Goal: Task Accomplishment & Management: Complete application form

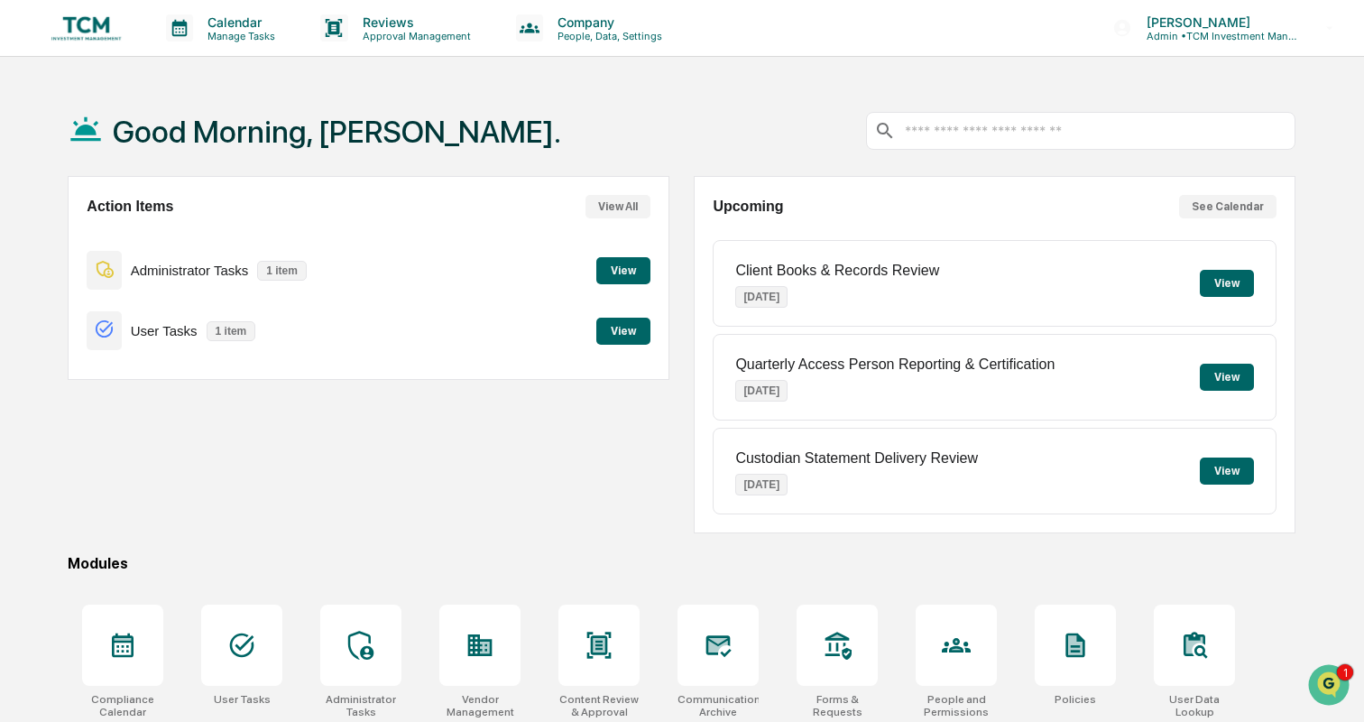
click at [616, 271] on button "View" at bounding box center [623, 270] width 54 height 27
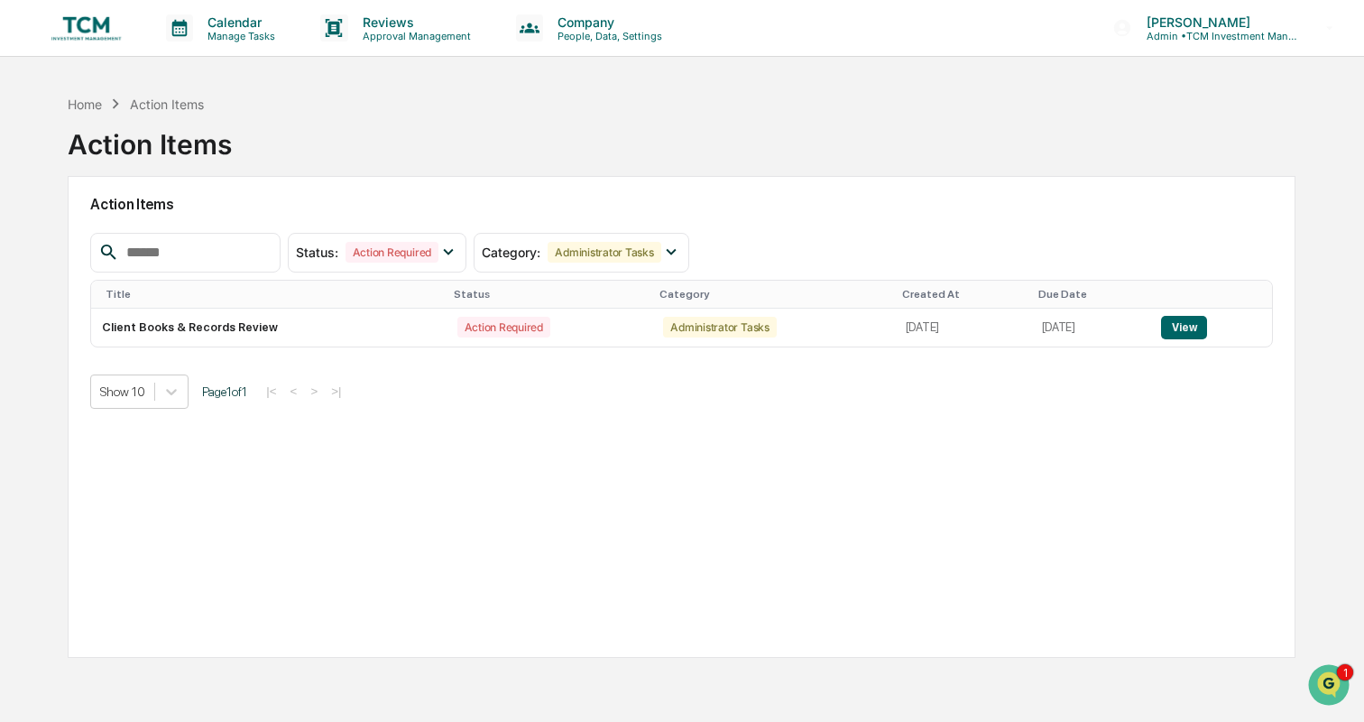
click at [85, 30] on img at bounding box center [86, 28] width 87 height 34
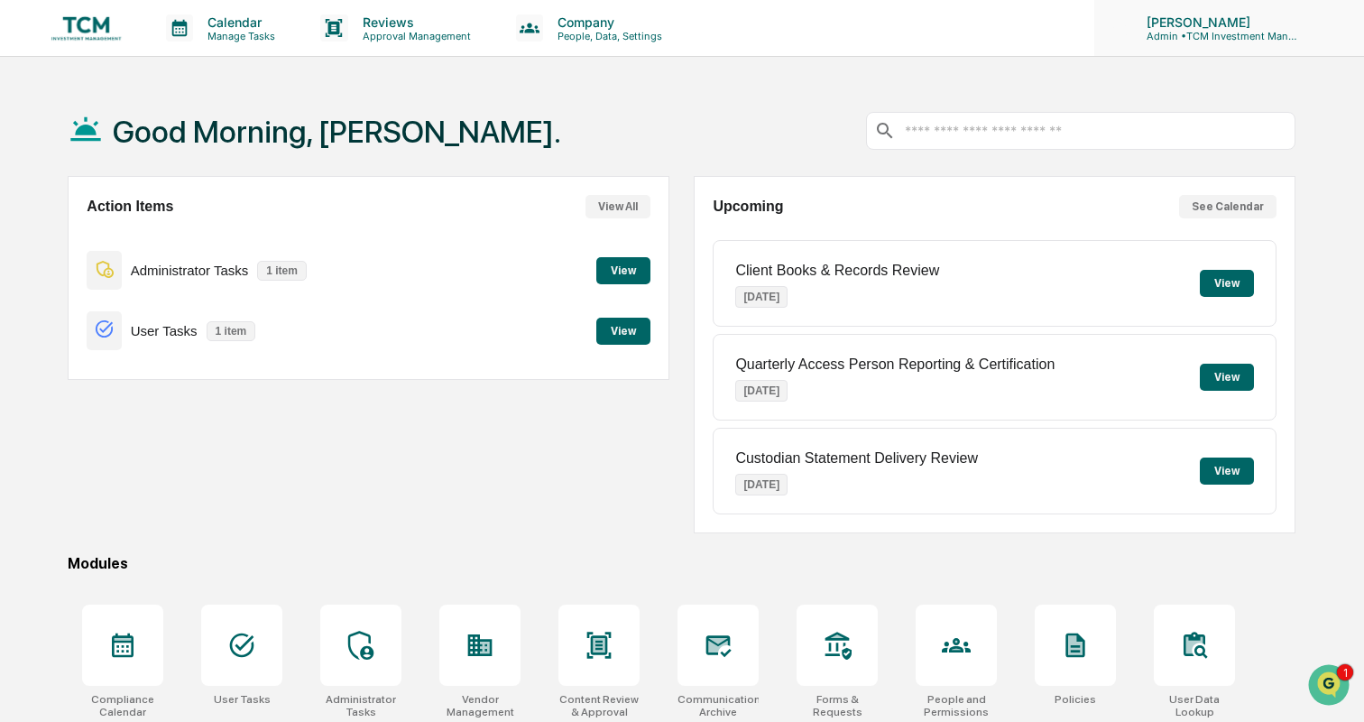
click at [1245, 30] on p "Admin • TCM Investment Management" at bounding box center [1216, 36] width 168 height 13
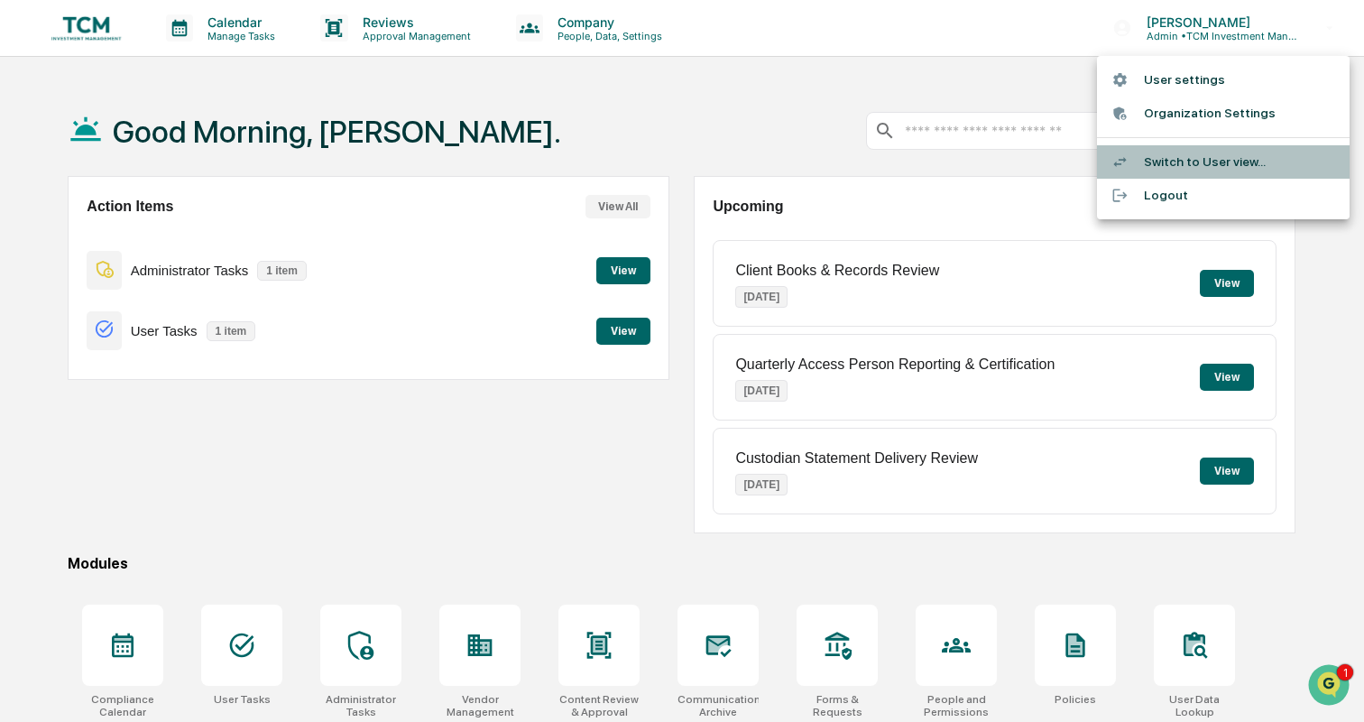
click at [1221, 148] on li "Switch to User view..." at bounding box center [1223, 161] width 253 height 33
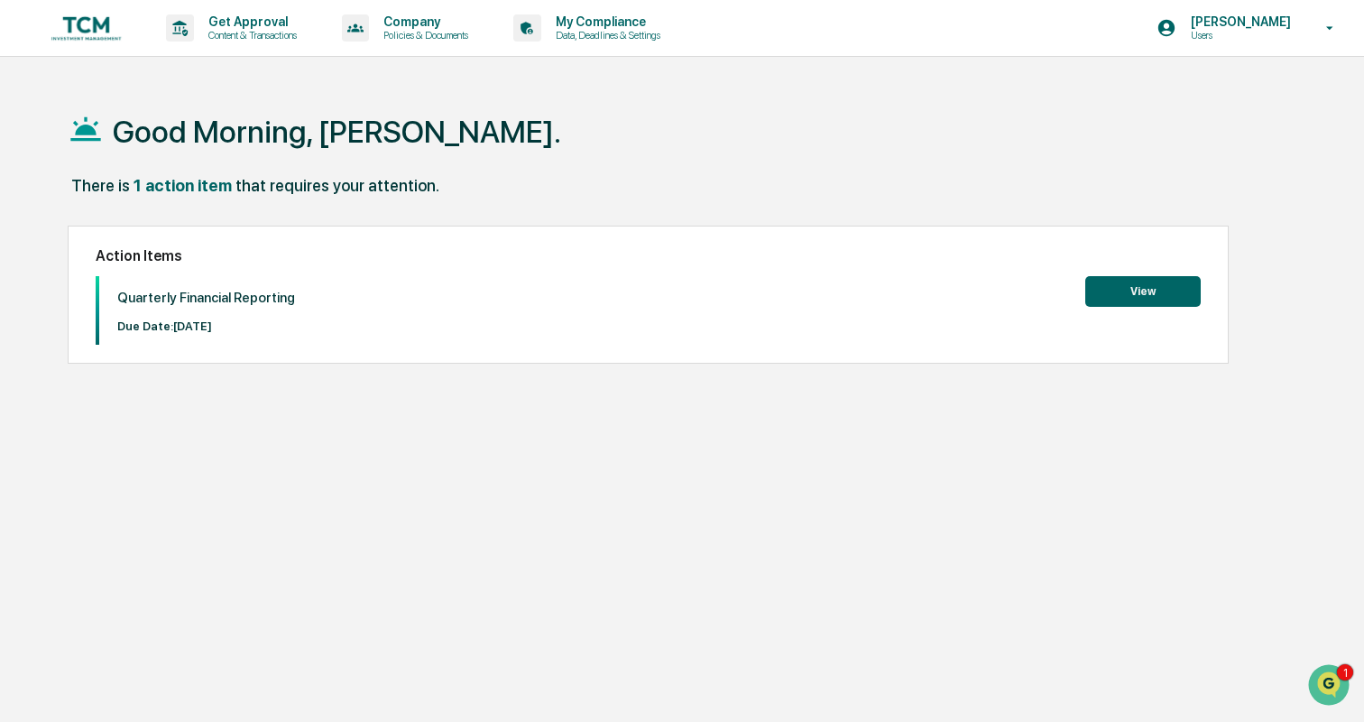
click at [1126, 297] on button "View" at bounding box center [1142, 291] width 115 height 31
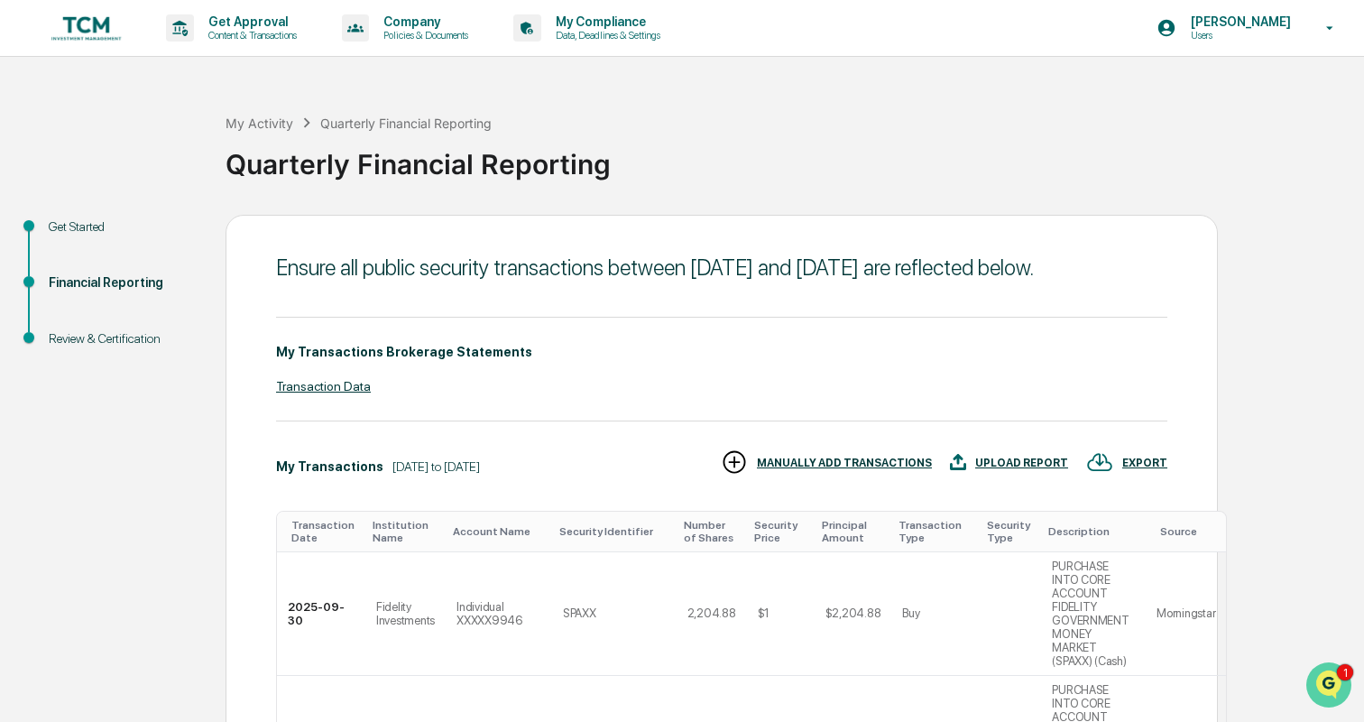
click at [1314, 681] on img "Open customer support" at bounding box center [1329, 685] width 45 height 36
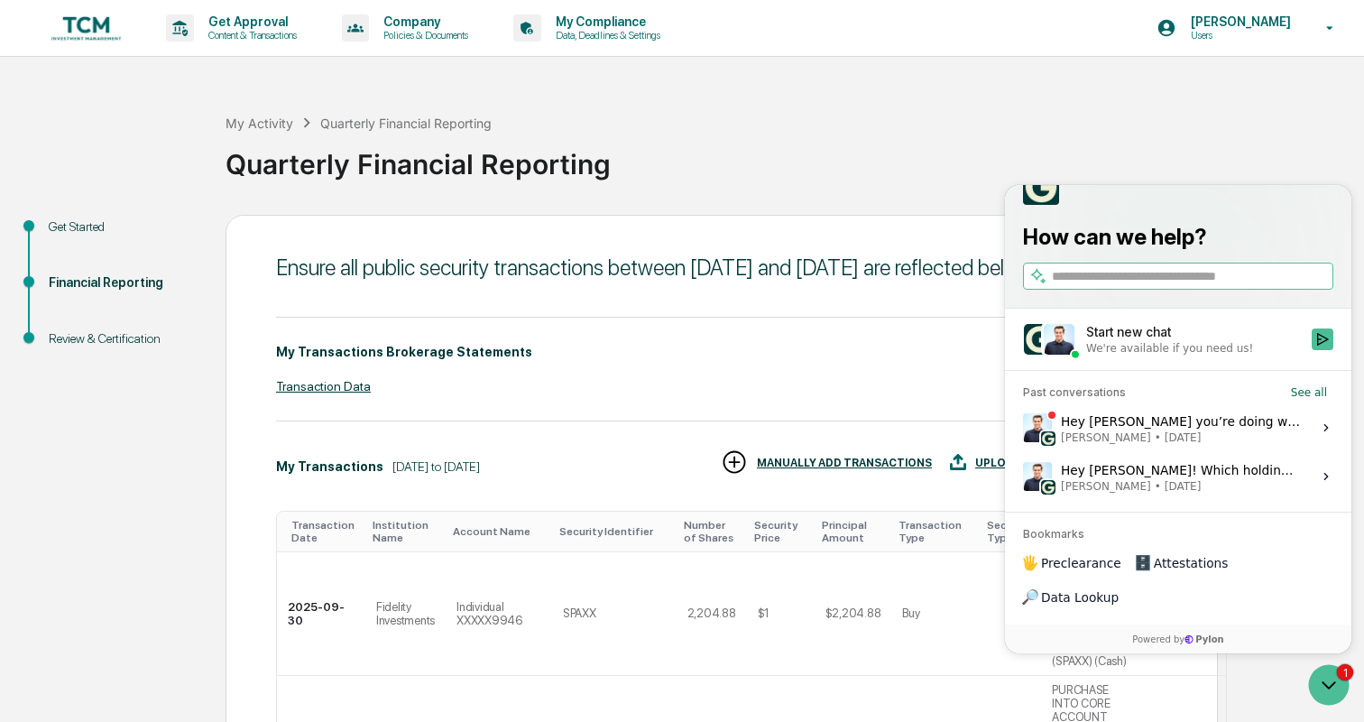
click at [1234, 445] on span "Jack Rasmussen • Oct 9" at bounding box center [1181, 437] width 240 height 14
click at [1023, 429] on button "View issue" at bounding box center [1022, 428] width 1 height 1
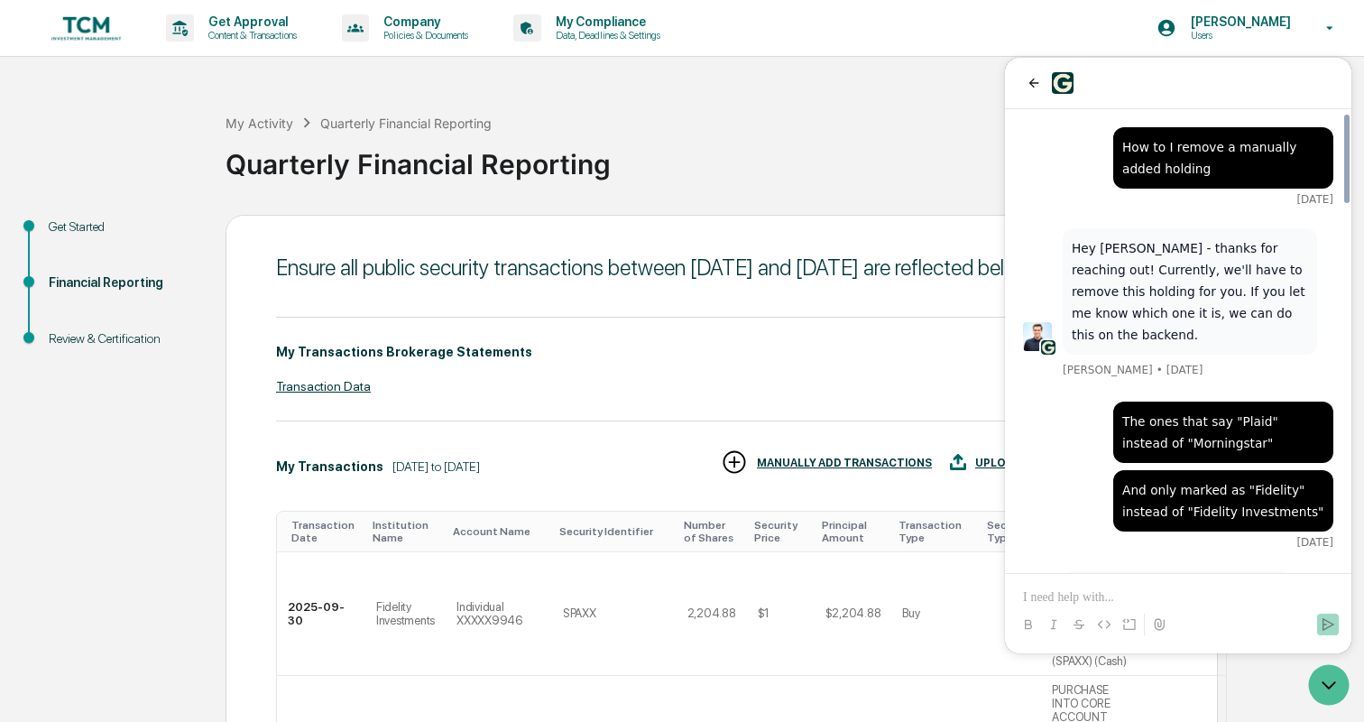
scroll to position [1900, 0]
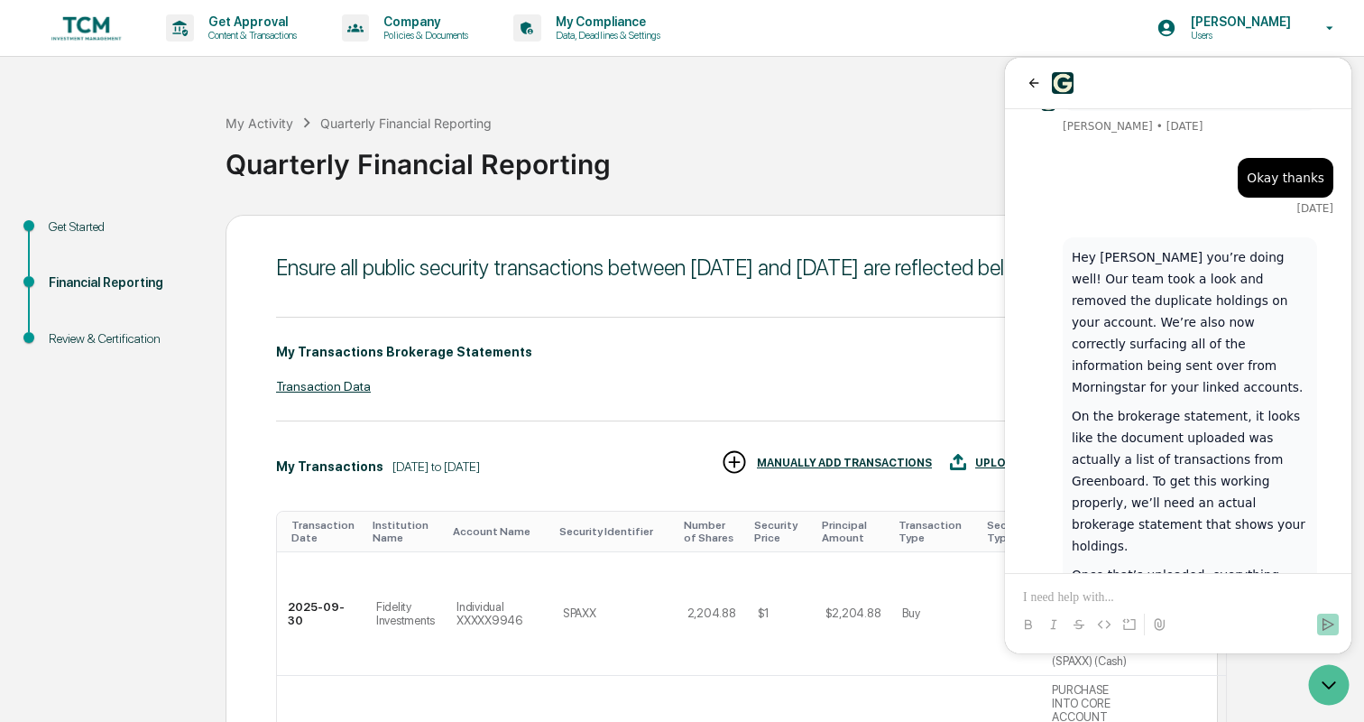
click at [953, 369] on div "My Transactions Brokerage Statements Transaction Data" at bounding box center [721, 369] width 891 height 105
click at [1029, 80] on icon "back" at bounding box center [1034, 83] width 14 height 14
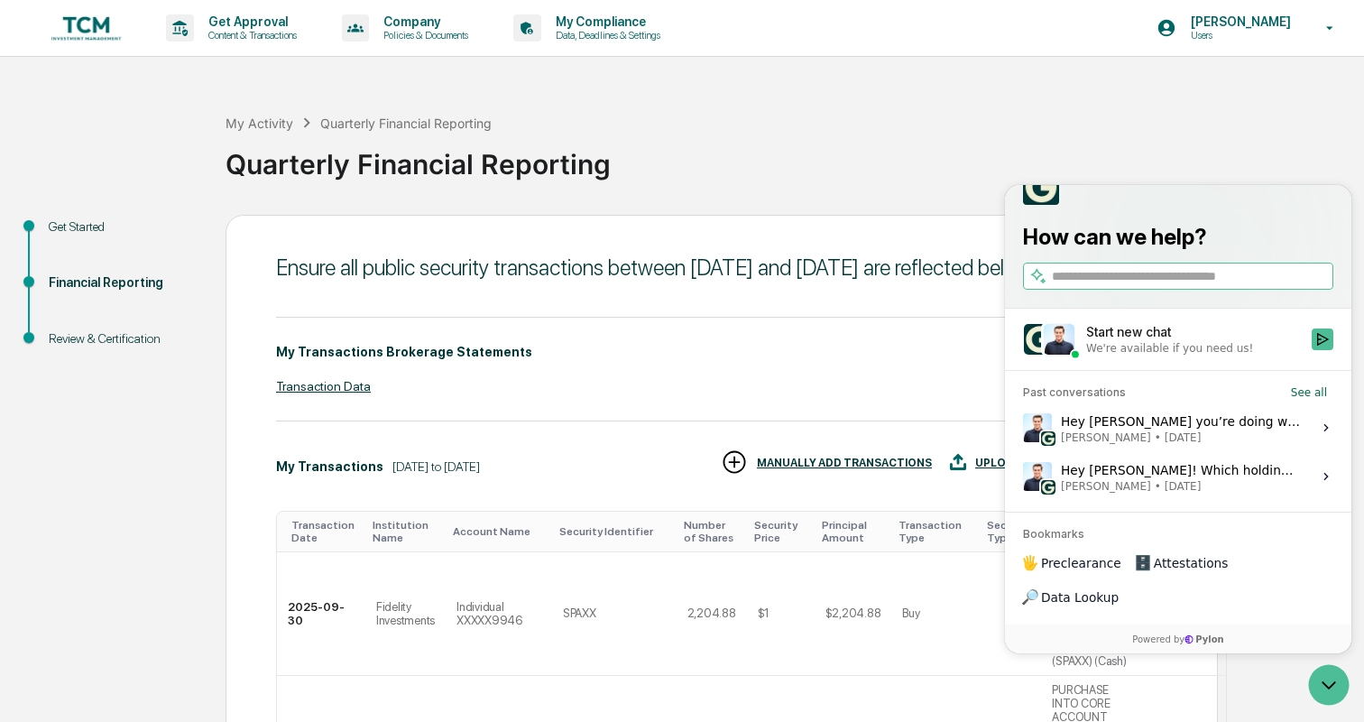
click at [1321, 679] on icon "Open customer support" at bounding box center [1329, 684] width 45 height 45
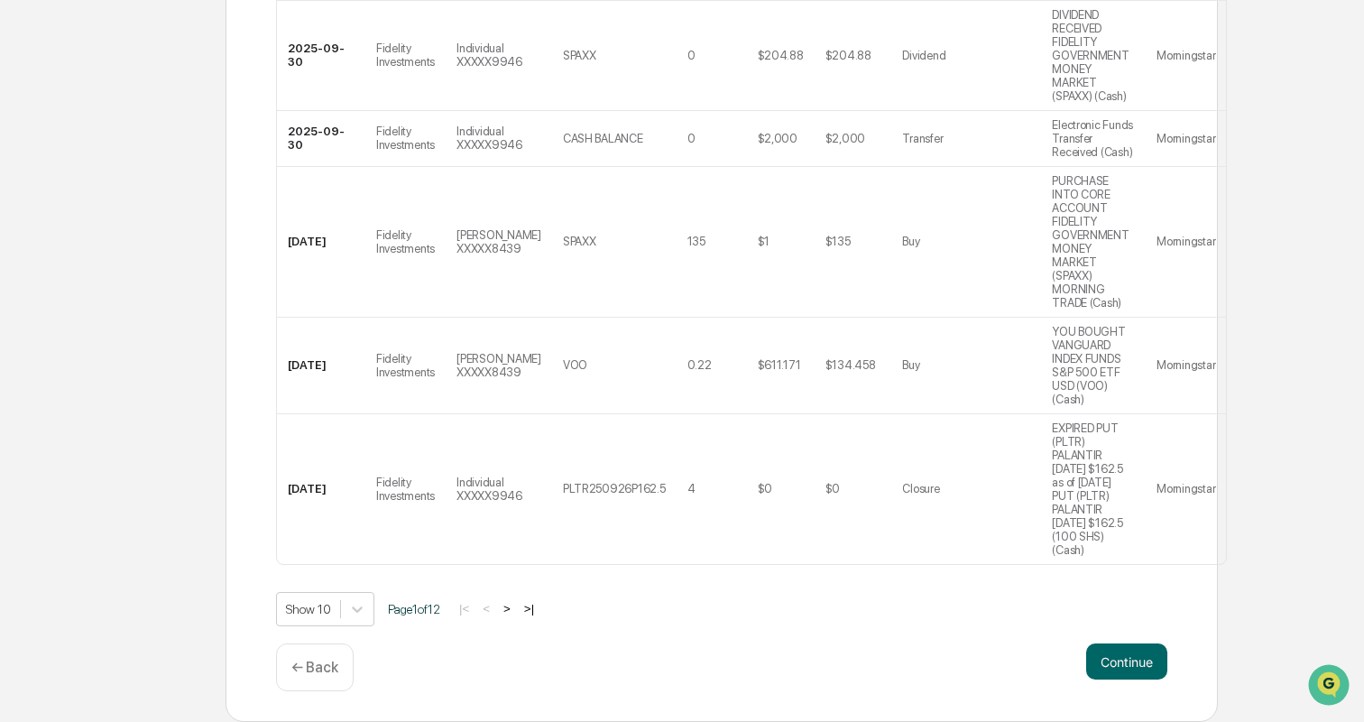
scroll to position [1210, 0]
click at [511, 607] on button ">" at bounding box center [507, 608] width 18 height 15
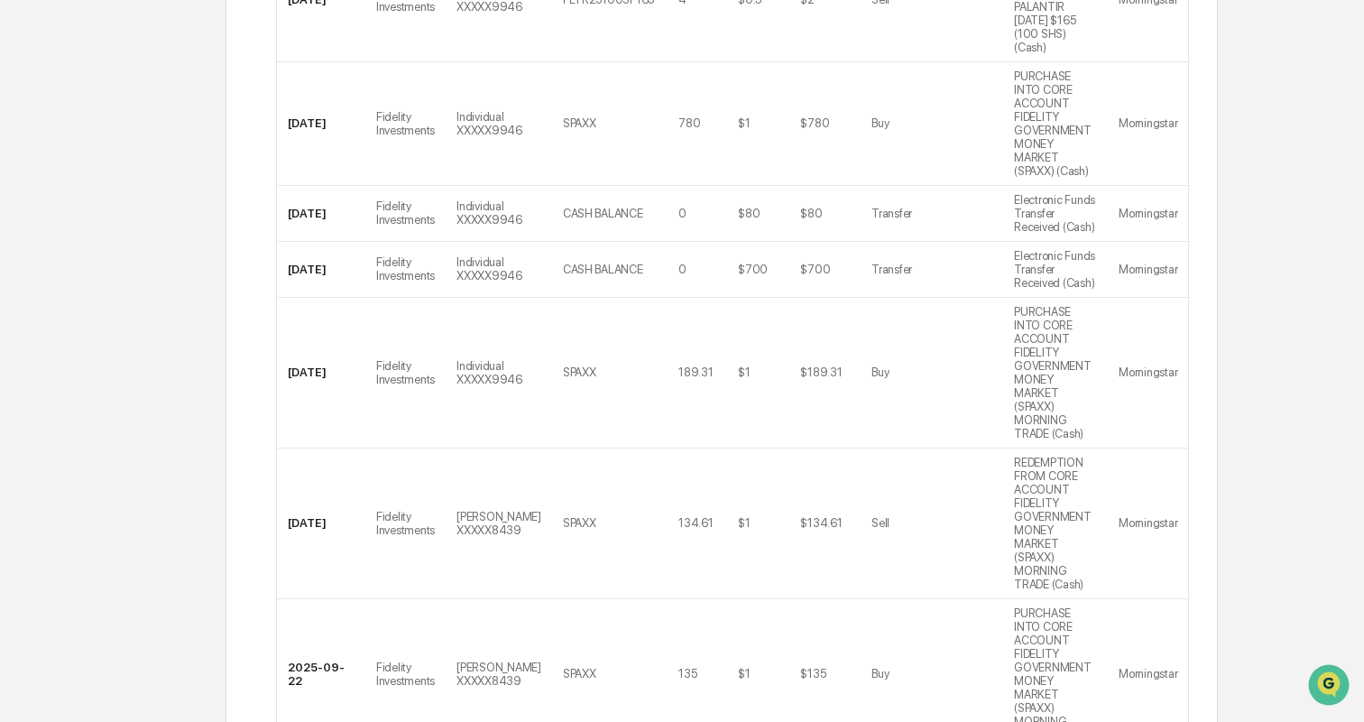
scroll to position [695, 0]
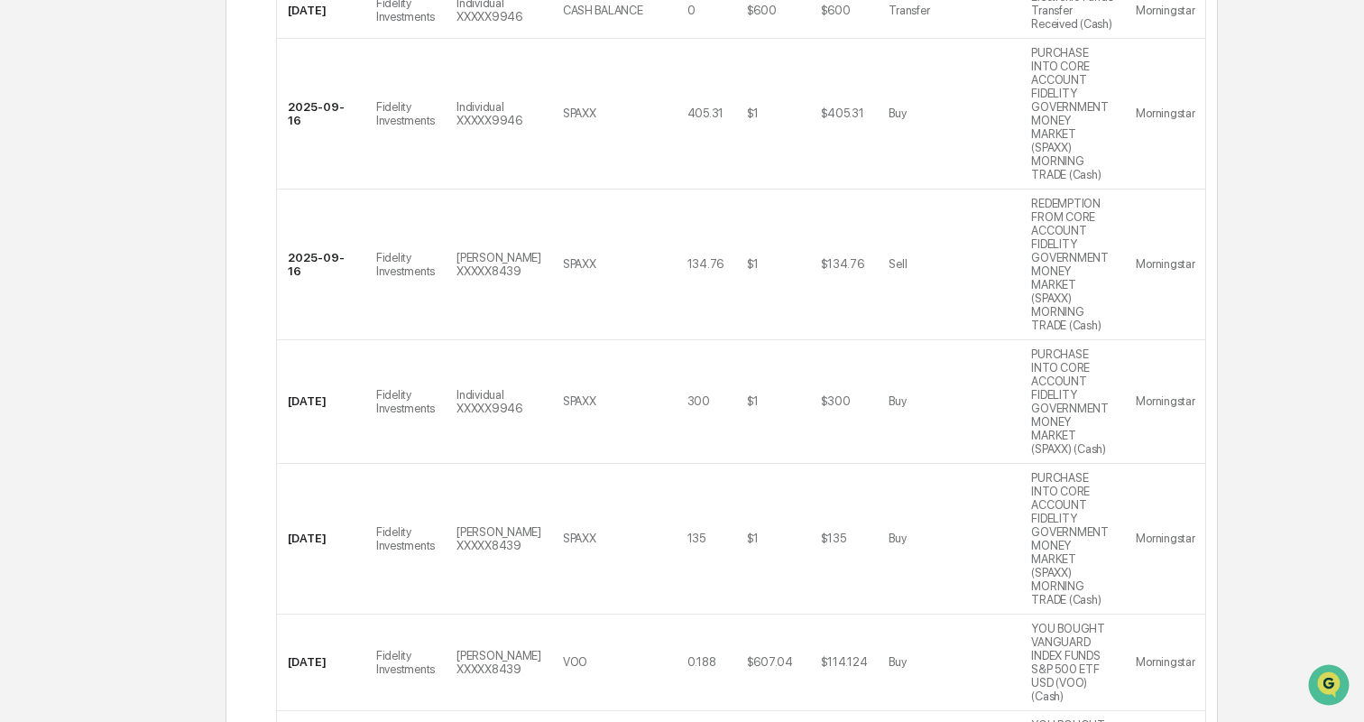
scroll to position [898, 0]
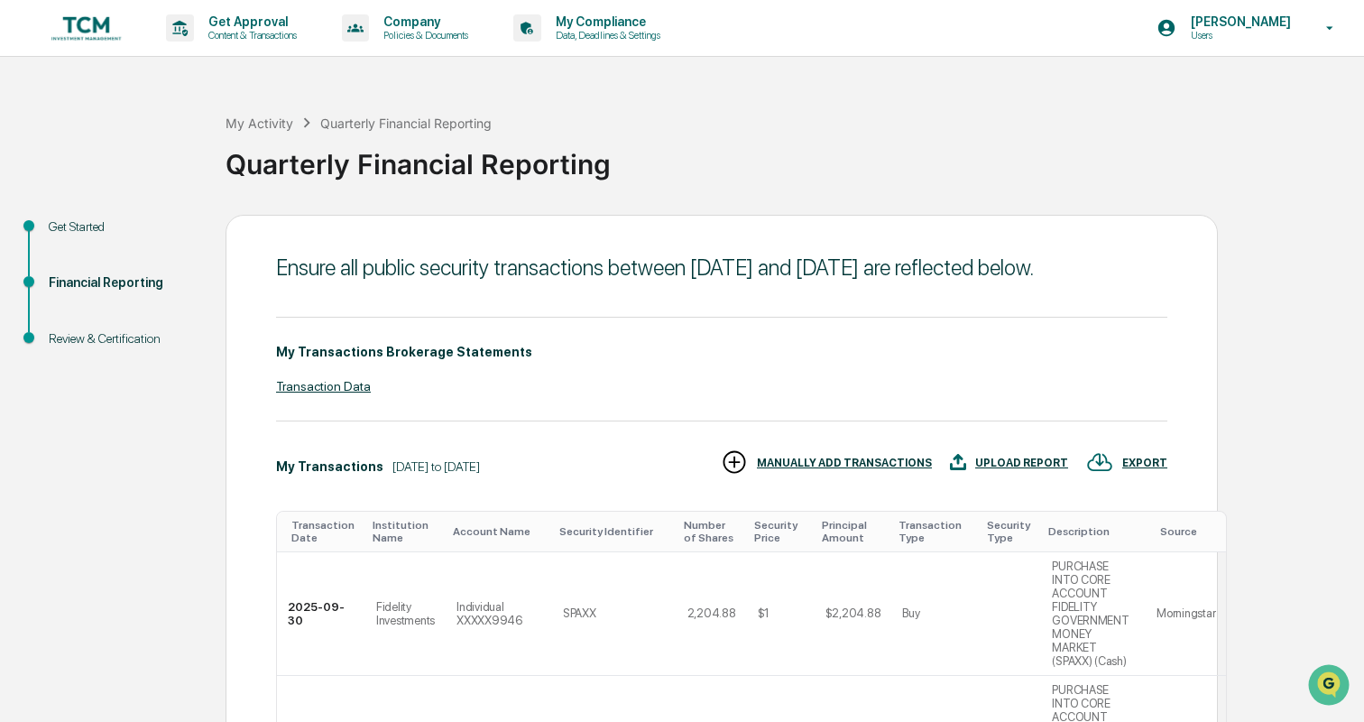
scroll to position [0, 0]
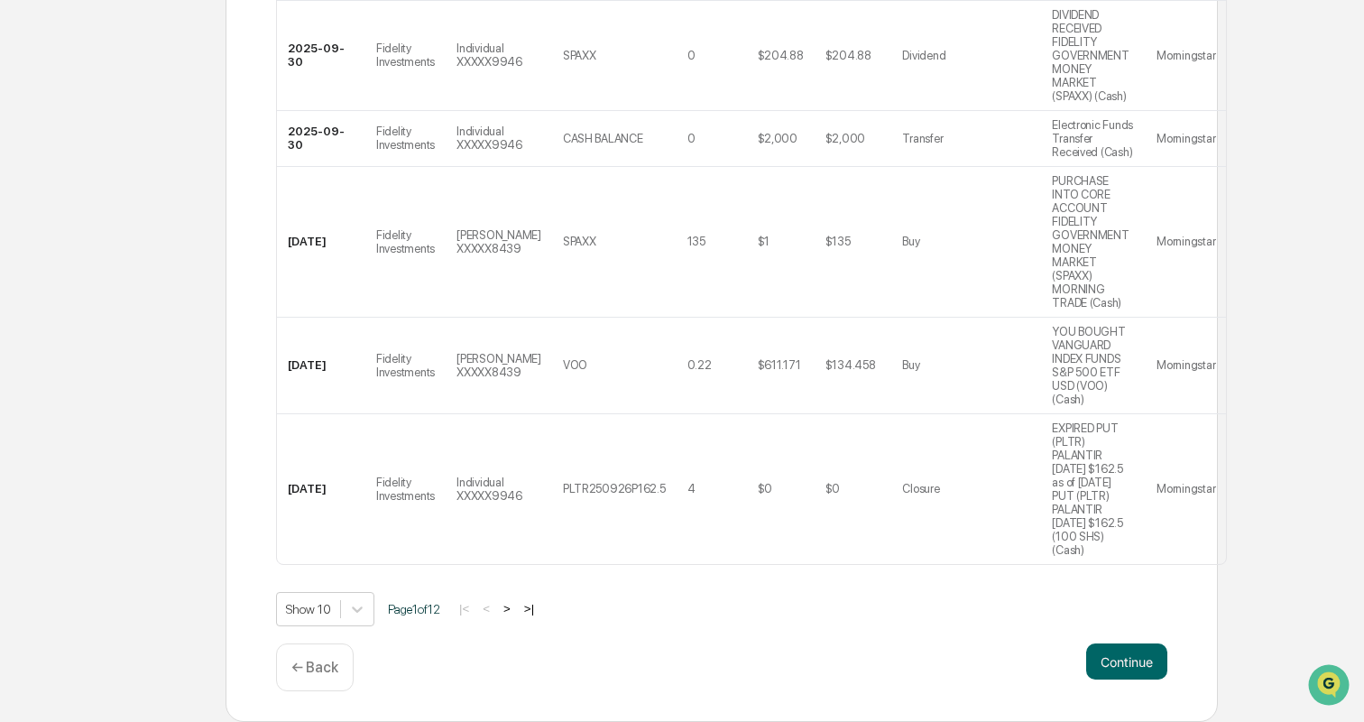
click at [532, 606] on button ">|" at bounding box center [529, 608] width 21 height 15
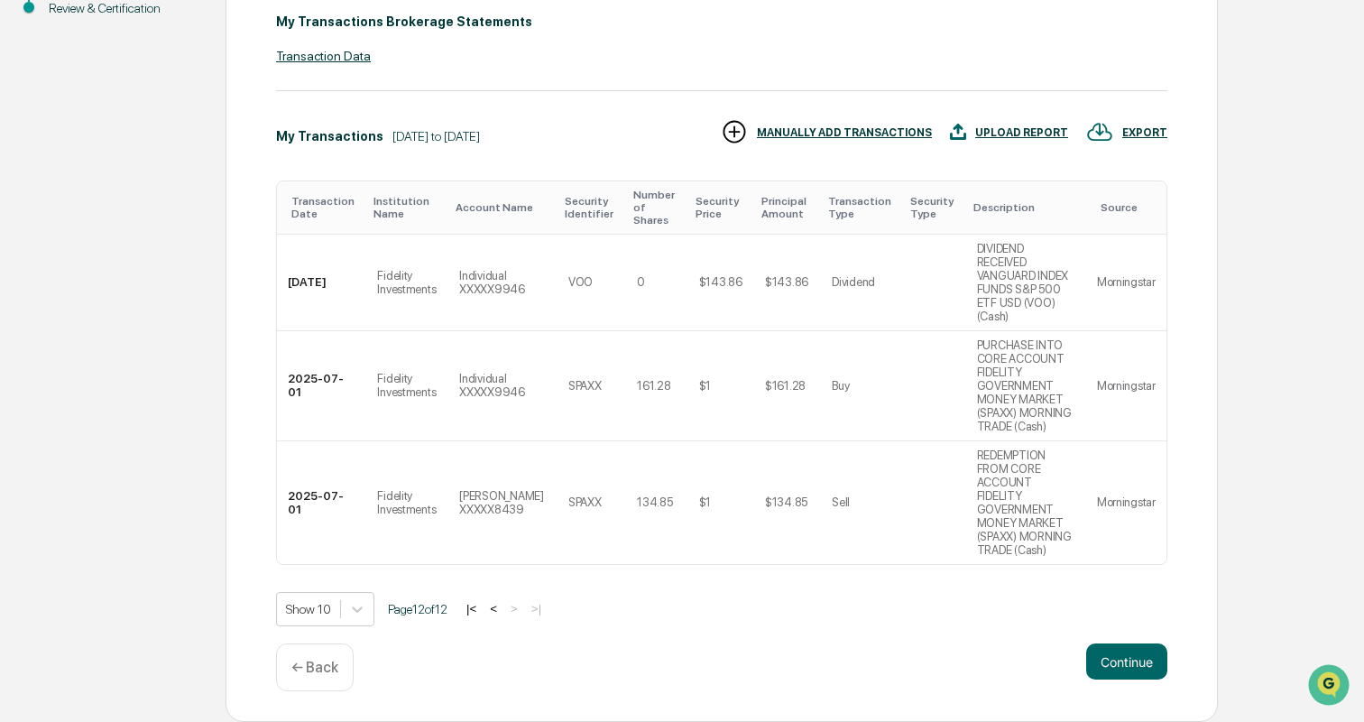
scroll to position [222, 0]
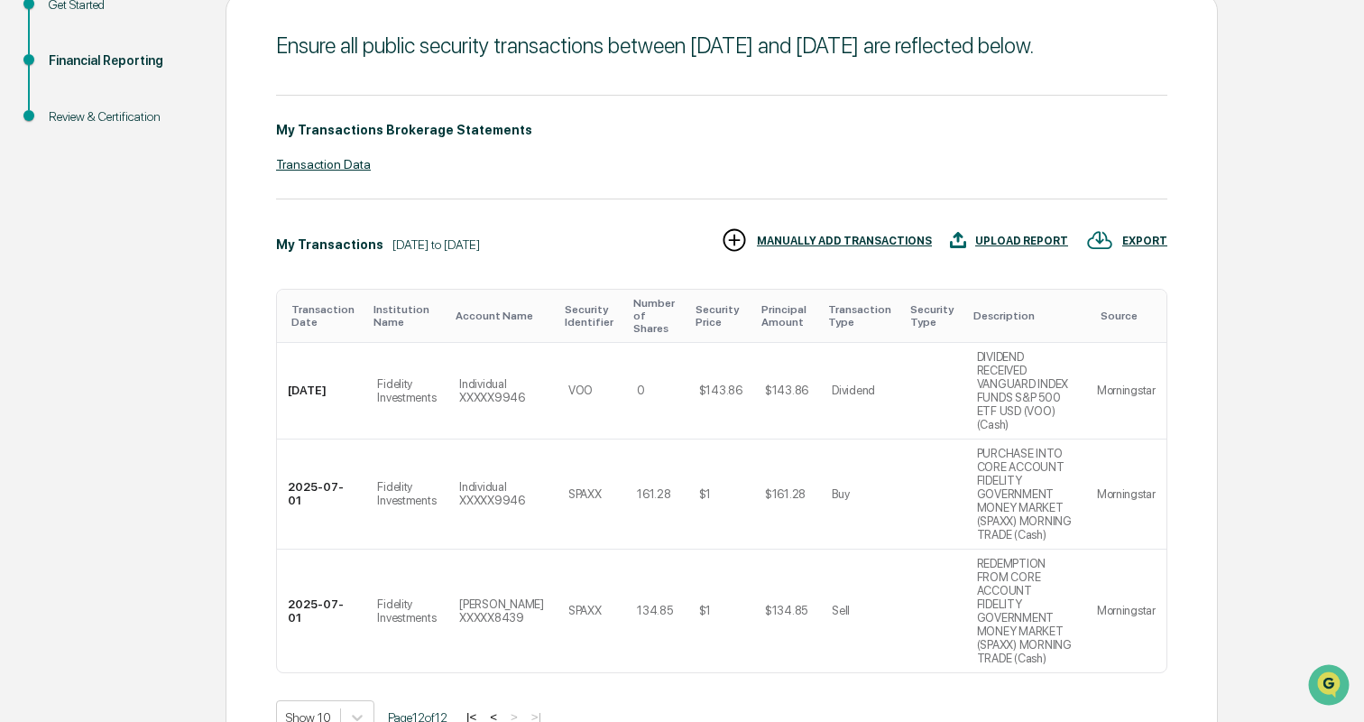
click at [479, 709] on button "|<" at bounding box center [471, 716] width 21 height 15
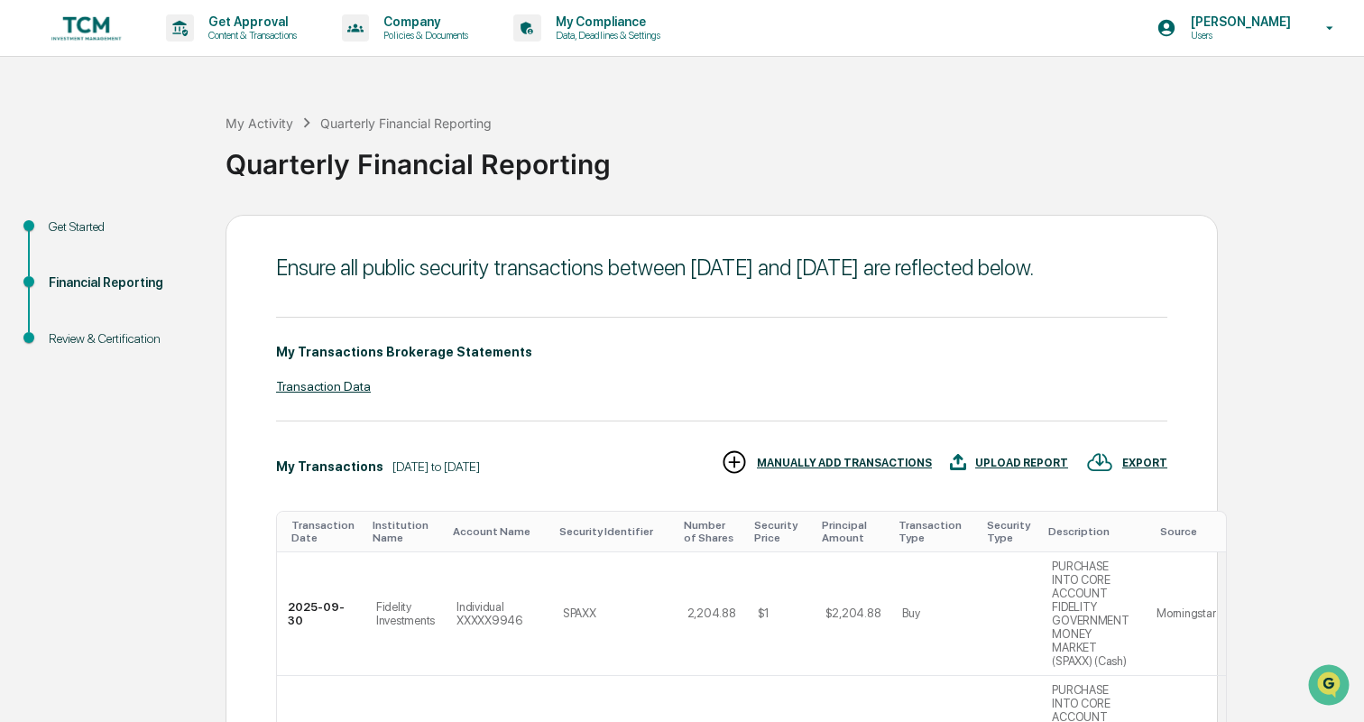
scroll to position [0, 0]
click at [1336, 692] on icon "Open customer support" at bounding box center [1329, 707] width 45 height 45
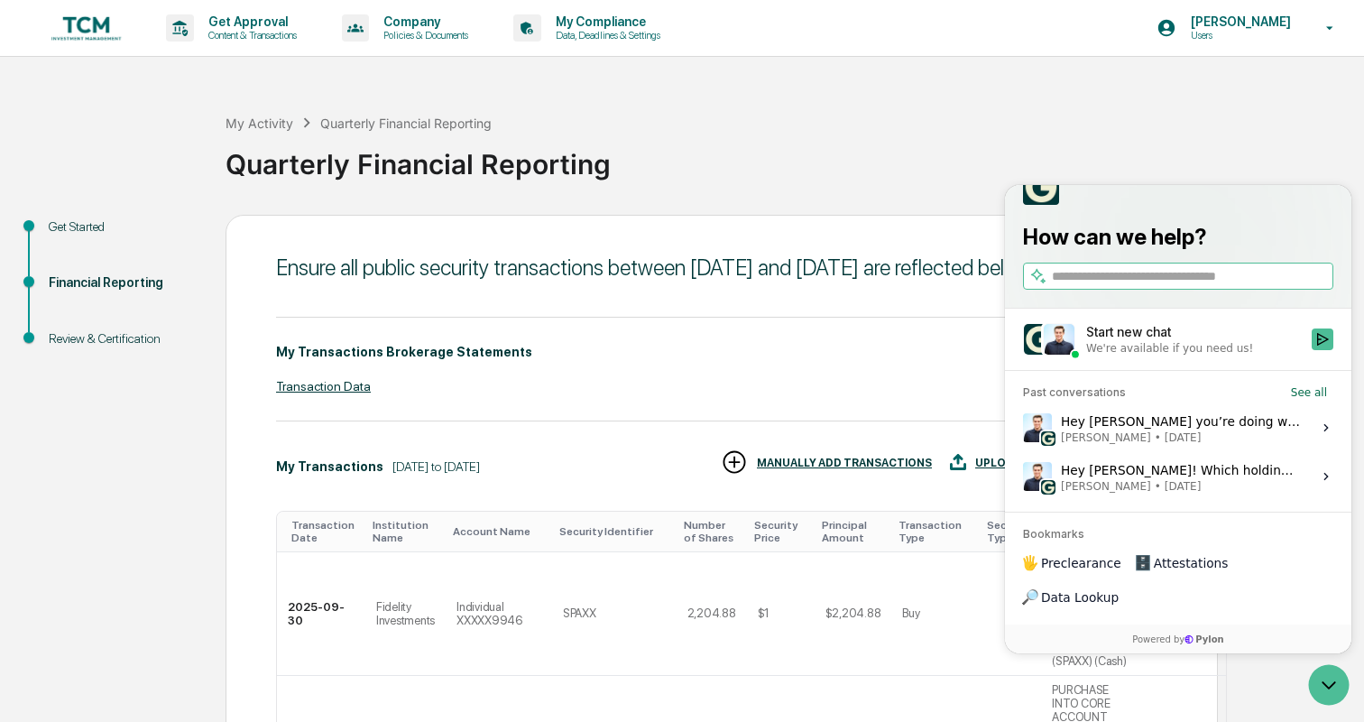
click at [1205, 445] on span "Jack Rasmussen • Oct 9" at bounding box center [1181, 437] width 240 height 14
click at [1023, 429] on button "View issue" at bounding box center [1022, 428] width 1 height 1
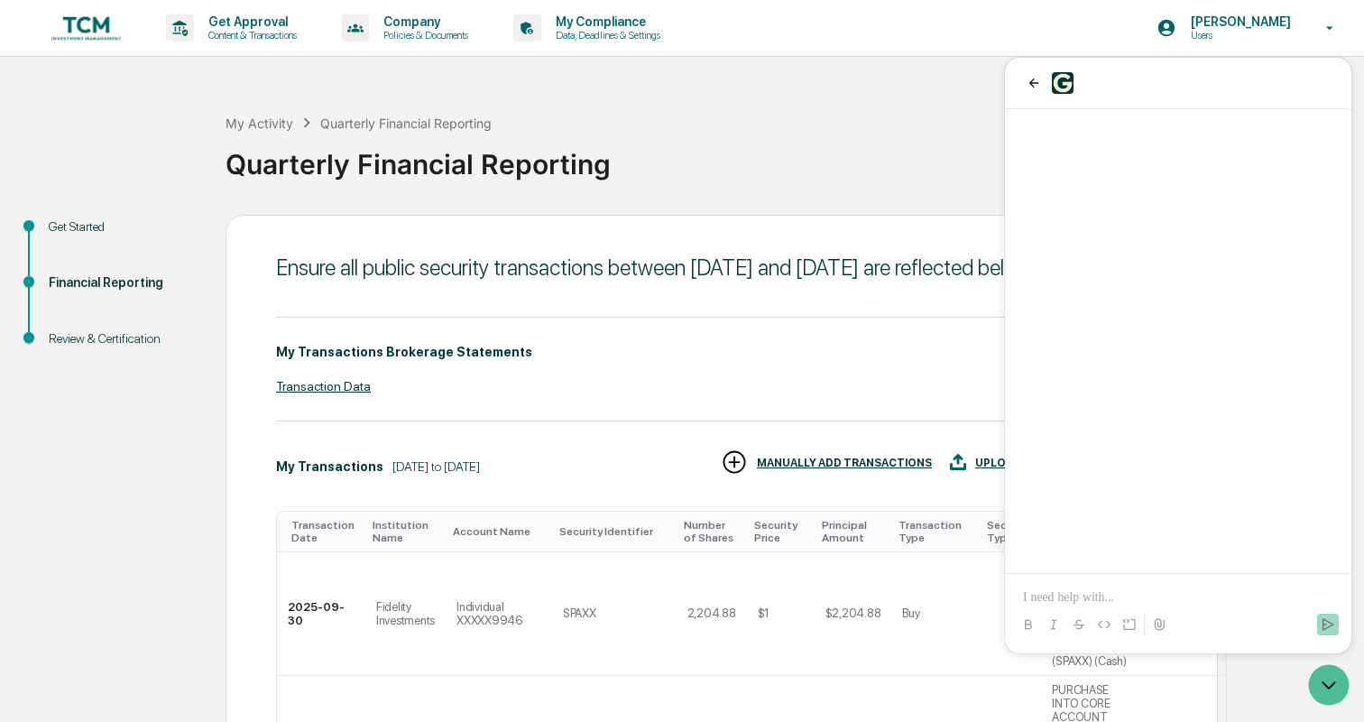
scroll to position [1900, 0]
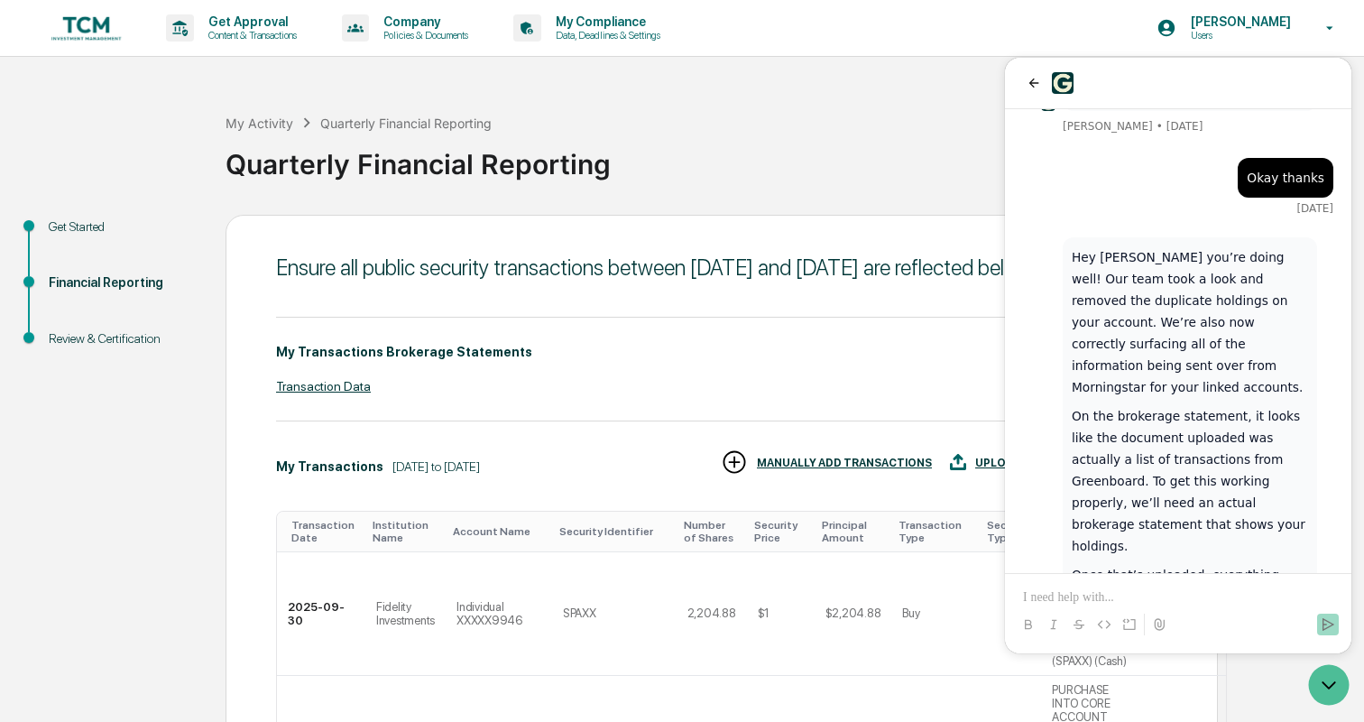
click at [961, 376] on div "My Transactions Brokerage Statements Transaction Data" at bounding box center [721, 369] width 891 height 105
click at [1040, 87] on icon "back" at bounding box center [1034, 83] width 14 height 14
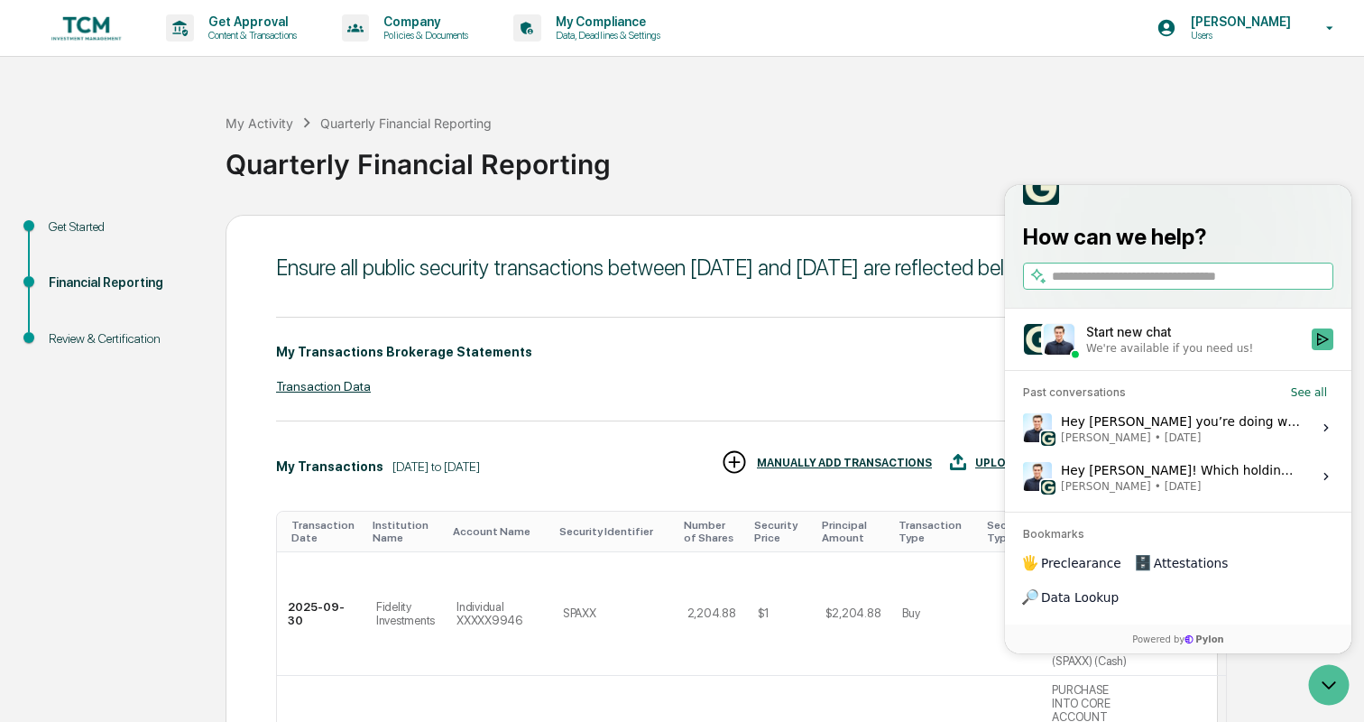
click at [817, 368] on div "My Transactions Brokerage Statements Transaction Data" at bounding box center [721, 369] width 891 height 105
click at [1320, 679] on icon "Open customer support" at bounding box center [1329, 684] width 45 height 45
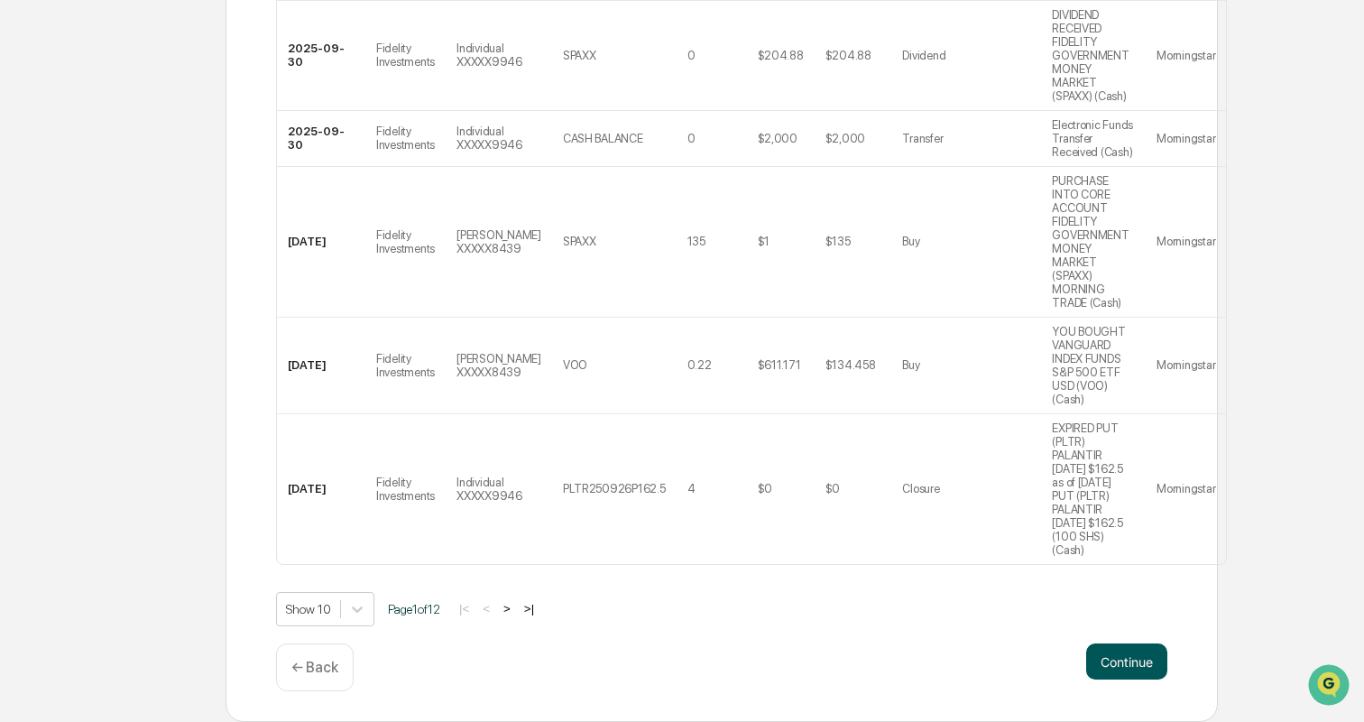
click at [1104, 660] on button "Continue" at bounding box center [1126, 661] width 81 height 36
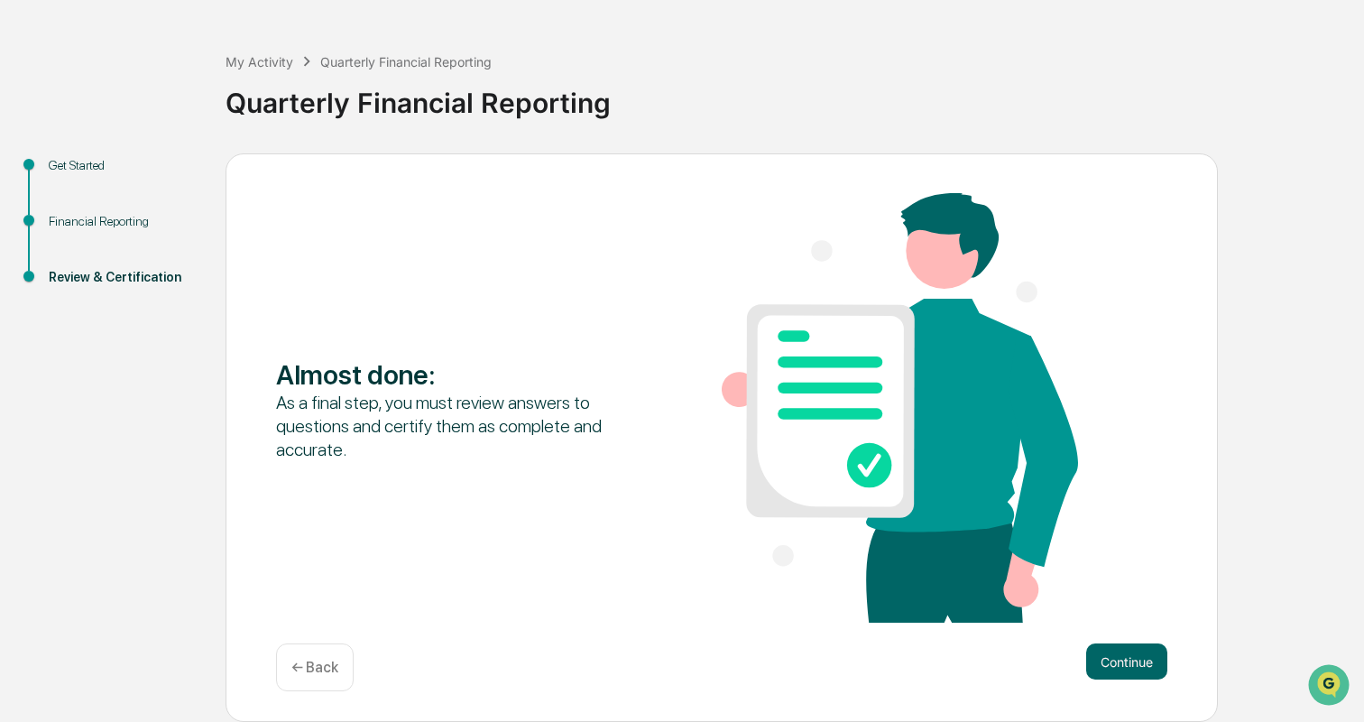
click at [331, 671] on p "← Back" at bounding box center [314, 667] width 47 height 17
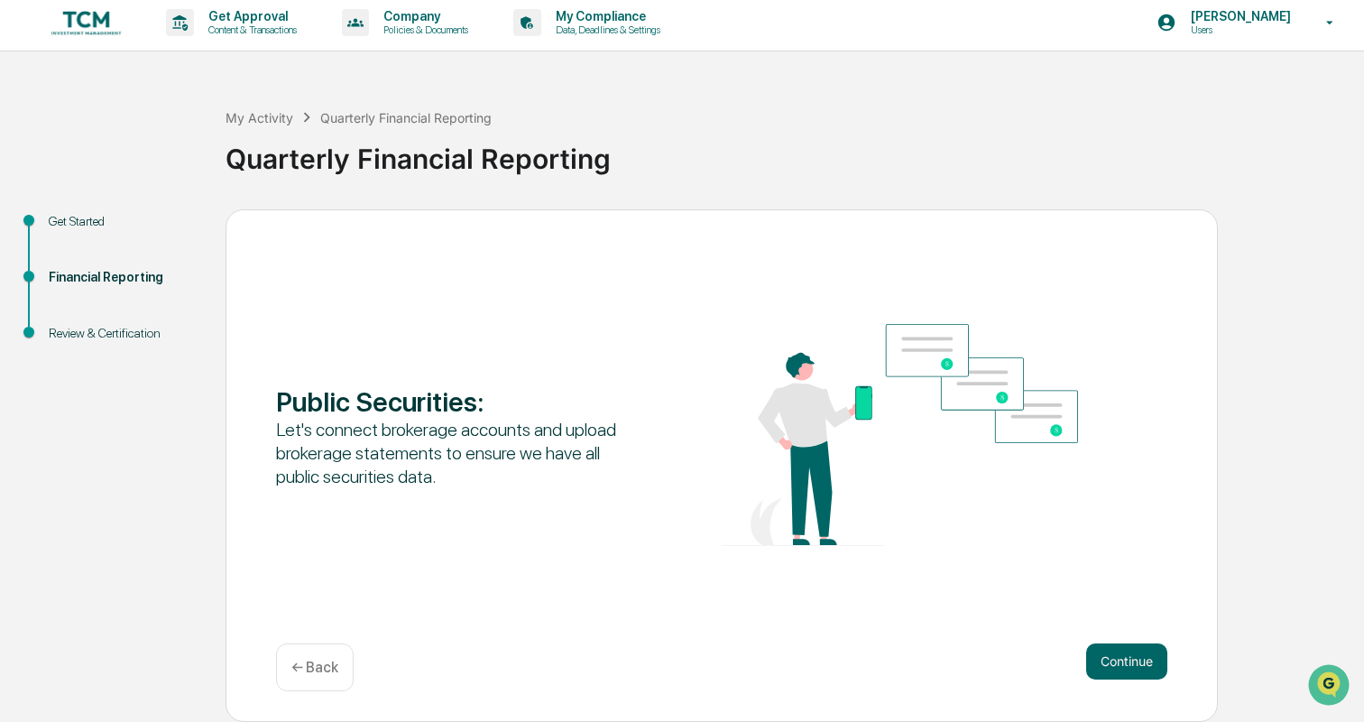
click at [330, 671] on p "← Back" at bounding box center [314, 667] width 47 height 17
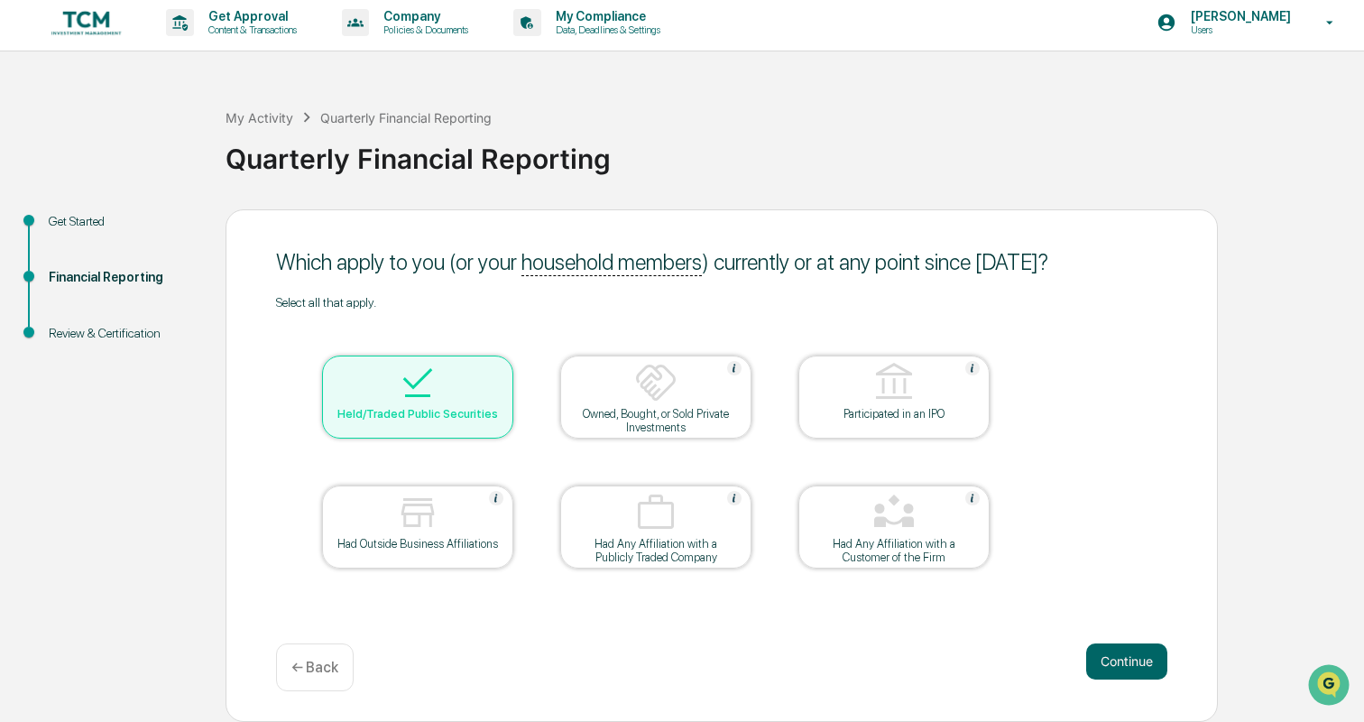
click at [330, 671] on p "← Back" at bounding box center [314, 667] width 47 height 17
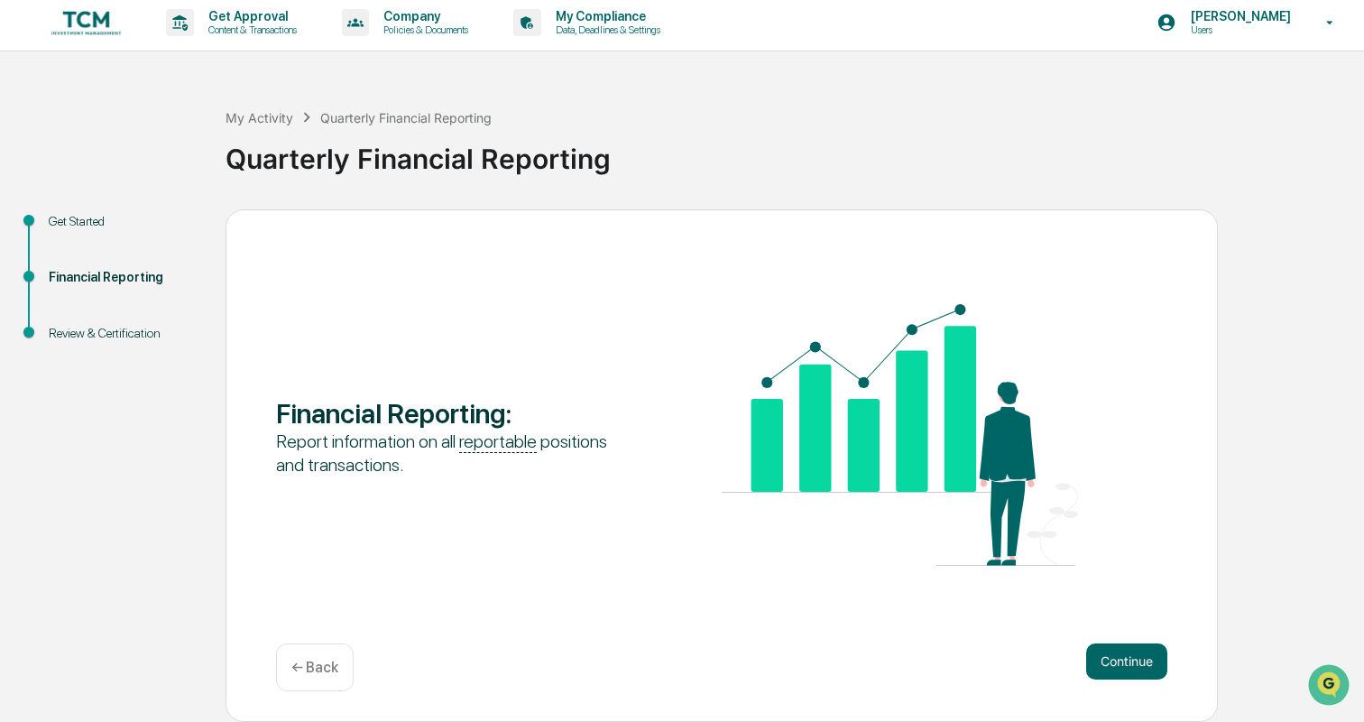
click at [330, 671] on p "← Back" at bounding box center [314, 667] width 47 height 17
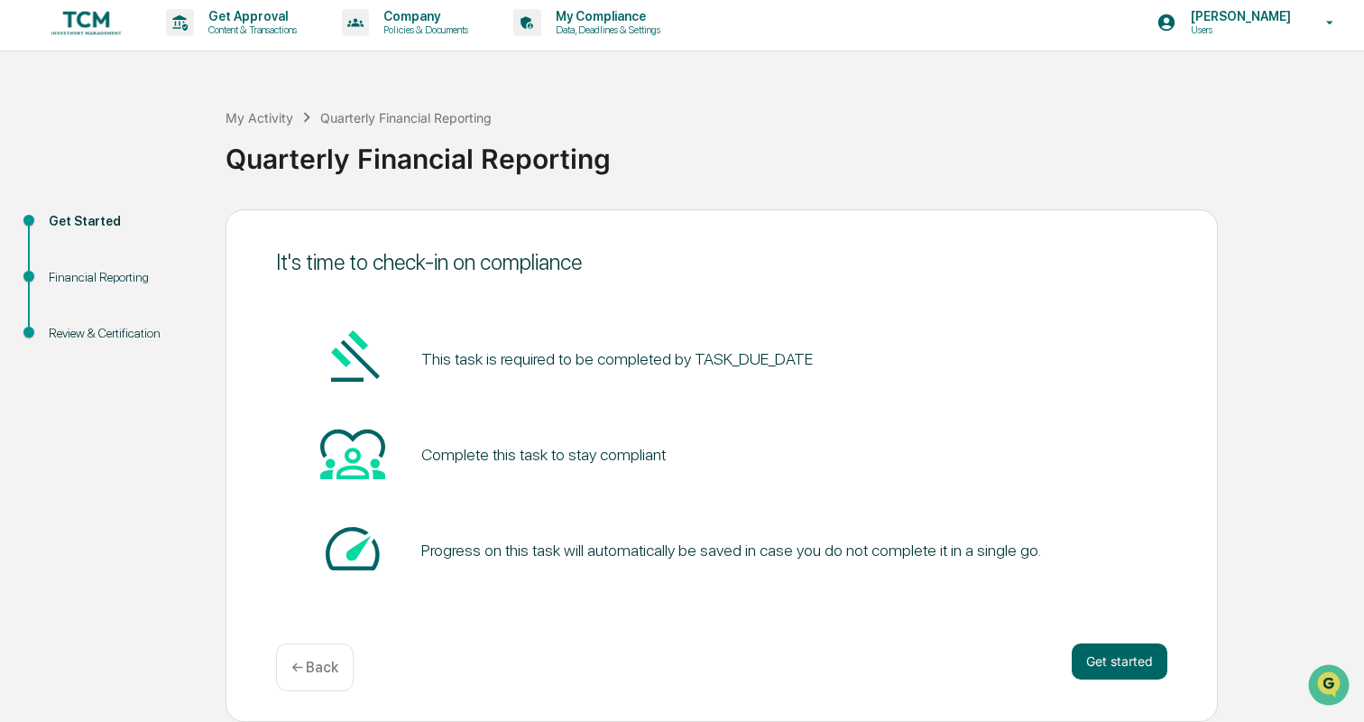
click at [330, 671] on p "← Back" at bounding box center [314, 667] width 47 height 17
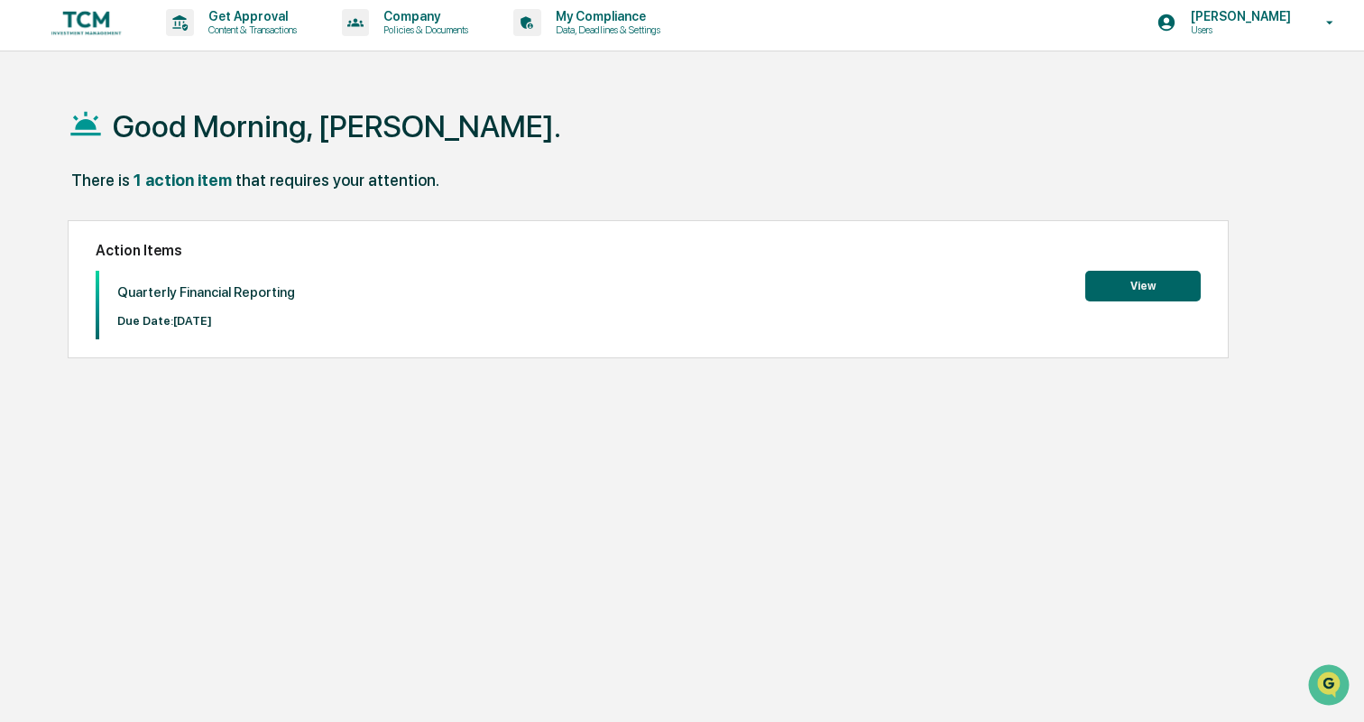
click at [1154, 285] on button "View" at bounding box center [1142, 286] width 115 height 31
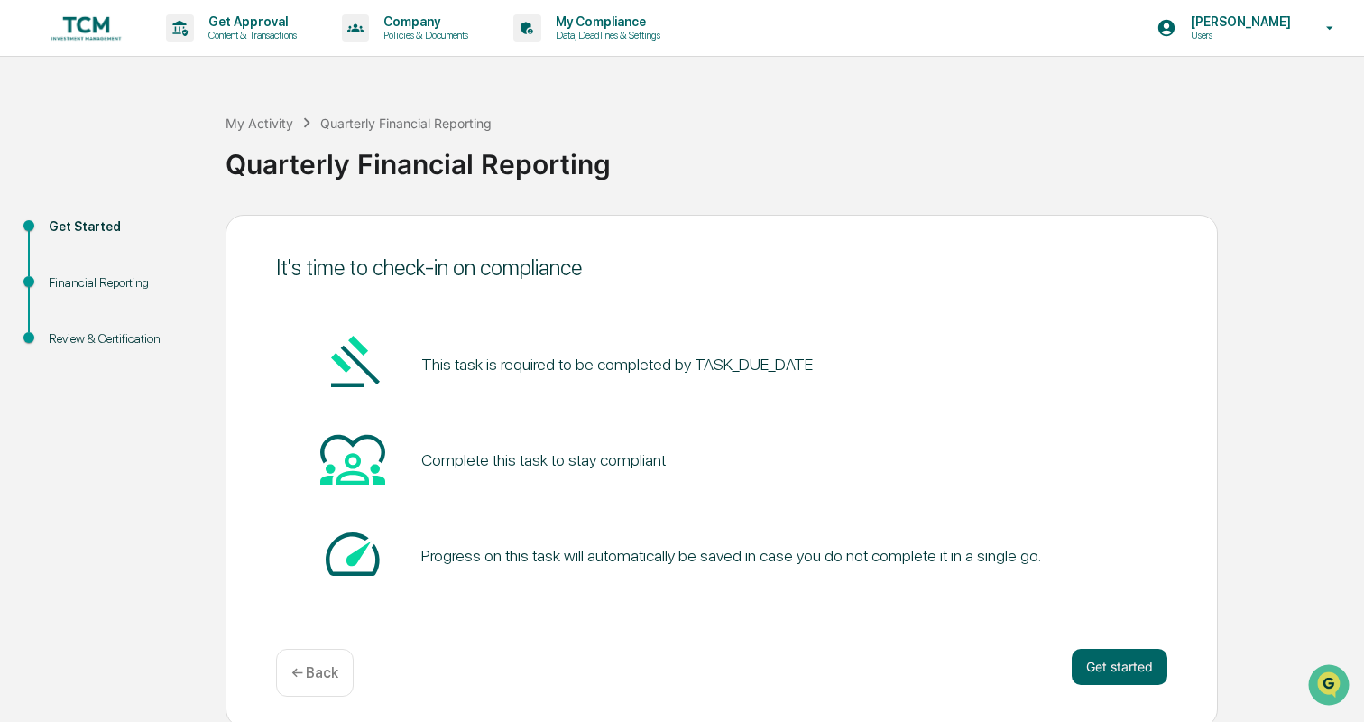
click at [300, 661] on div "← Back" at bounding box center [315, 673] width 78 height 48
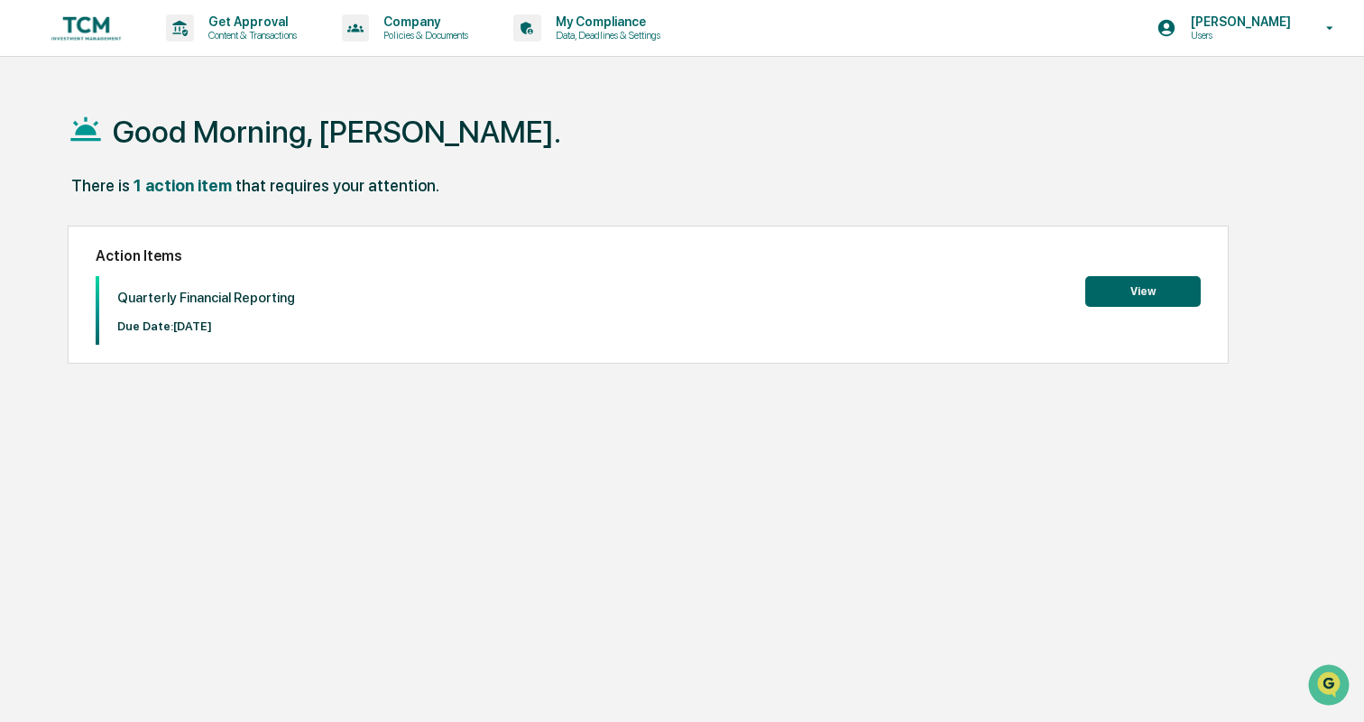
click at [1141, 287] on button "View" at bounding box center [1142, 291] width 115 height 31
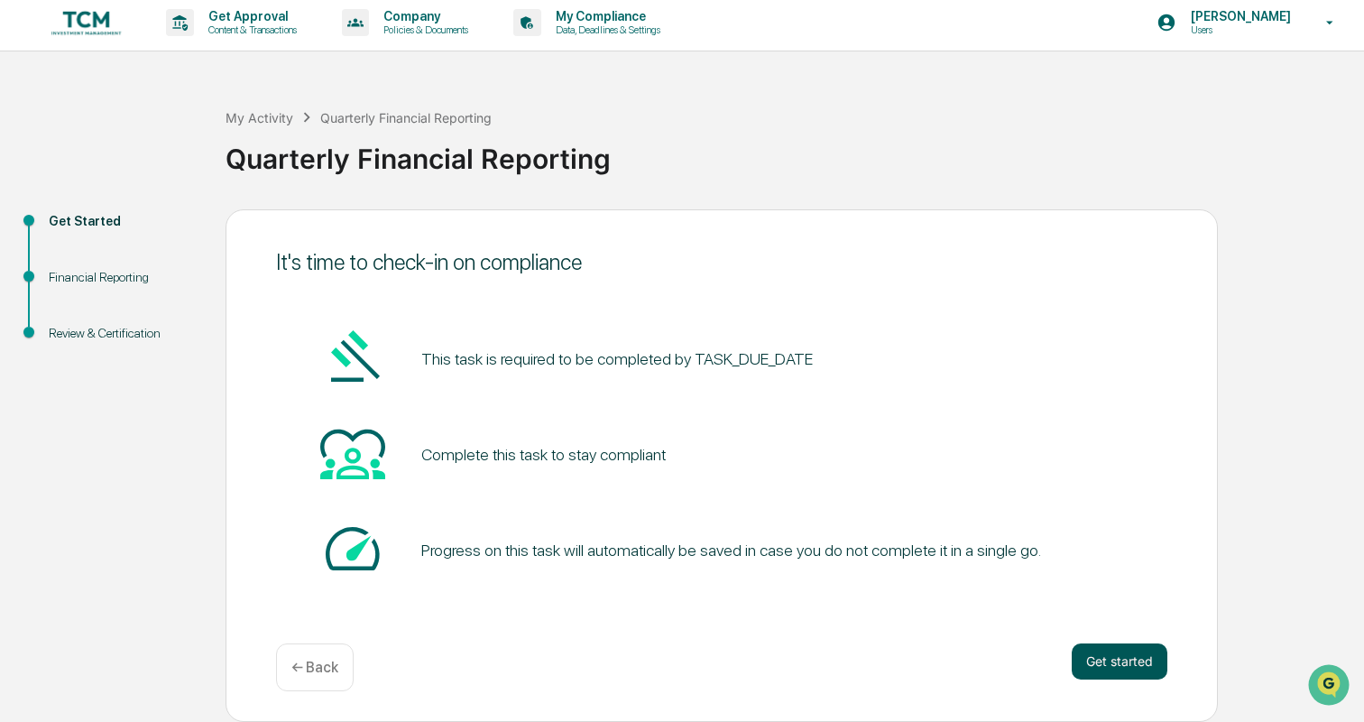
scroll to position [5, 0]
click at [1095, 649] on button "Get started" at bounding box center [1120, 661] width 96 height 36
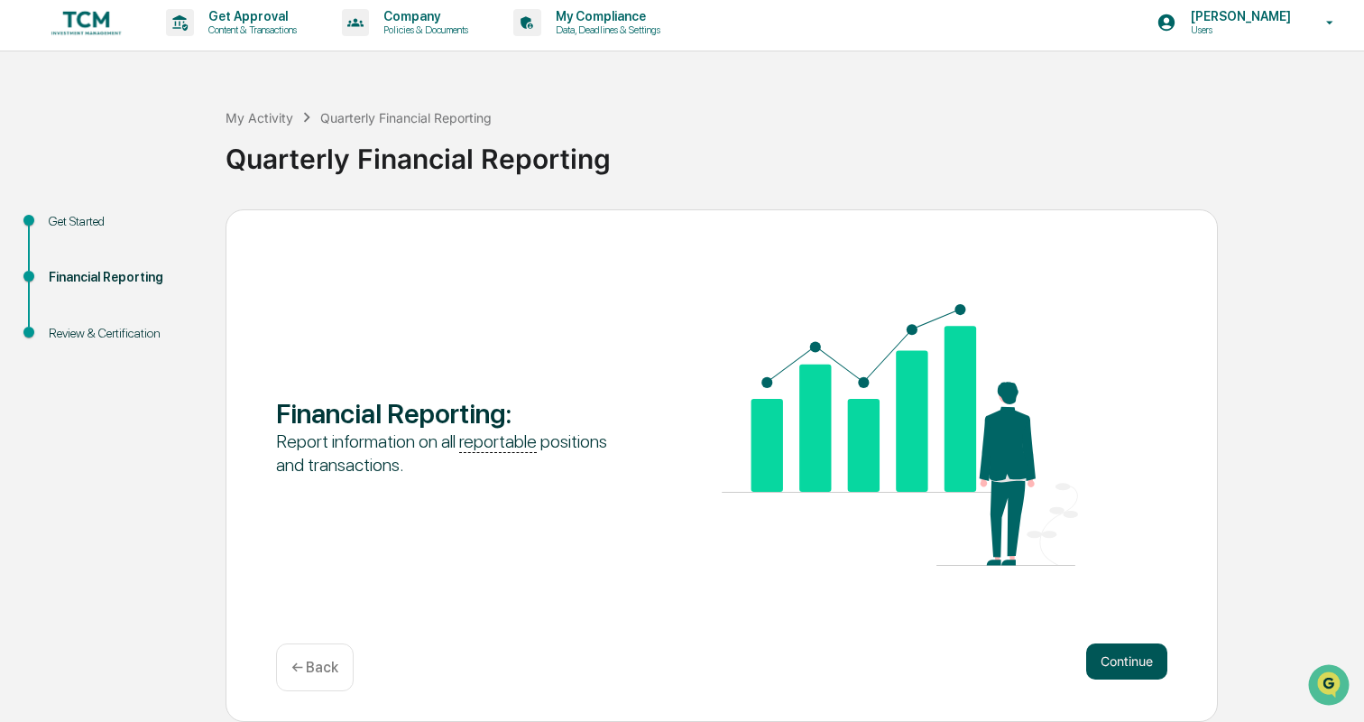
click at [1095, 660] on button "Continue" at bounding box center [1126, 661] width 81 height 36
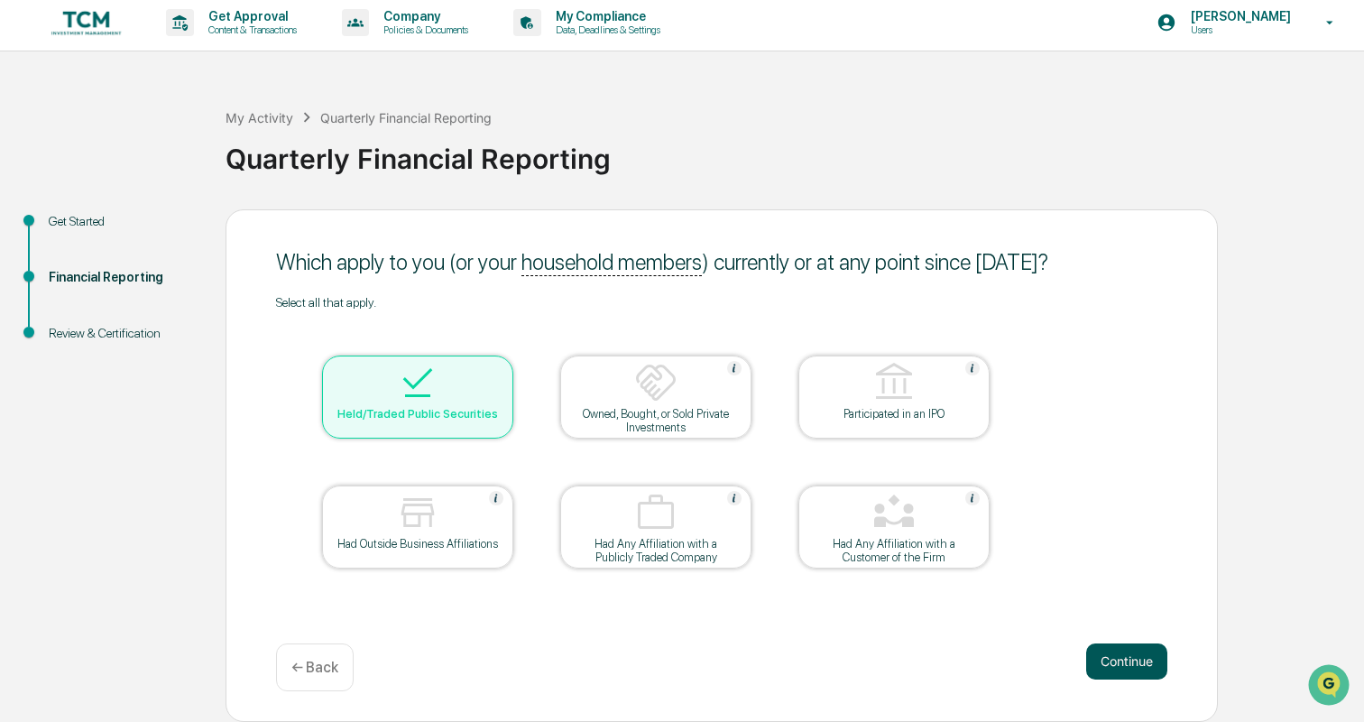
click at [1097, 660] on button "Continue" at bounding box center [1126, 661] width 81 height 36
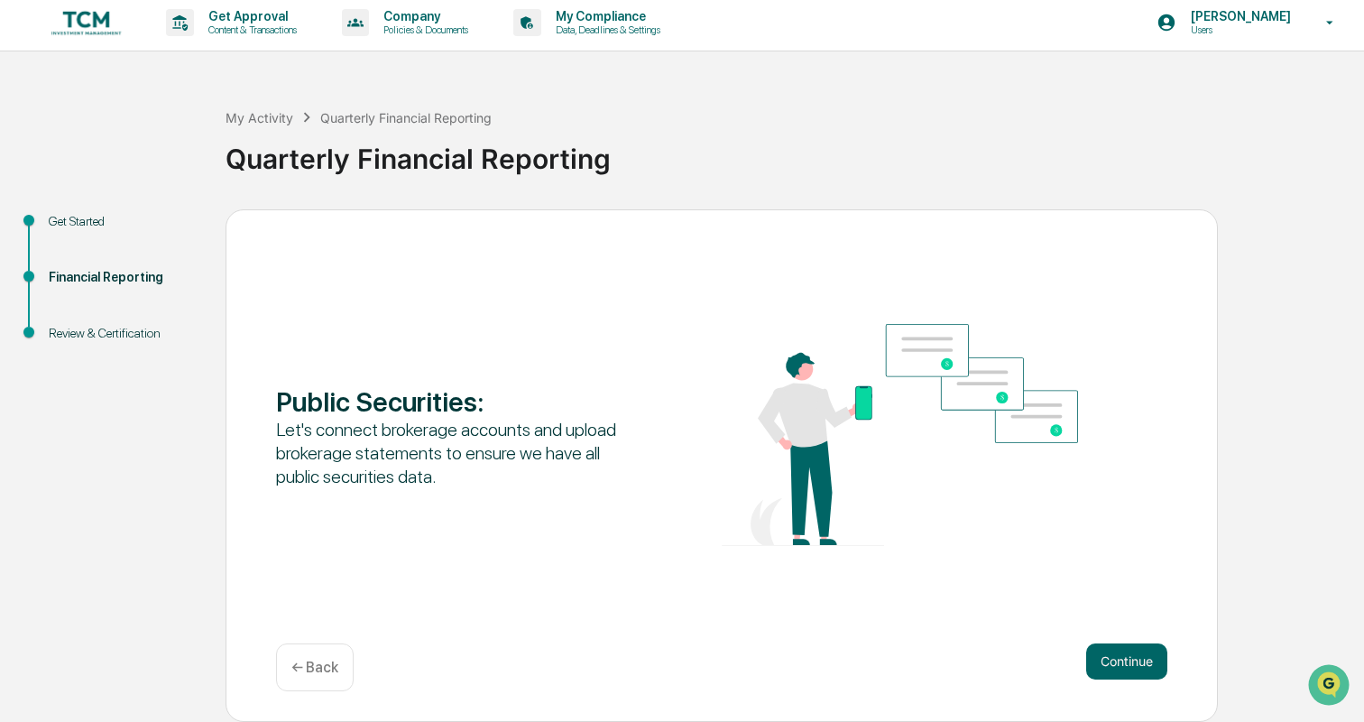
click at [1097, 660] on button "Continue" at bounding box center [1126, 661] width 81 height 36
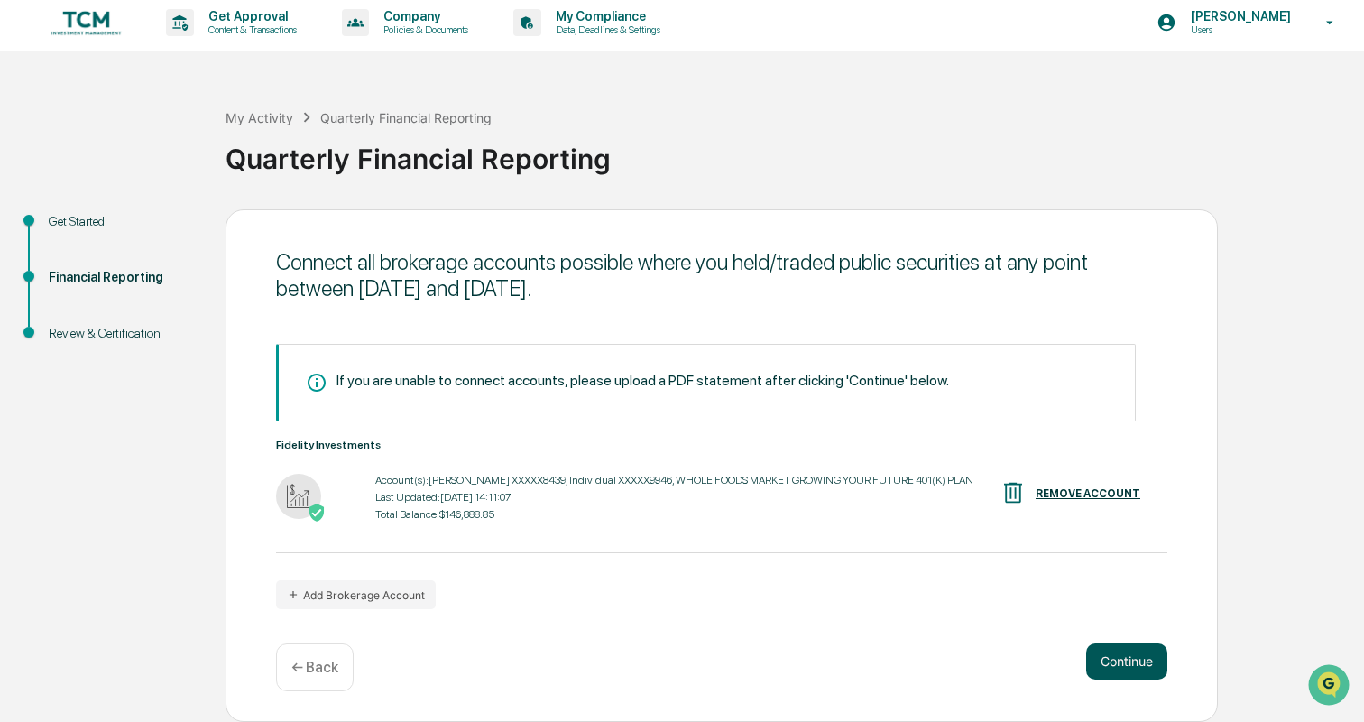
scroll to position [0, 0]
click at [1115, 659] on button "Continue" at bounding box center [1126, 661] width 81 height 36
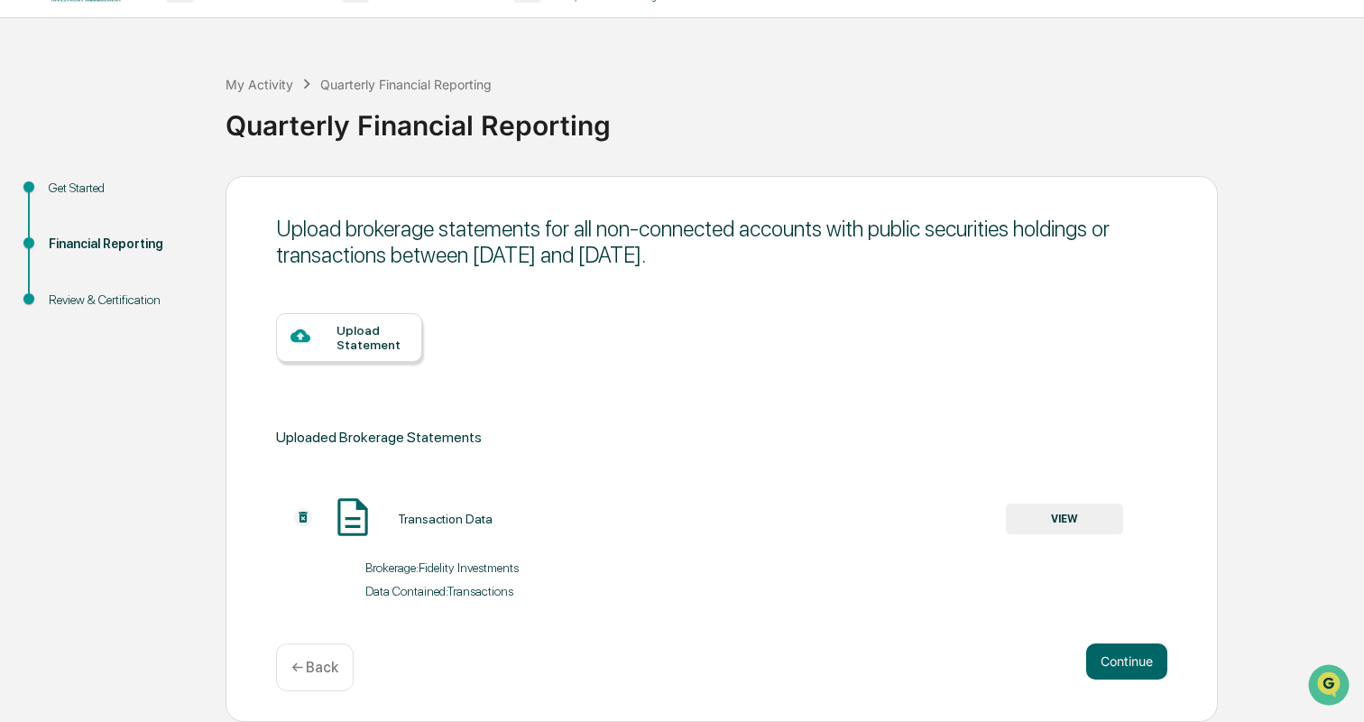
scroll to position [39, 0]
click at [1076, 513] on button "VIEW" at bounding box center [1064, 518] width 117 height 31
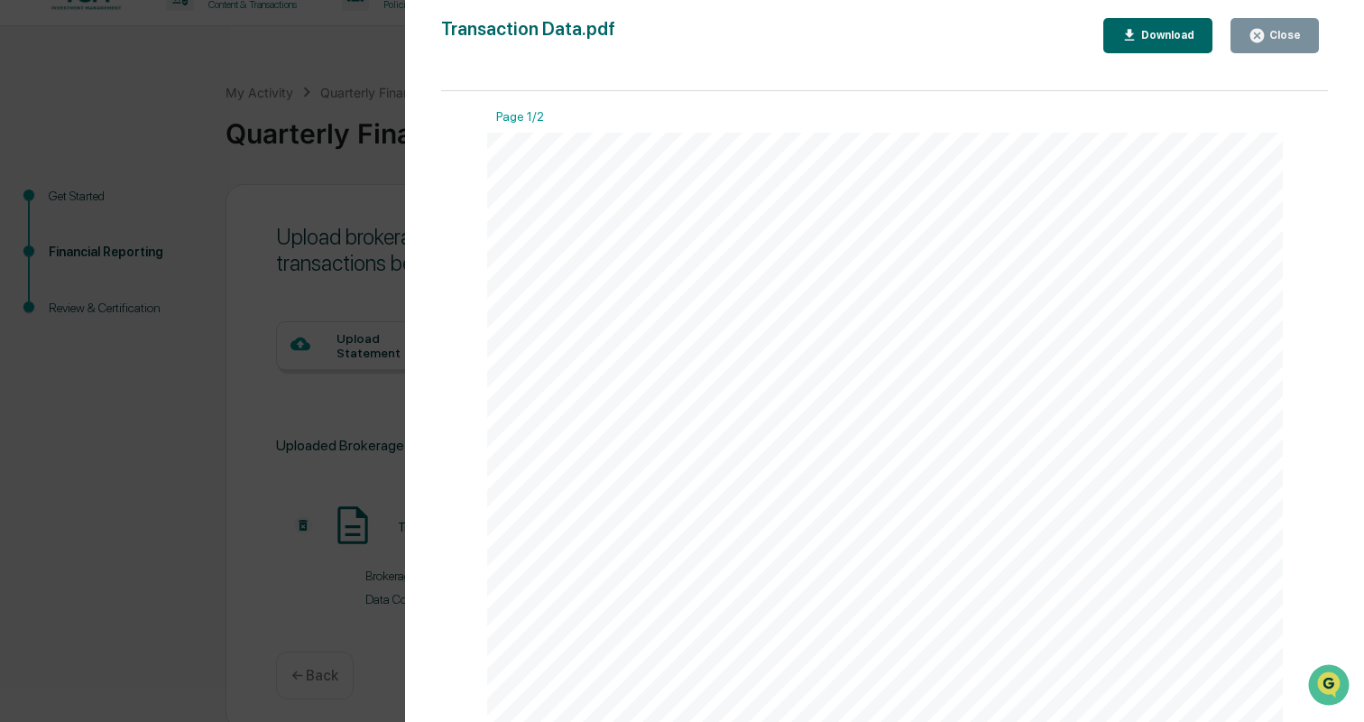
scroll to position [0, 0]
click at [1277, 42] on div "Close" at bounding box center [1283, 35] width 35 height 13
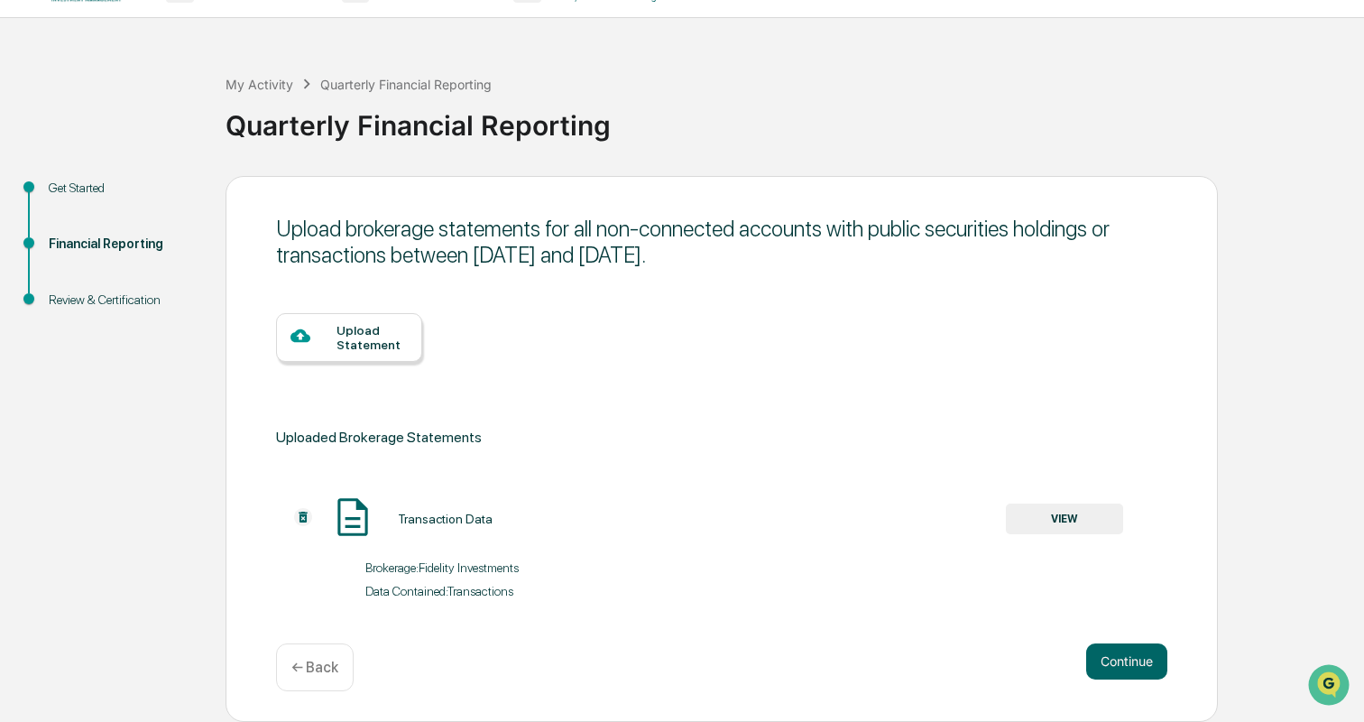
scroll to position [39, 0]
click at [307, 518] on img at bounding box center [303, 517] width 18 height 18
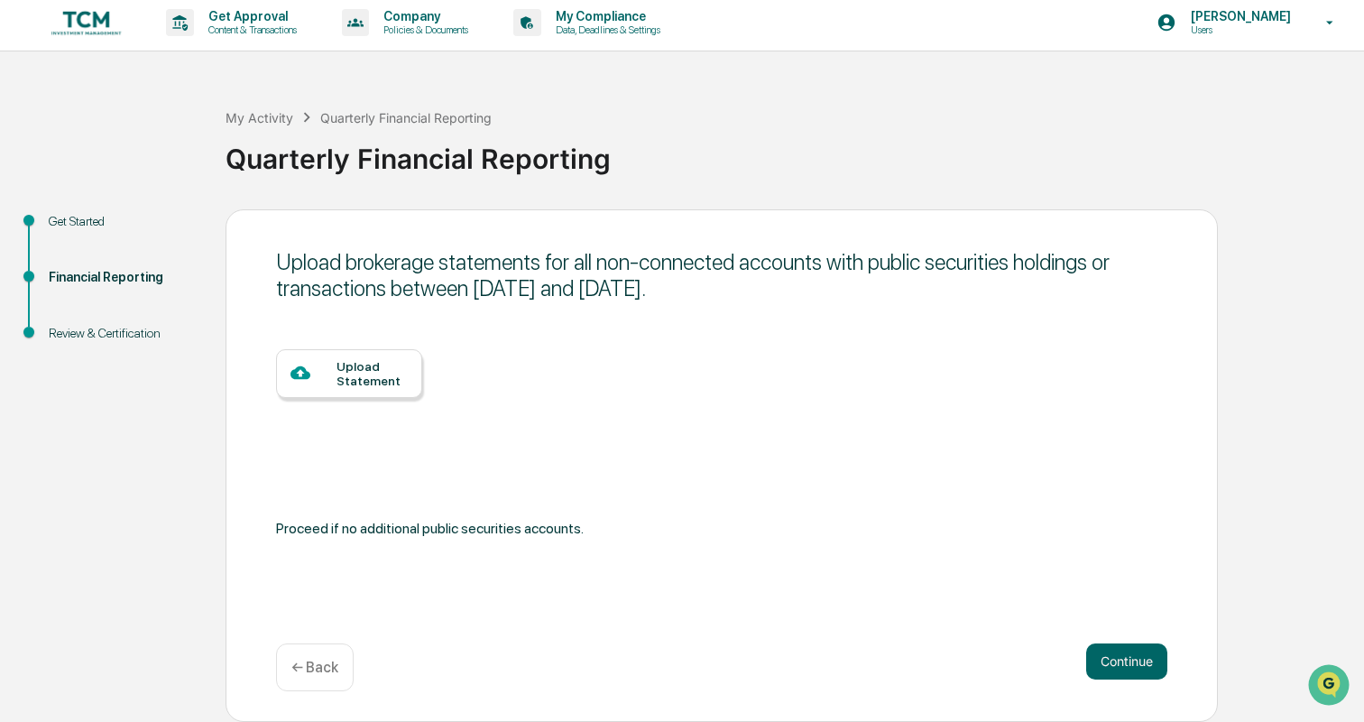
scroll to position [5, 0]
click at [371, 378] on div "Upload Statement" at bounding box center [372, 373] width 71 height 29
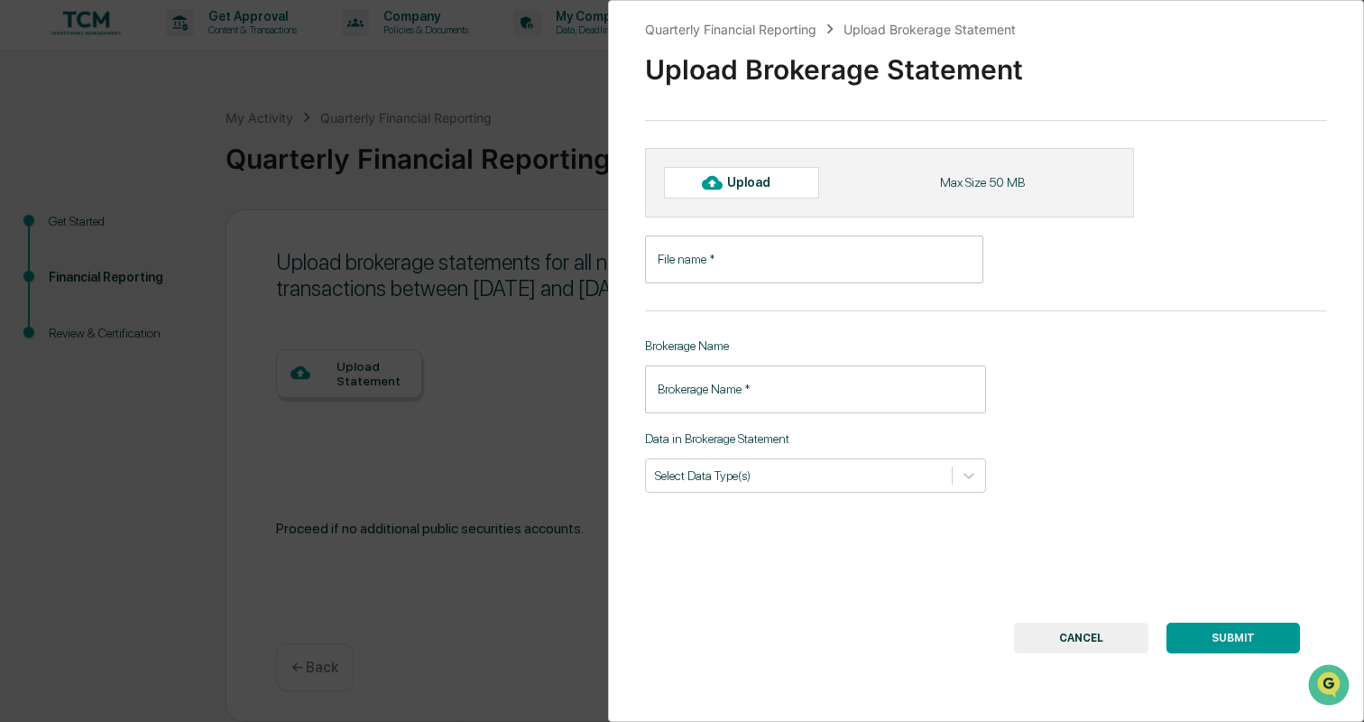
click at [750, 186] on div "Upload" at bounding box center [756, 182] width 59 height 14
type input "**********"
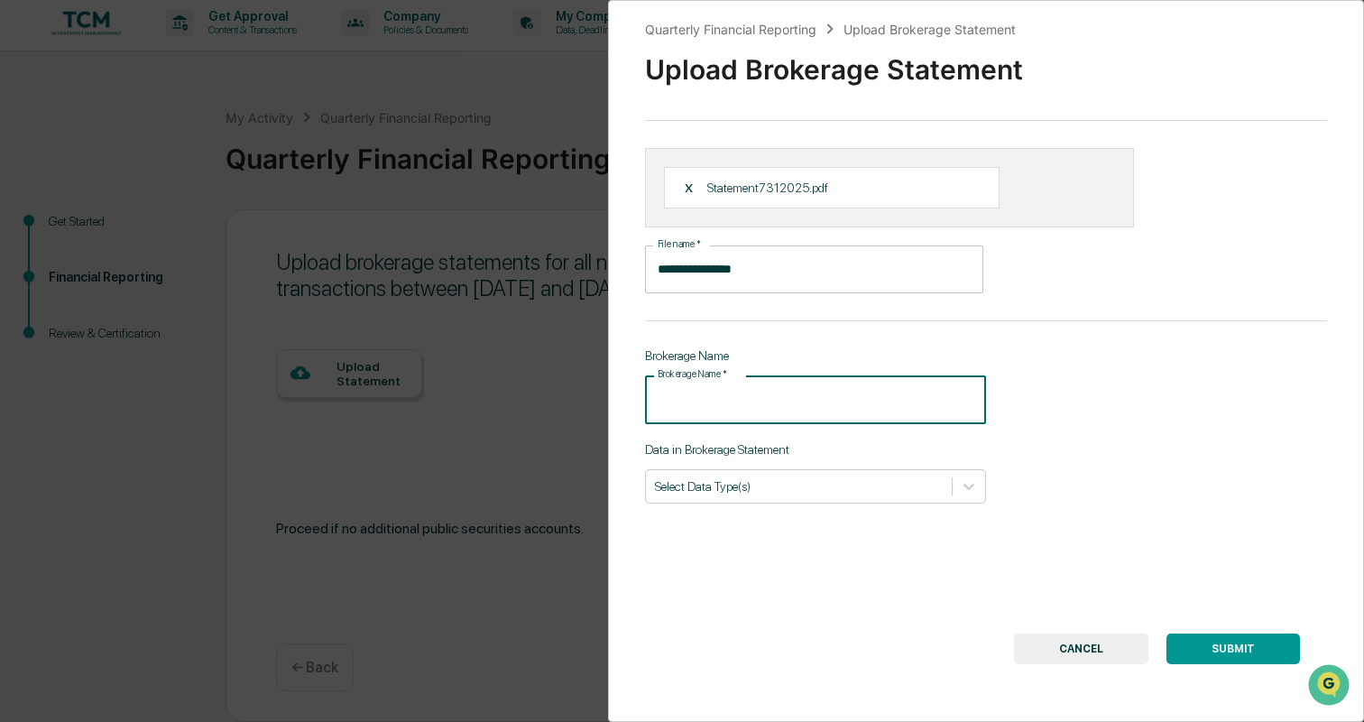
click at [771, 388] on input "Brokerage Name   *" at bounding box center [815, 399] width 341 height 48
type input "**********"
click at [791, 596] on div "**********" at bounding box center [986, 361] width 756 height 722
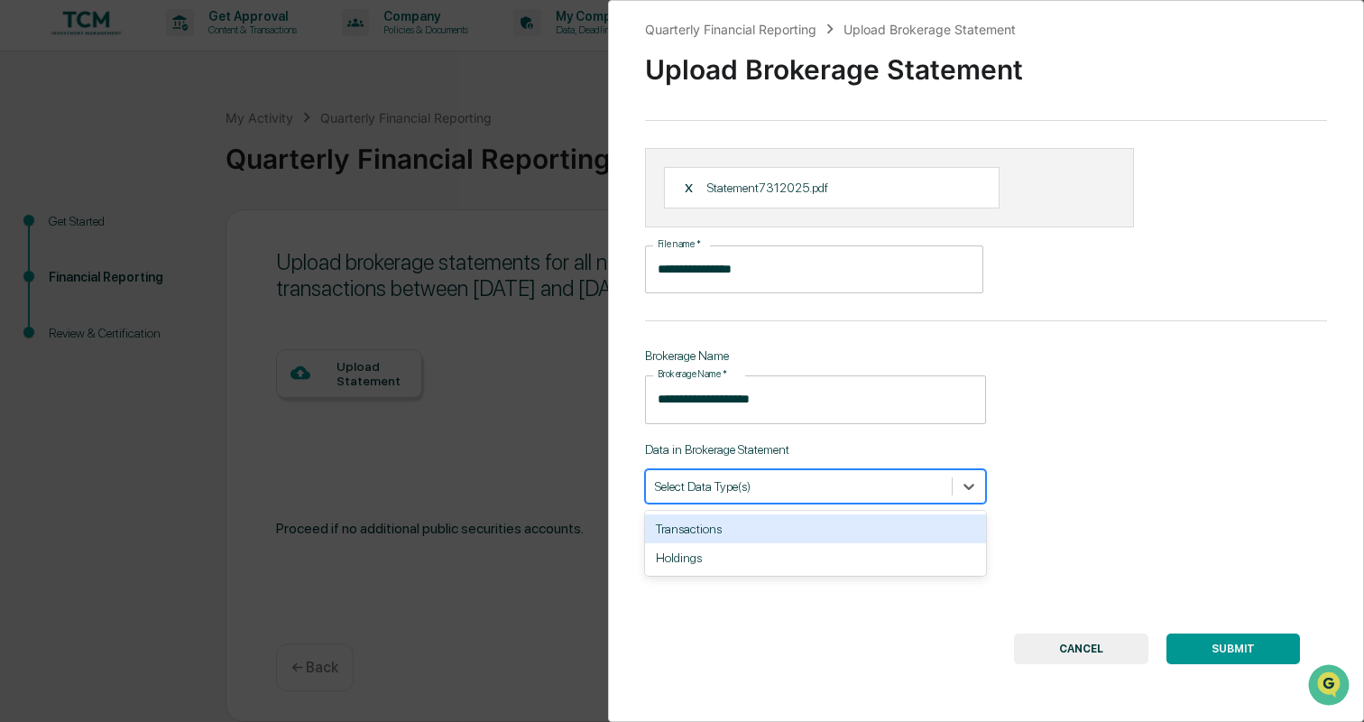
click at [840, 489] on div at bounding box center [799, 485] width 288 height 17
click at [804, 528] on div "Transactions" at bounding box center [815, 528] width 341 height 29
click at [829, 449] on p "Data in Brokerage Statement" at bounding box center [815, 449] width 341 height 14
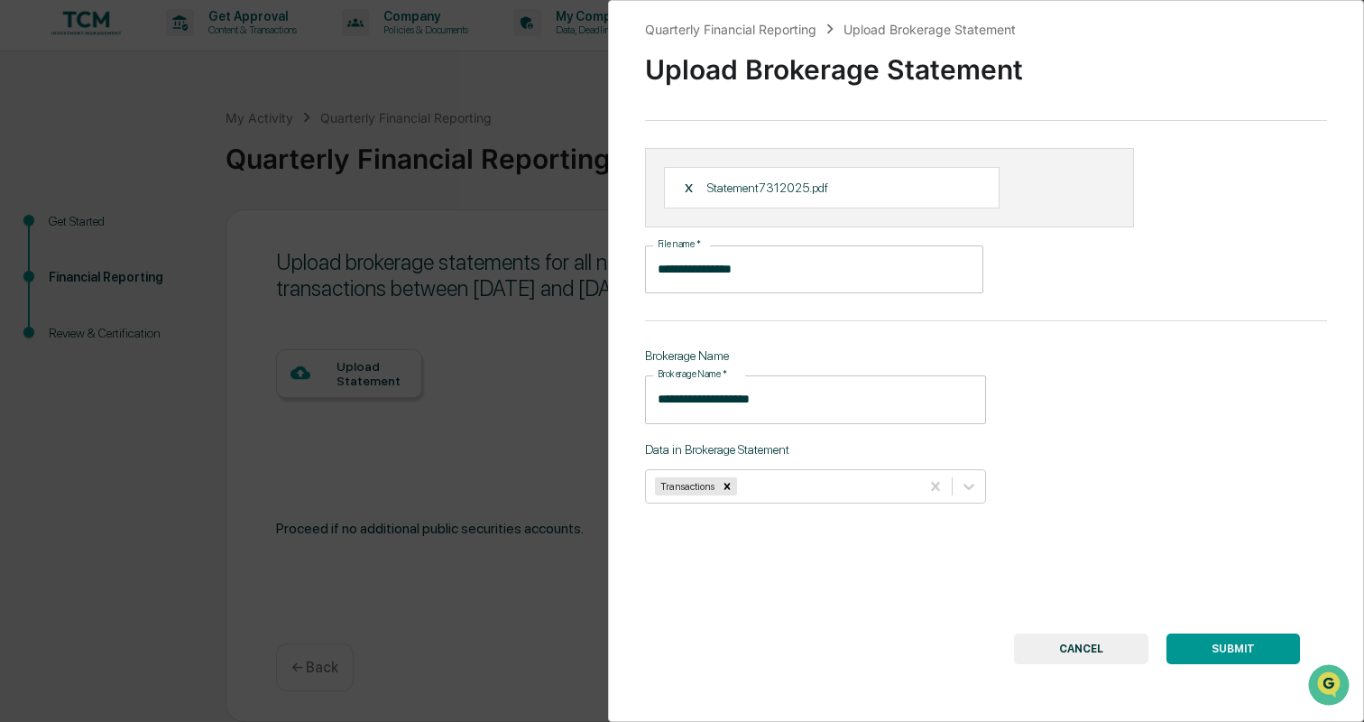
click at [1202, 648] on button "SUBMIT" at bounding box center [1234, 648] width 134 height 31
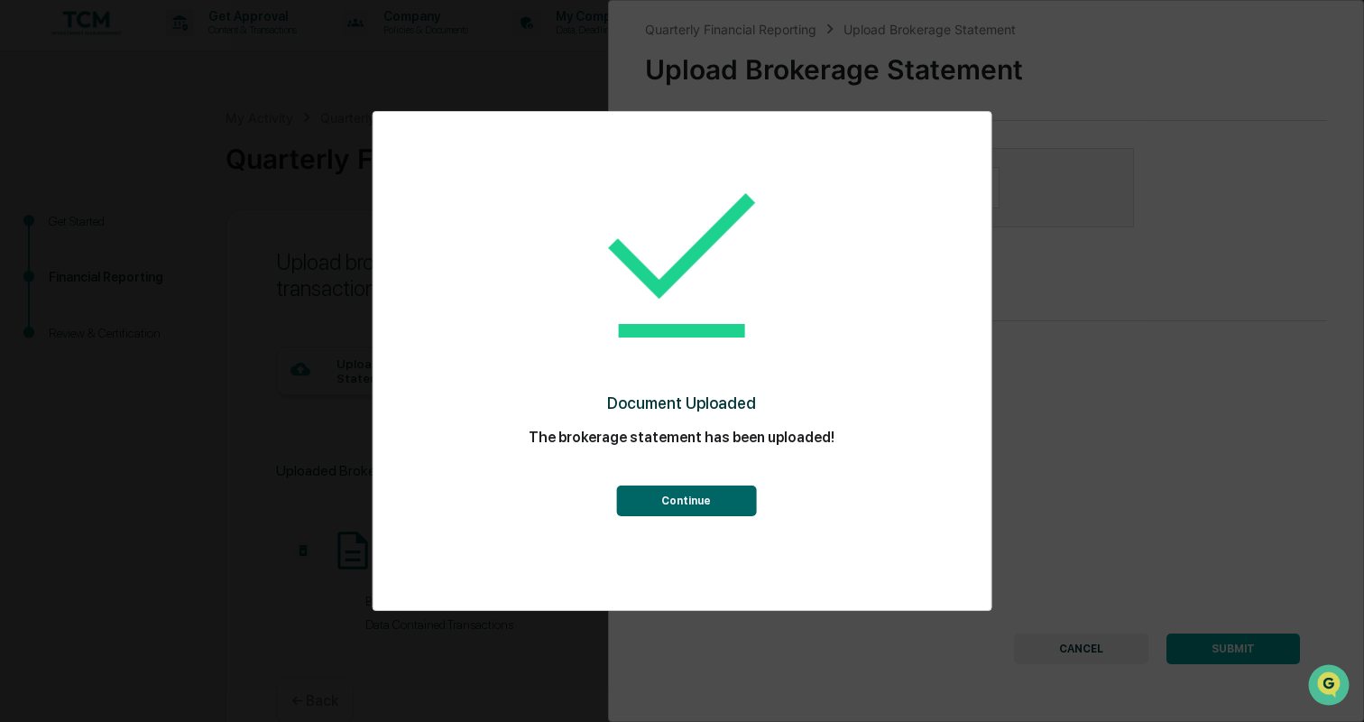
click at [714, 493] on button "Continue" at bounding box center [686, 500] width 140 height 31
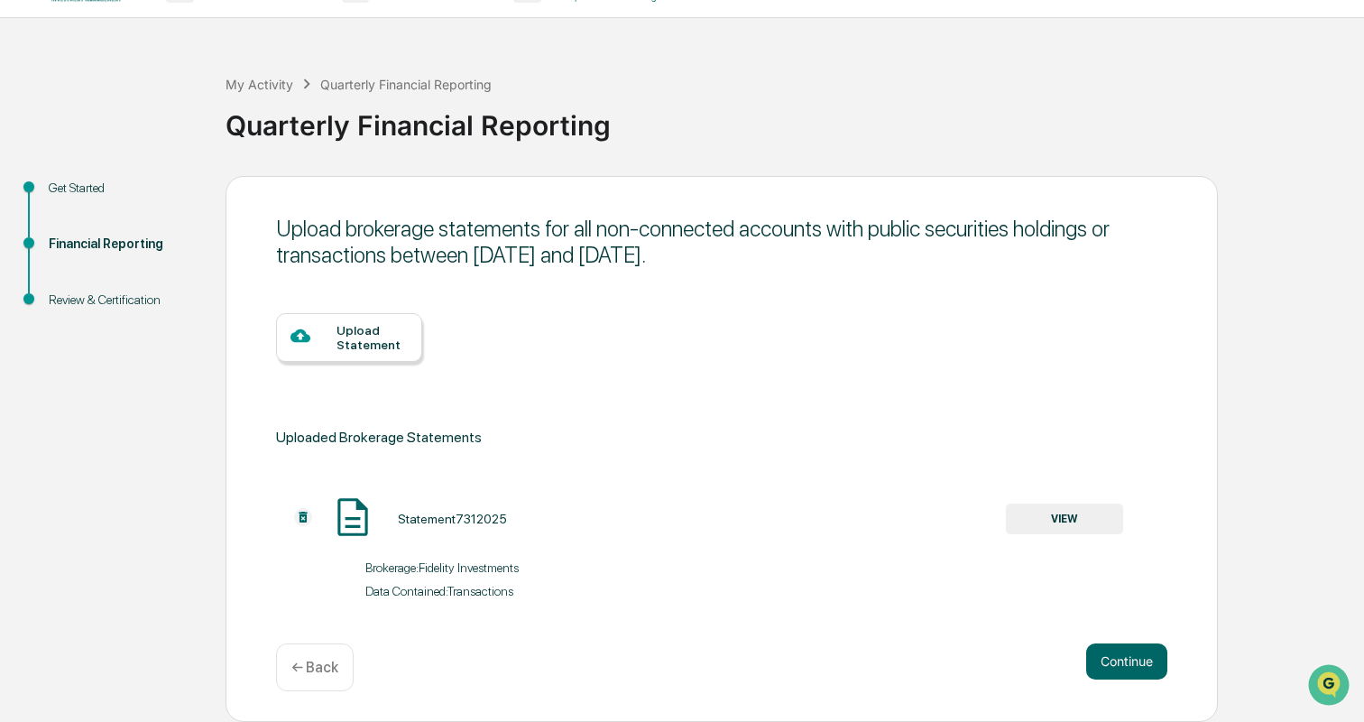
scroll to position [39, 0]
click at [369, 344] on div "Upload Statement" at bounding box center [372, 337] width 71 height 29
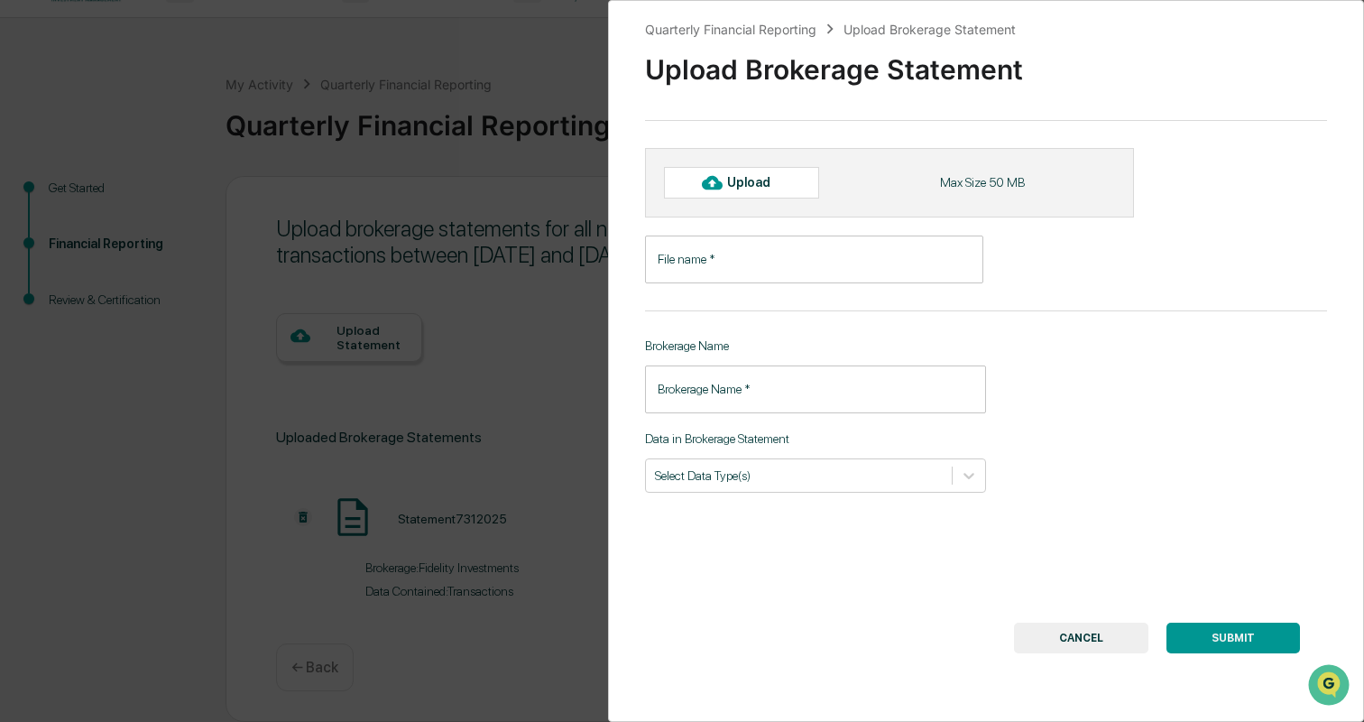
click at [768, 180] on div "Upload" at bounding box center [756, 182] width 59 height 14
type input "**********"
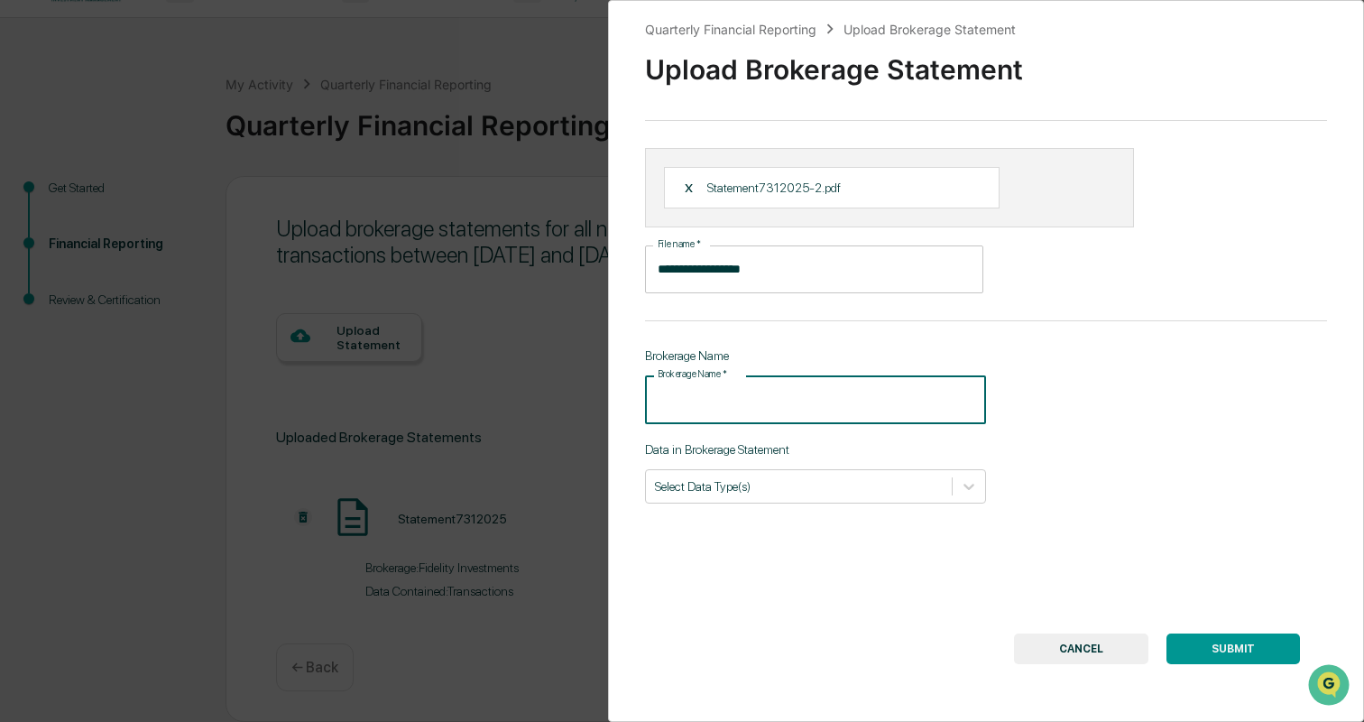
click at [766, 403] on input "Brokerage Name   *" at bounding box center [815, 399] width 341 height 48
type input "**********"
click at [764, 488] on div at bounding box center [799, 485] width 288 height 17
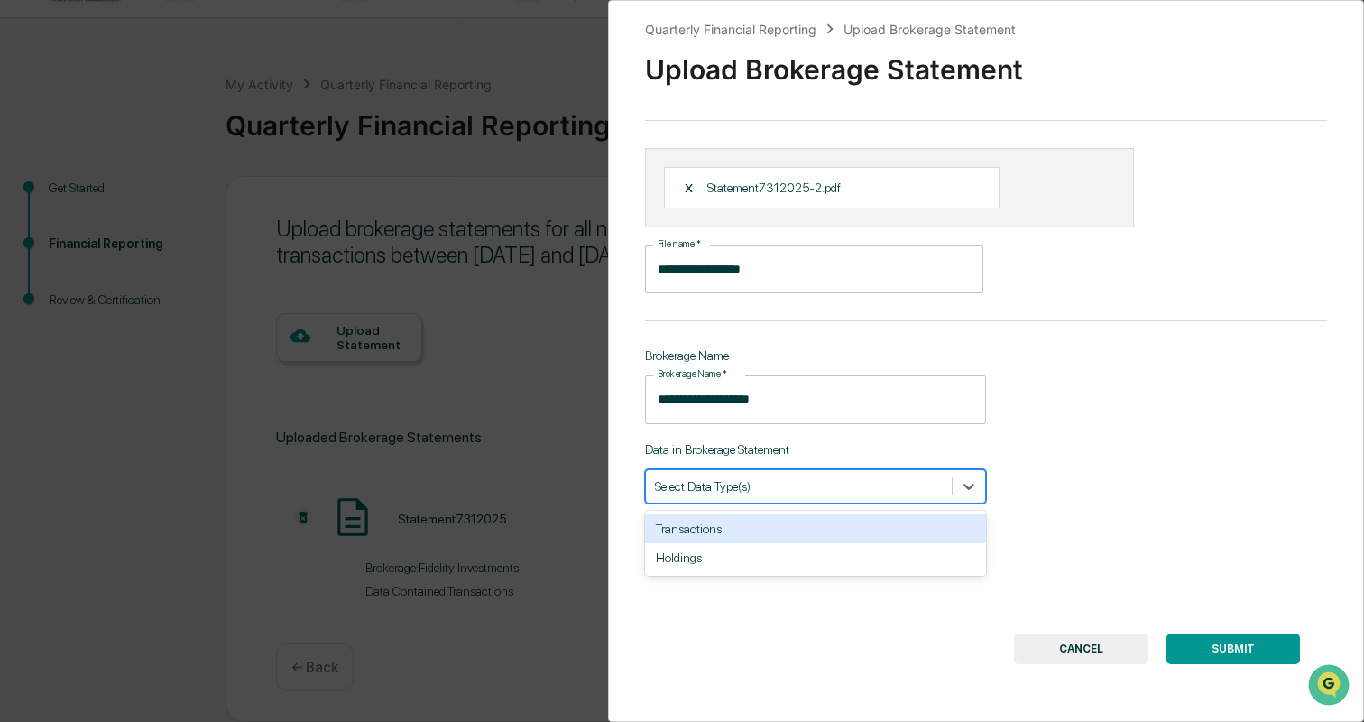
click at [761, 527] on div "Transactions" at bounding box center [815, 528] width 341 height 29
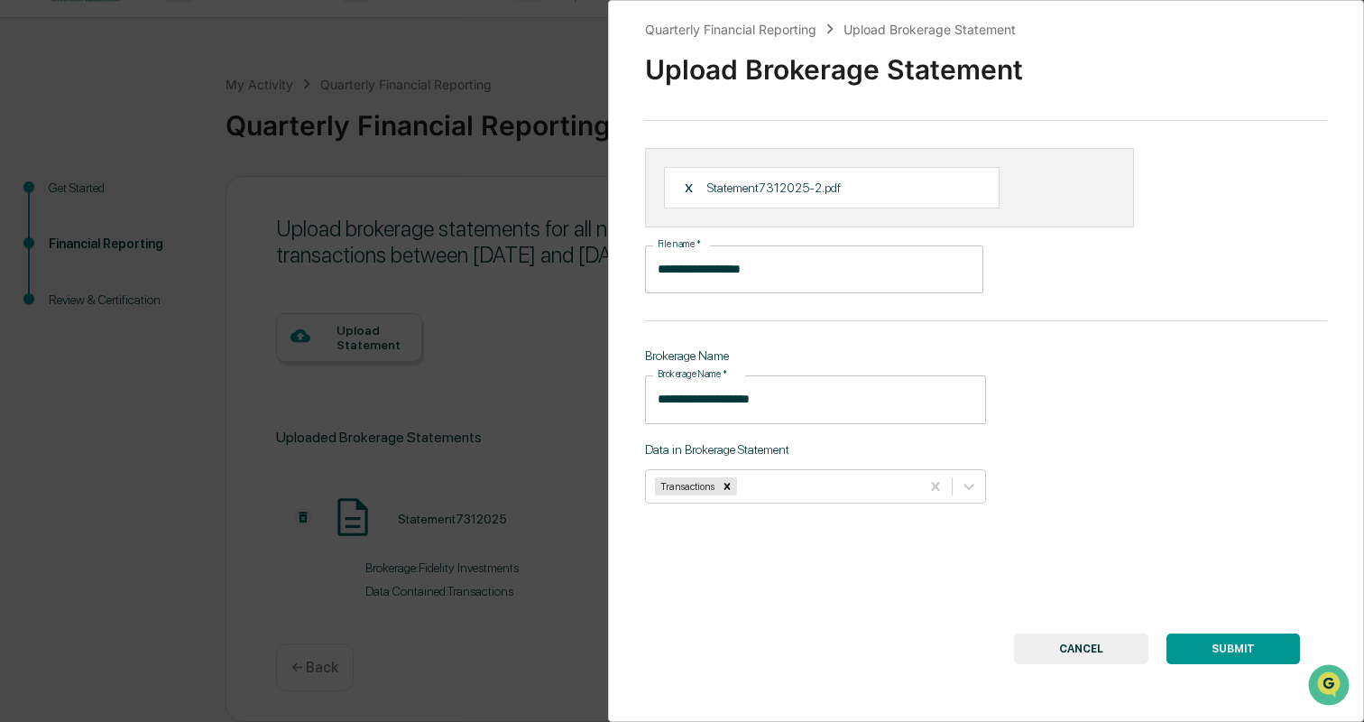
click at [814, 623] on div "**********" at bounding box center [986, 361] width 756 height 722
click at [1239, 648] on button "SUBMIT" at bounding box center [1234, 648] width 134 height 31
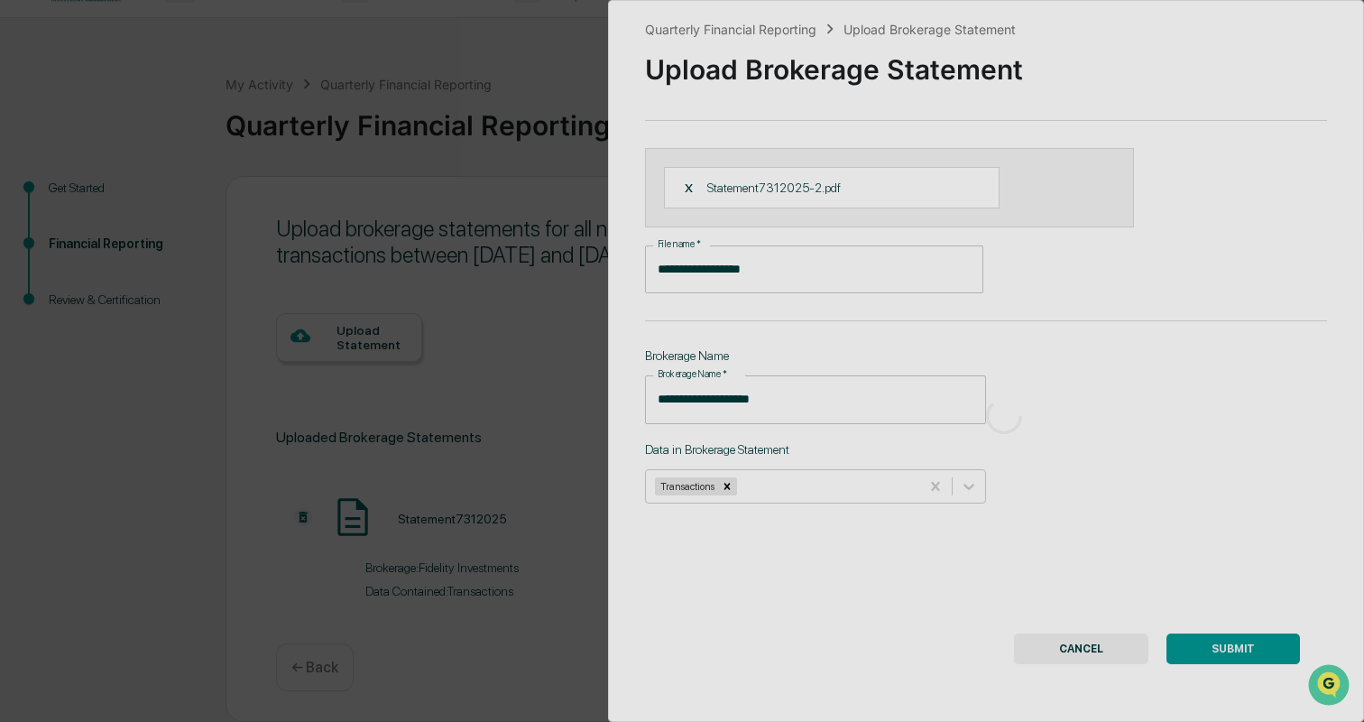
scroll to position [5, 0]
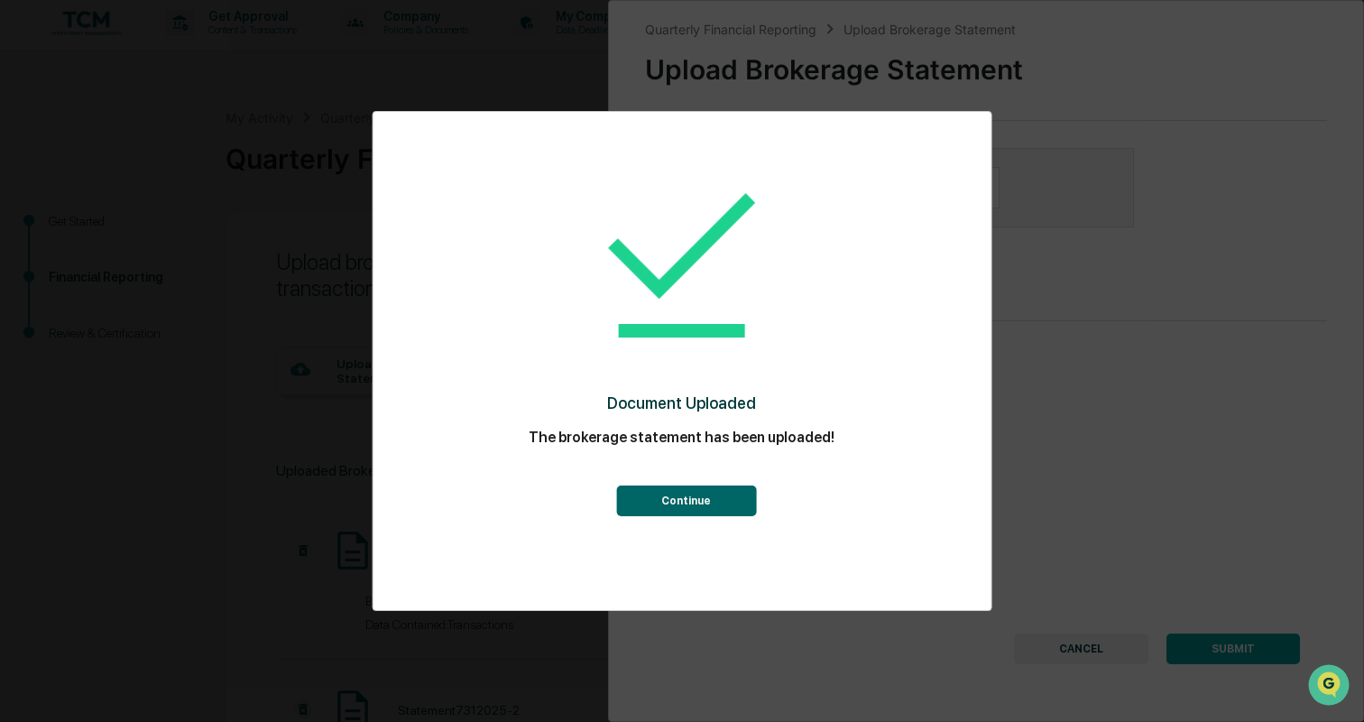
click at [705, 503] on button "Continue" at bounding box center [686, 500] width 140 height 31
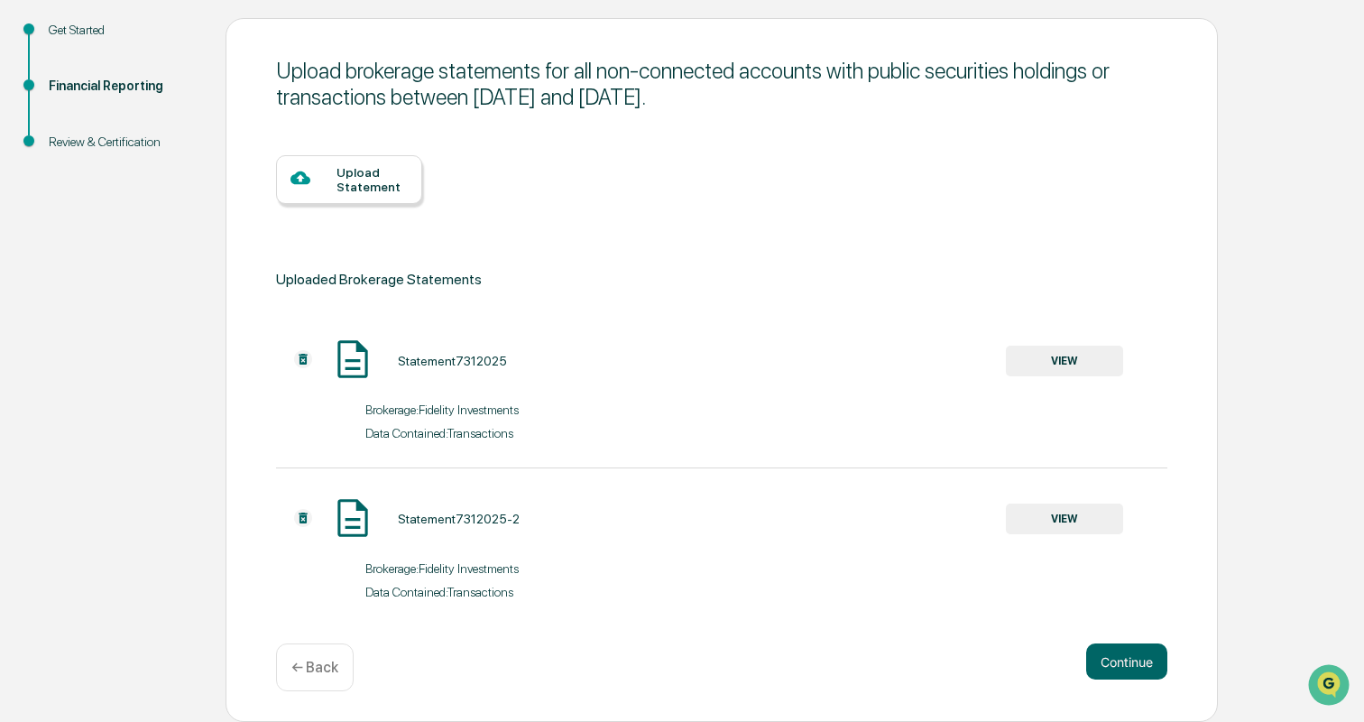
scroll to position [198, 0]
click at [374, 195] on div "Upload Statement" at bounding box center [349, 179] width 146 height 49
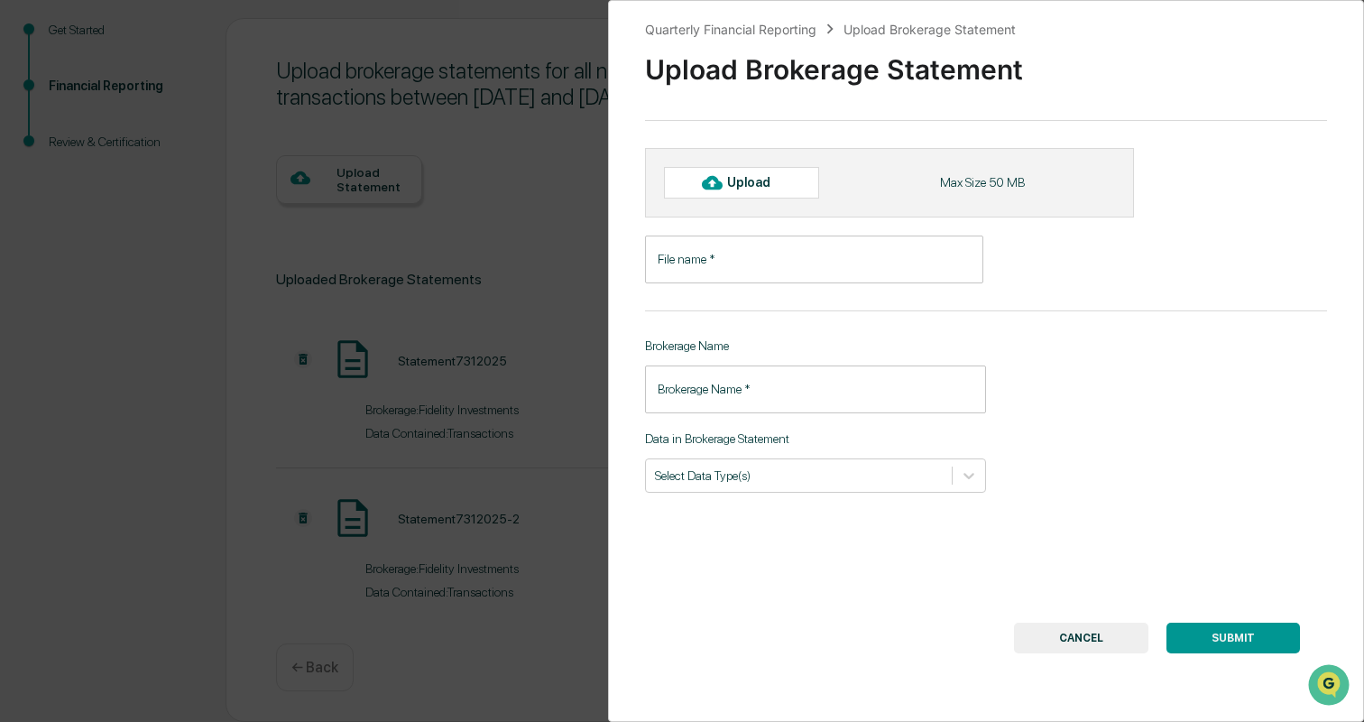
click at [768, 185] on div "Upload" at bounding box center [756, 182] width 59 height 14
type input "**********"
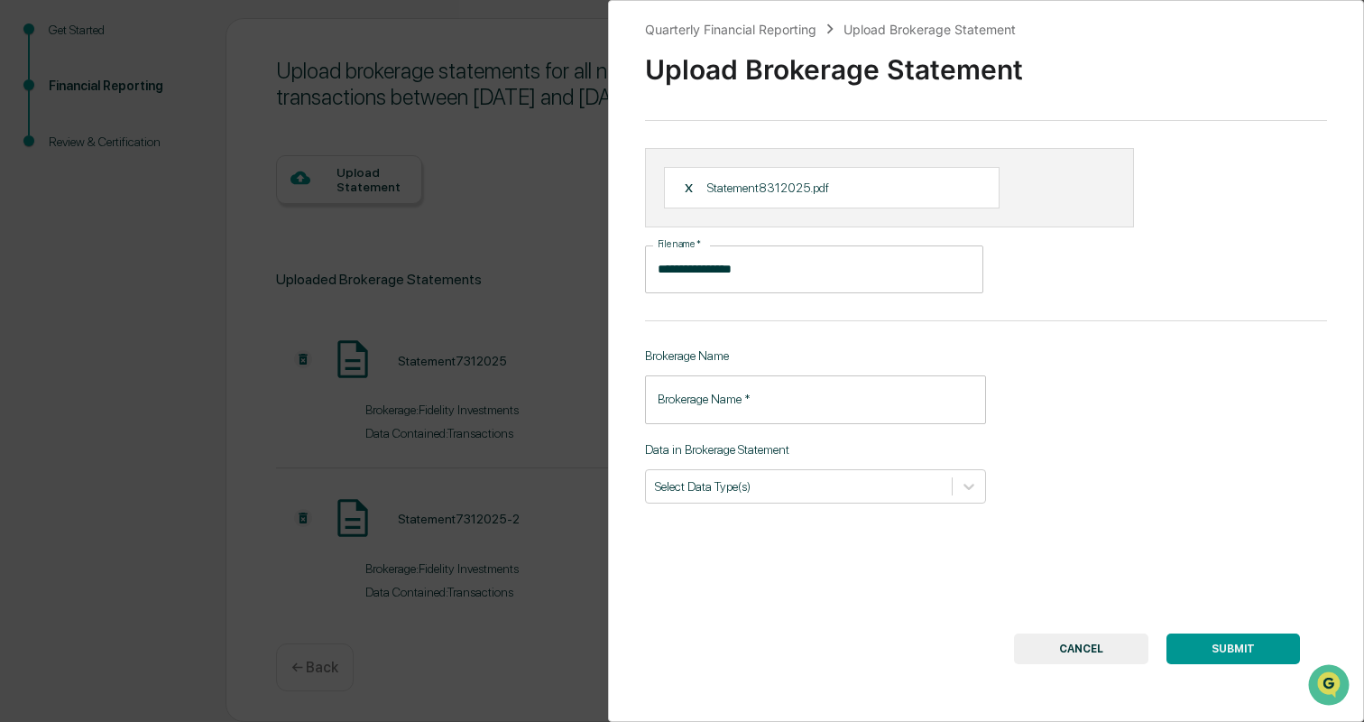
click at [802, 400] on input "Brokerage Name   *" at bounding box center [815, 399] width 341 height 48
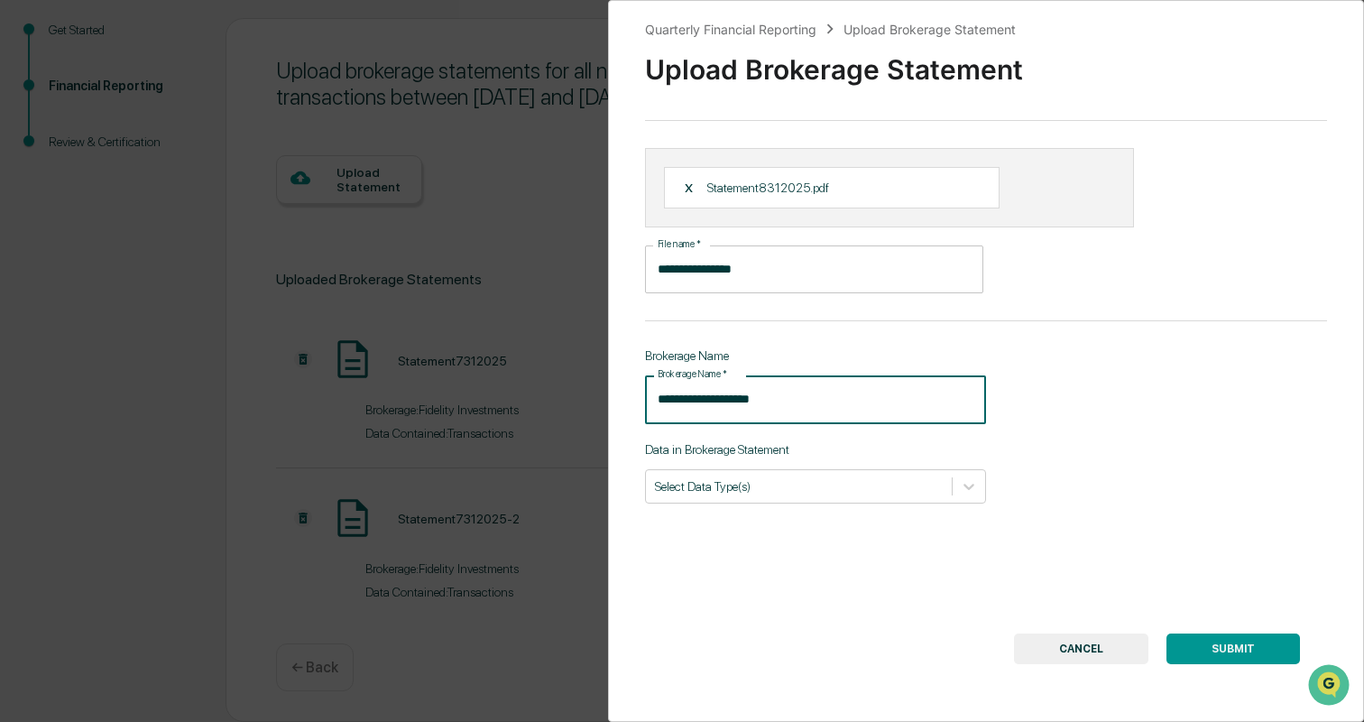
type input "**********"
click at [874, 615] on div "**********" at bounding box center [986, 361] width 756 height 722
click at [846, 492] on div at bounding box center [799, 485] width 288 height 17
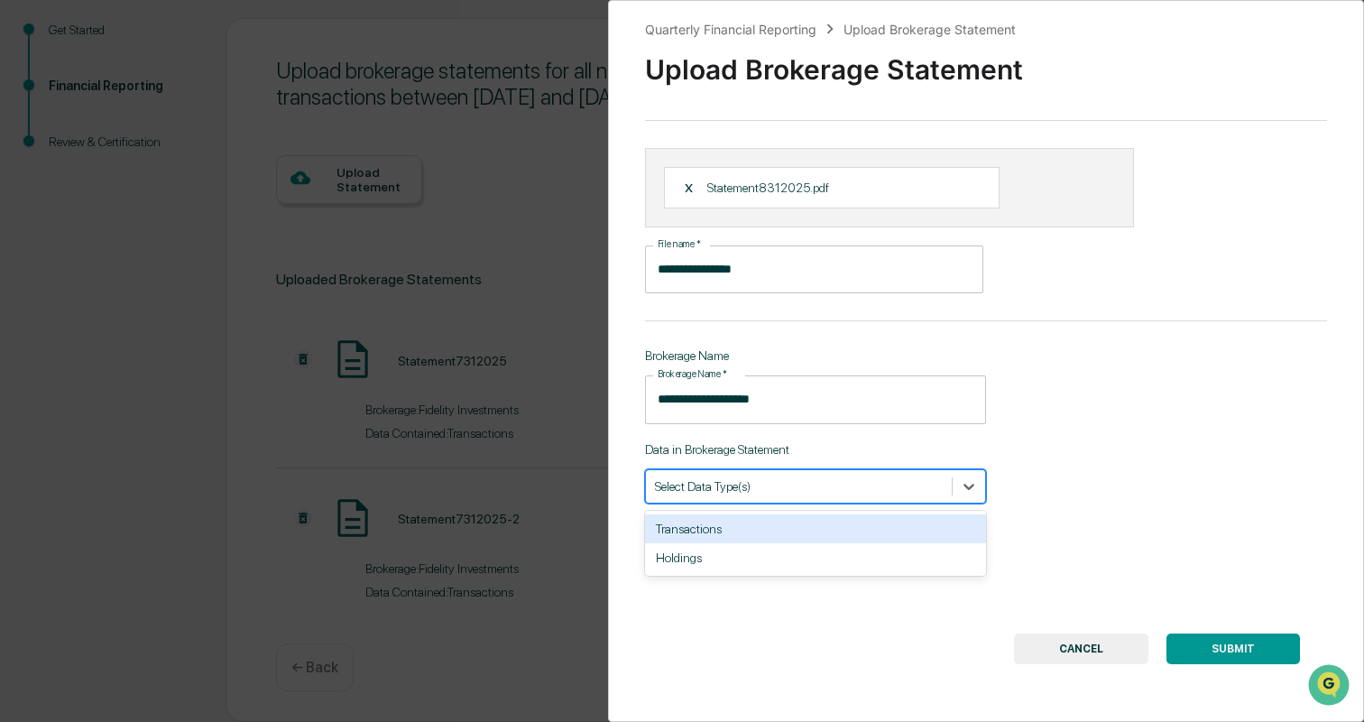
click at [834, 523] on div "Transactions" at bounding box center [815, 528] width 341 height 29
click at [1194, 590] on div "**********" at bounding box center [986, 361] width 756 height 722
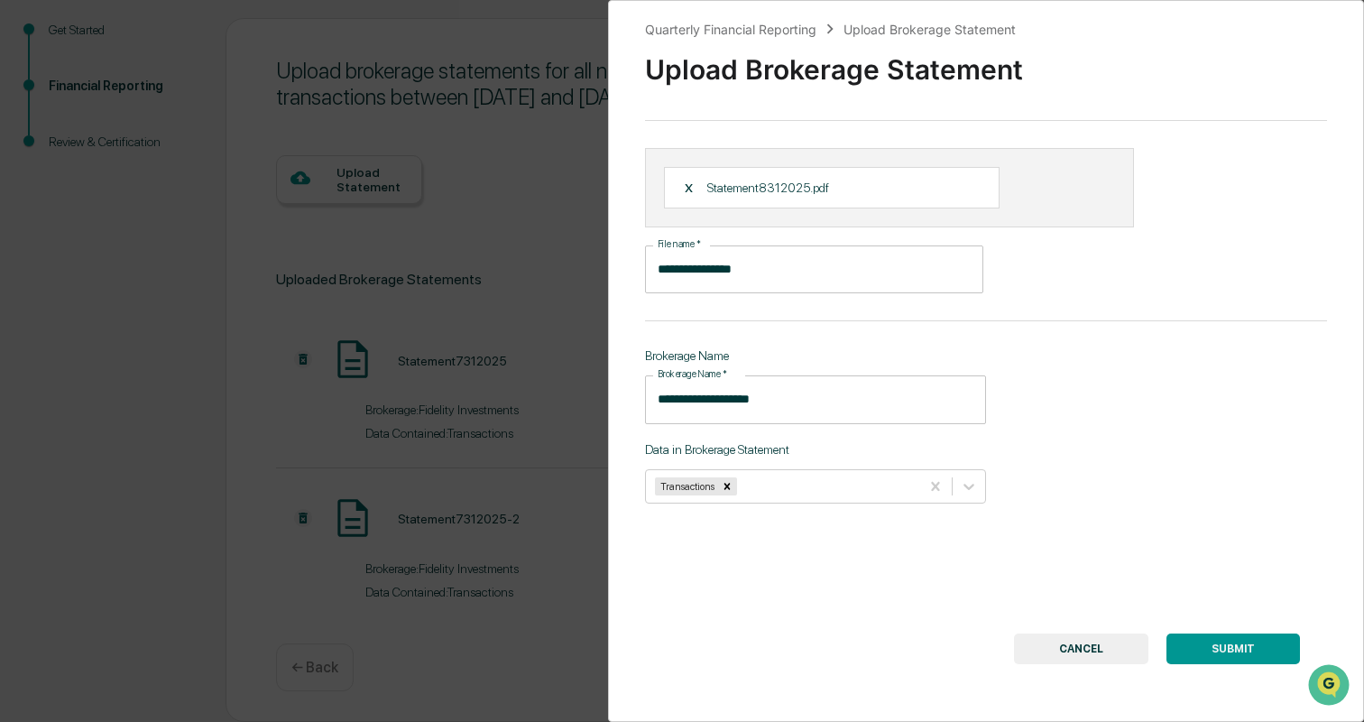
click at [1241, 646] on button "SUBMIT" at bounding box center [1234, 648] width 134 height 31
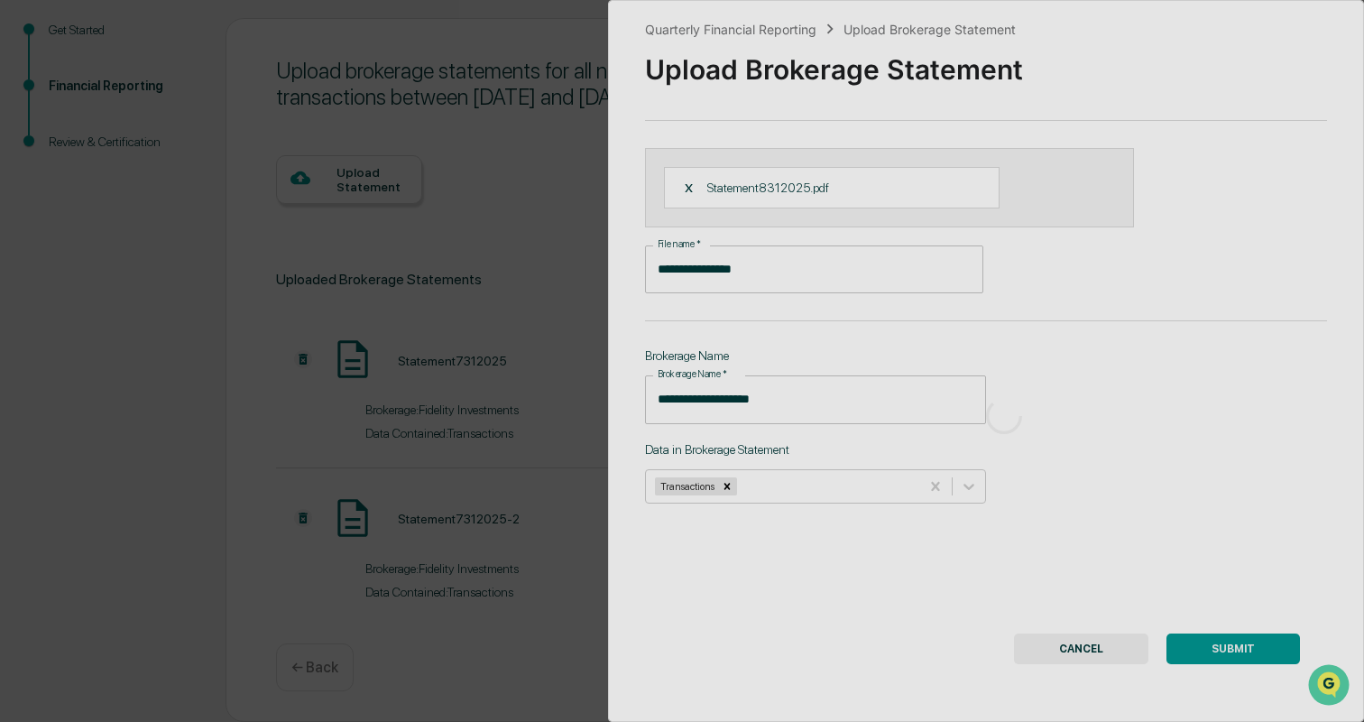
scroll to position [5, 0]
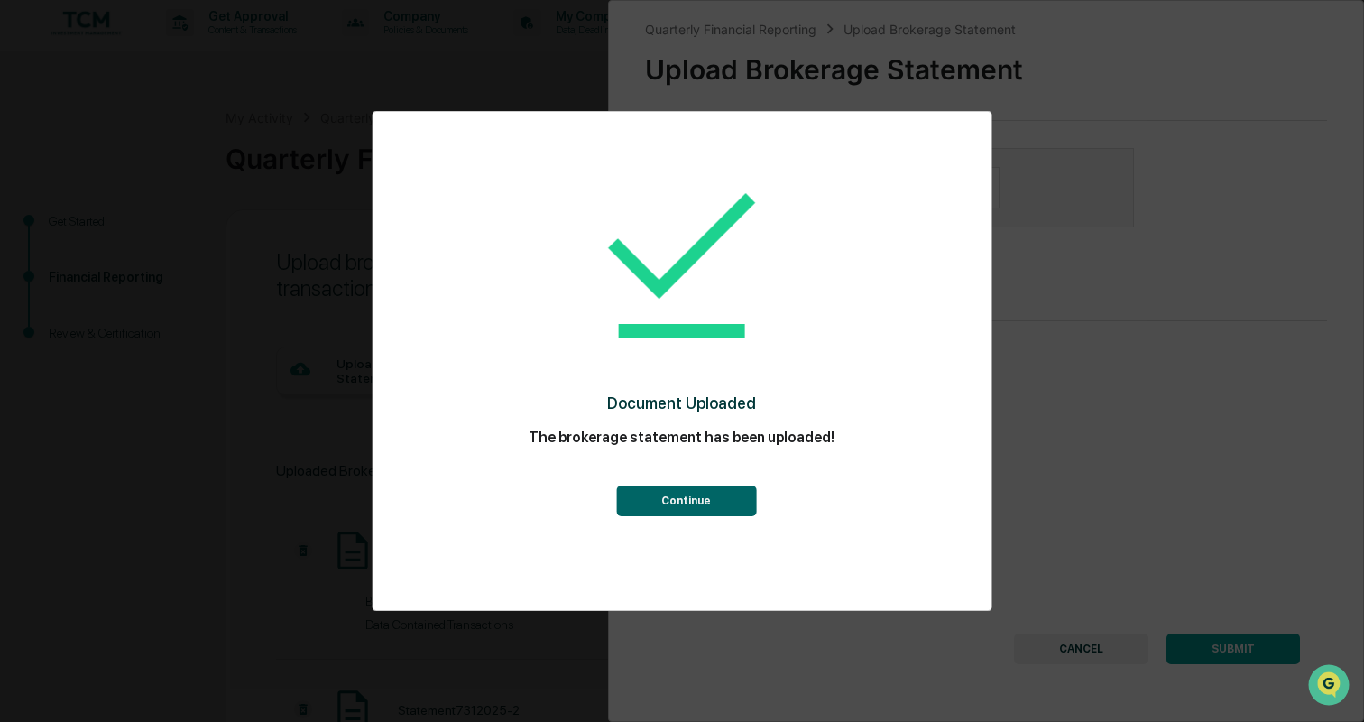
click at [670, 491] on button "Continue" at bounding box center [686, 500] width 140 height 31
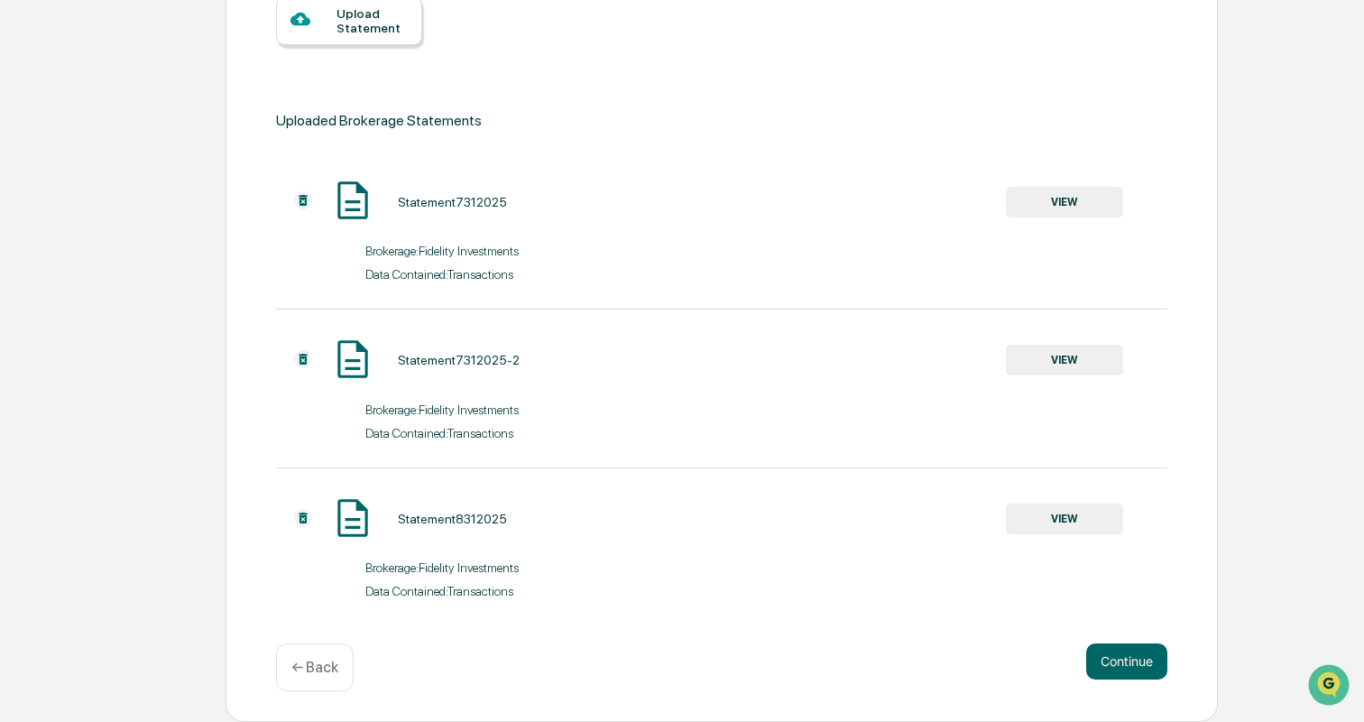
scroll to position [356, 0]
click at [397, 32] on div "Upload Statement" at bounding box center [372, 20] width 71 height 29
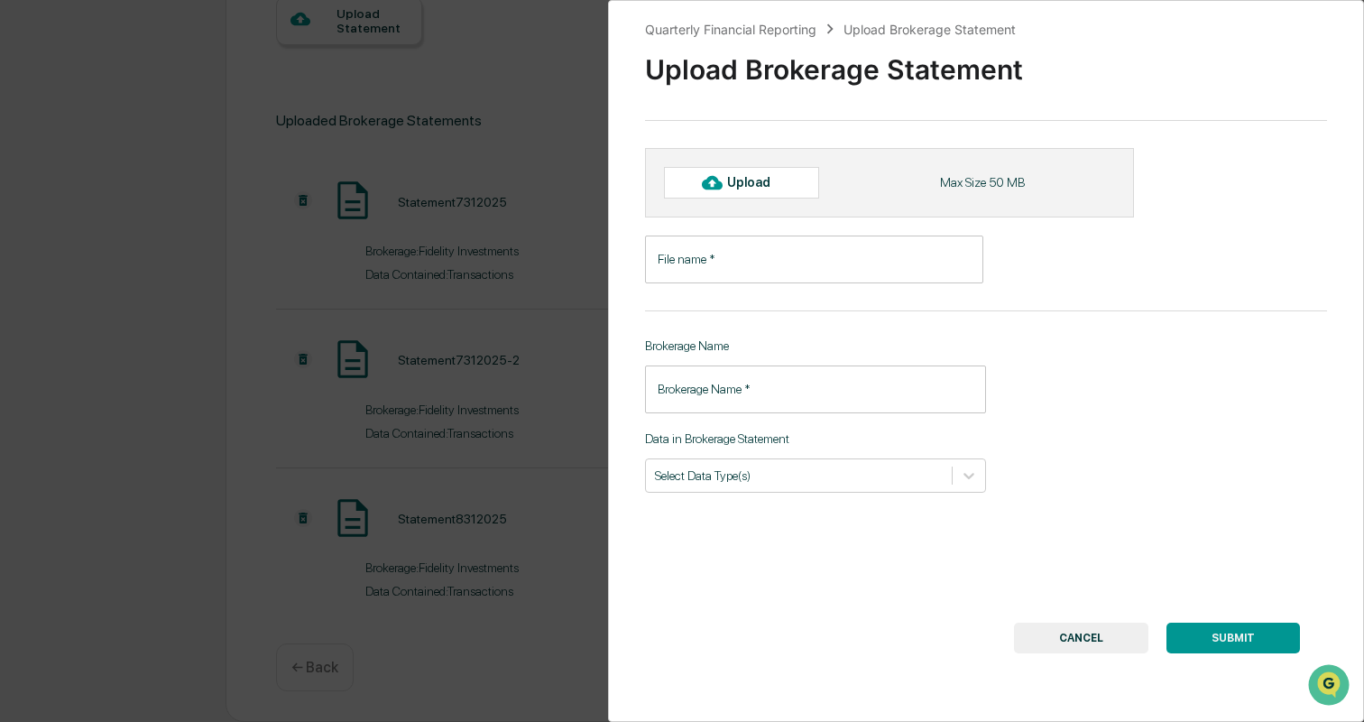
click at [773, 186] on div "Upload" at bounding box center [756, 182] width 59 height 14
type input "**********"
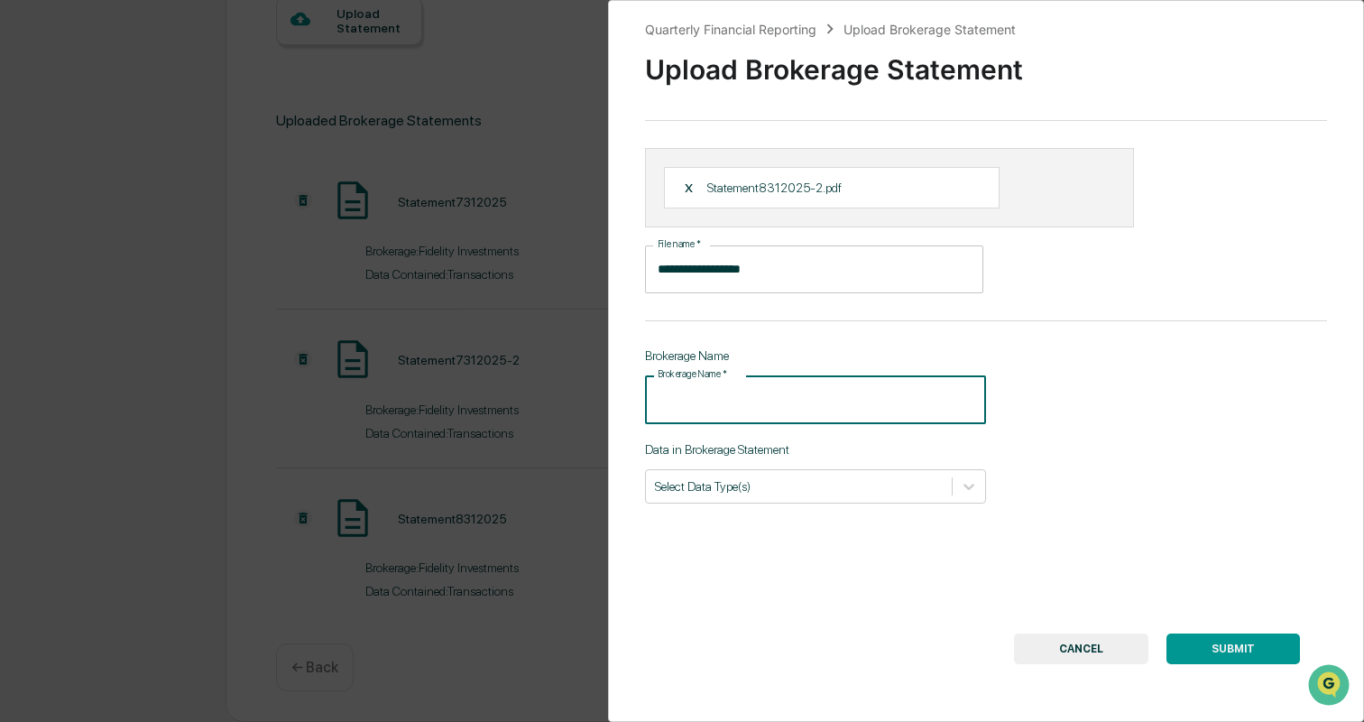
click at [837, 415] on input "Brokerage Name   *" at bounding box center [815, 399] width 341 height 48
type input "**********"
click at [1113, 452] on div "**********" at bounding box center [986, 361] width 756 height 722
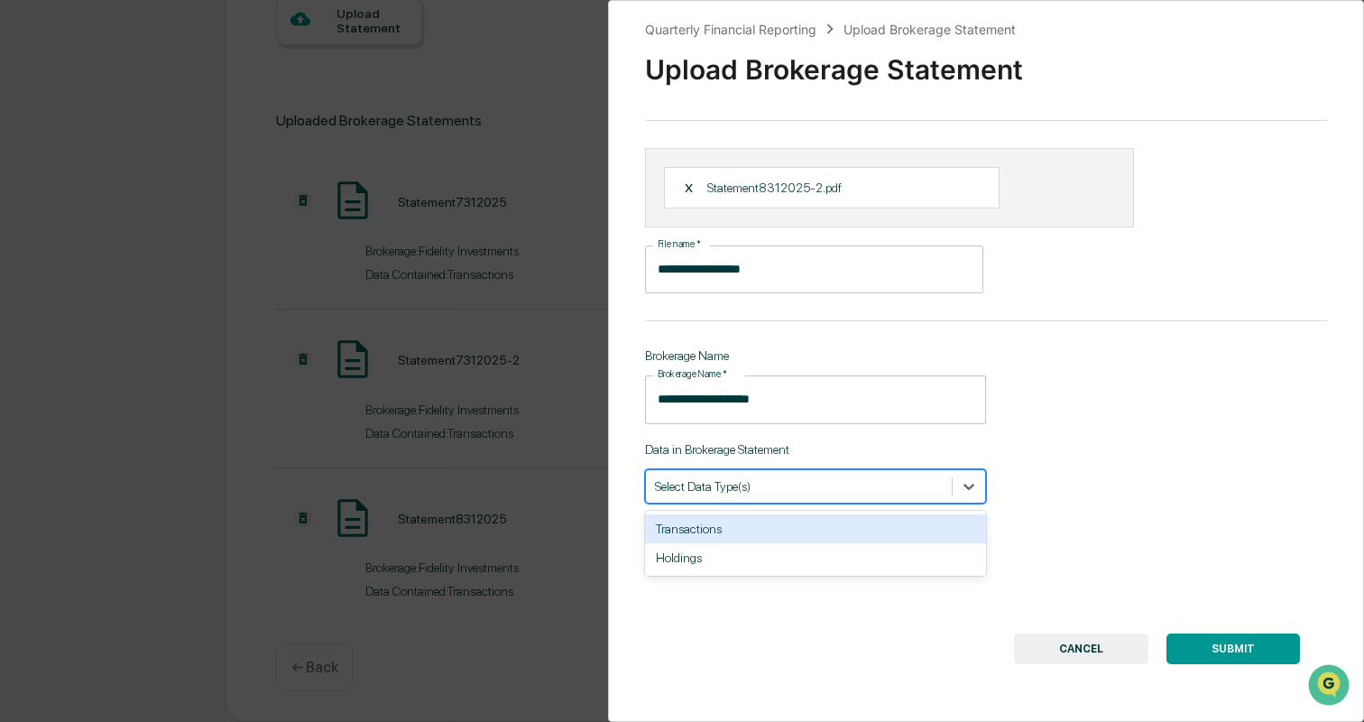
click at [854, 491] on div at bounding box center [799, 485] width 288 height 17
click at [812, 535] on div "Transactions" at bounding box center [815, 528] width 341 height 29
click at [1151, 503] on div "**********" at bounding box center [986, 361] width 756 height 722
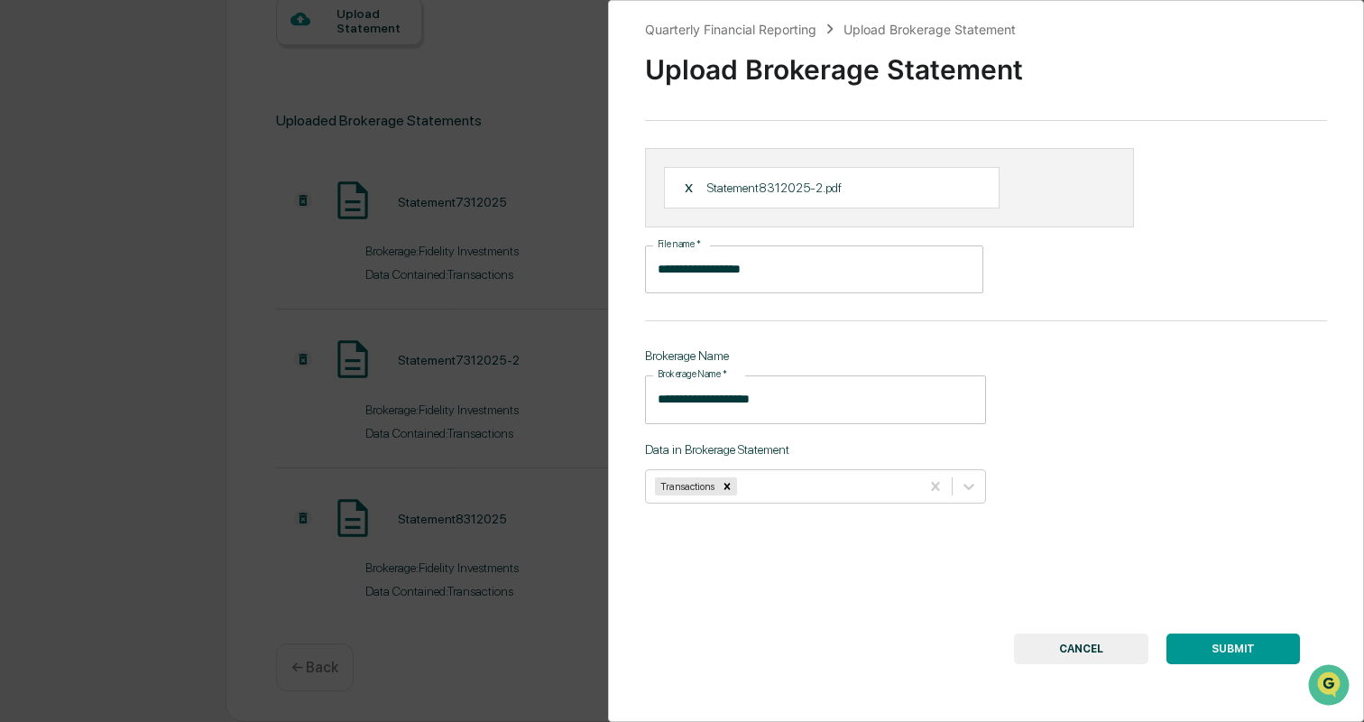
click at [1216, 651] on button "SUBMIT" at bounding box center [1234, 648] width 134 height 31
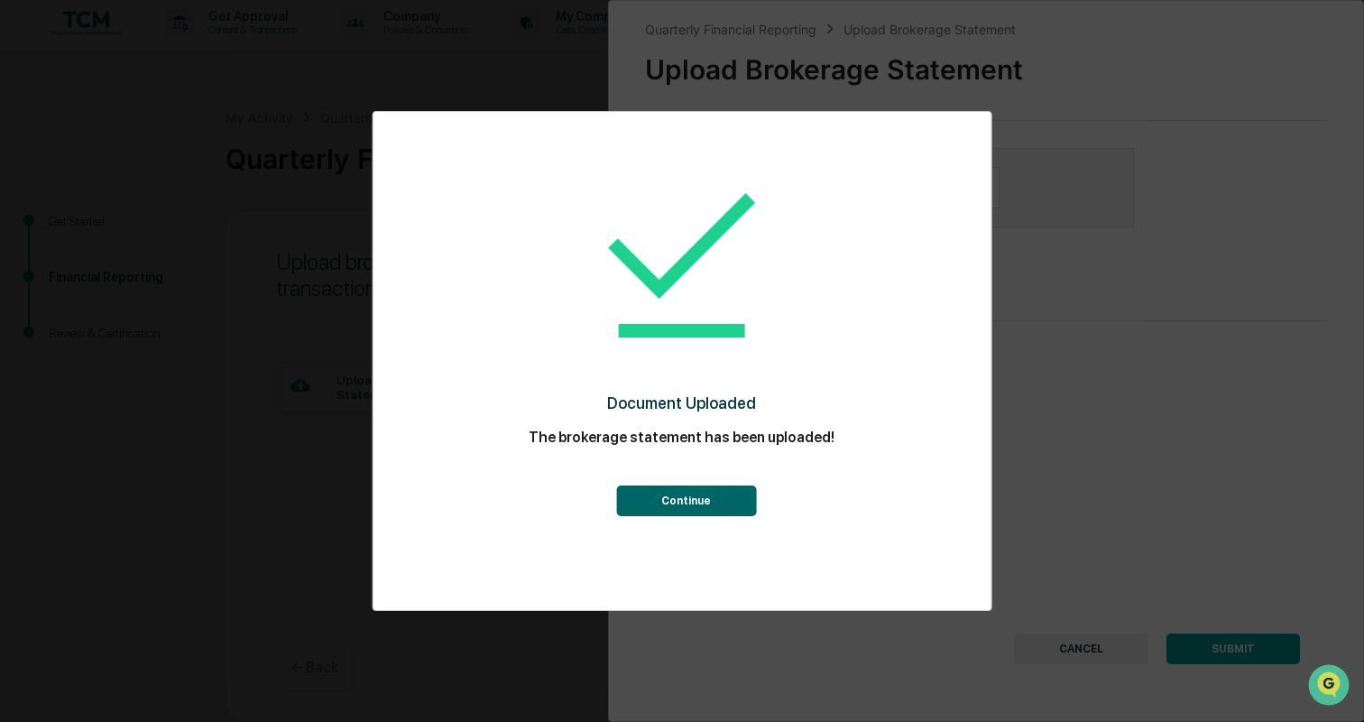
scroll to position [5, 0]
click at [723, 498] on button "Continue" at bounding box center [686, 500] width 140 height 31
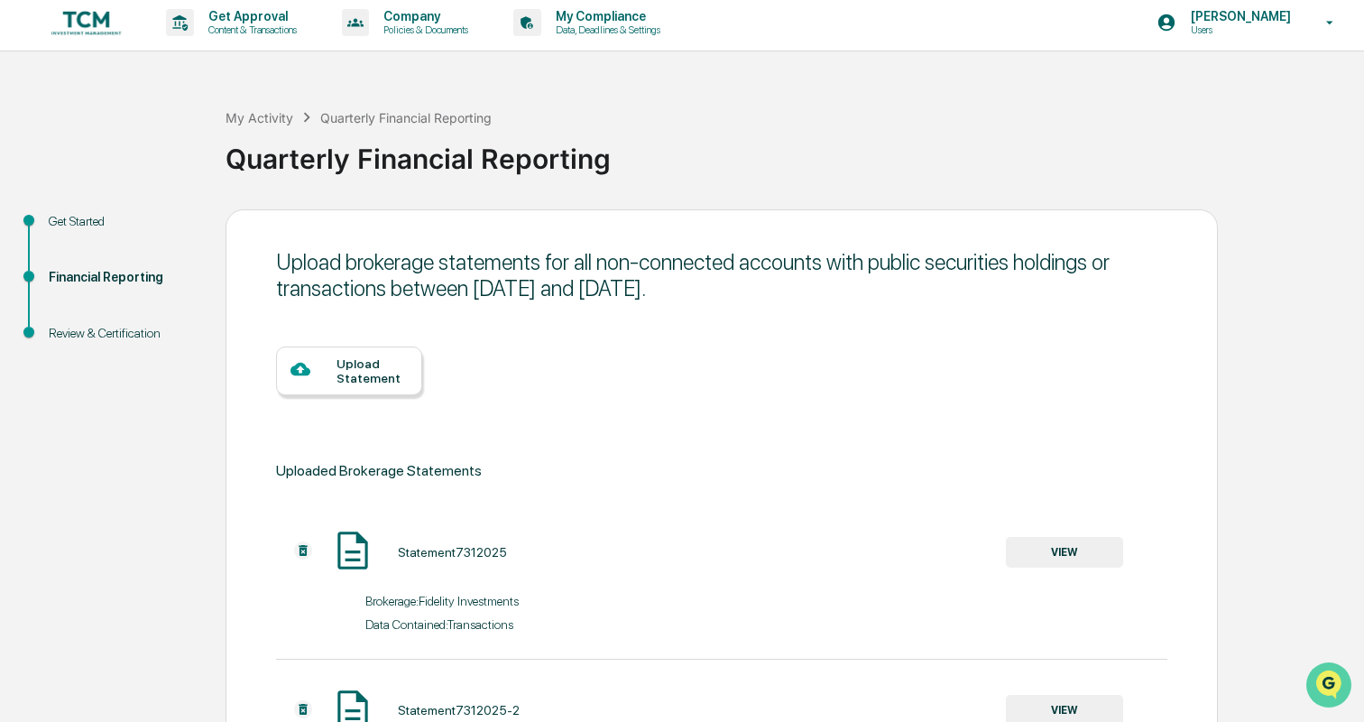
click at [1326, 689] on icon "Open customer support" at bounding box center [1329, 707] width 45 height 45
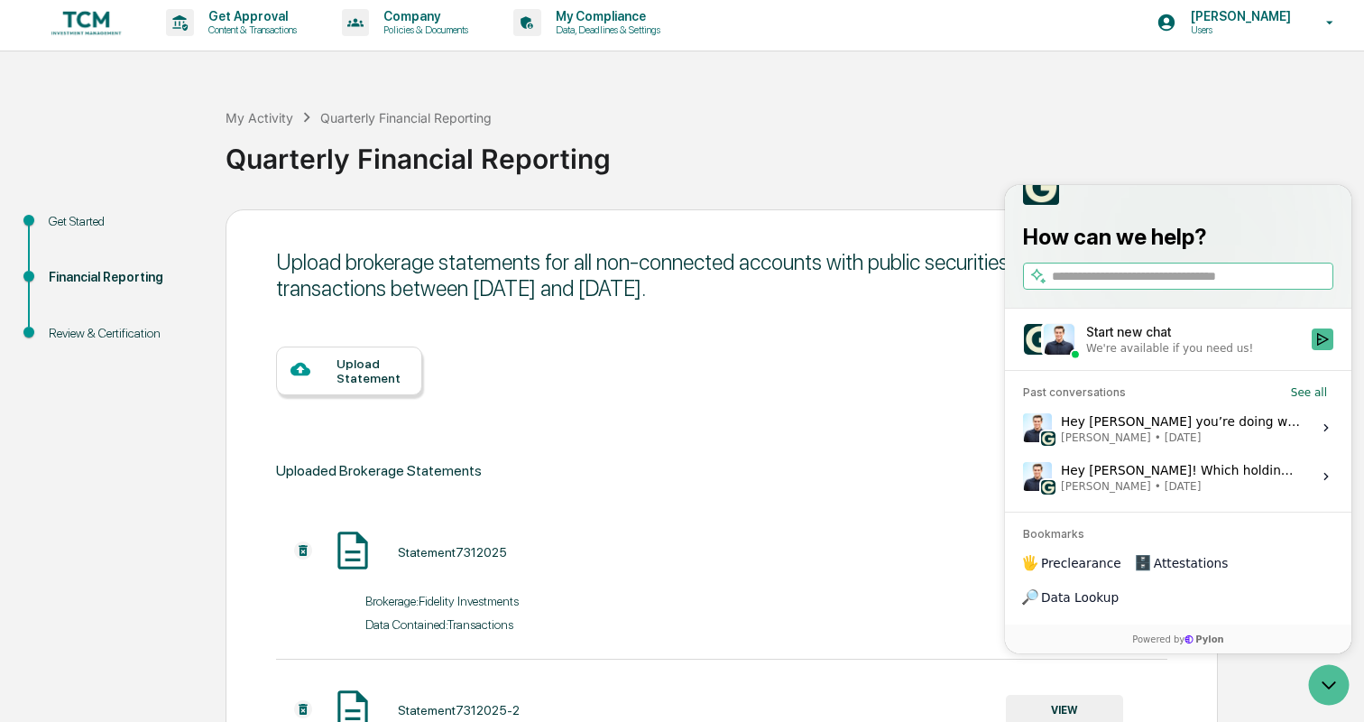
click at [1161, 445] on div "Hey Thomas, hope you’re doing well! Our team took a look and removed the duplic…" at bounding box center [1181, 428] width 240 height 34
click at [1023, 429] on button "View issue" at bounding box center [1022, 428] width 1 height 1
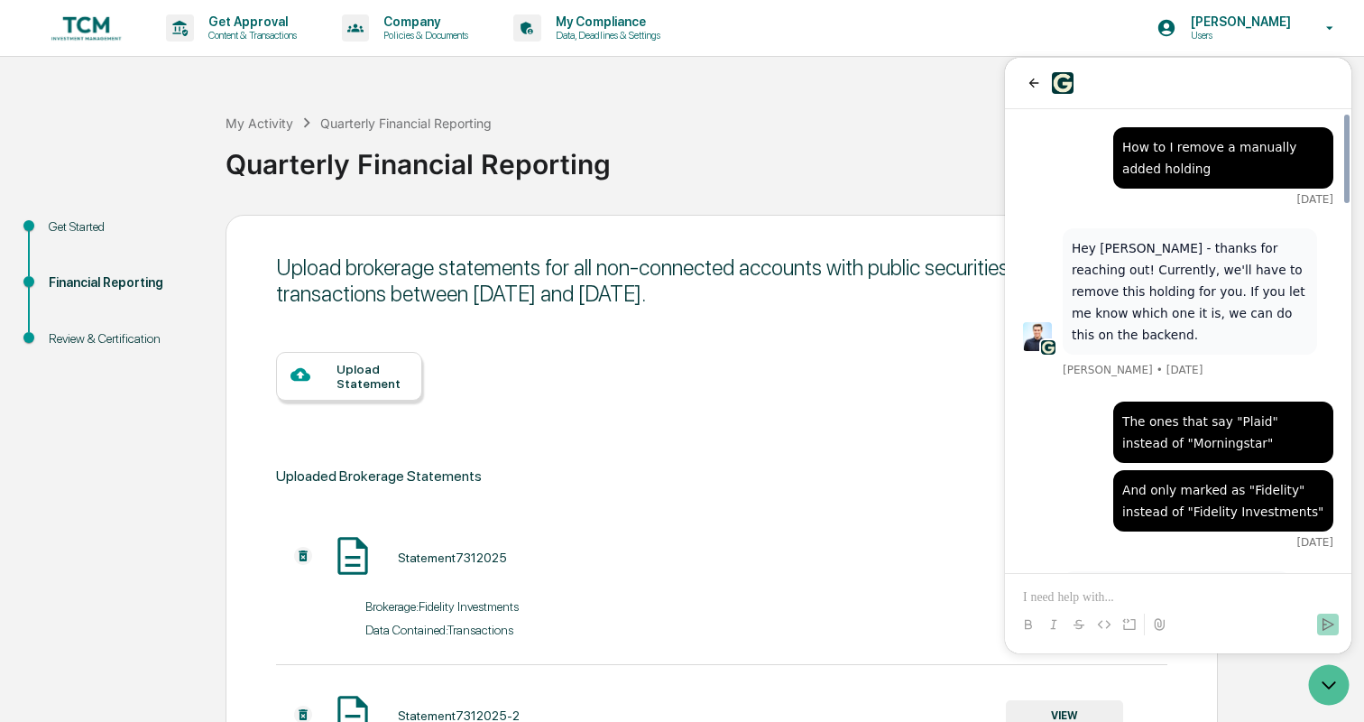
scroll to position [1900, 0]
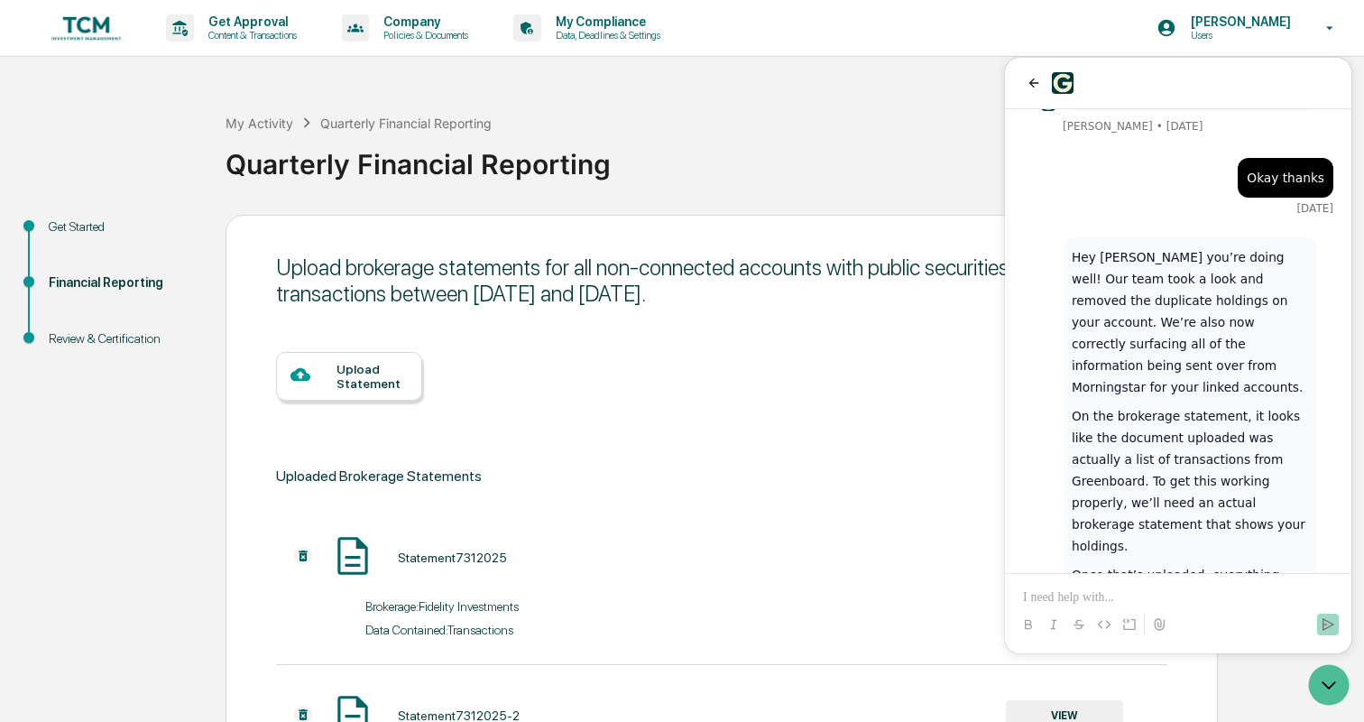
click at [872, 300] on div "Upload brokerage statements for all non-connected accounts with public securiti…" at bounding box center [721, 280] width 891 height 52
click at [1034, 79] on icon "back" at bounding box center [1035, 83] width 10 height 9
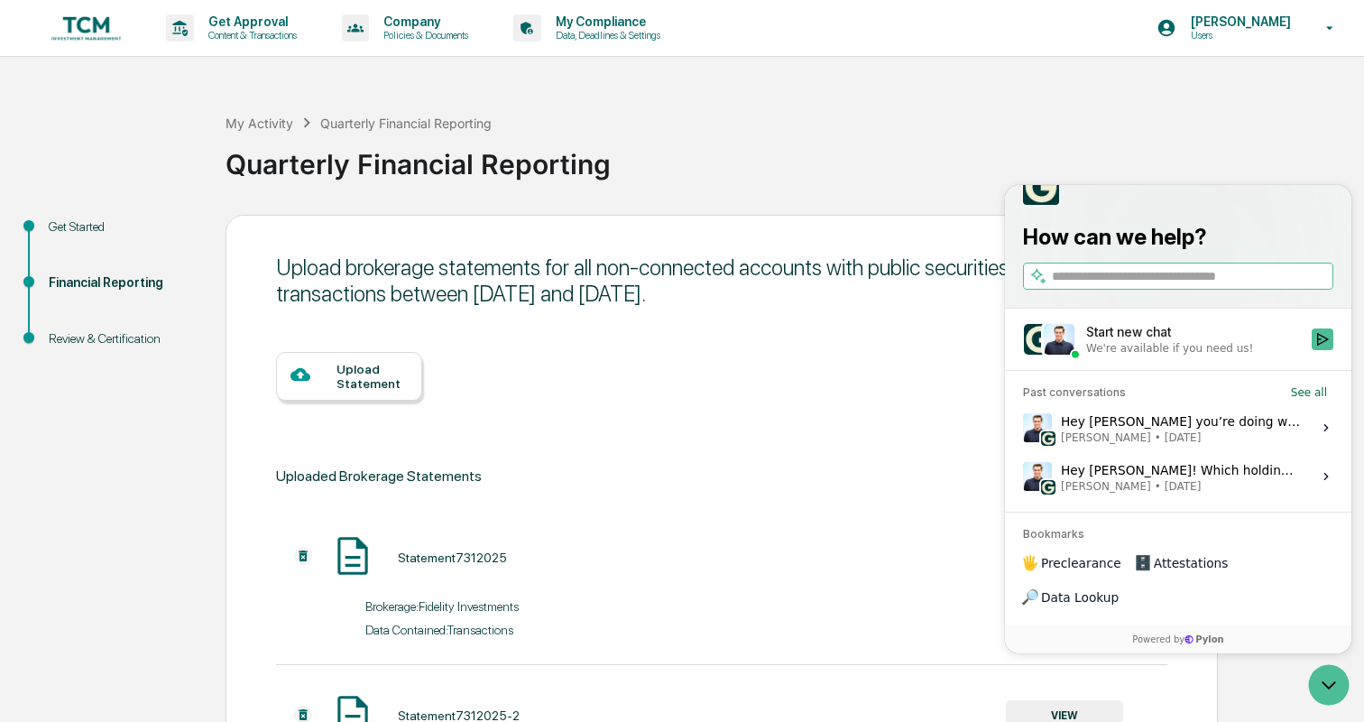
click at [949, 385] on div "Upload Statement" at bounding box center [721, 390] width 891 height 148
click at [1335, 693] on icon "Open customer support" at bounding box center [1329, 684] width 45 height 45
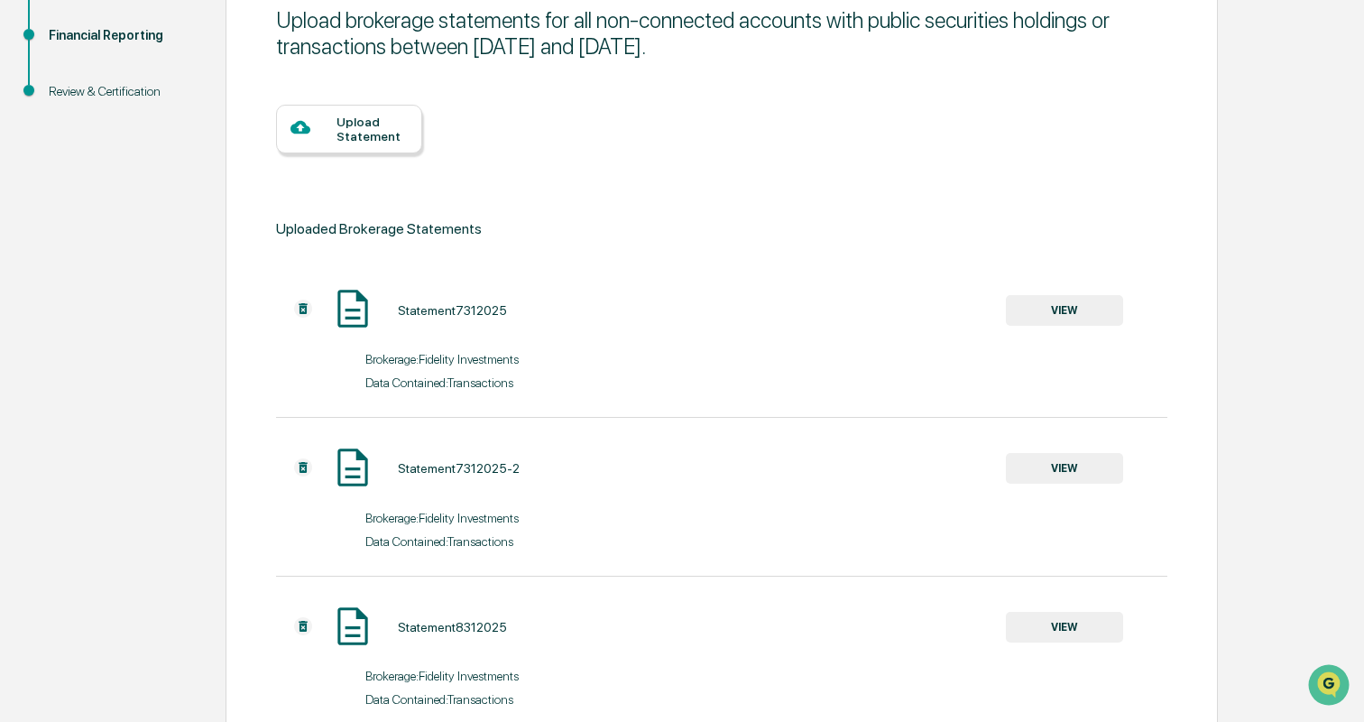
scroll to position [237, 0]
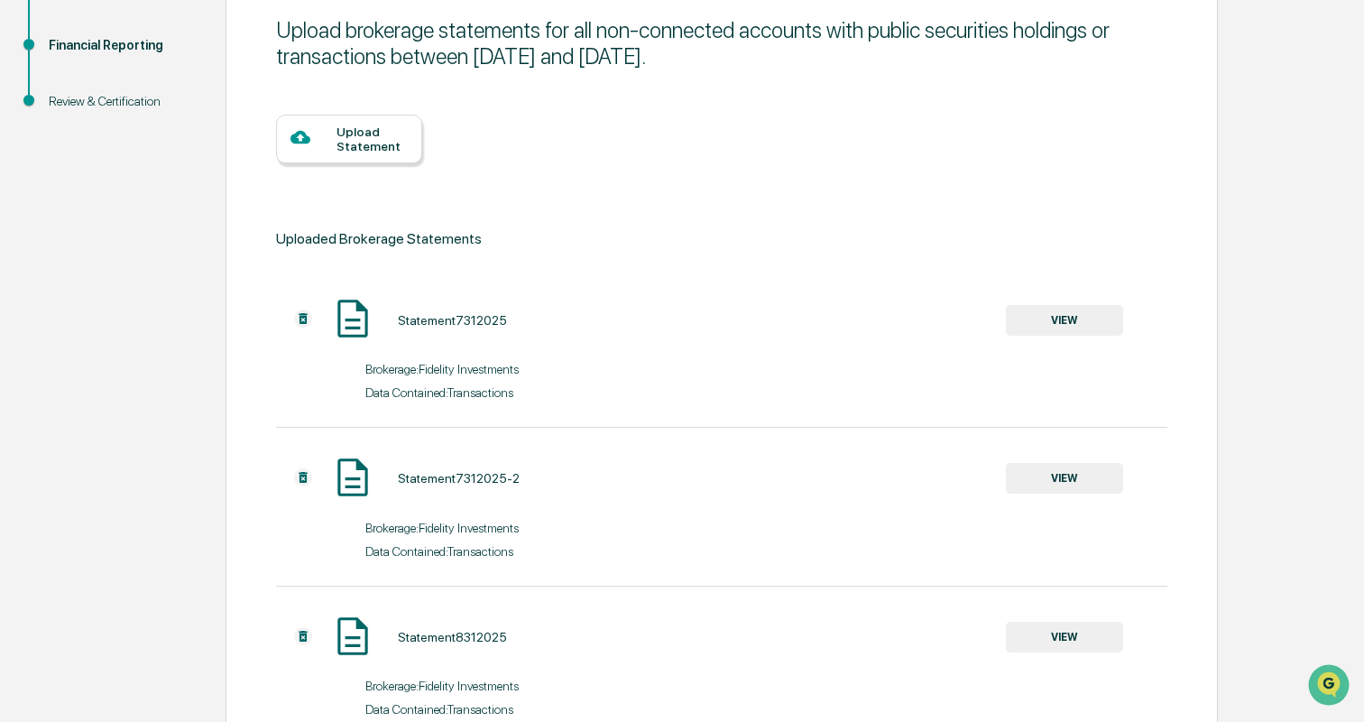
click at [357, 145] on div "Upload Statement" at bounding box center [372, 139] width 71 height 29
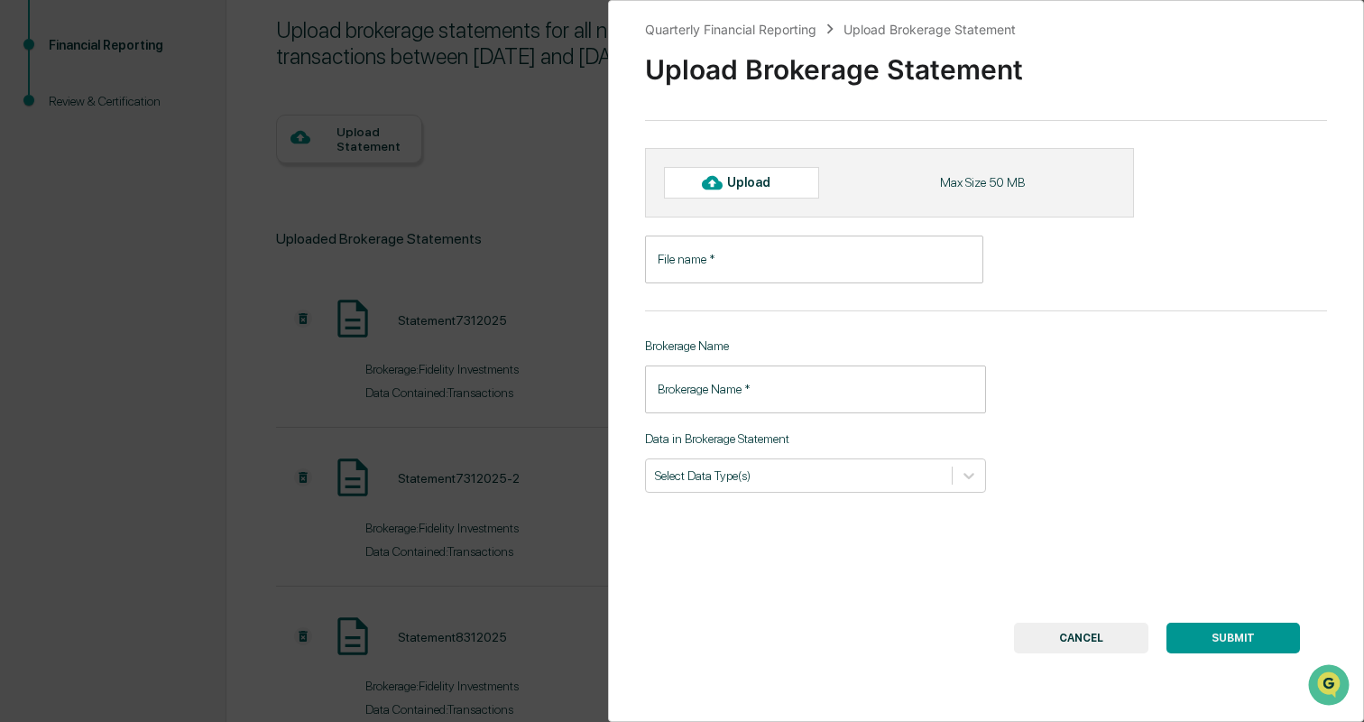
click at [771, 254] on input "File name   *" at bounding box center [814, 260] width 338 height 48
click at [749, 187] on div "Upload" at bounding box center [756, 182] width 59 height 14
type input "**********"
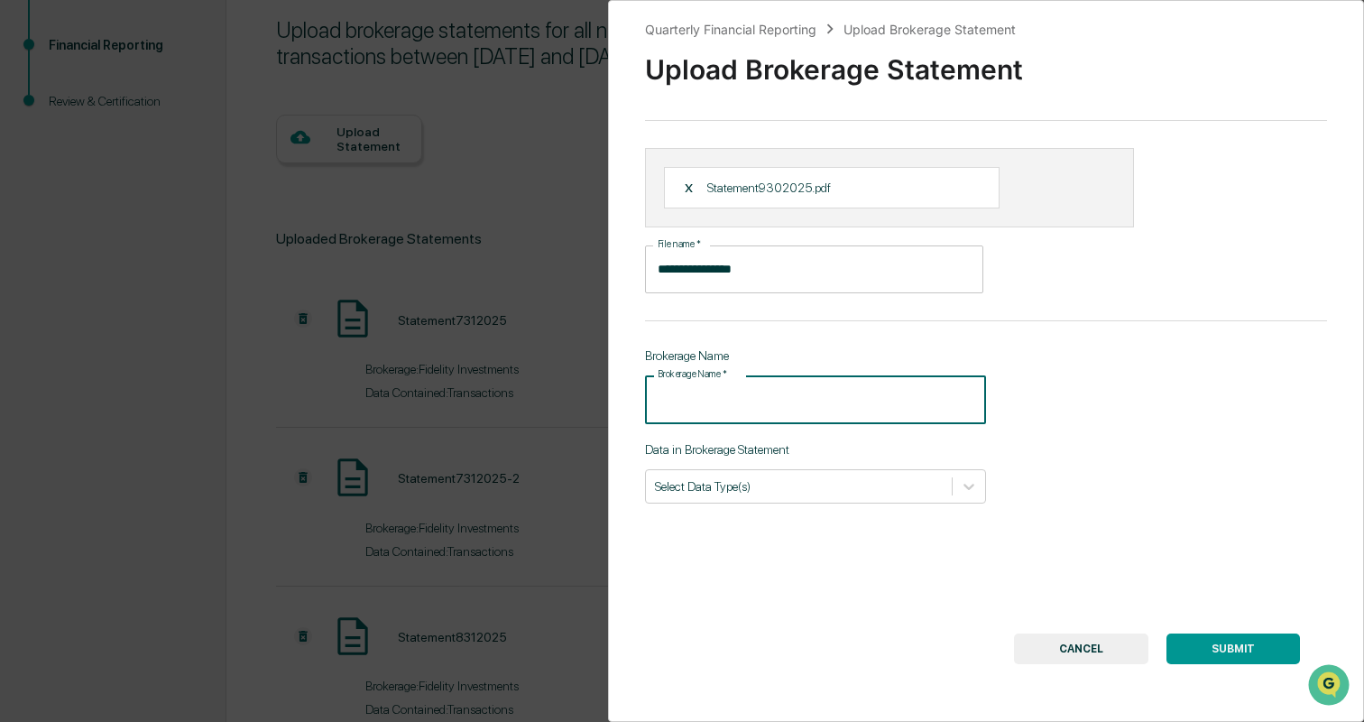
click at [843, 403] on input "Brokerage Name   *" at bounding box center [815, 399] width 341 height 48
type input "**********"
click at [901, 554] on div "**********" at bounding box center [986, 361] width 756 height 722
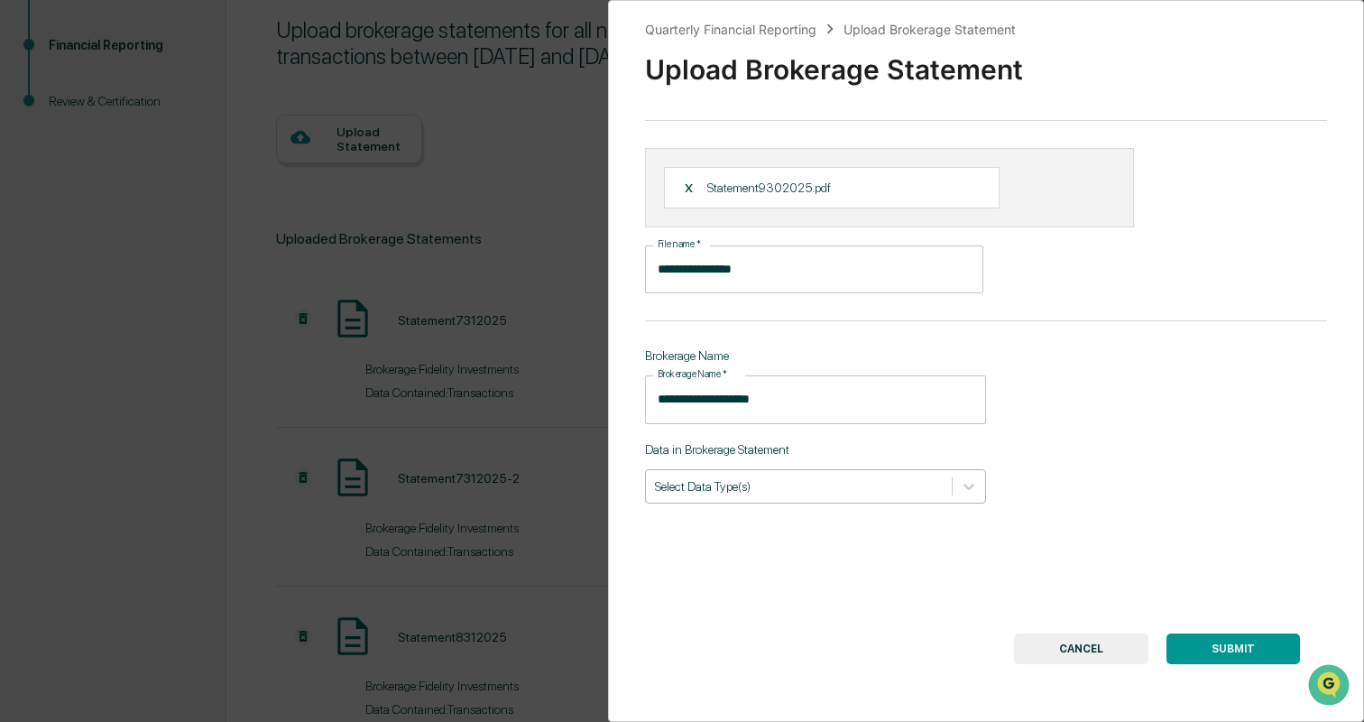
click at [906, 494] on div at bounding box center [799, 485] width 288 height 17
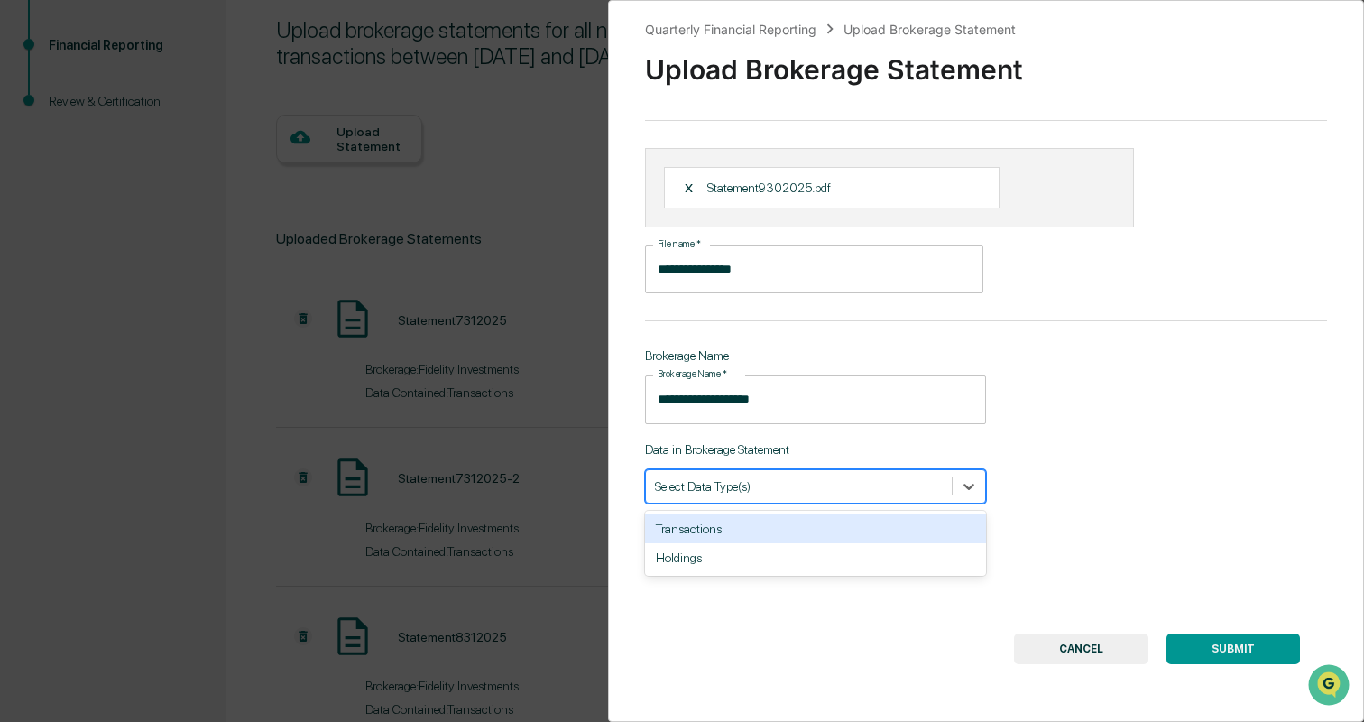
click at [885, 524] on div "Transactions" at bounding box center [815, 528] width 341 height 29
click at [1045, 588] on div "**********" at bounding box center [986, 361] width 756 height 722
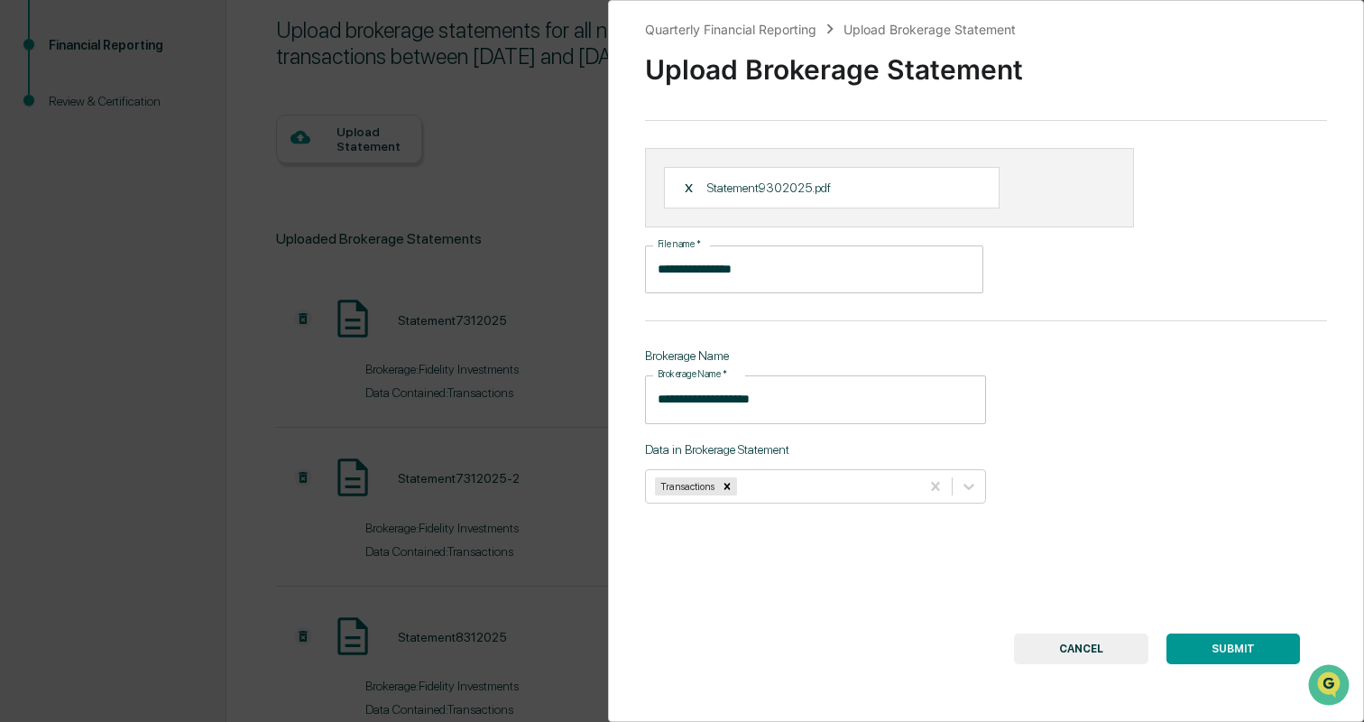
click at [1214, 640] on button "SUBMIT" at bounding box center [1234, 648] width 134 height 31
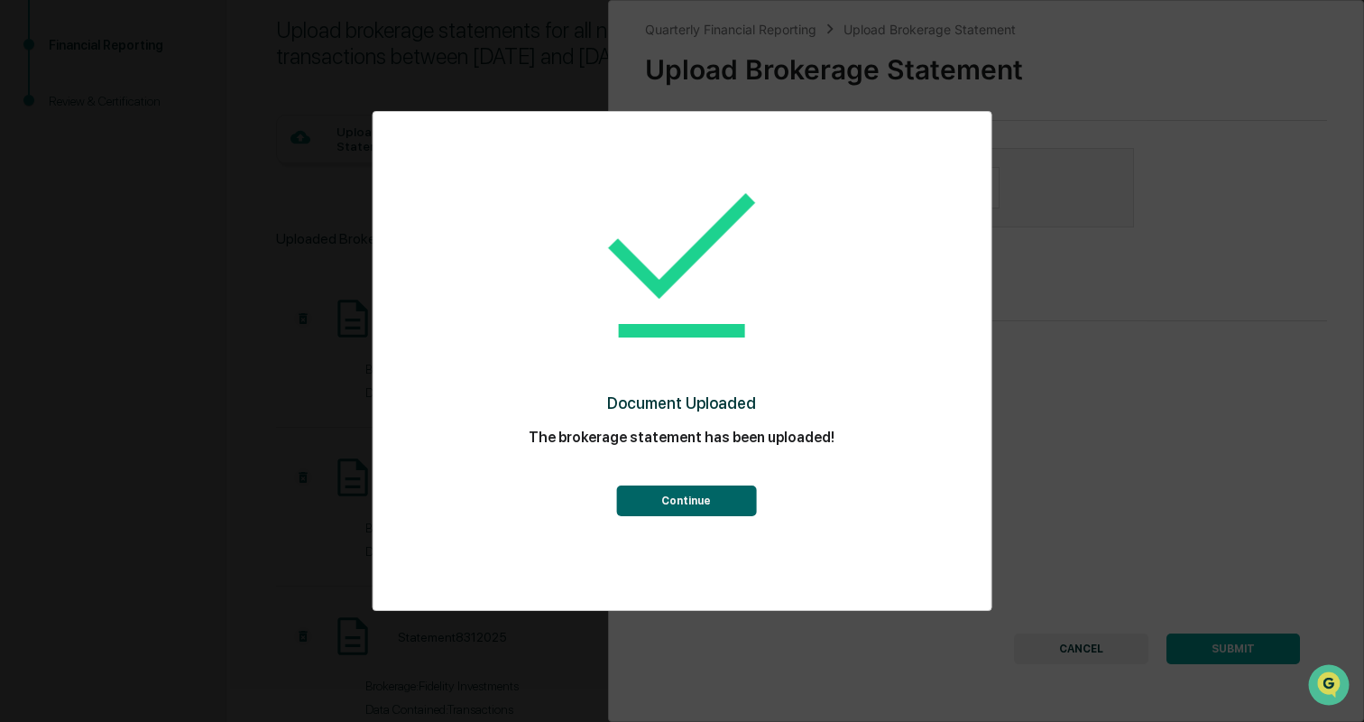
scroll to position [5, 0]
click at [664, 494] on button "Continue" at bounding box center [686, 500] width 140 height 31
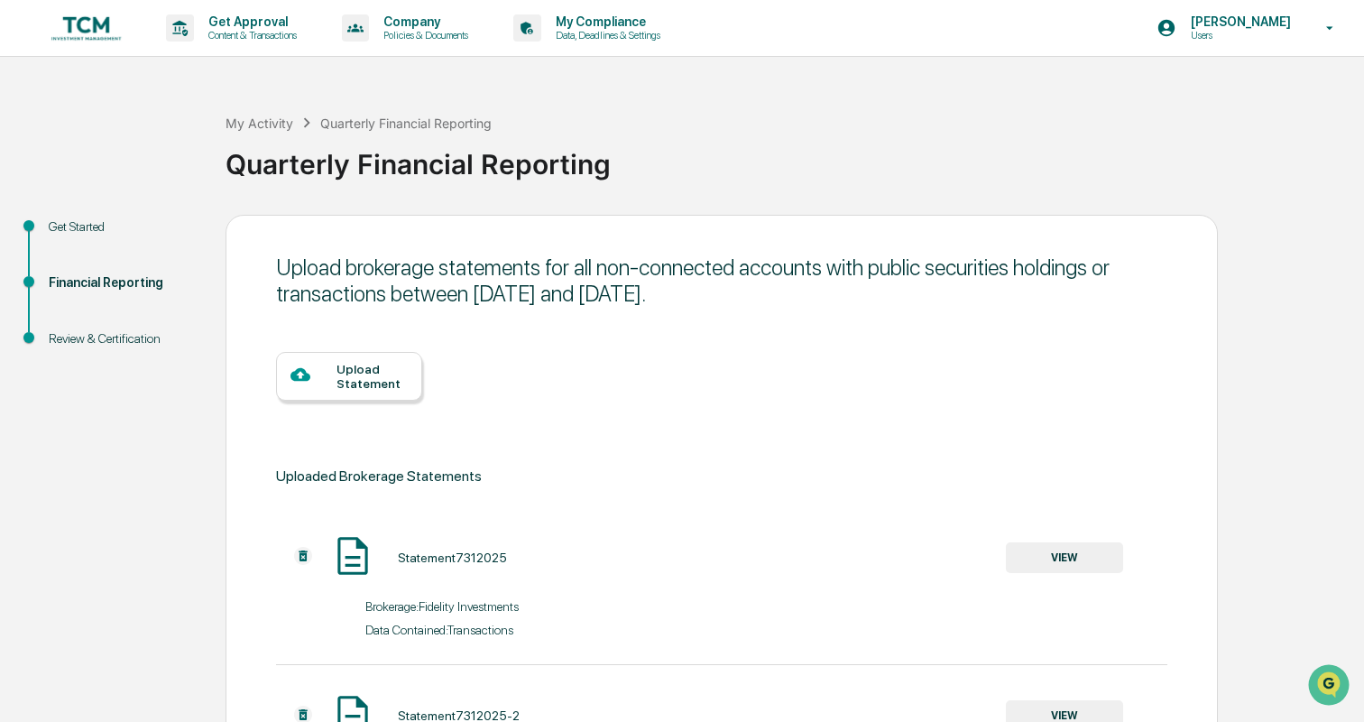
scroll to position [0, 0]
click at [361, 365] on div "Upload Statement" at bounding box center [372, 376] width 71 height 29
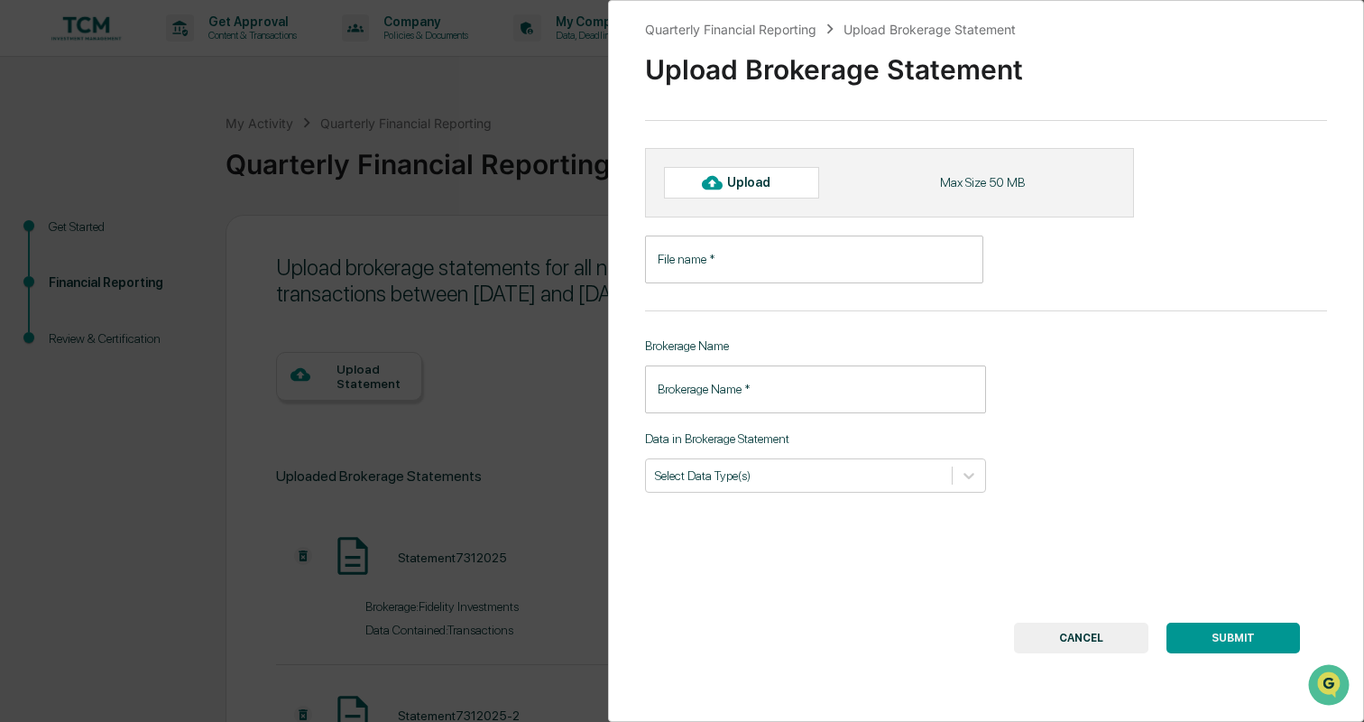
click at [706, 191] on icon at bounding box center [712, 182] width 20 height 20
type input "**********"
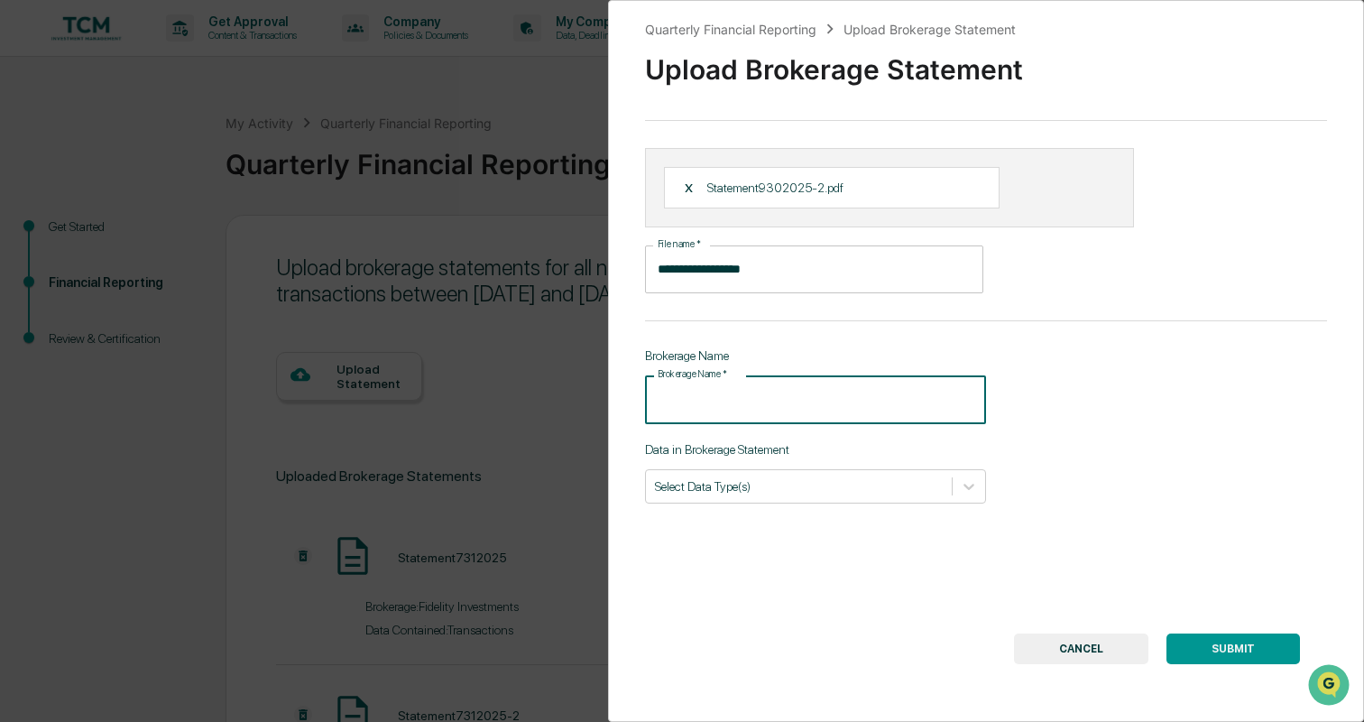
click at [779, 413] on input "Brokerage Name   *" at bounding box center [815, 399] width 341 height 48
type input "**********"
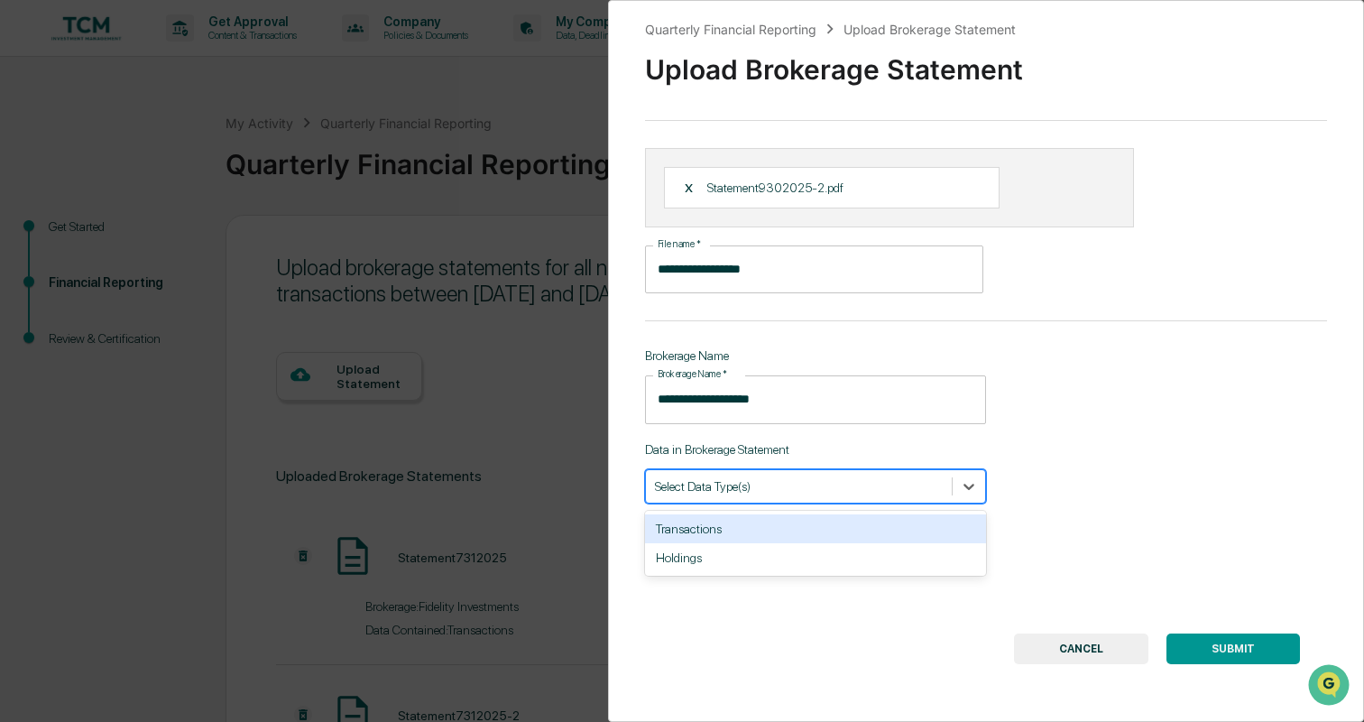
click at [780, 486] on div at bounding box center [799, 485] width 288 height 17
click at [776, 524] on div "Transactions" at bounding box center [815, 528] width 341 height 29
click at [1039, 544] on div "**********" at bounding box center [986, 361] width 756 height 722
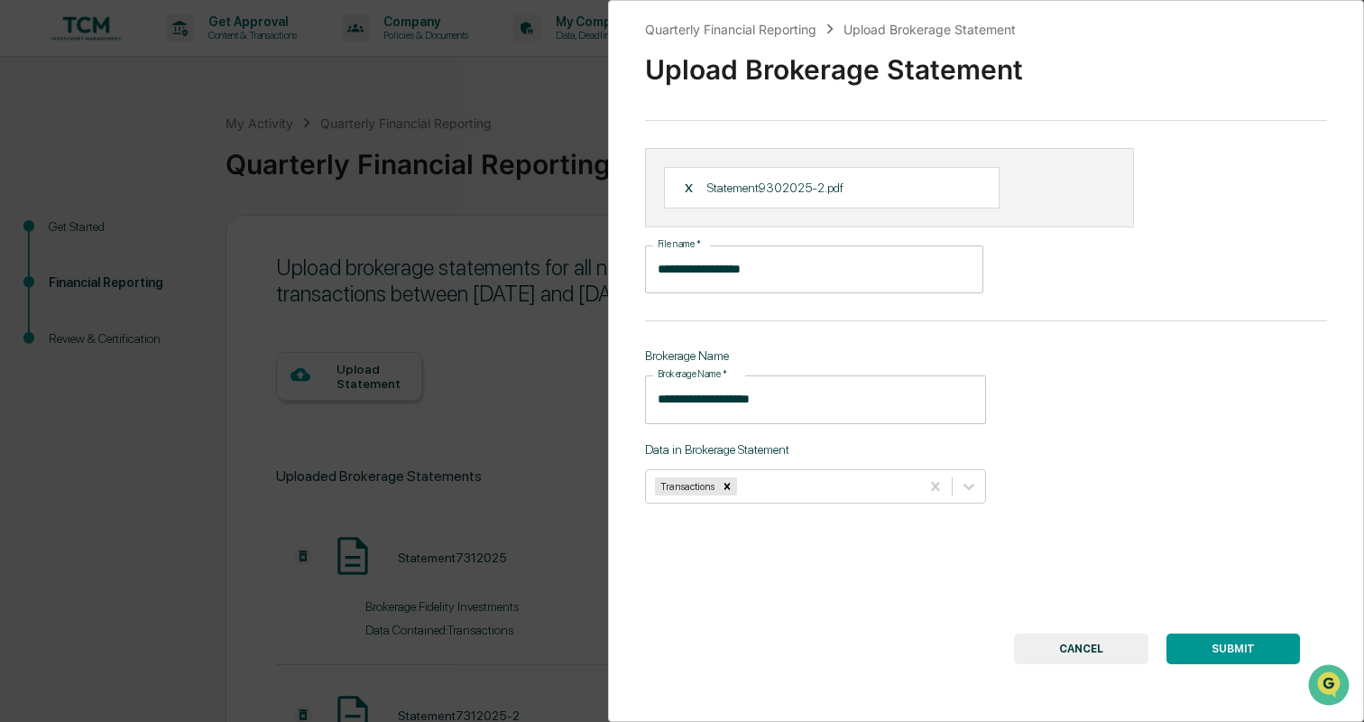
click at [1252, 649] on button "SUBMIT" at bounding box center [1234, 648] width 134 height 31
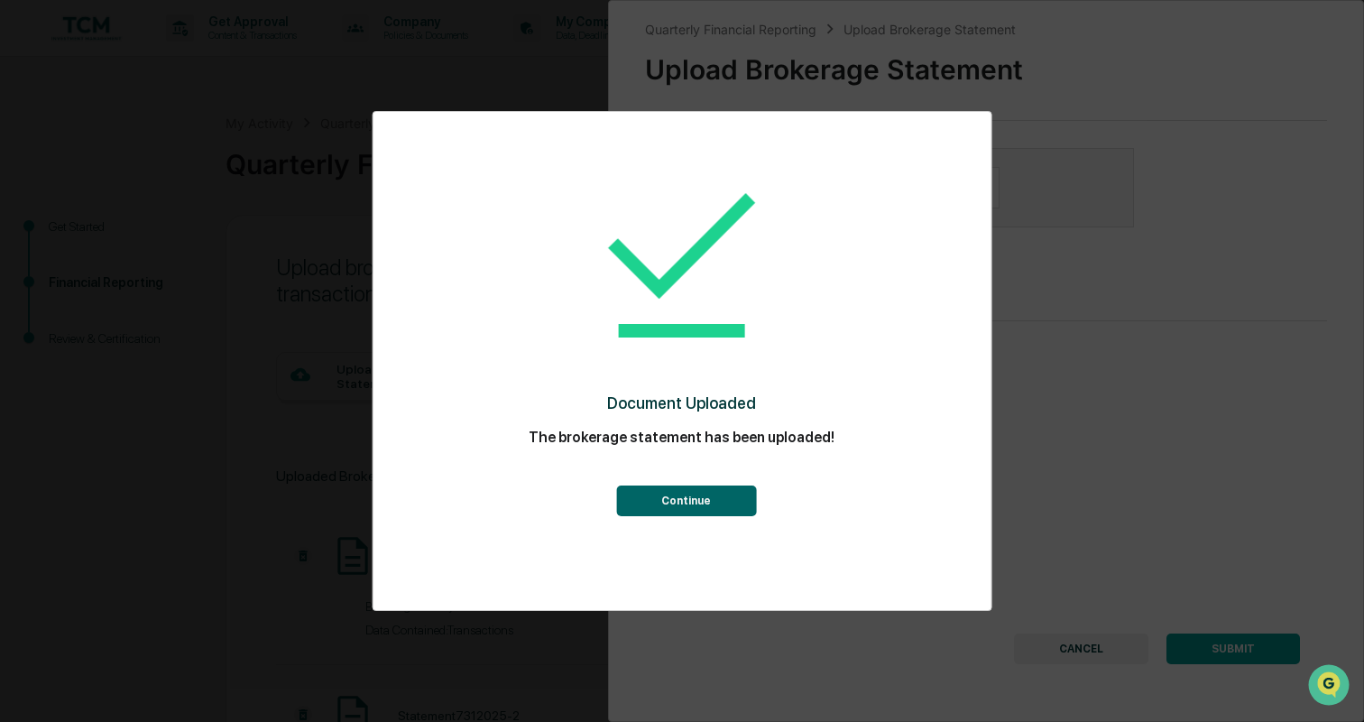
click at [661, 491] on button "Continue" at bounding box center [686, 500] width 140 height 31
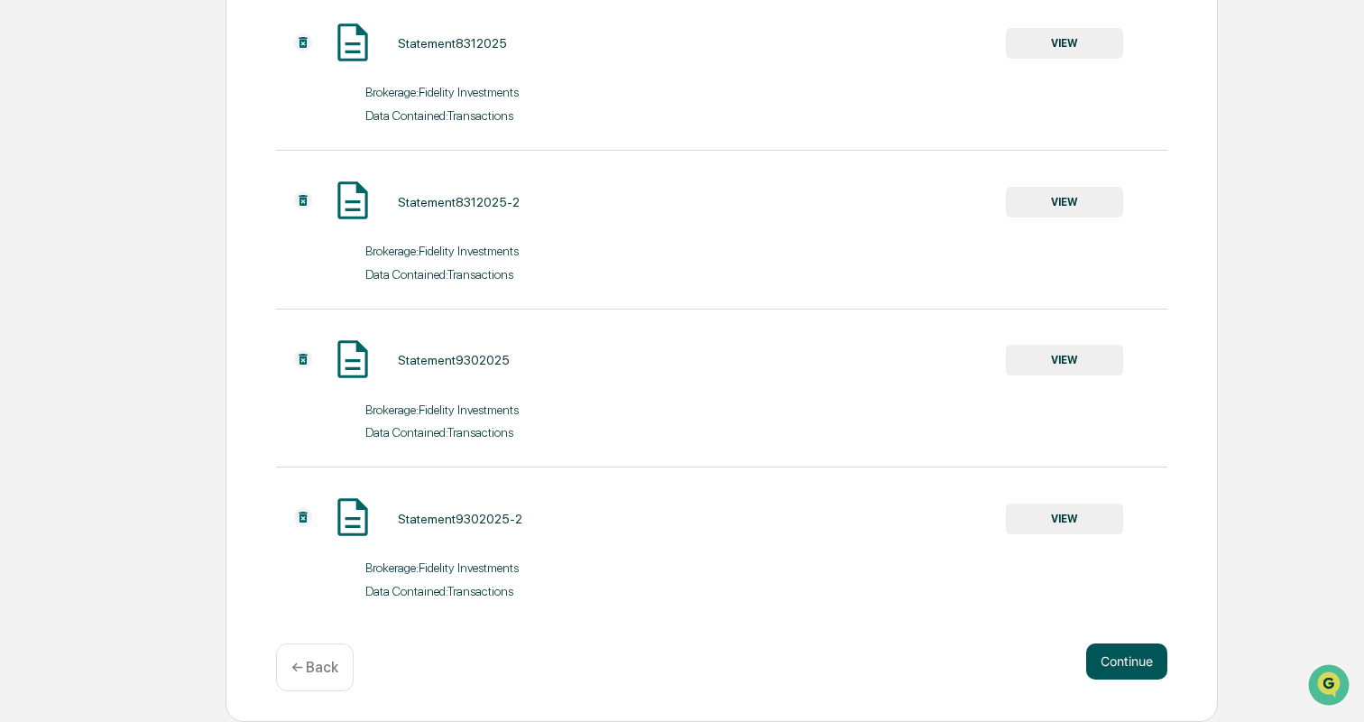
scroll to position [831, 0]
click at [1146, 665] on button "Continue" at bounding box center [1126, 661] width 81 height 36
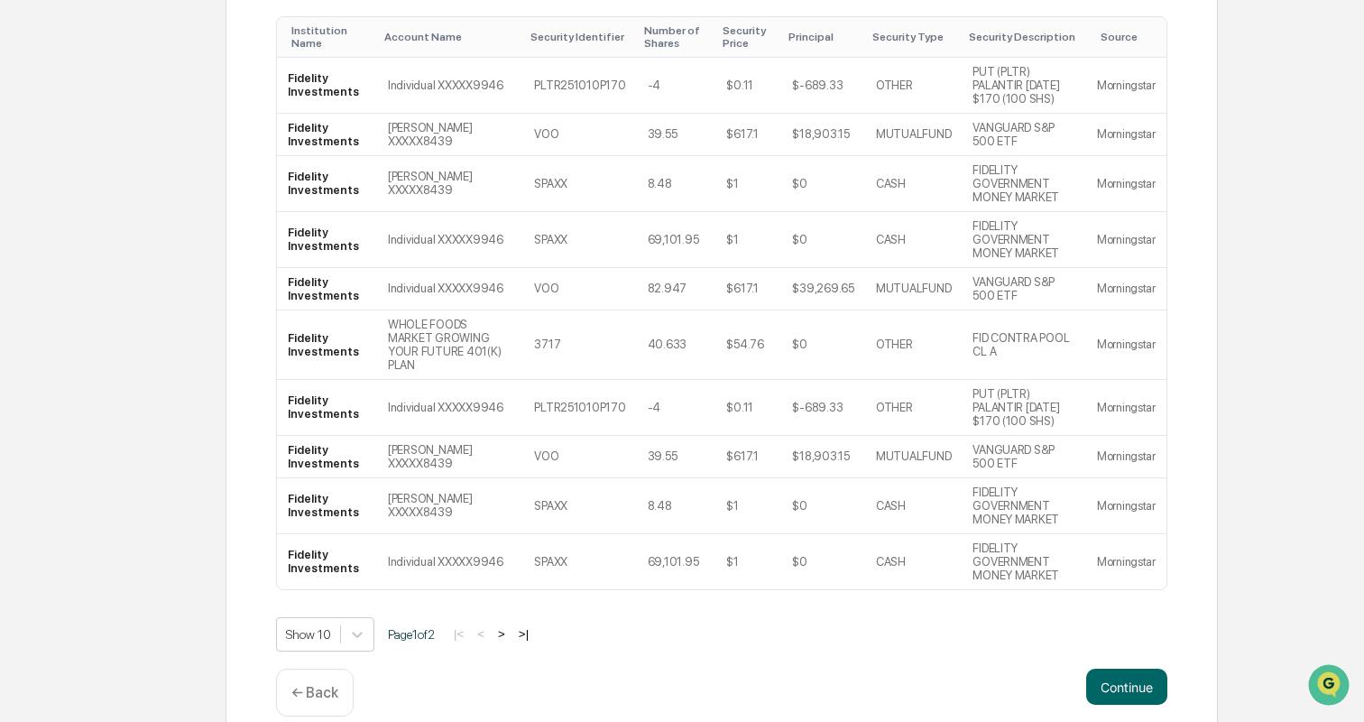
scroll to position [361, 0]
click at [526, 627] on button ">|" at bounding box center [523, 634] width 21 height 15
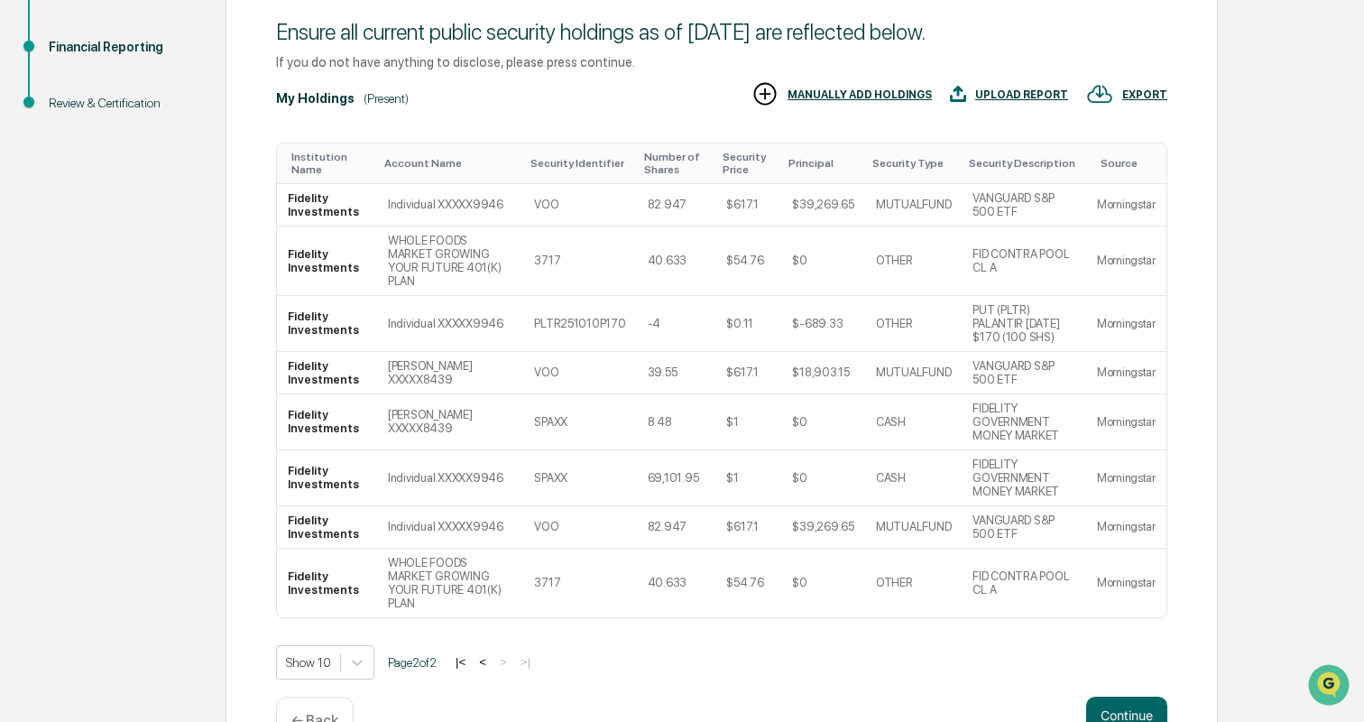
click at [469, 654] on button "|<" at bounding box center [460, 661] width 21 height 15
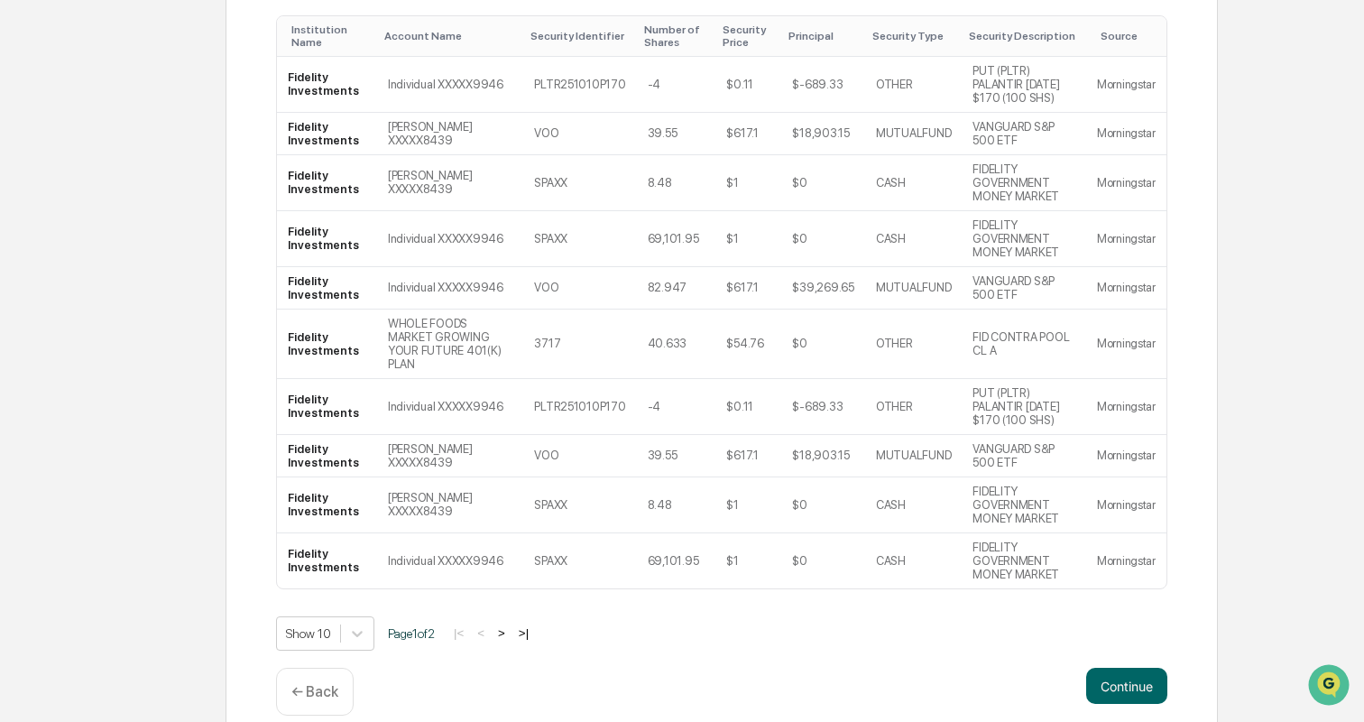
scroll to position [361, 0]
click at [523, 544] on td "Individual XXXXX9946" at bounding box center [450, 562] width 146 height 55
click at [508, 627] on button ">" at bounding box center [502, 634] width 18 height 15
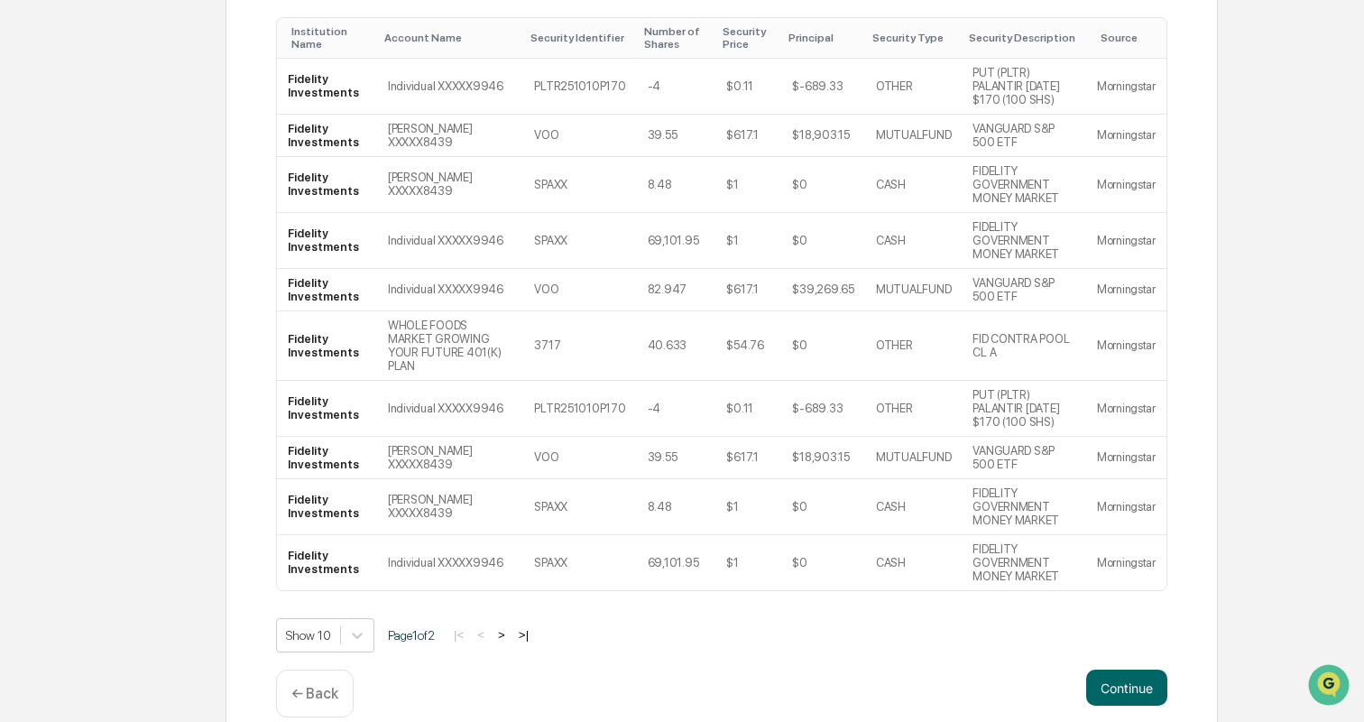
scroll to position [236, 0]
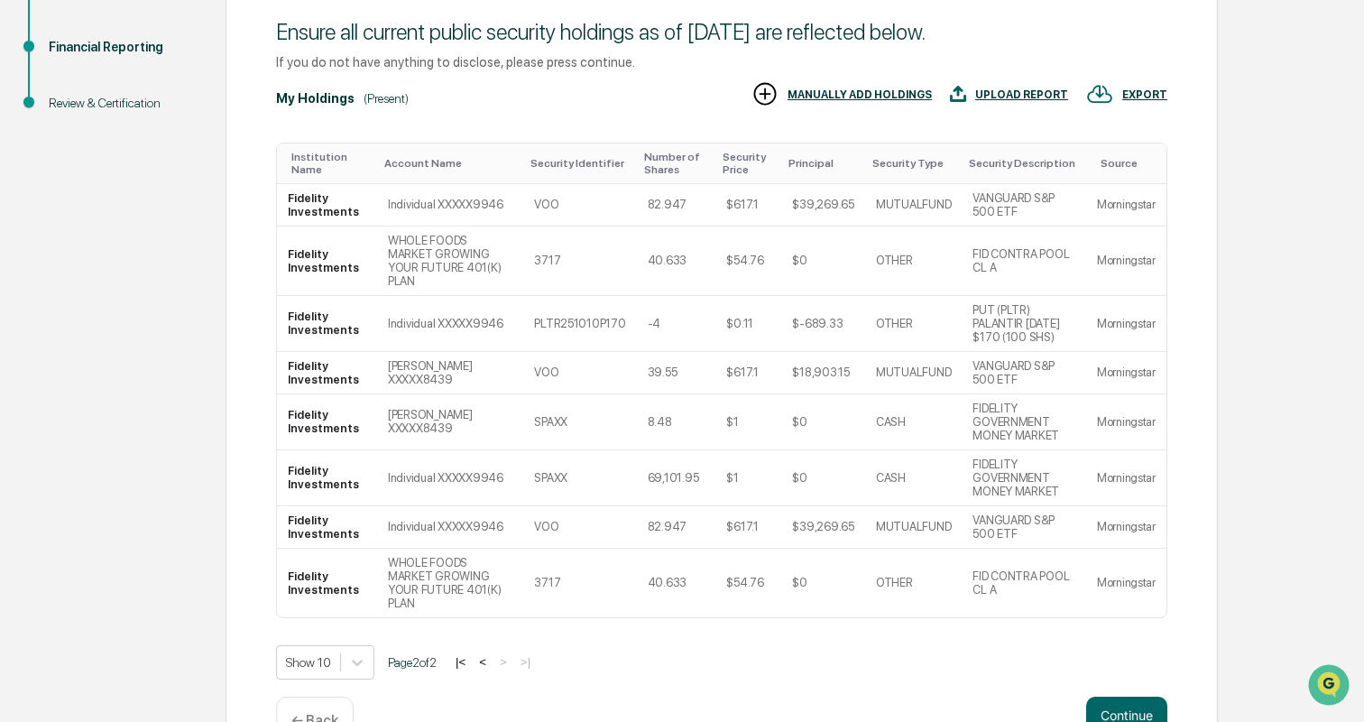
click at [488, 654] on button "<" at bounding box center [483, 661] width 18 height 15
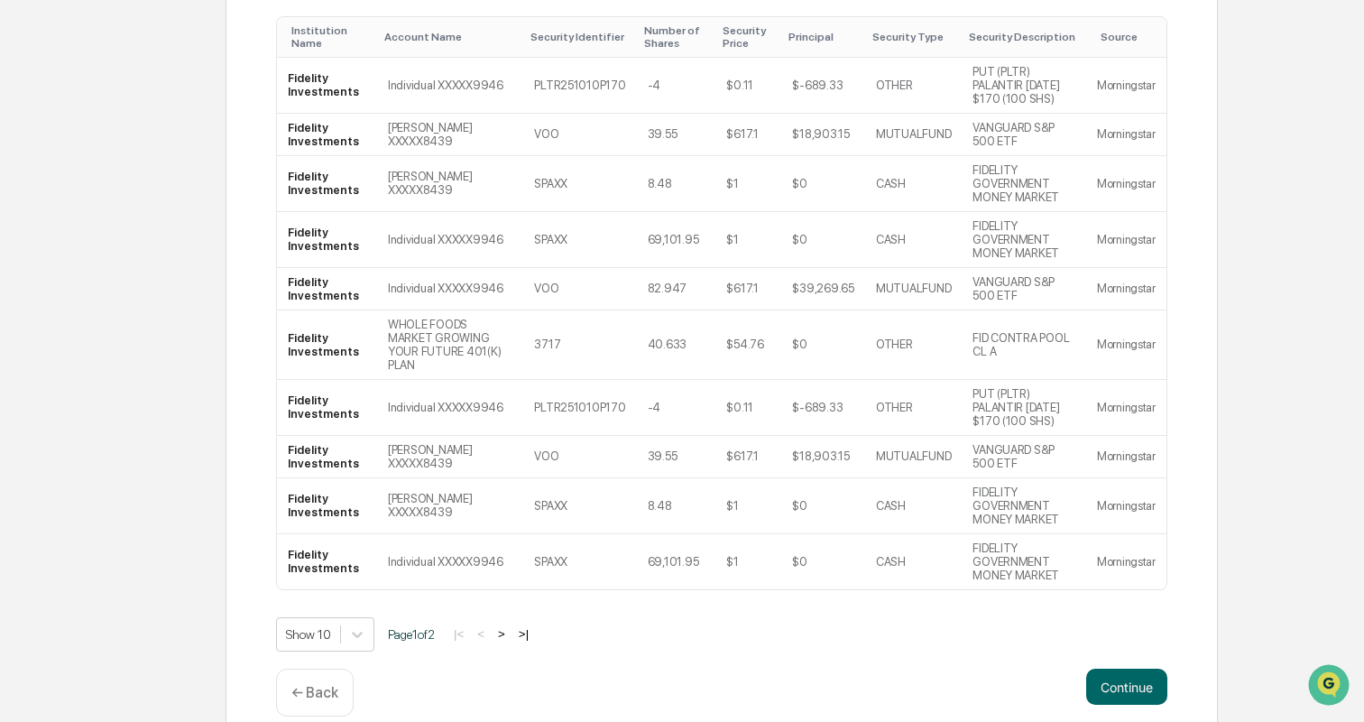
scroll to position [361, 0]
click at [1163, 670] on button "Continue" at bounding box center [1126, 688] width 81 height 36
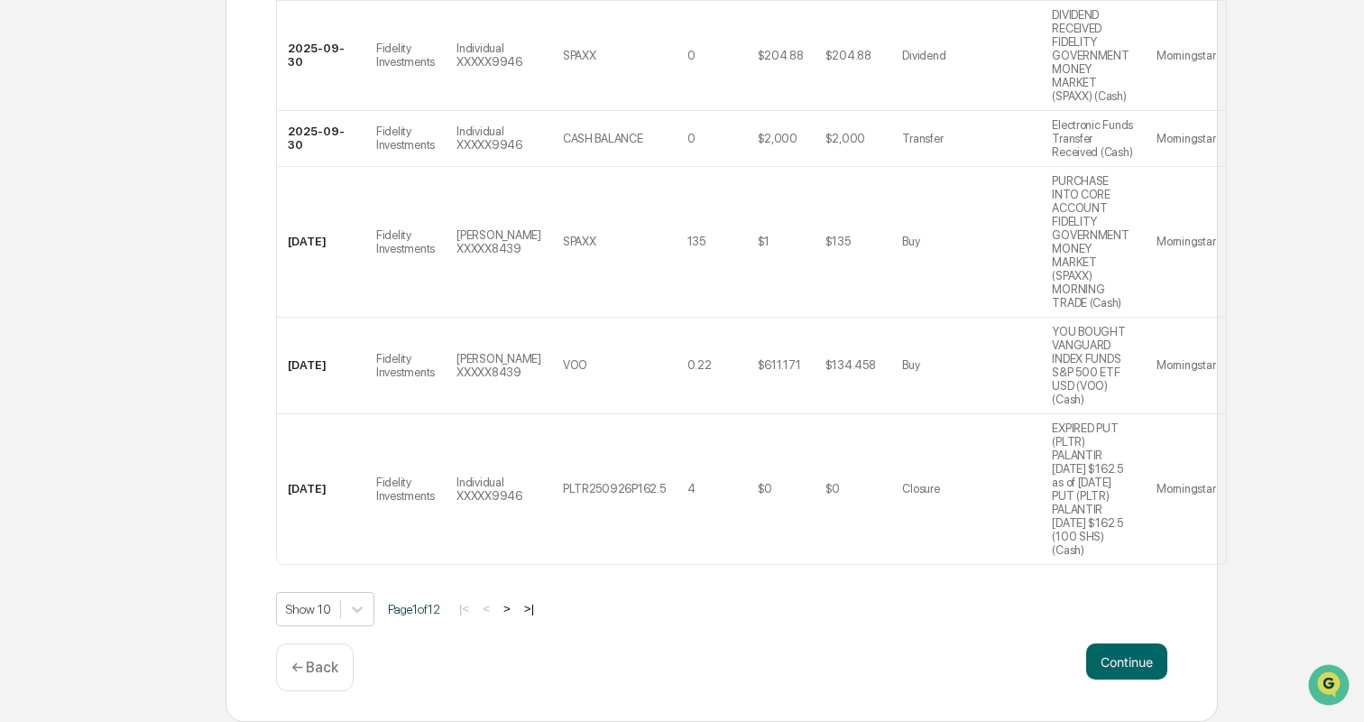
scroll to position [1282, 0]
click at [301, 668] on p "← Back" at bounding box center [314, 667] width 47 height 17
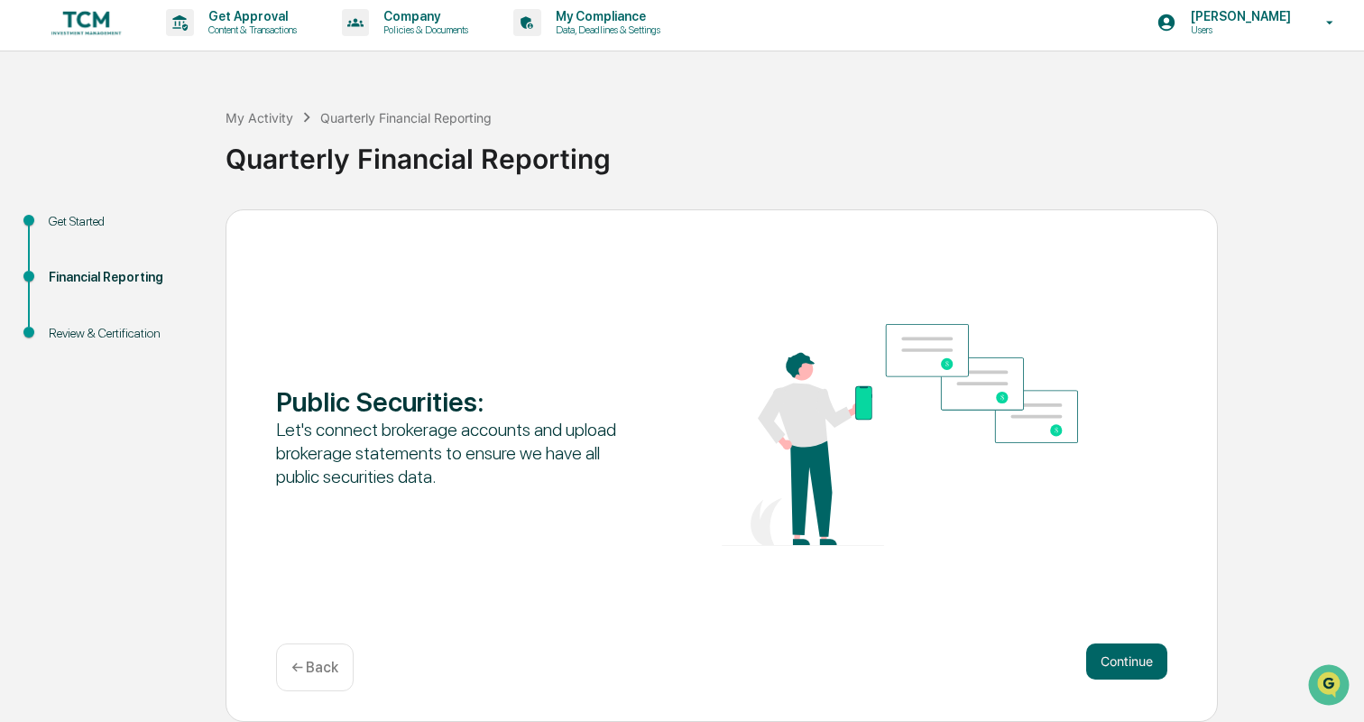
click at [303, 673] on p "← Back" at bounding box center [314, 667] width 47 height 17
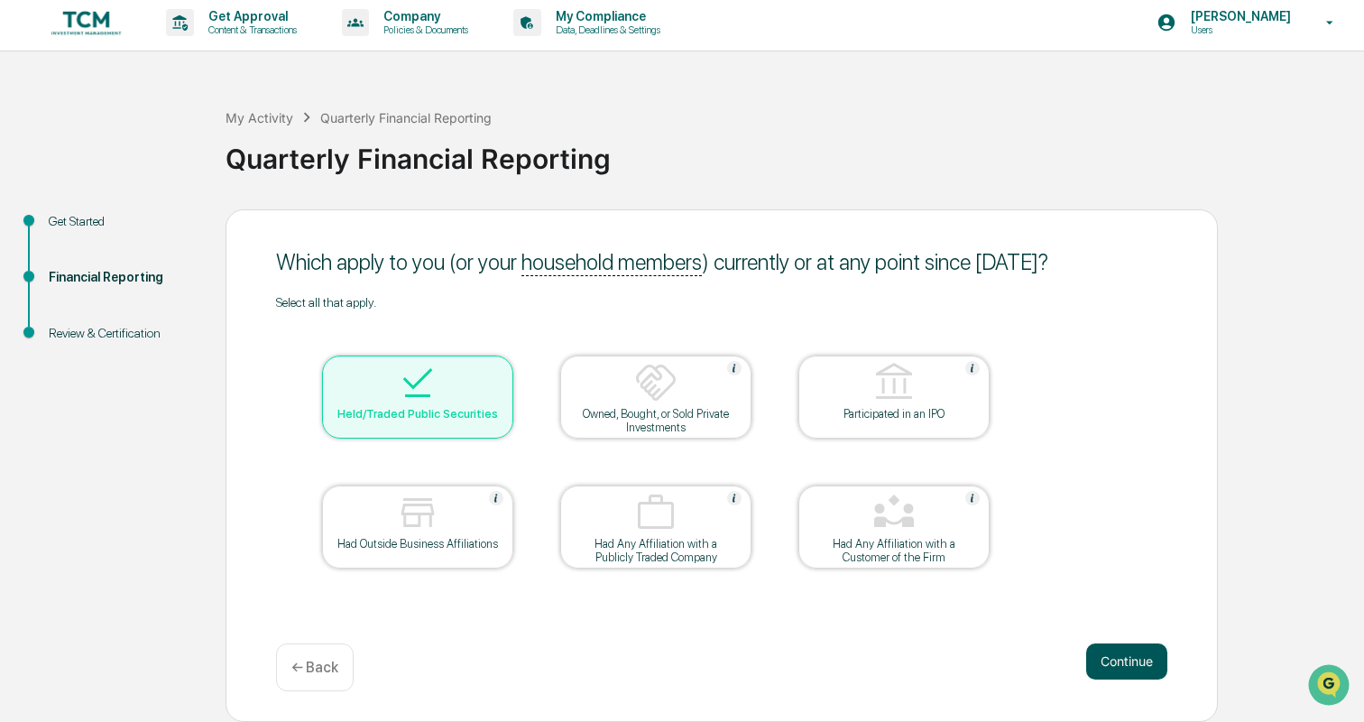
click at [1096, 652] on button "Continue" at bounding box center [1126, 661] width 81 height 36
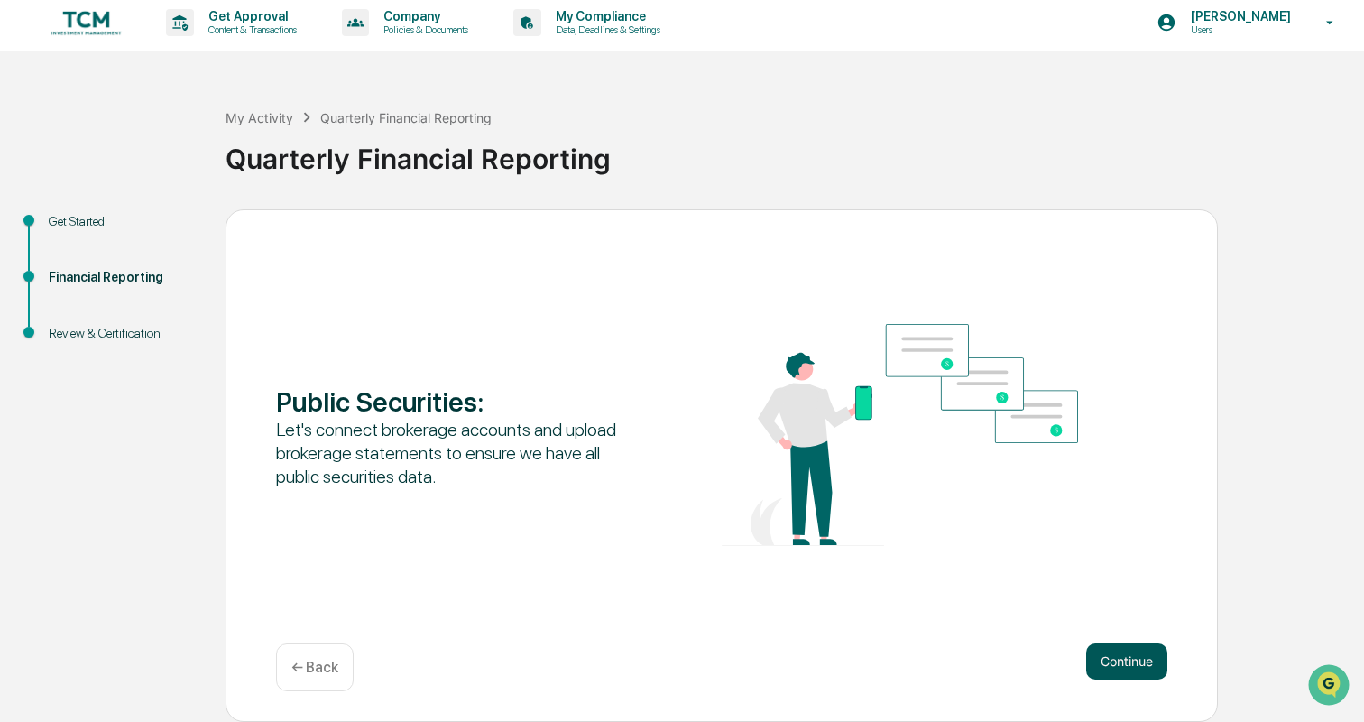
click at [1097, 654] on button "Continue" at bounding box center [1126, 661] width 81 height 36
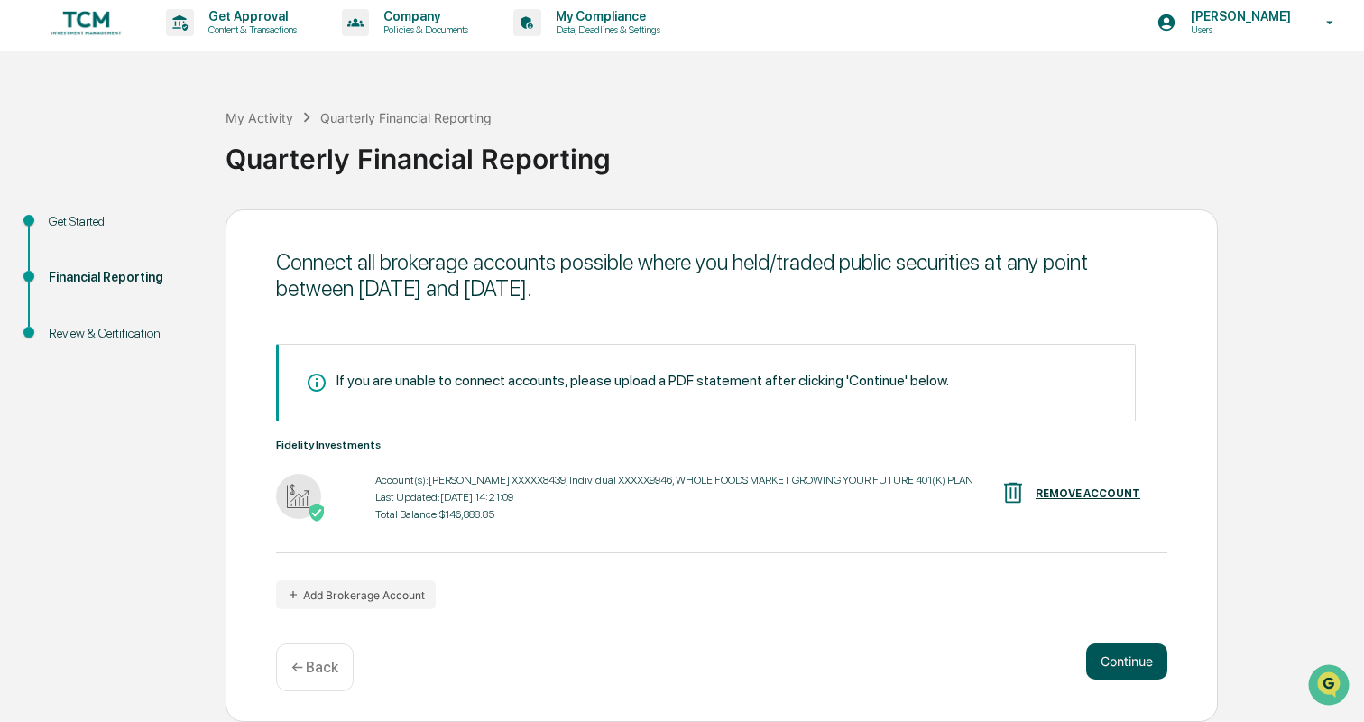
click at [1103, 665] on button "Continue" at bounding box center [1126, 661] width 81 height 36
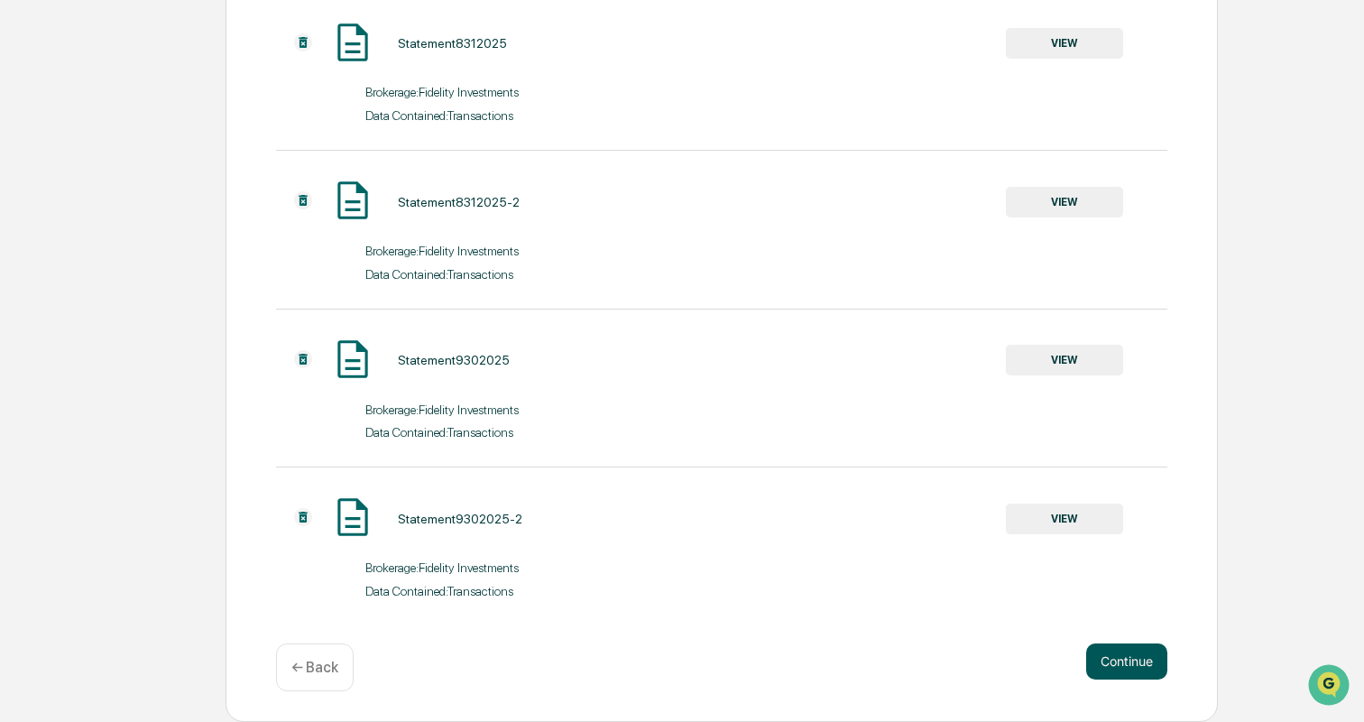
click at [1095, 657] on button "Continue" at bounding box center [1126, 661] width 81 height 36
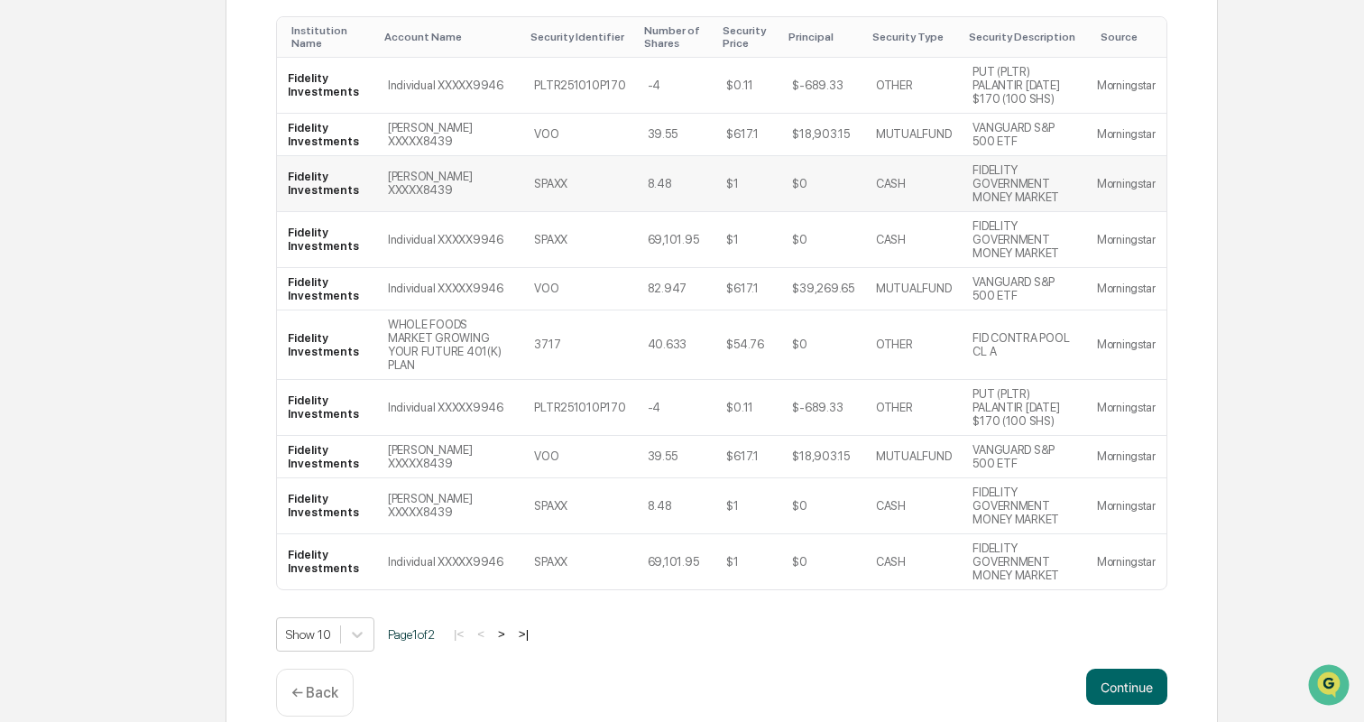
scroll to position [361, 0]
click at [1144, 670] on button "Continue" at bounding box center [1126, 688] width 81 height 36
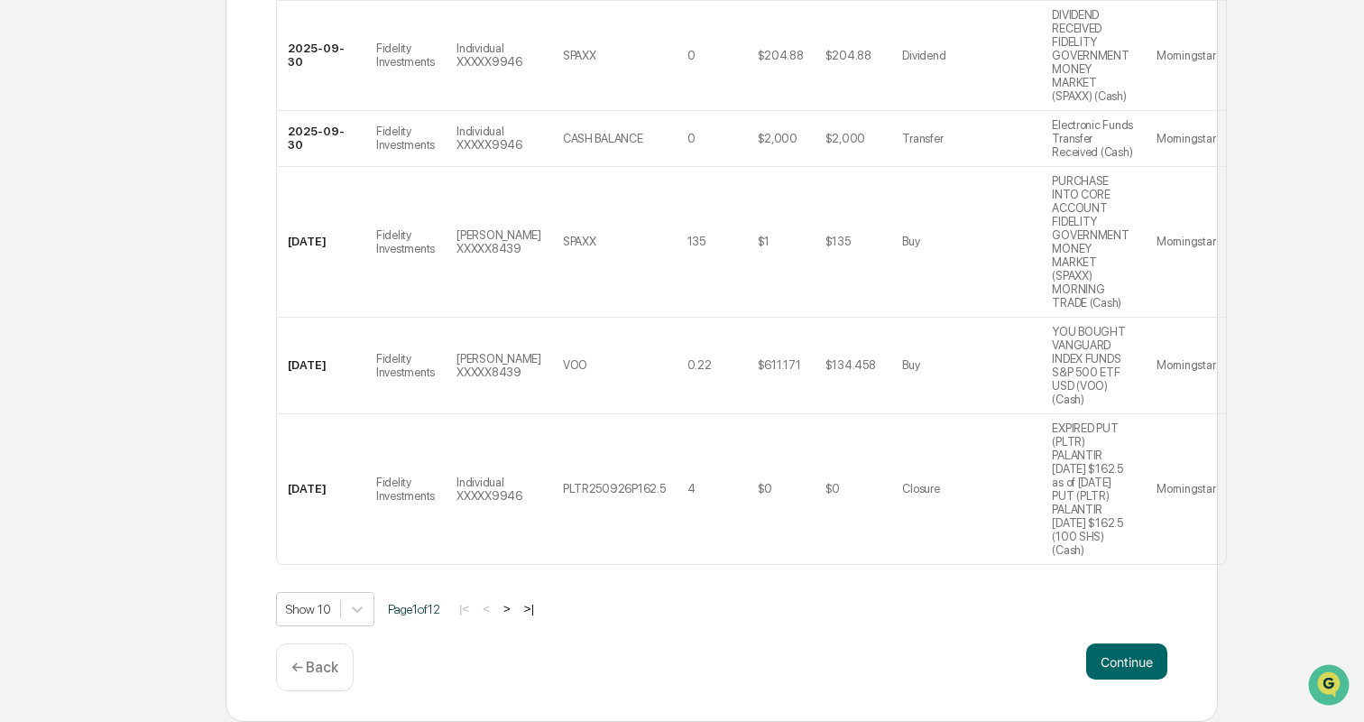
scroll to position [1282, 0]
click at [513, 607] on button ">" at bounding box center [507, 608] width 18 height 15
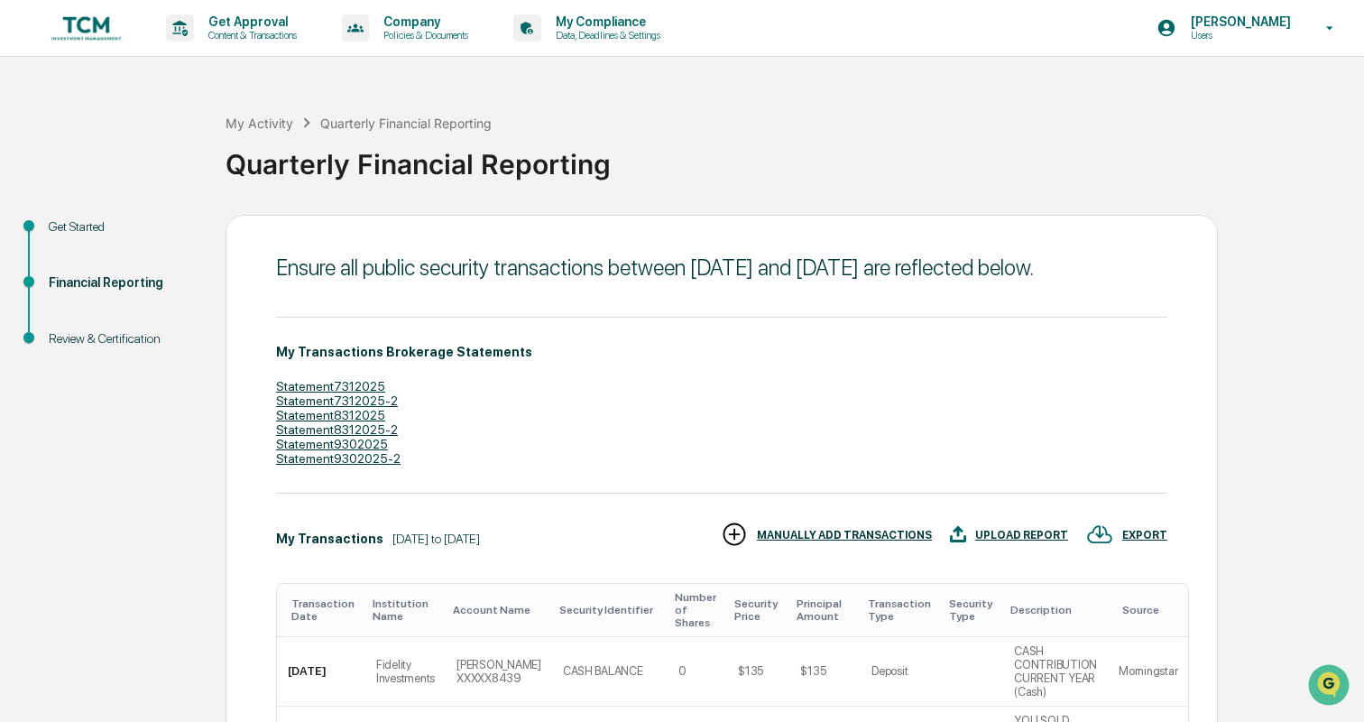
scroll to position [0, 0]
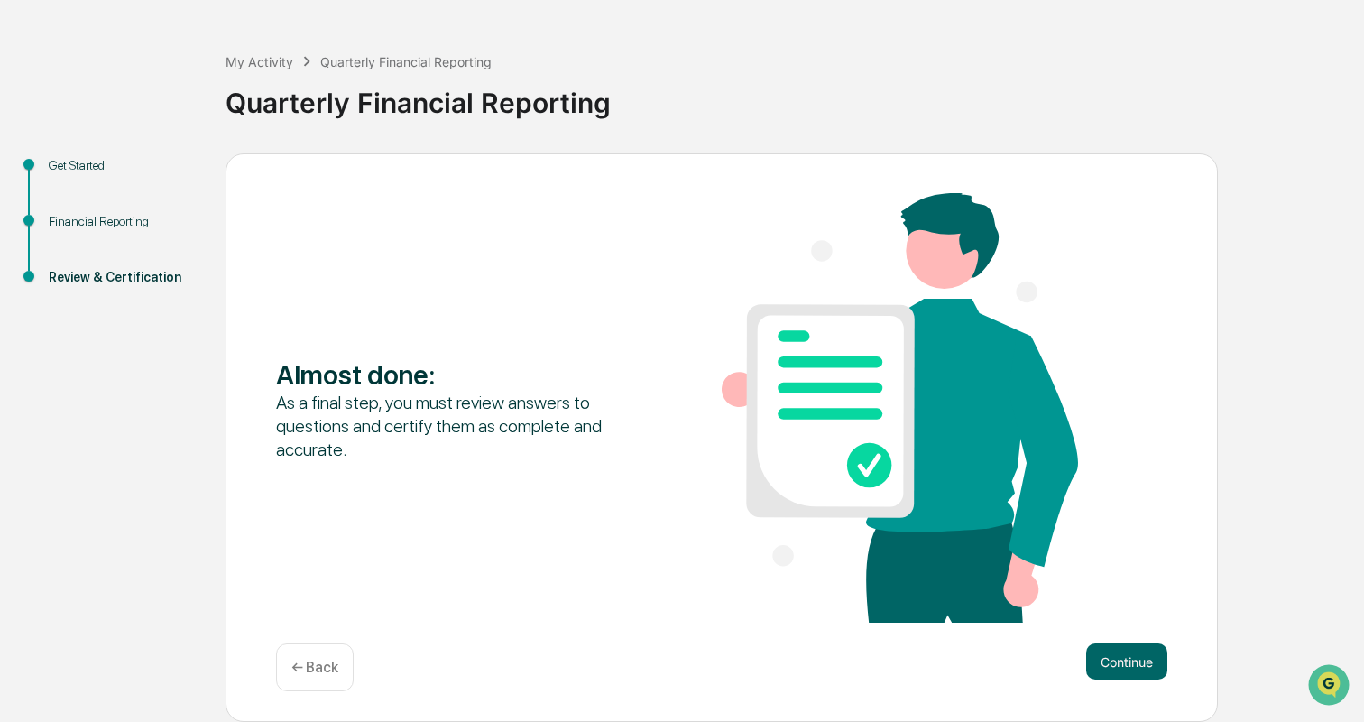
scroll to position [5, 0]
click at [310, 656] on div "← Back" at bounding box center [315, 667] width 78 height 48
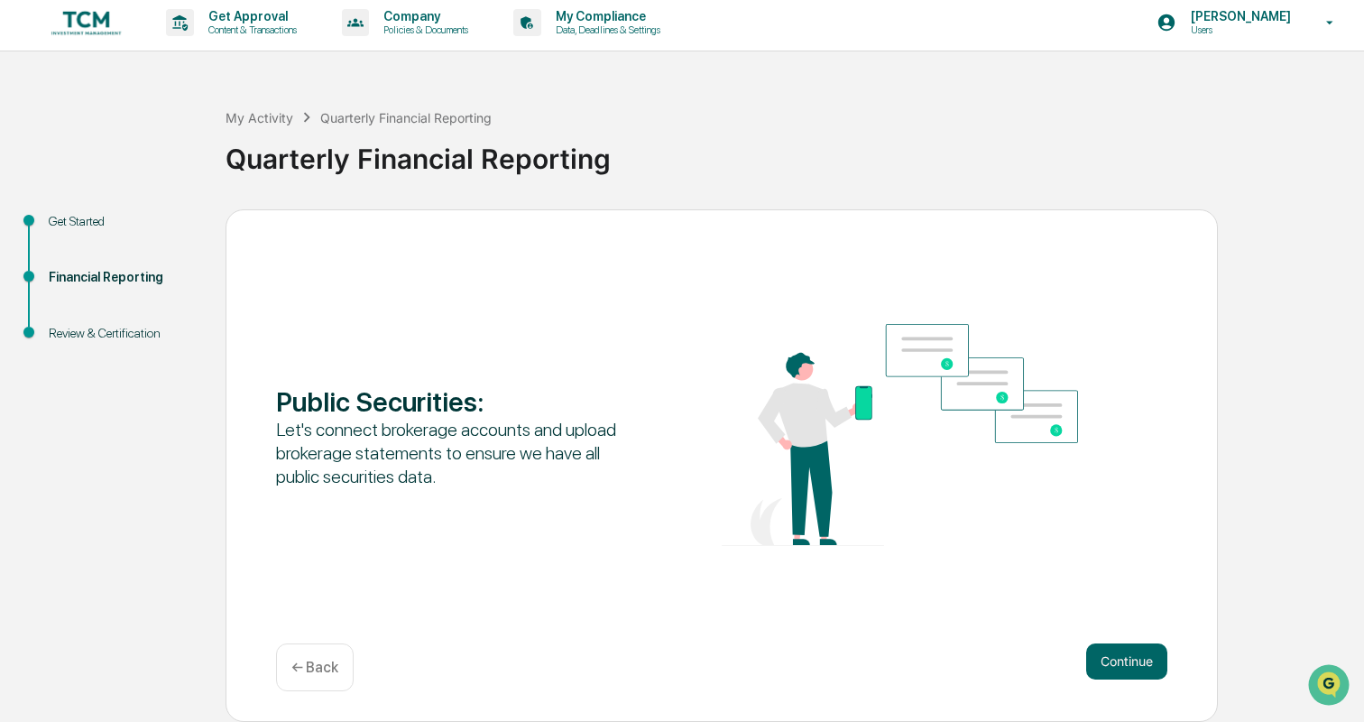
click at [304, 672] on p "← Back" at bounding box center [314, 667] width 47 height 17
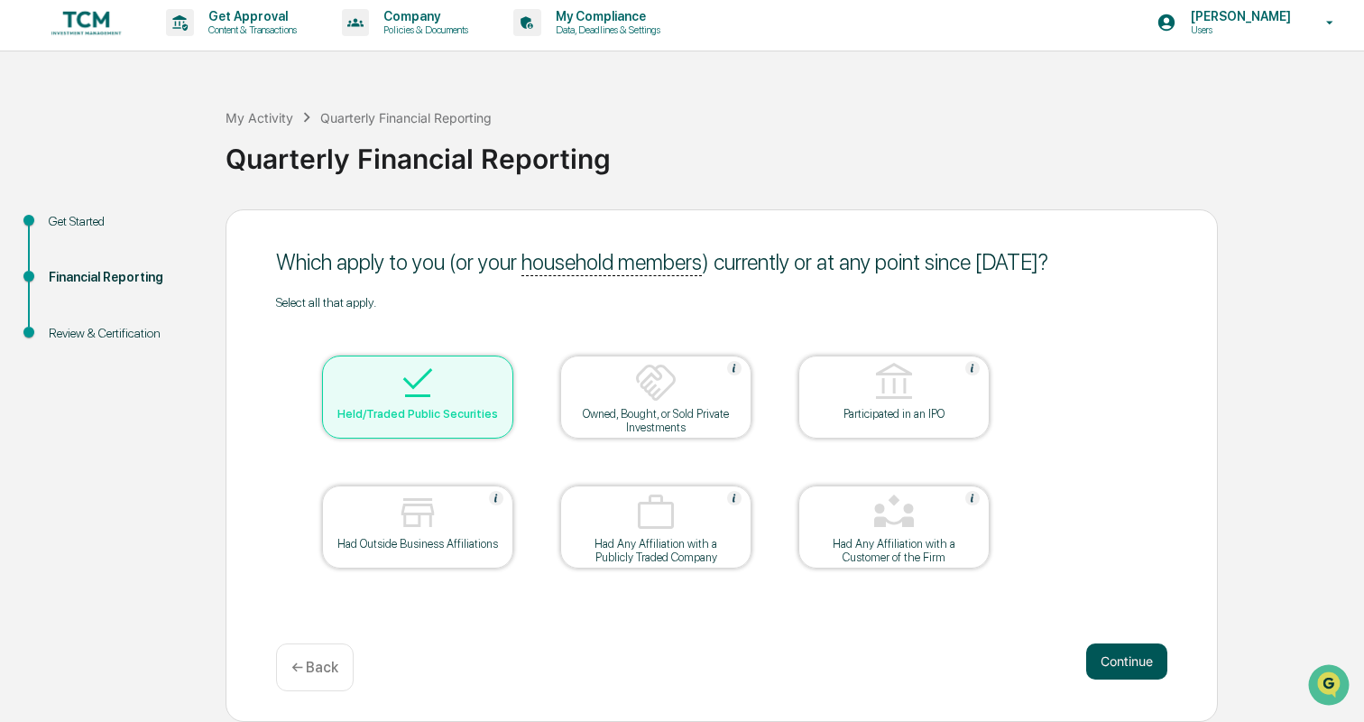
click at [1138, 660] on button "Continue" at bounding box center [1126, 661] width 81 height 36
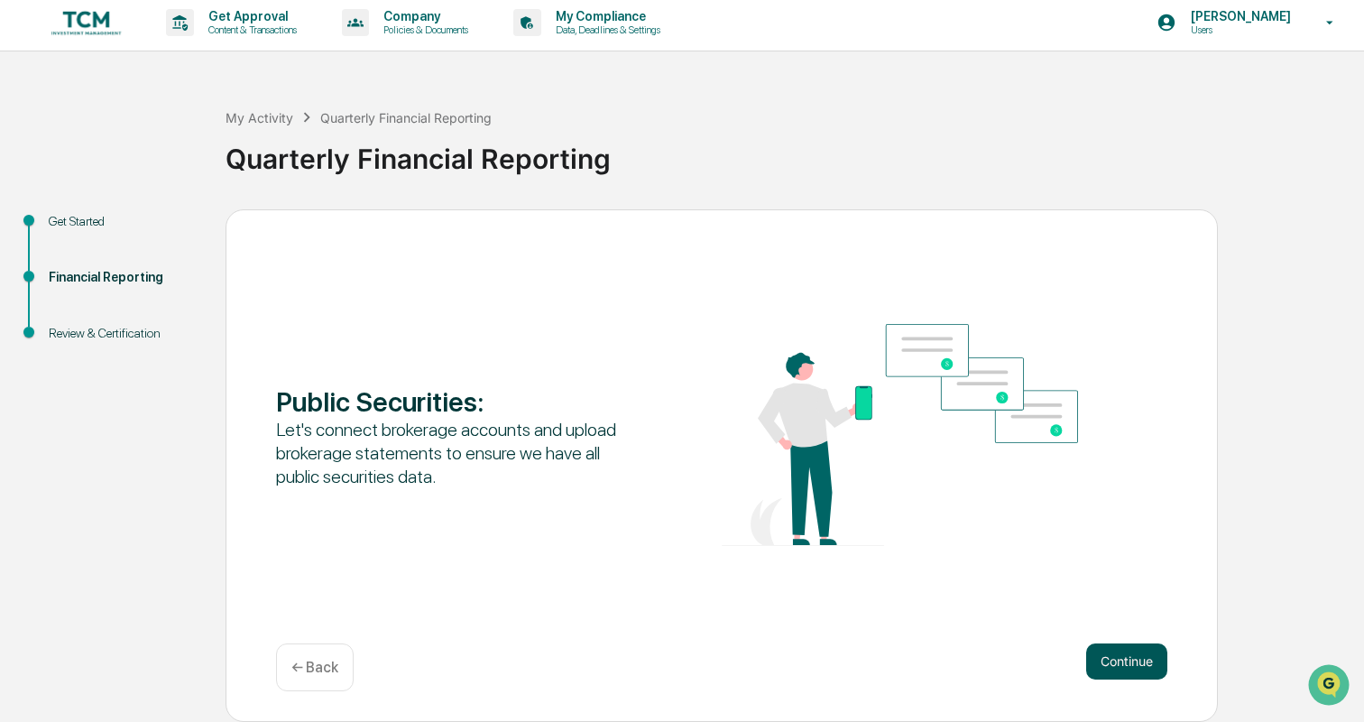
click at [1119, 660] on button "Continue" at bounding box center [1126, 661] width 81 height 36
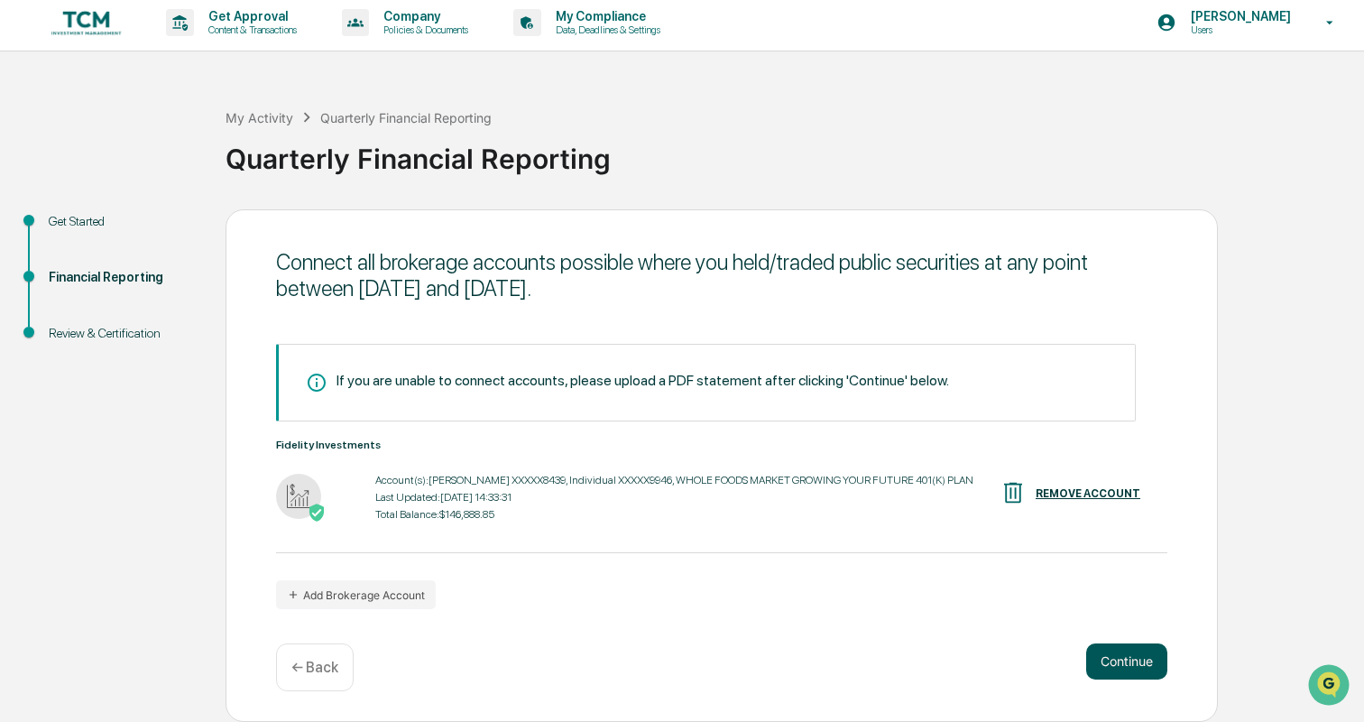
click at [1117, 660] on button "Continue" at bounding box center [1126, 661] width 81 height 36
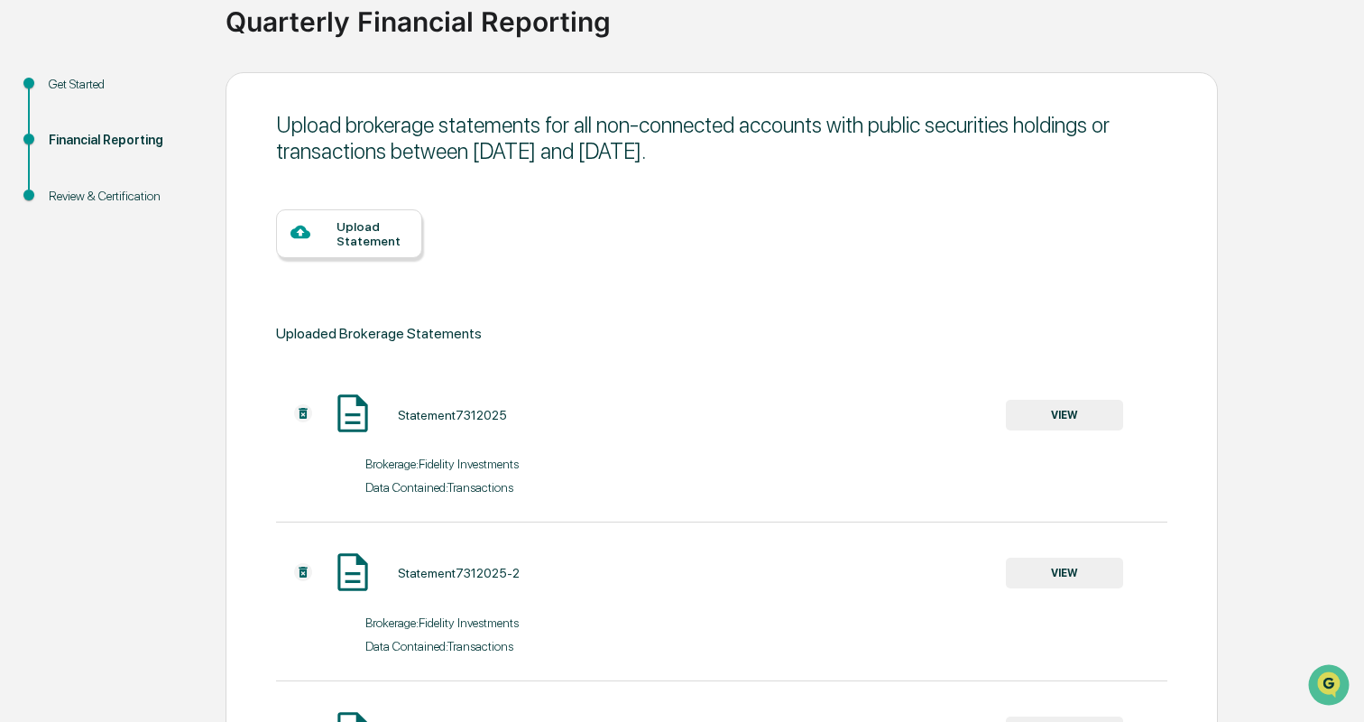
scroll to position [632, 0]
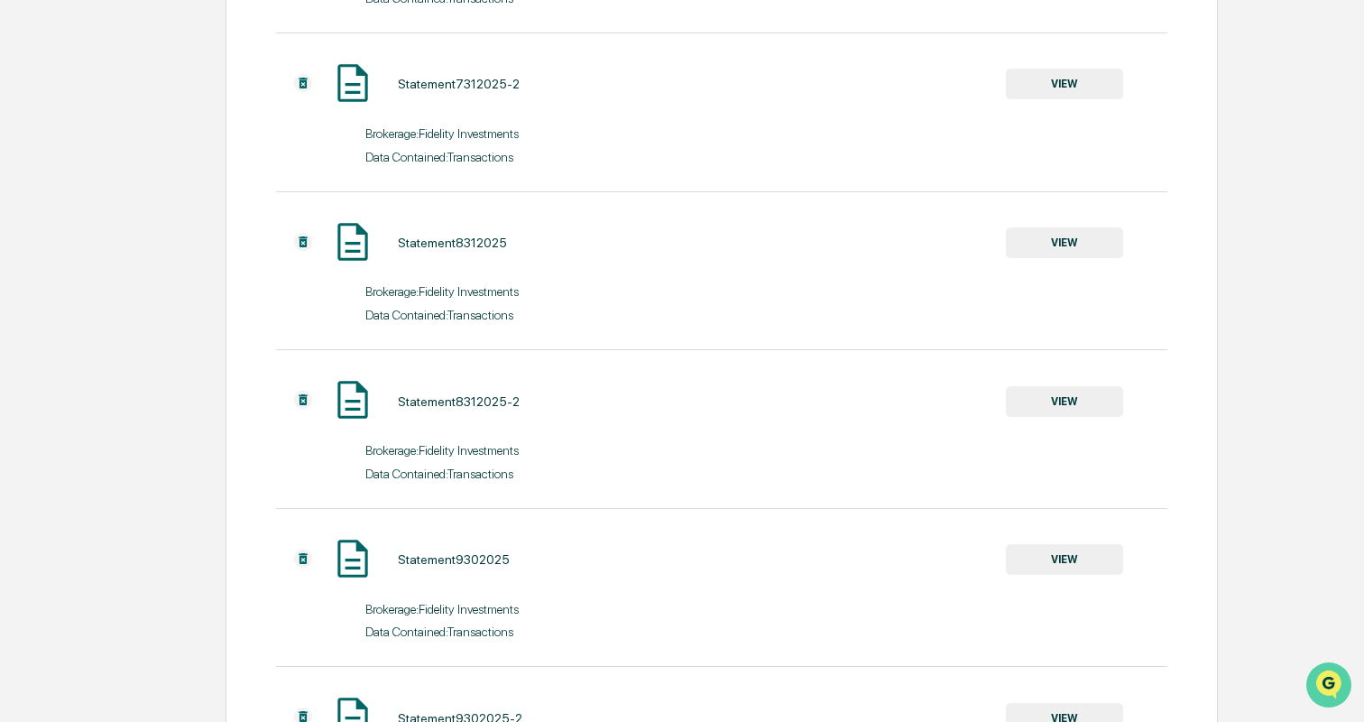
click at [1333, 671] on img "Open customer support" at bounding box center [1329, 685] width 45 height 36
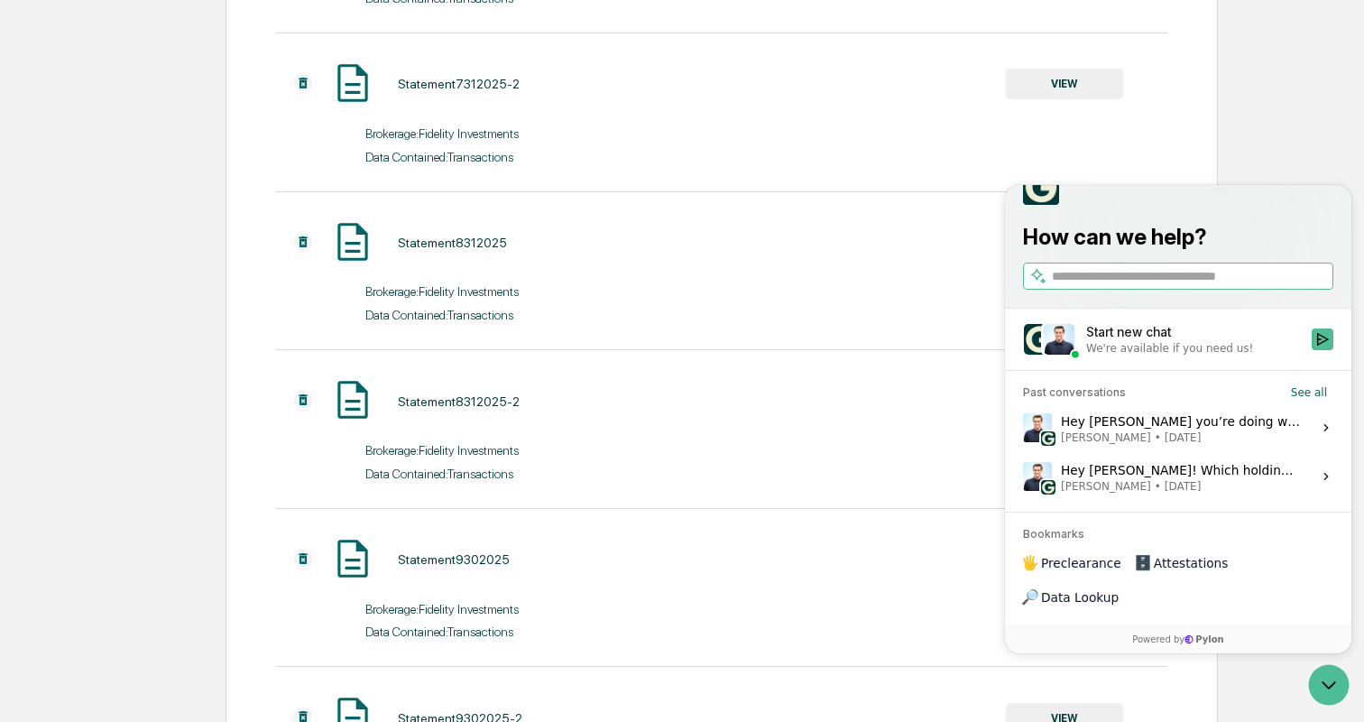
click at [1187, 445] on div "Hey Thomas, hope you’re doing well! Our team took a look and removed the duplic…" at bounding box center [1181, 428] width 240 height 34
click at [1023, 429] on button "View issue" at bounding box center [1022, 428] width 1 height 1
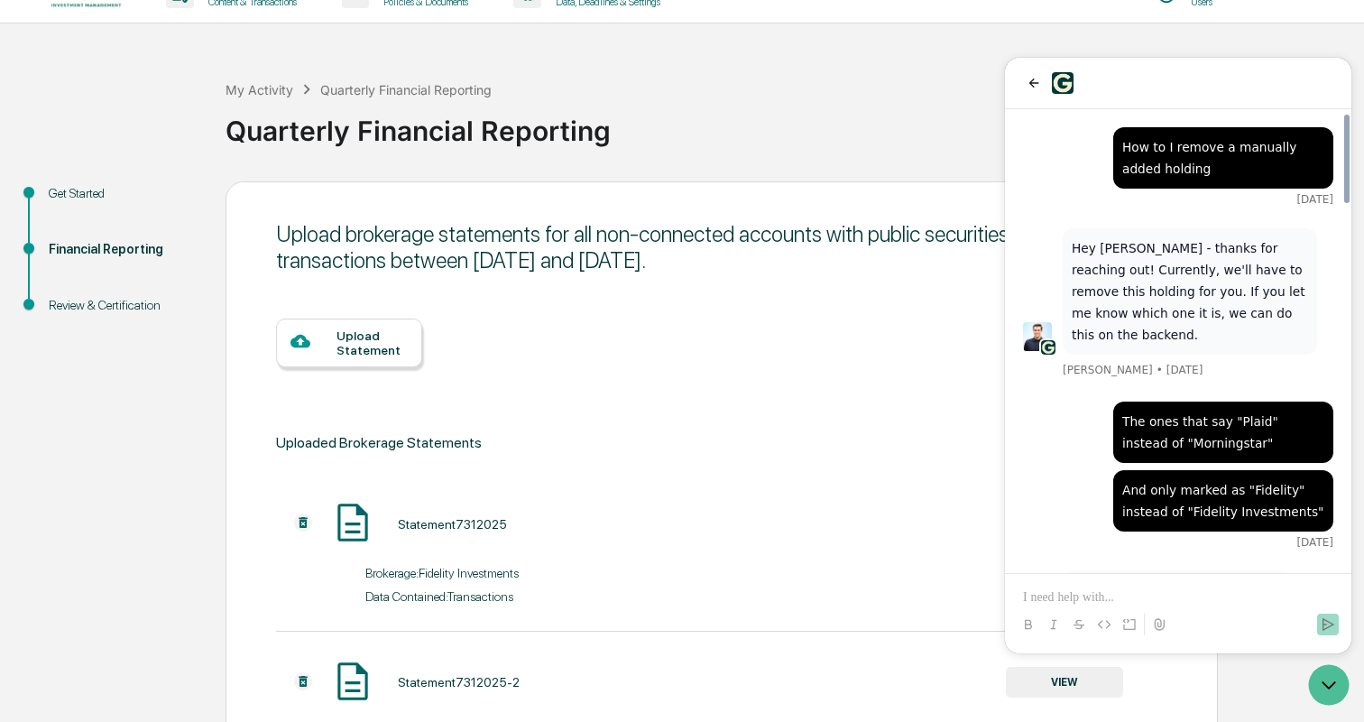
scroll to position [1900, 0]
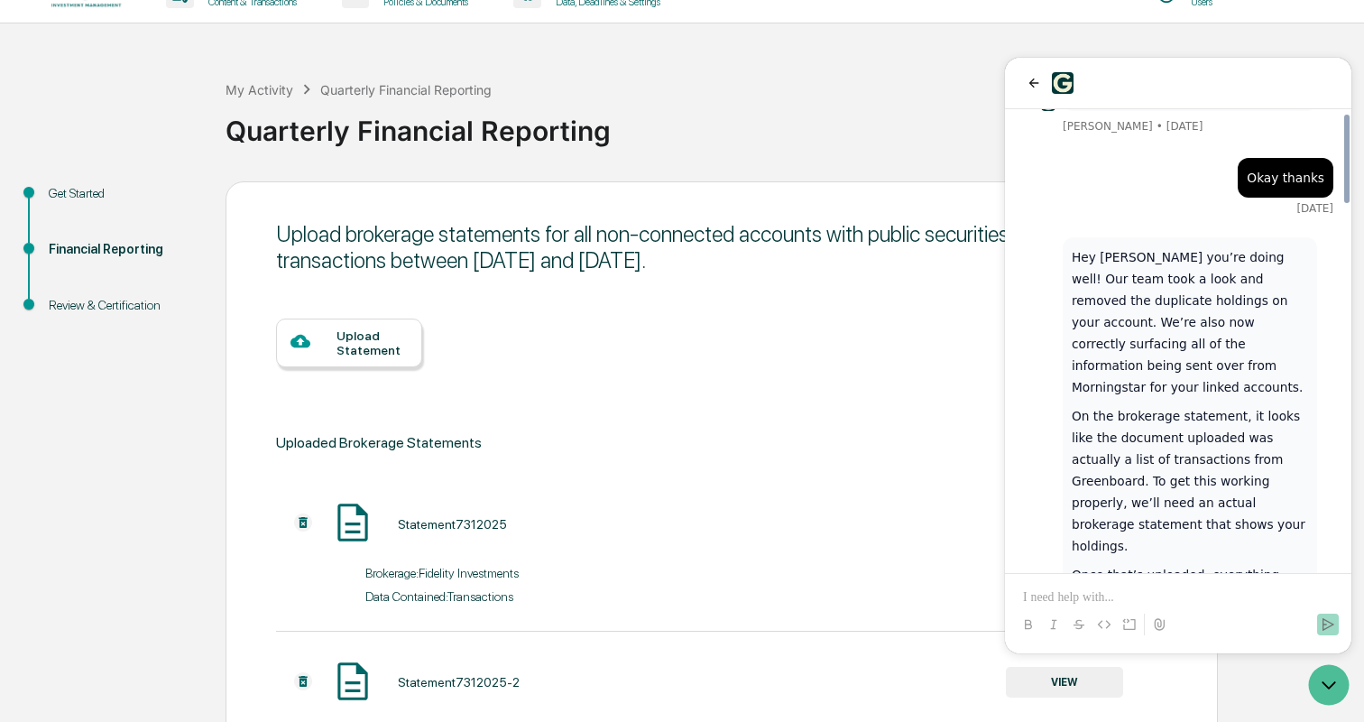
click at [1078, 597] on p at bounding box center [1178, 597] width 310 height 18
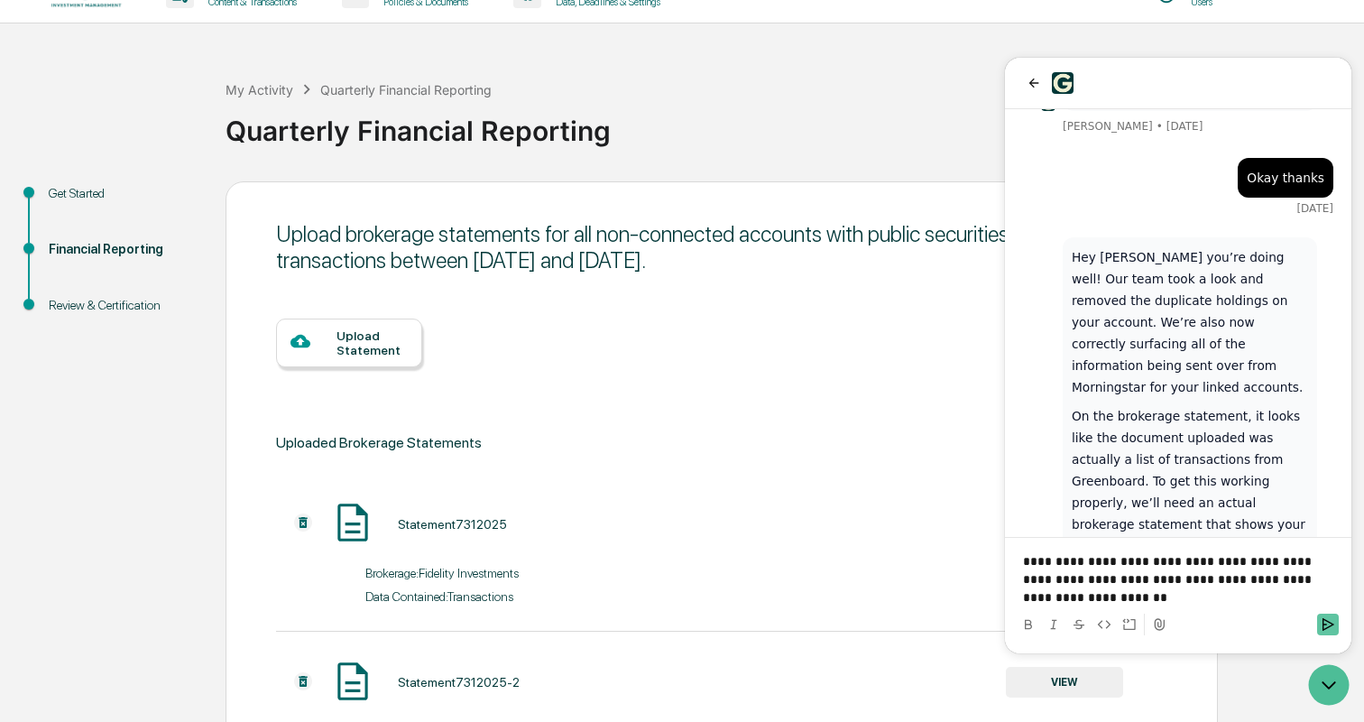
click at [1335, 625] on icon "Send" at bounding box center [1328, 624] width 14 height 14
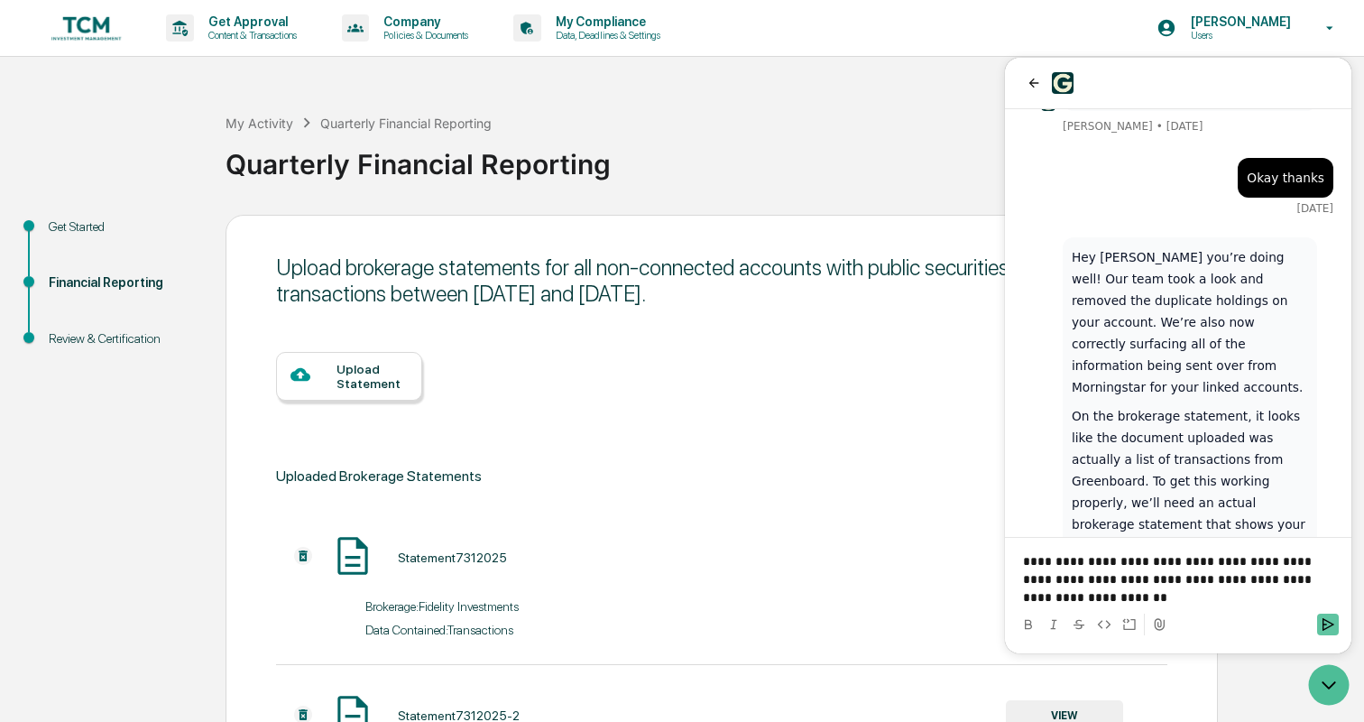
scroll to position [2045, 0]
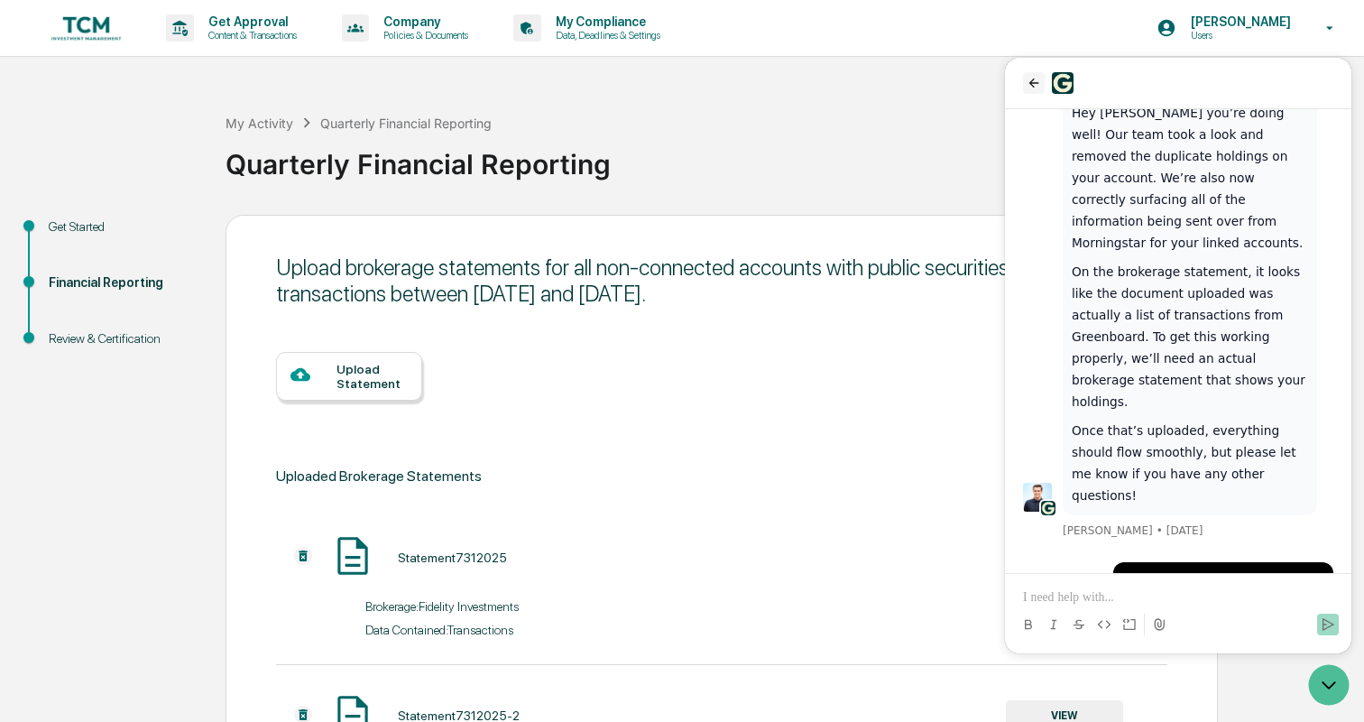
click at [1029, 78] on icon "back" at bounding box center [1034, 83] width 14 height 14
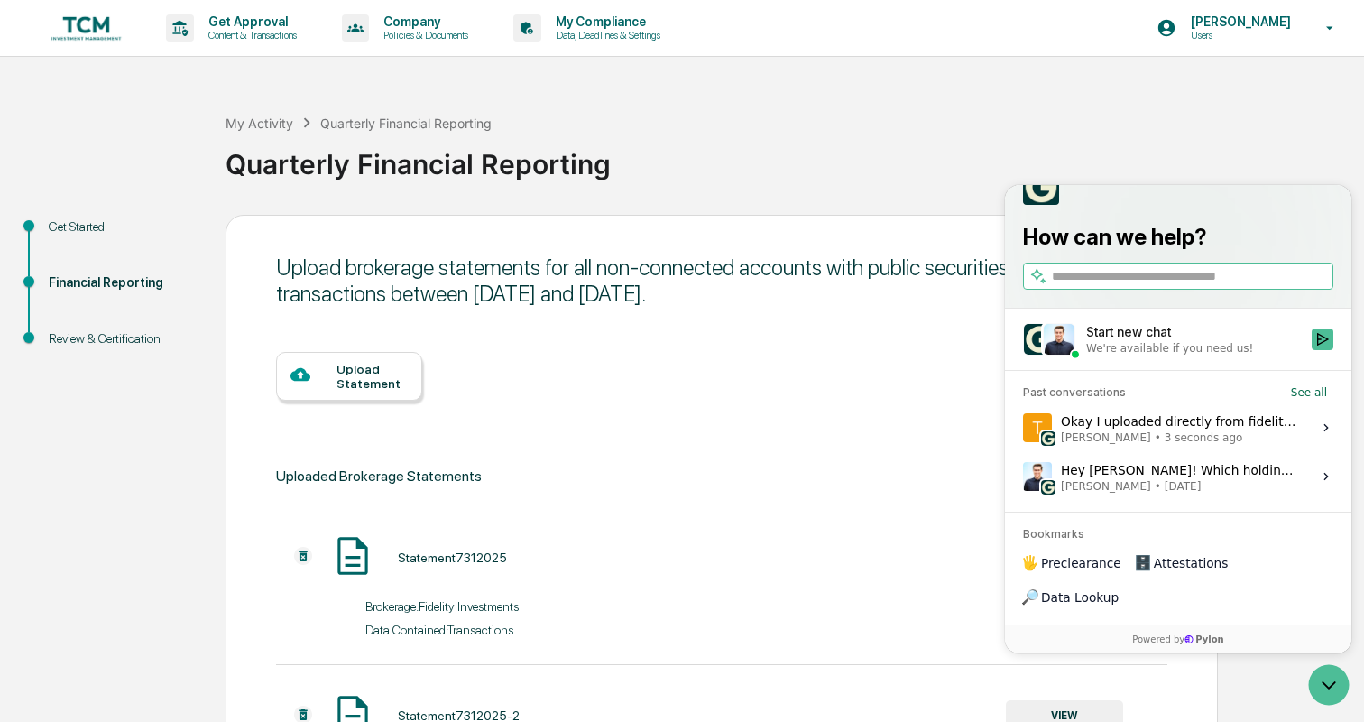
click at [791, 300] on div "Upload brokerage statements for all non-connected accounts with public securiti…" at bounding box center [721, 280] width 891 height 52
click at [1326, 687] on icon "Open customer support" at bounding box center [1330, 685] width 14 height 6
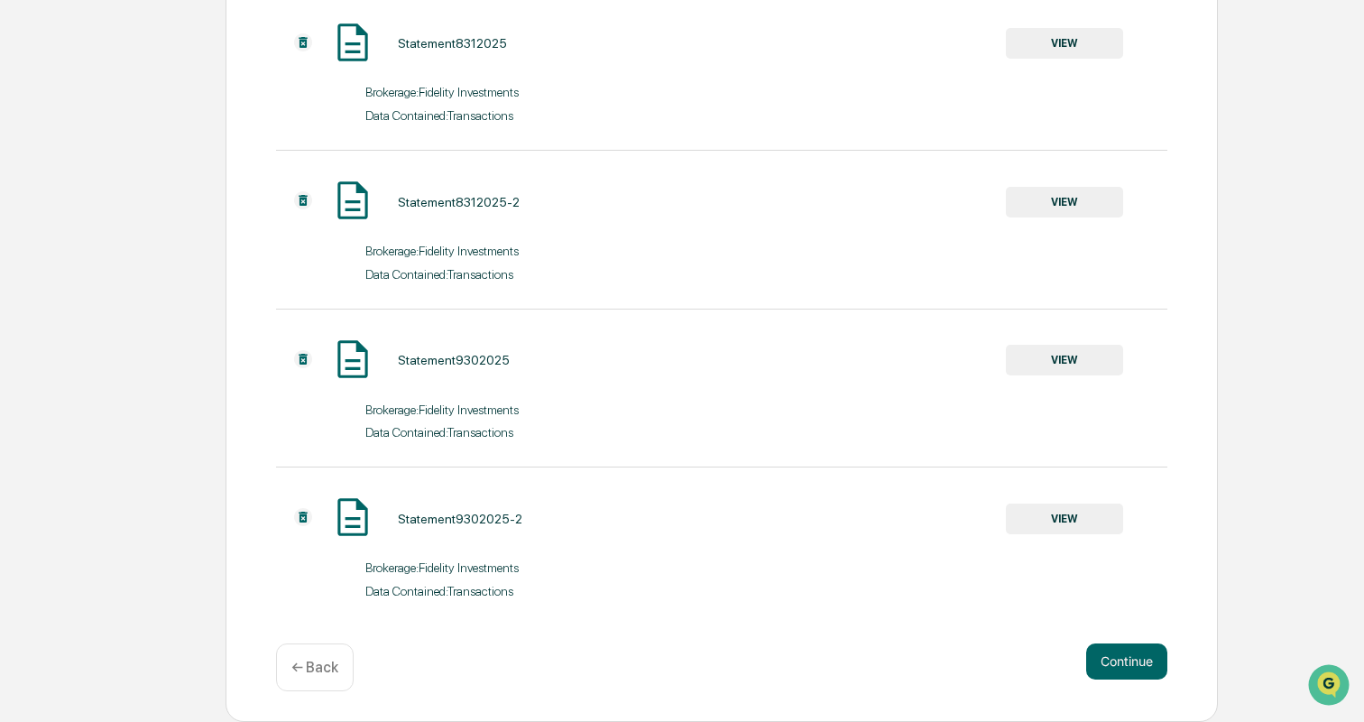
click at [301, 654] on div "← Back" at bounding box center [315, 667] width 78 height 48
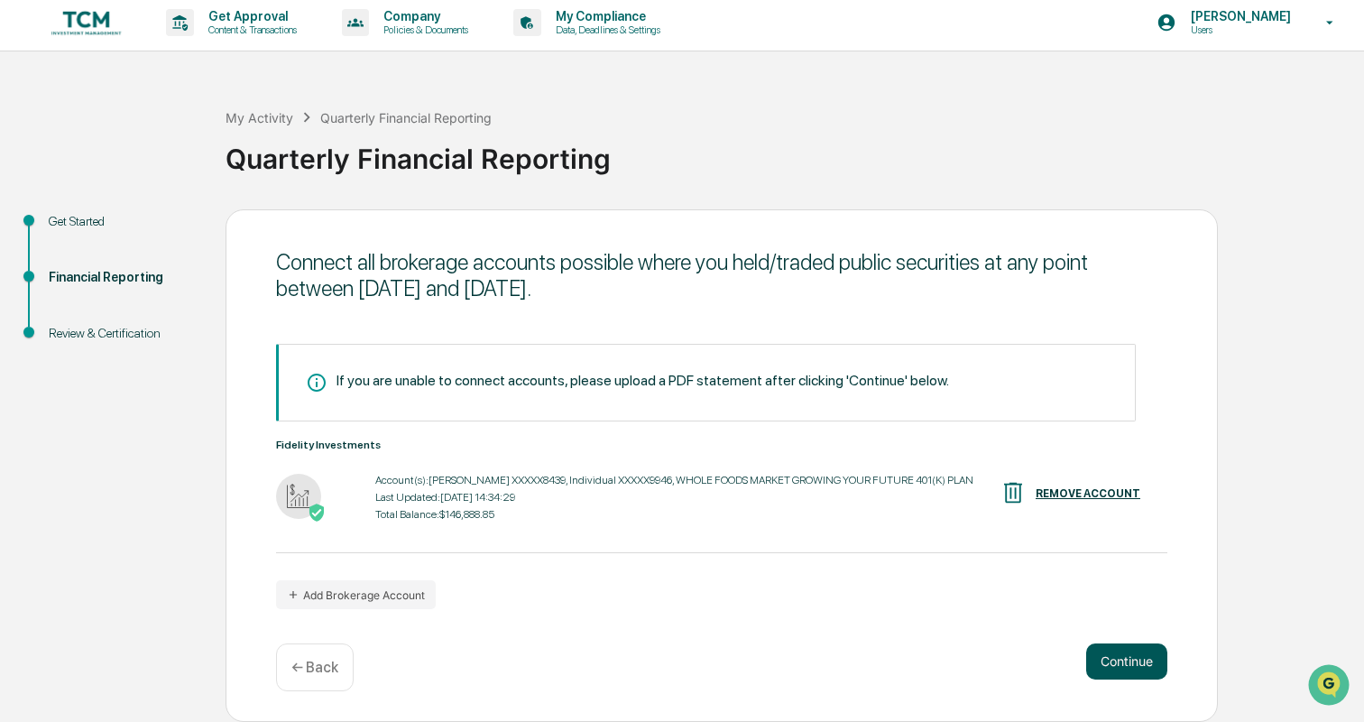
click at [1125, 661] on button "Continue" at bounding box center [1126, 661] width 81 height 36
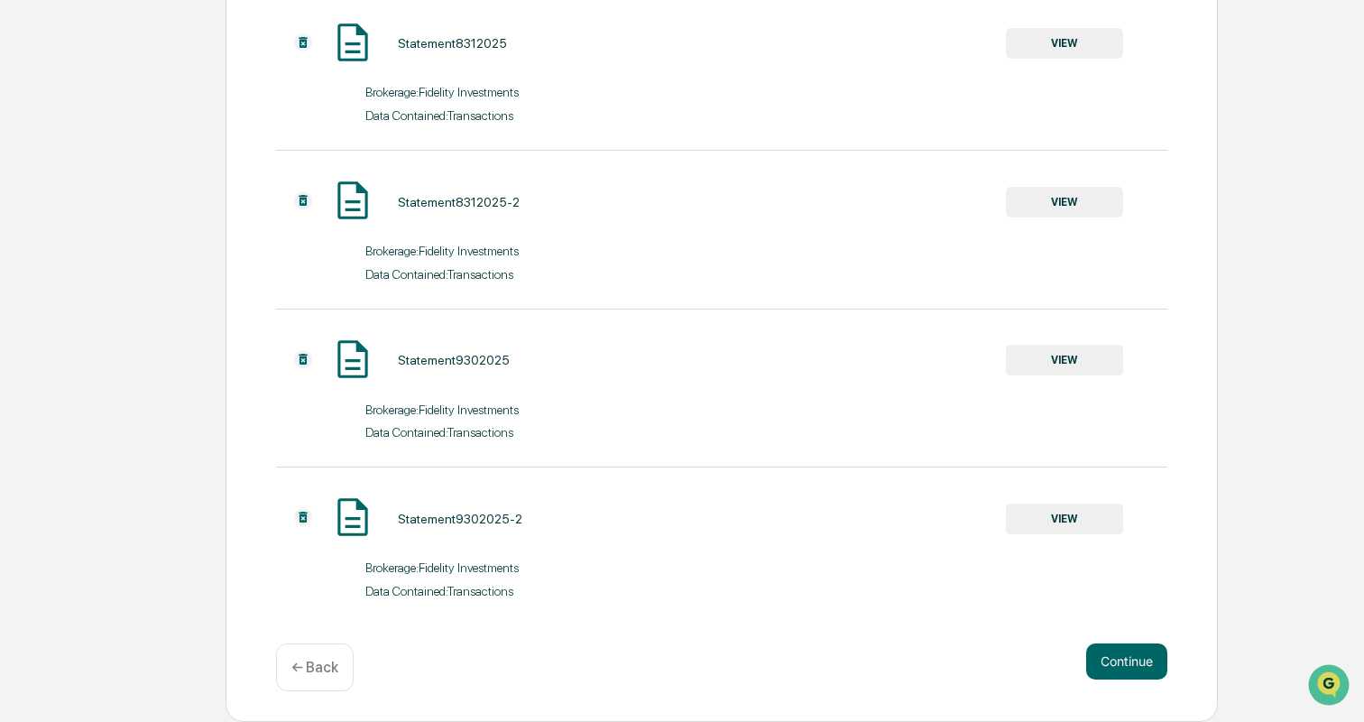
scroll to position [831, 0]
click at [1147, 661] on button "Continue" at bounding box center [1126, 661] width 81 height 36
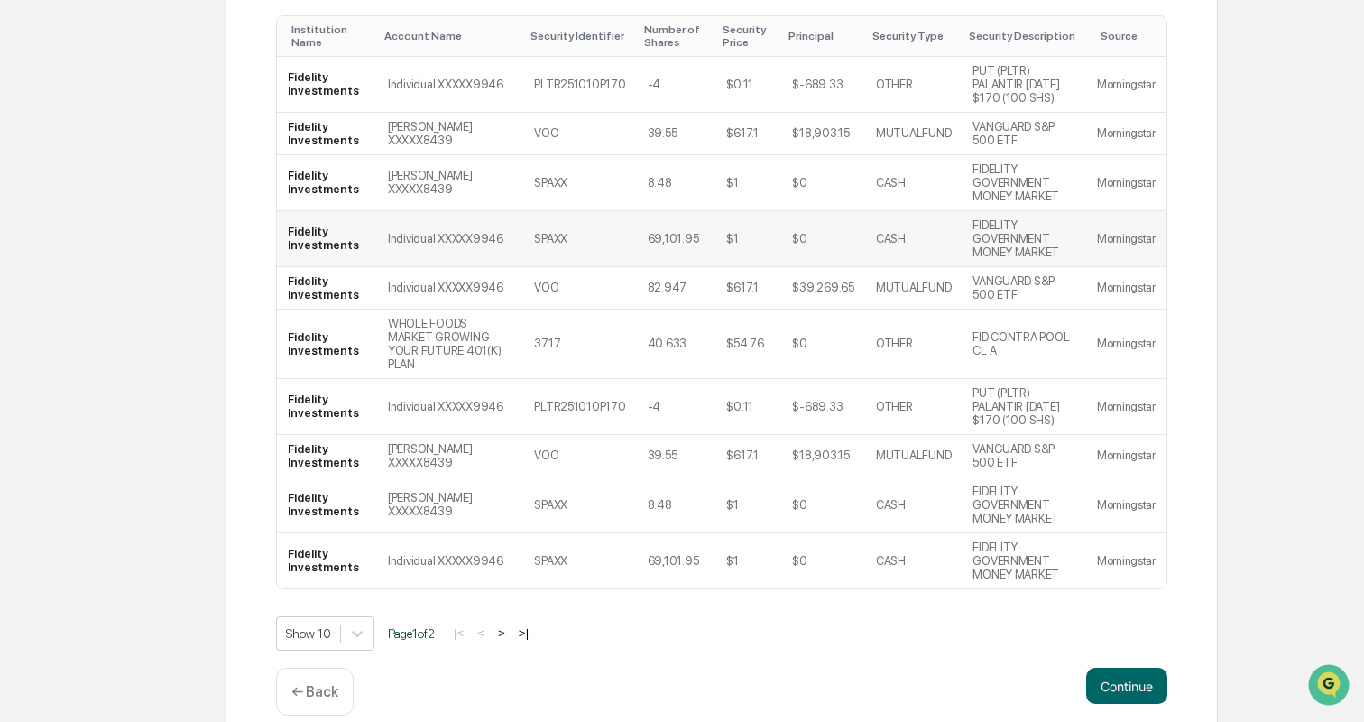
scroll to position [361, 0]
click at [506, 627] on button ">" at bounding box center [502, 634] width 18 height 15
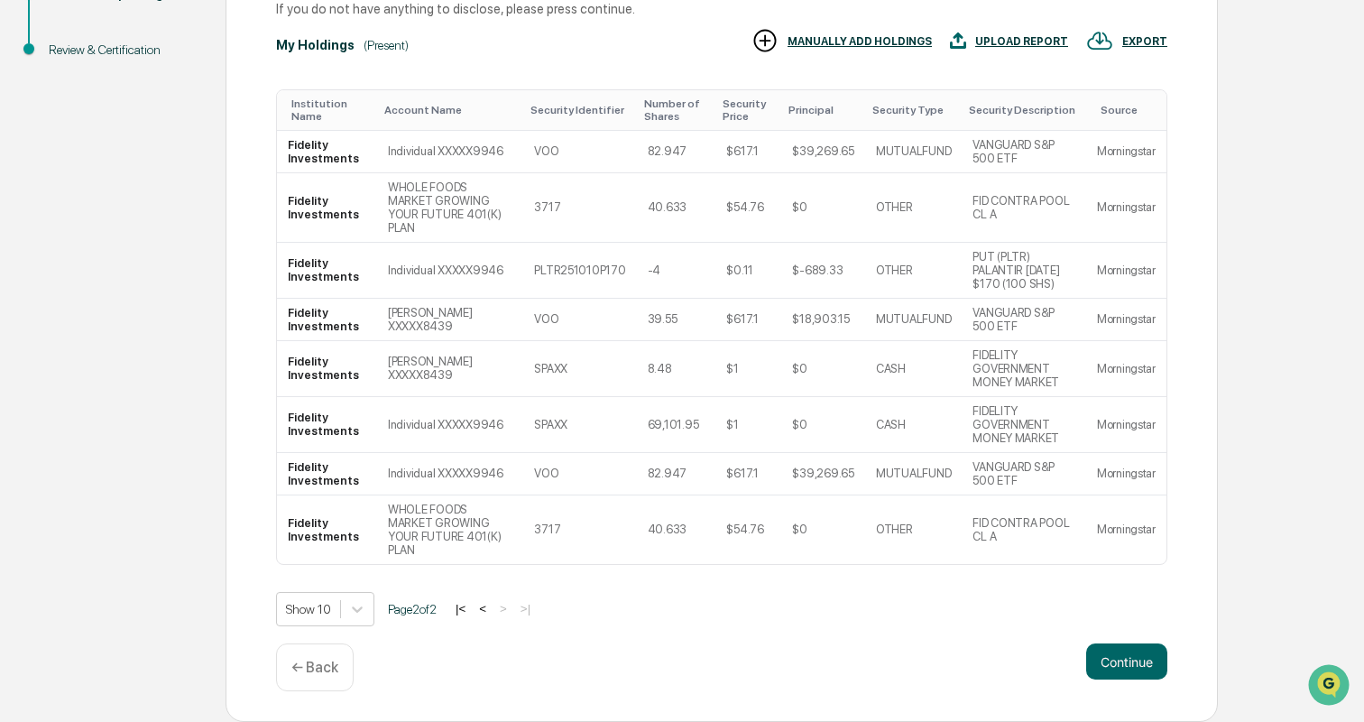
scroll to position [236, 0]
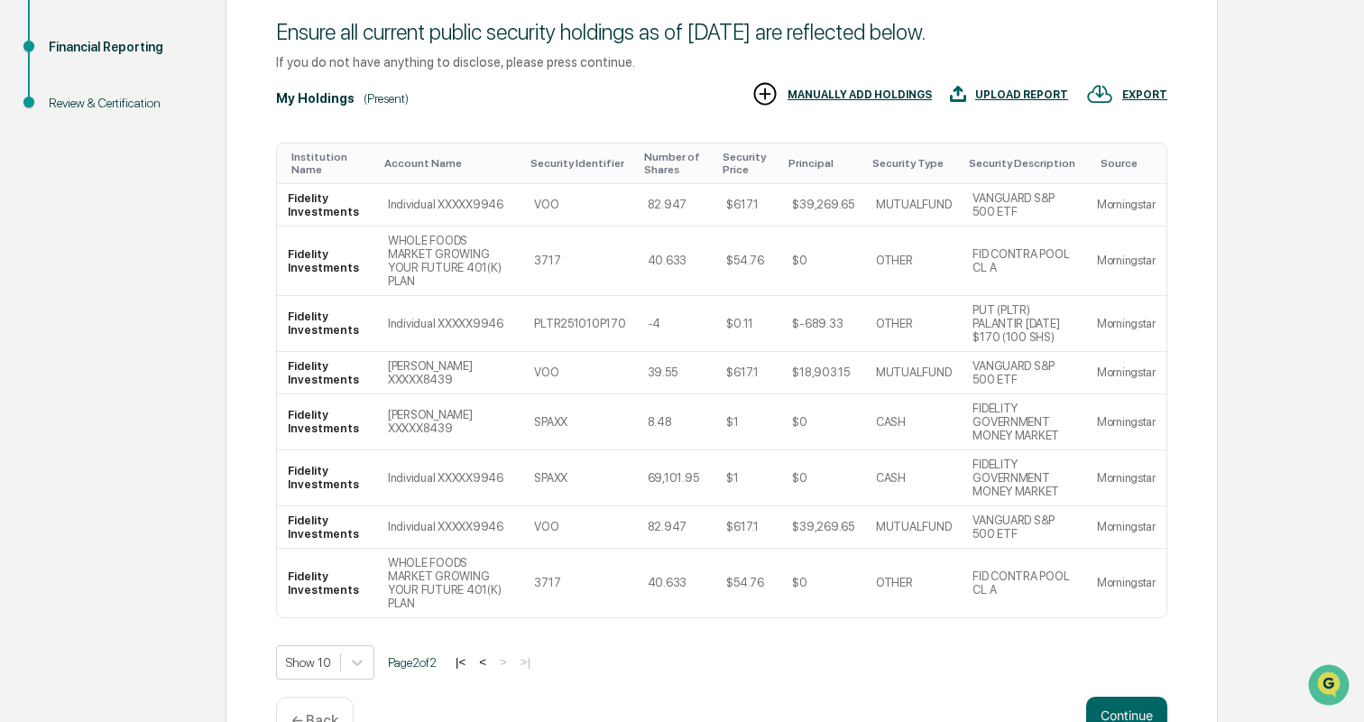
click at [490, 654] on button "<" at bounding box center [483, 661] width 18 height 15
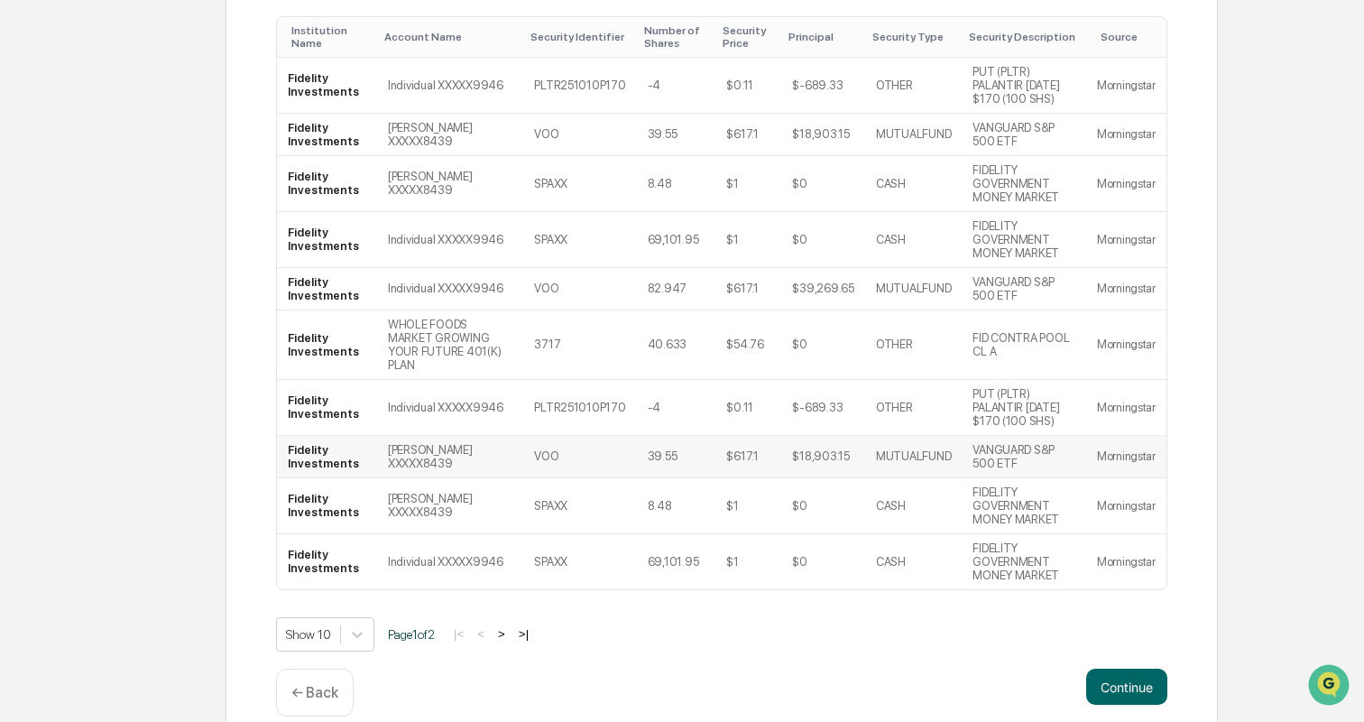
scroll to position [361, 0]
click at [1138, 670] on button "Continue" at bounding box center [1126, 688] width 81 height 36
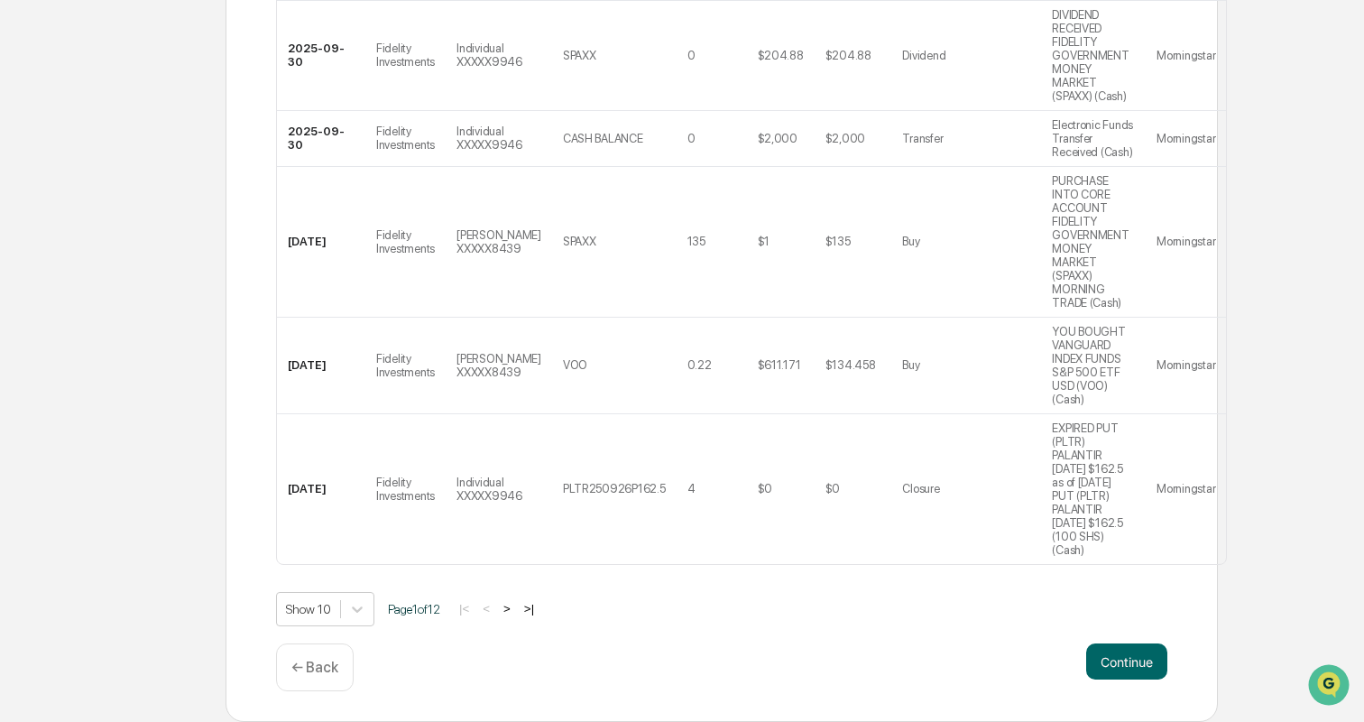
scroll to position [1282, 0]
click at [1104, 670] on button "Continue" at bounding box center [1126, 661] width 81 height 36
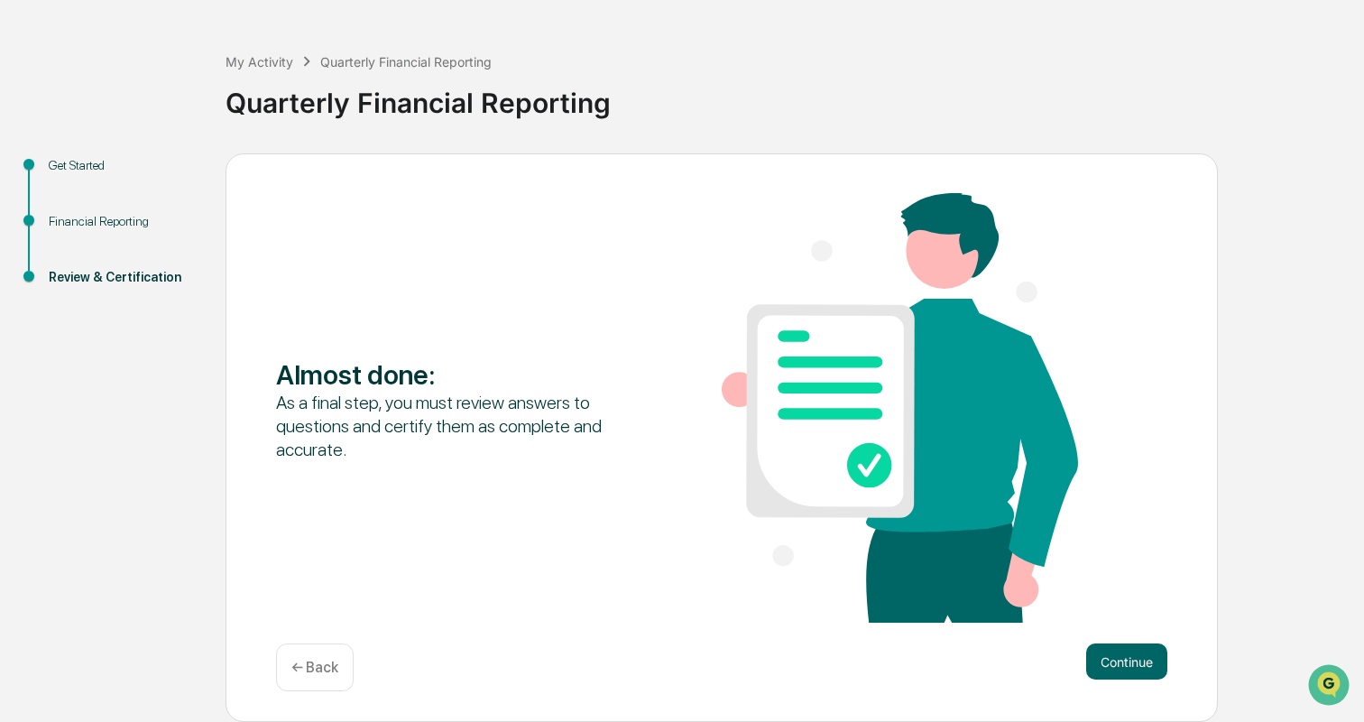
click at [318, 649] on div "← Back" at bounding box center [315, 667] width 78 height 48
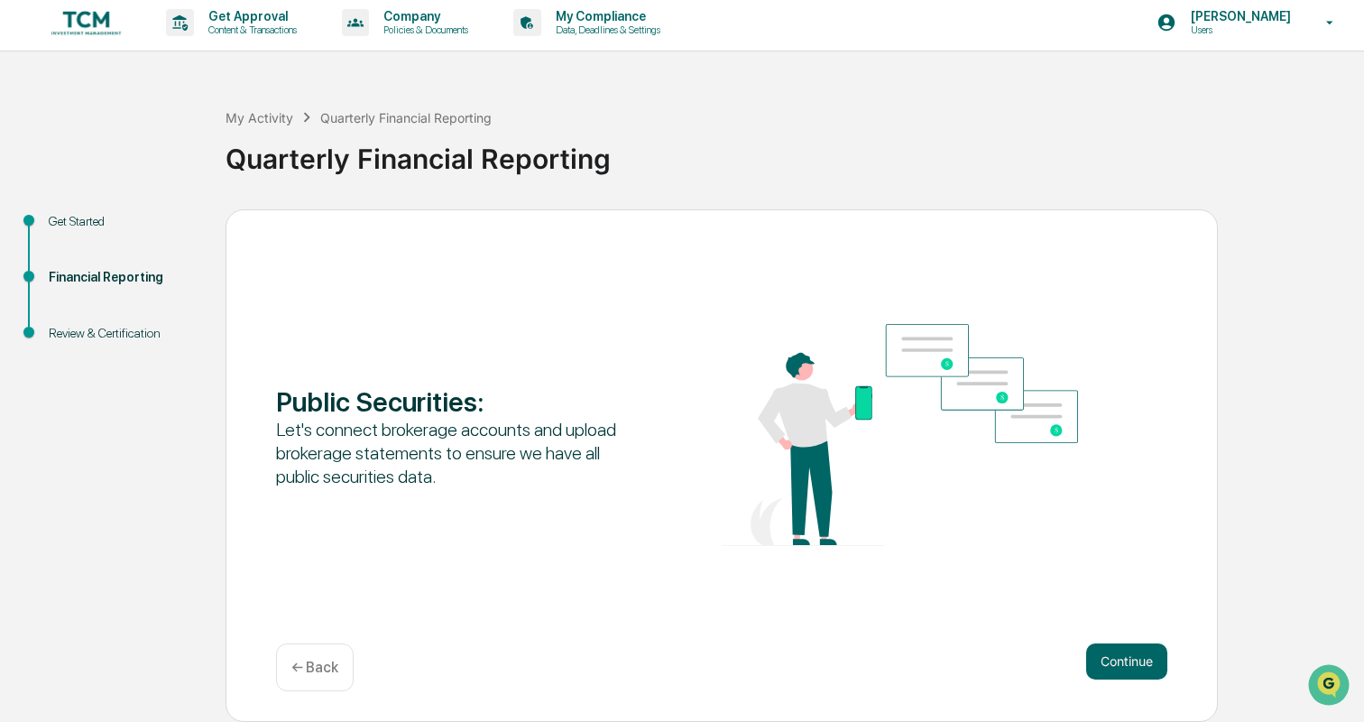
scroll to position [5, 0]
click at [316, 670] on p "← Back" at bounding box center [314, 667] width 47 height 17
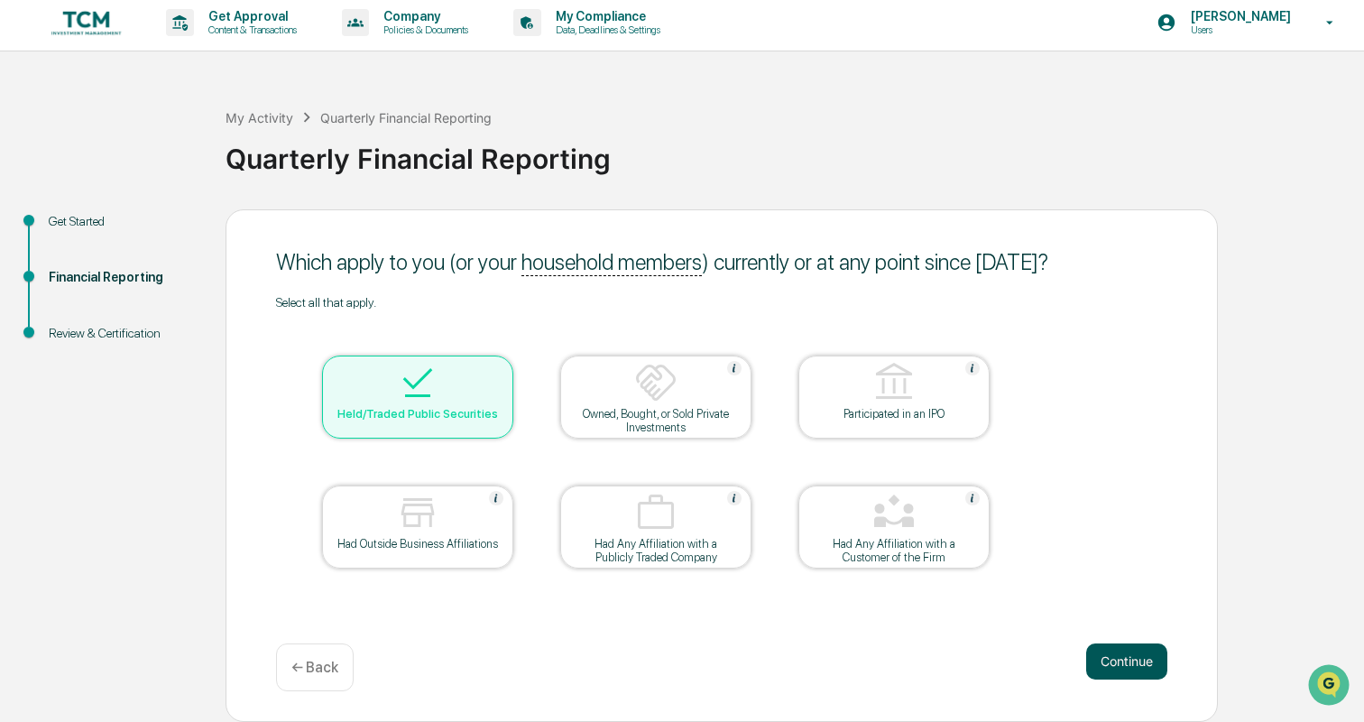
click at [1142, 671] on button "Continue" at bounding box center [1126, 661] width 81 height 36
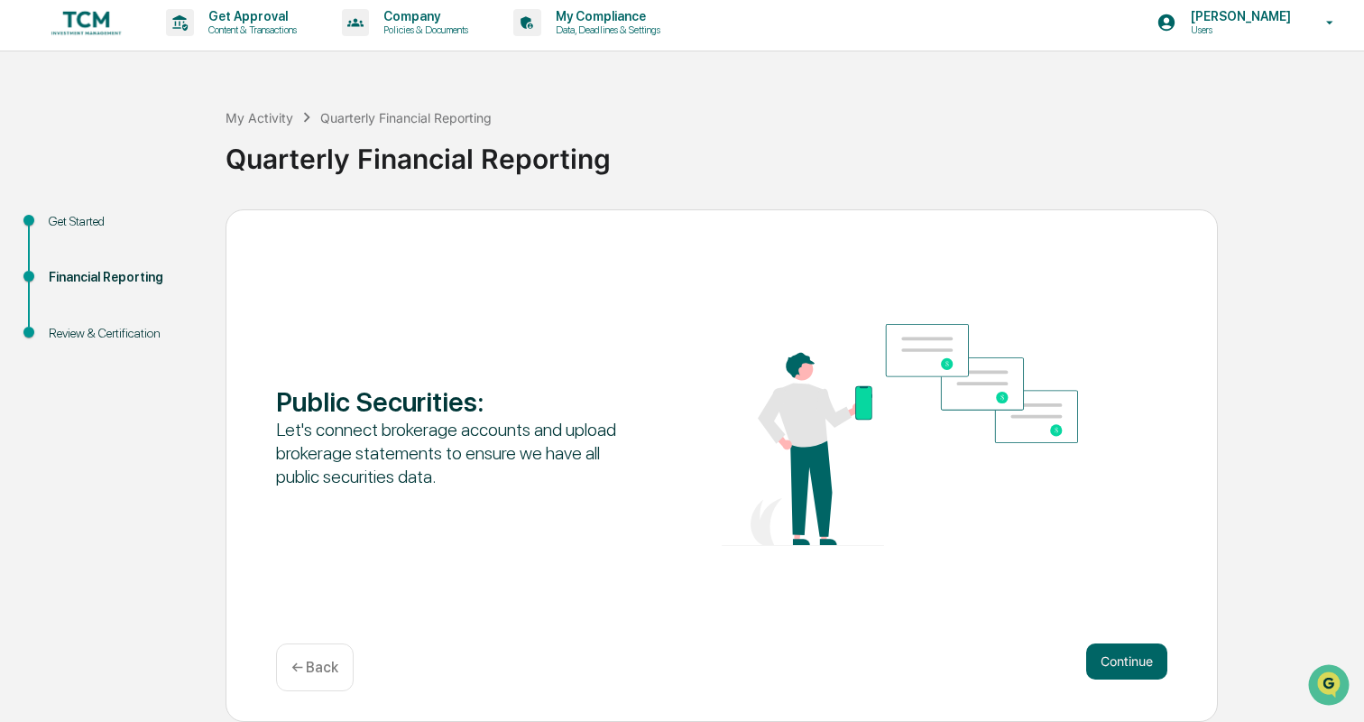
click at [340, 659] on div "← Back" at bounding box center [315, 667] width 78 height 48
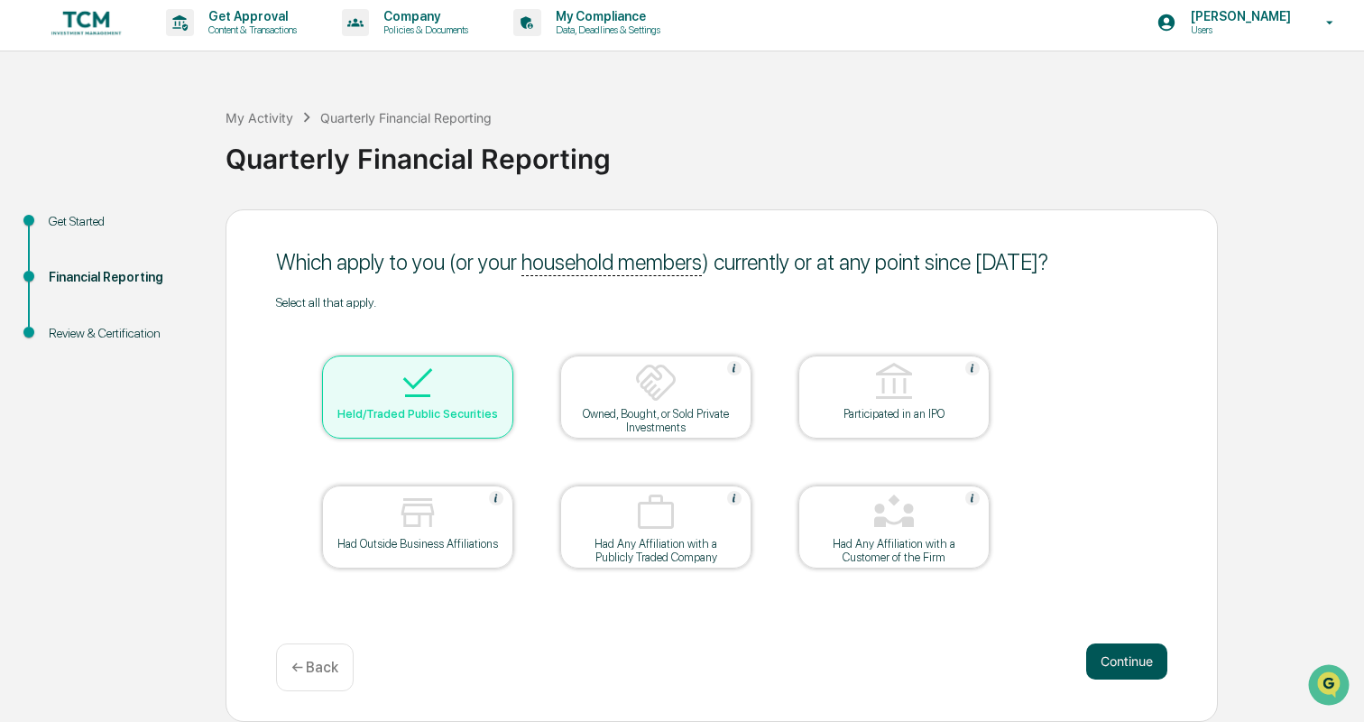
click at [1109, 656] on button "Continue" at bounding box center [1126, 661] width 81 height 36
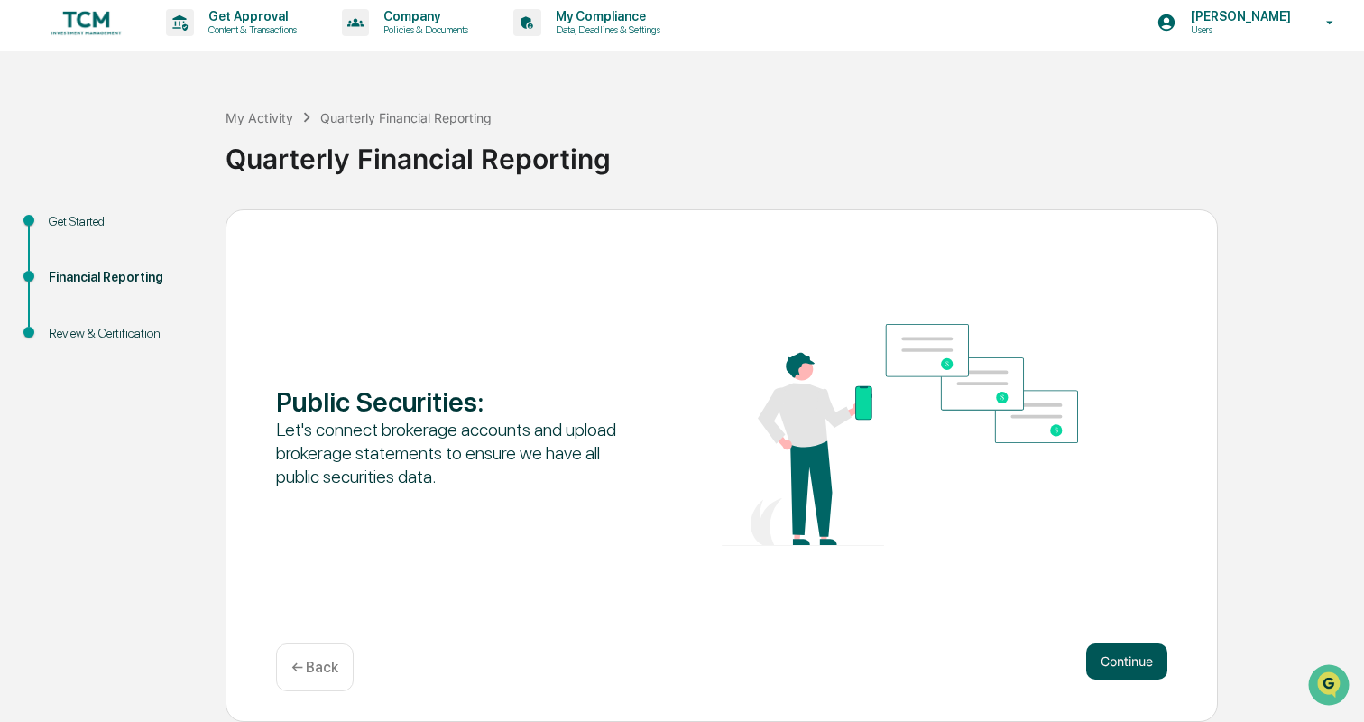
click at [1103, 656] on button "Continue" at bounding box center [1126, 661] width 81 height 36
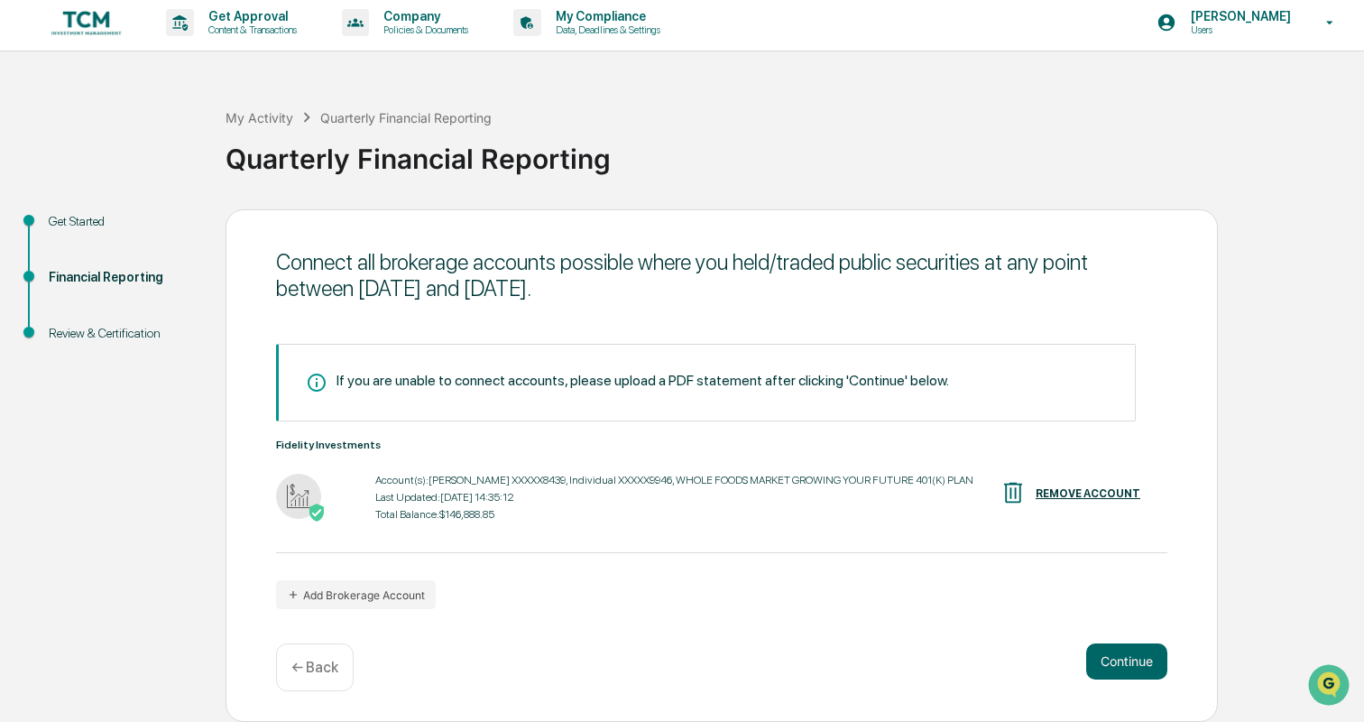
click at [1022, 495] on img at bounding box center [1013, 492] width 27 height 27
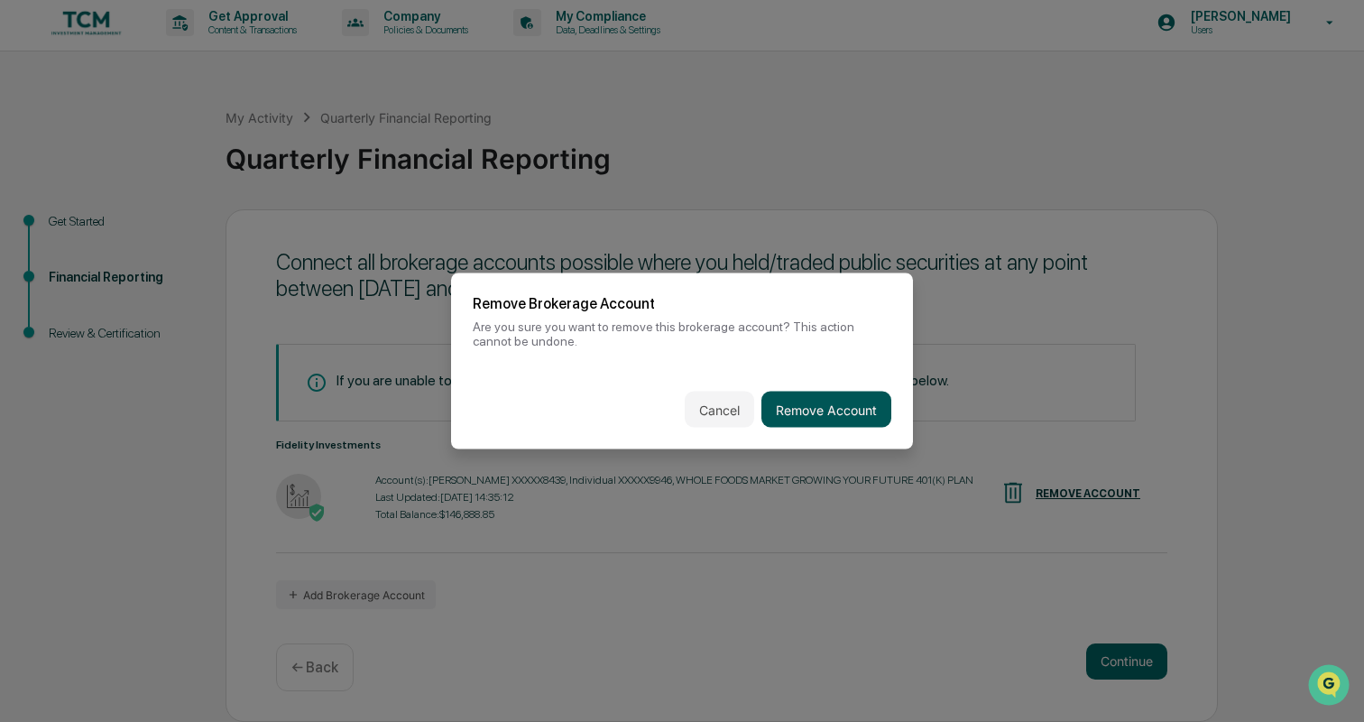
click at [864, 405] on button "Remove Account" at bounding box center [827, 410] width 130 height 36
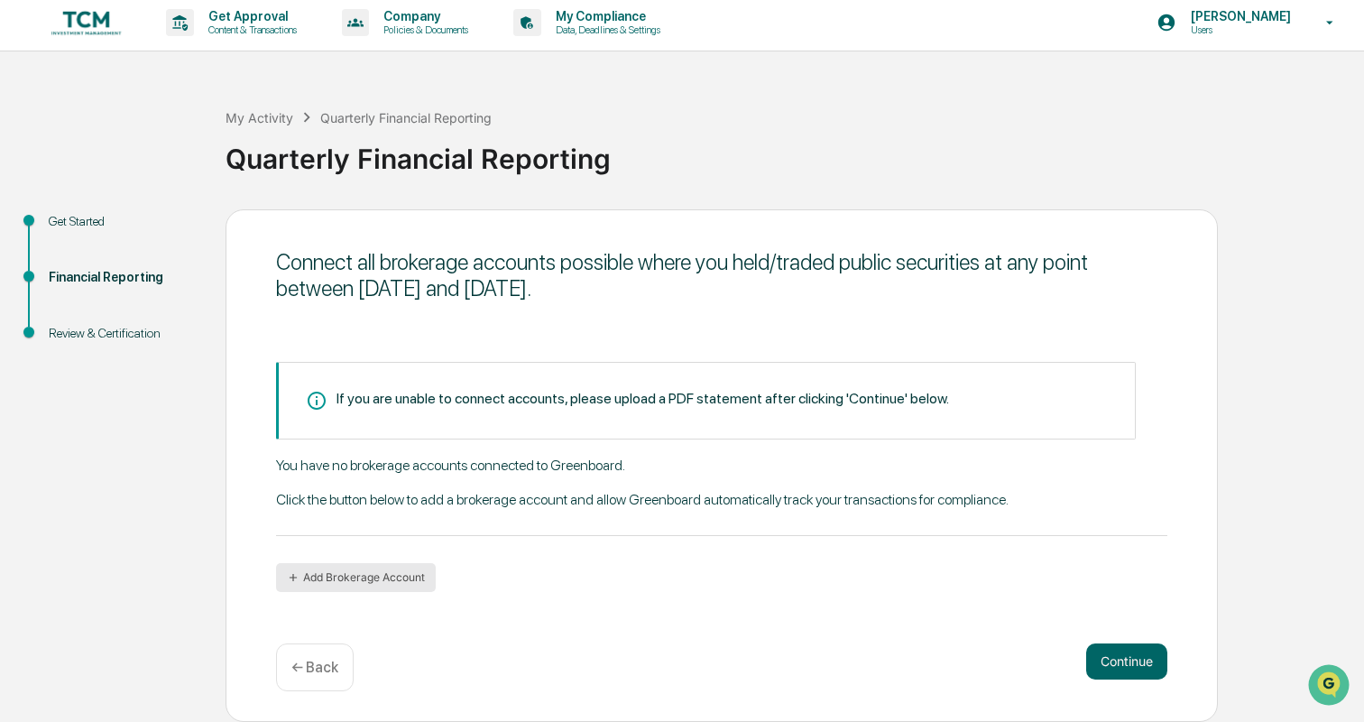
click at [402, 575] on button "Add Brokerage Account" at bounding box center [356, 577] width 160 height 29
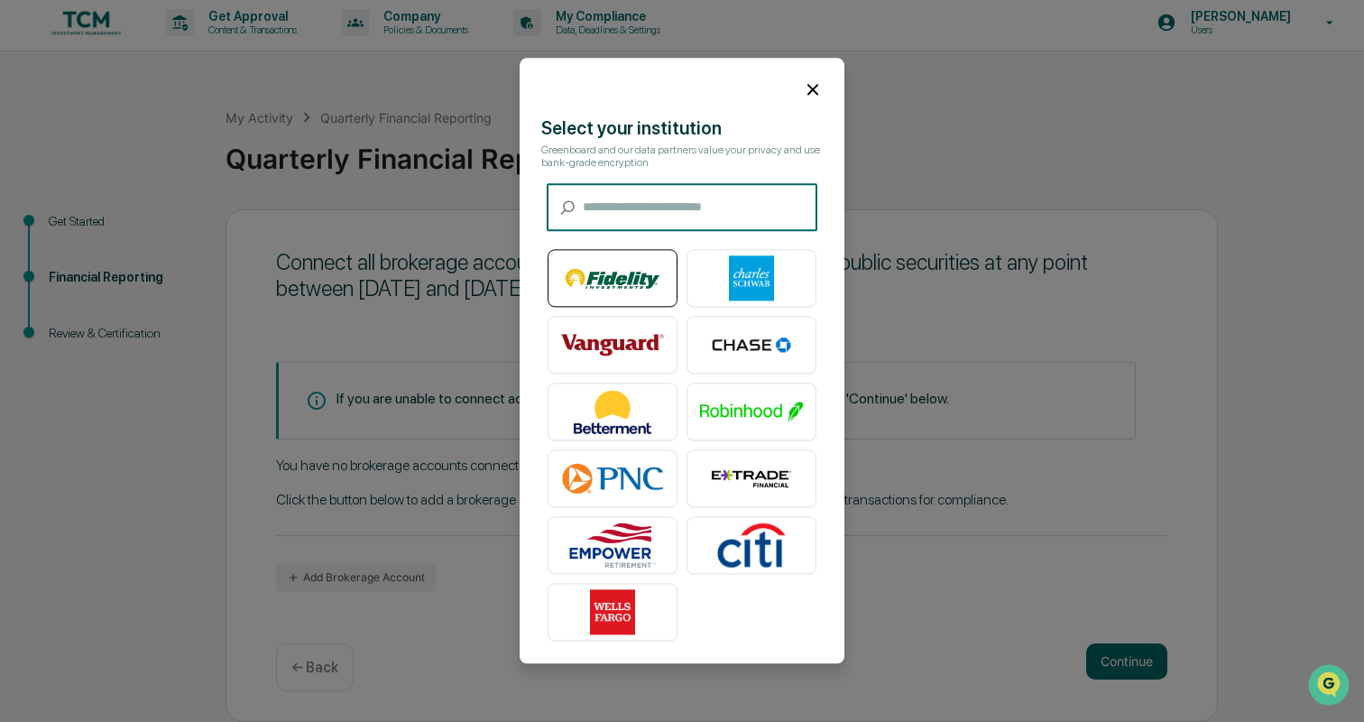
click at [602, 288] on img at bounding box center [612, 278] width 103 height 45
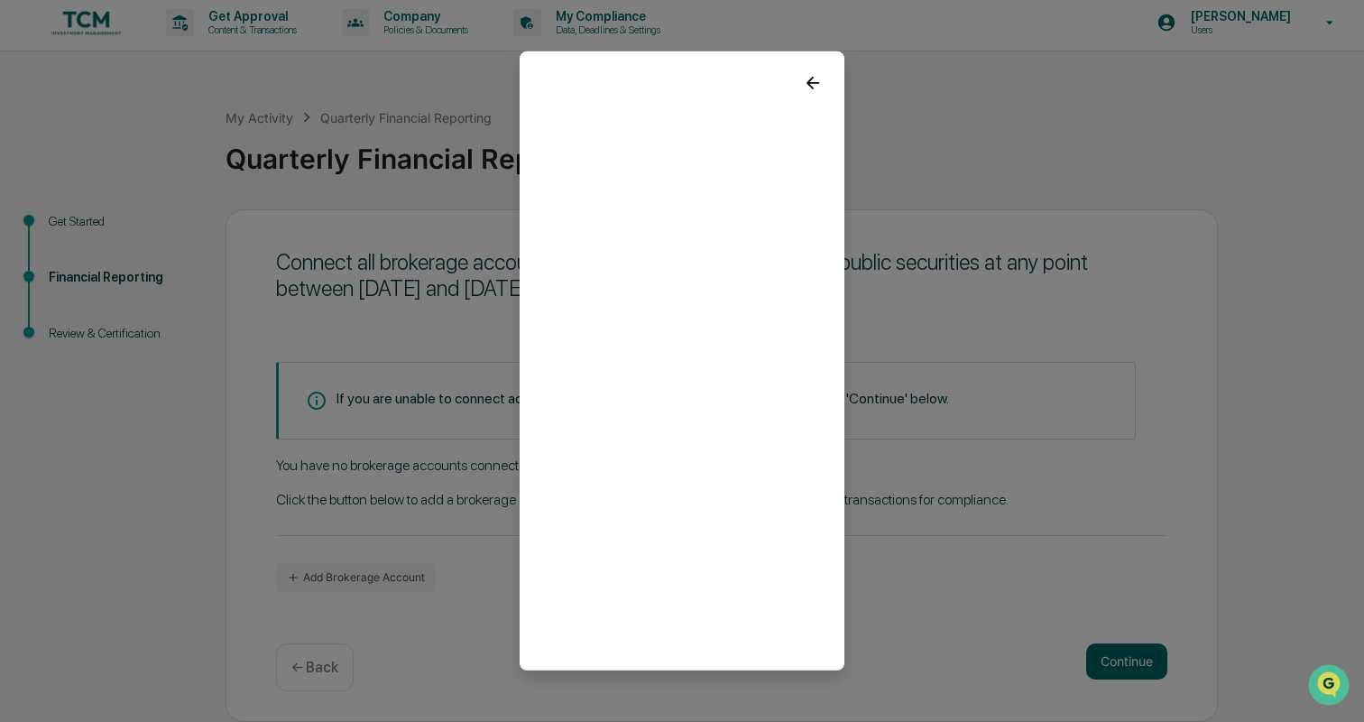
click at [811, 79] on icon at bounding box center [813, 83] width 13 height 13
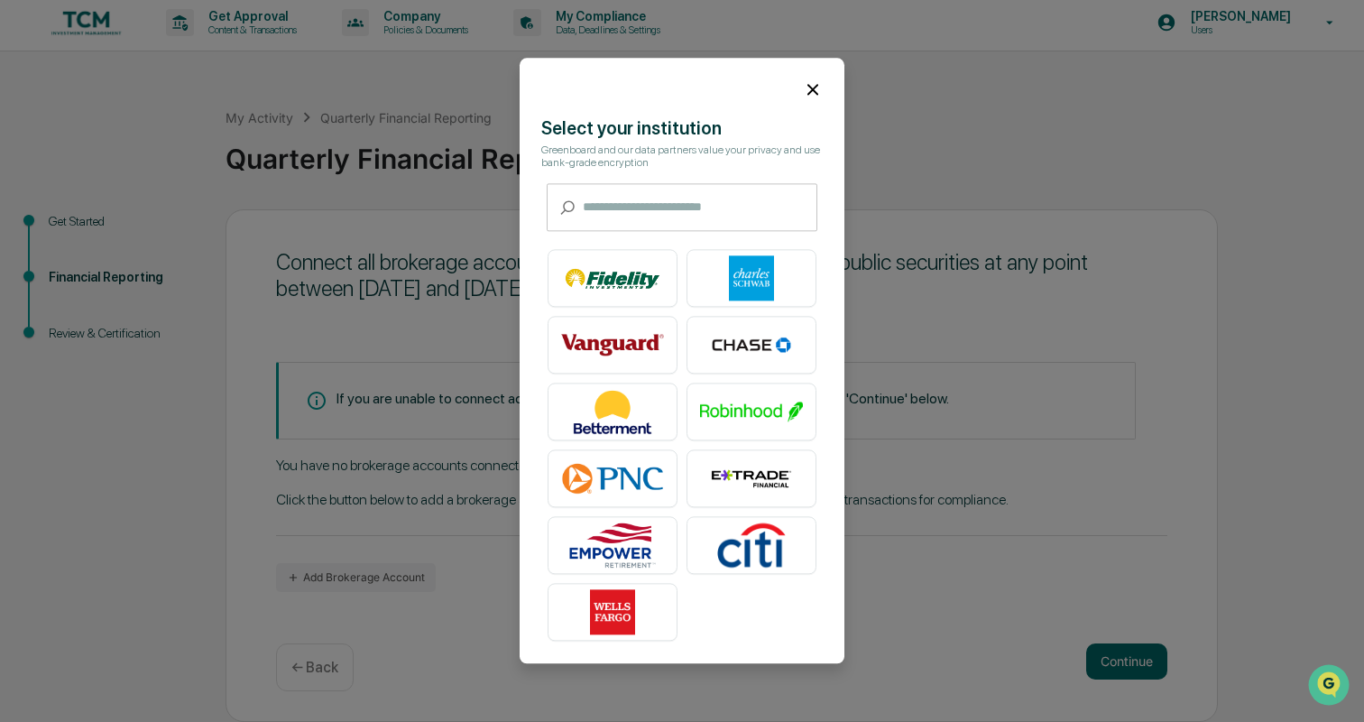
click at [811, 87] on icon at bounding box center [813, 89] width 11 height 11
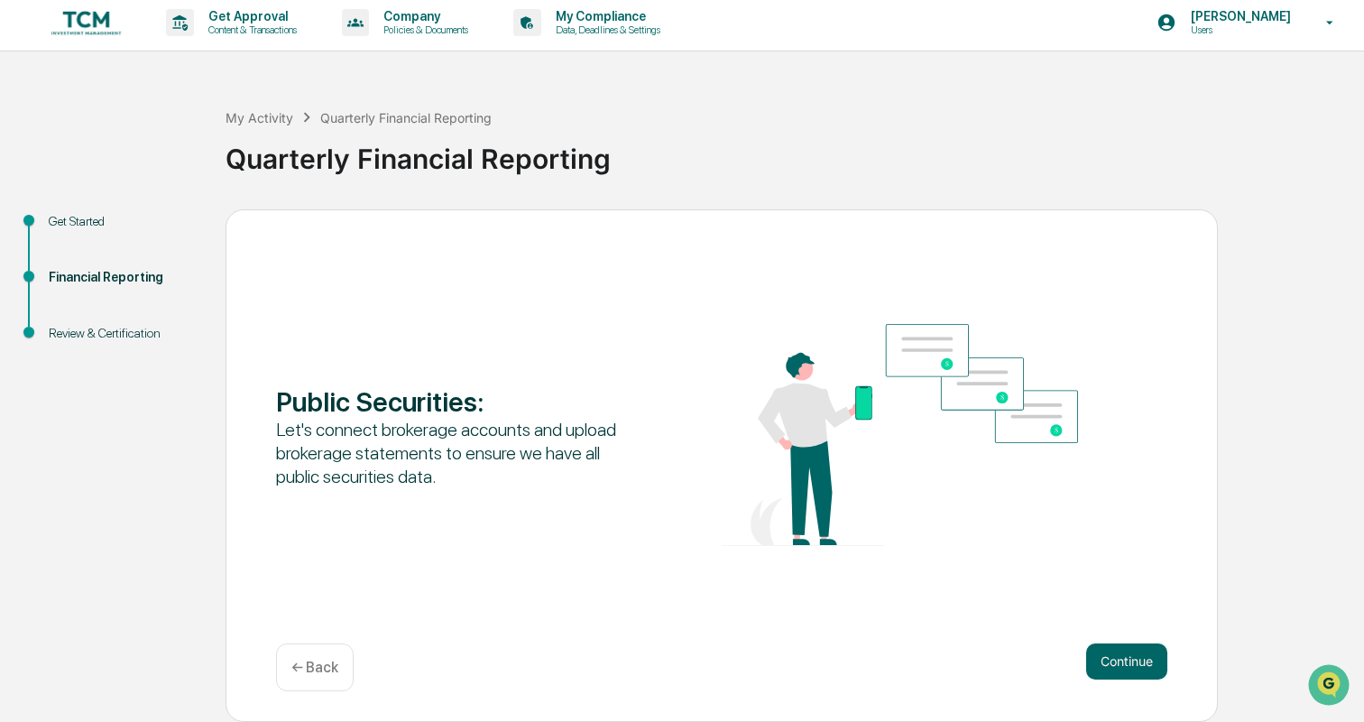
scroll to position [5, 0]
click at [321, 660] on p "← Back" at bounding box center [314, 667] width 47 height 17
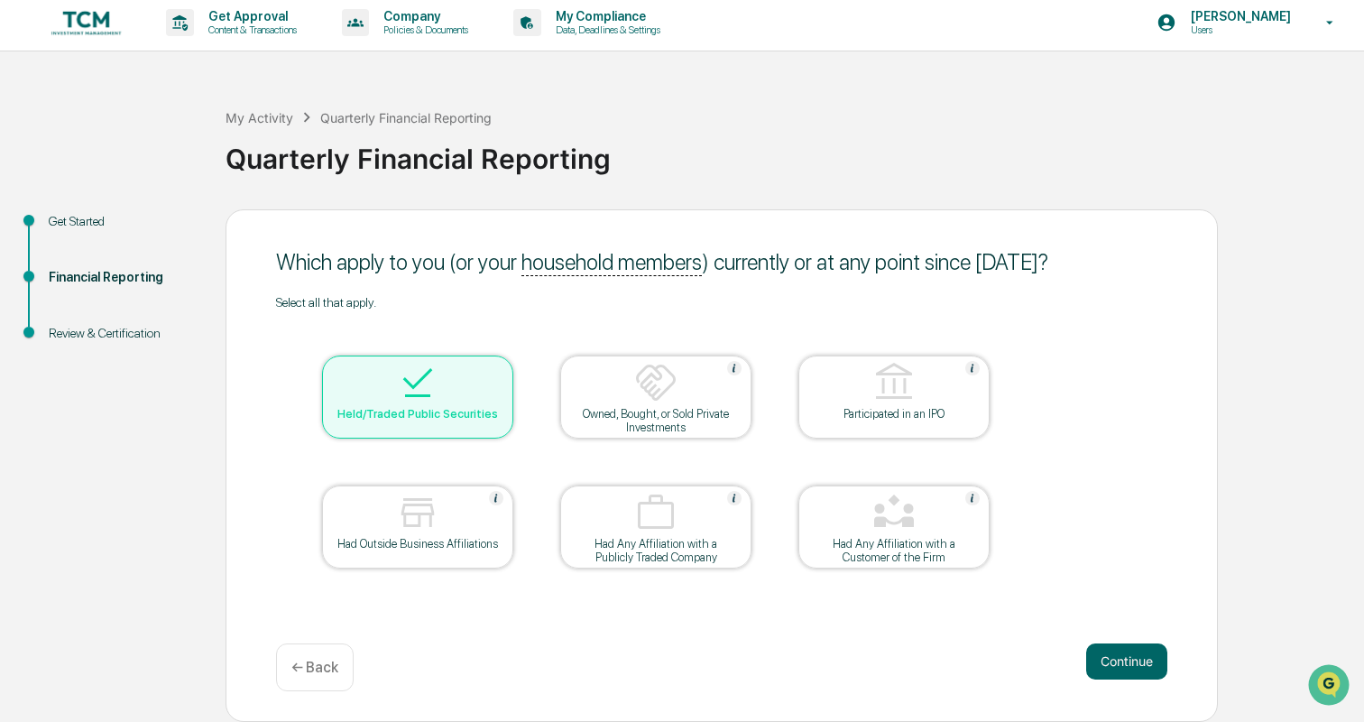
click at [321, 660] on p "← Back" at bounding box center [314, 667] width 47 height 17
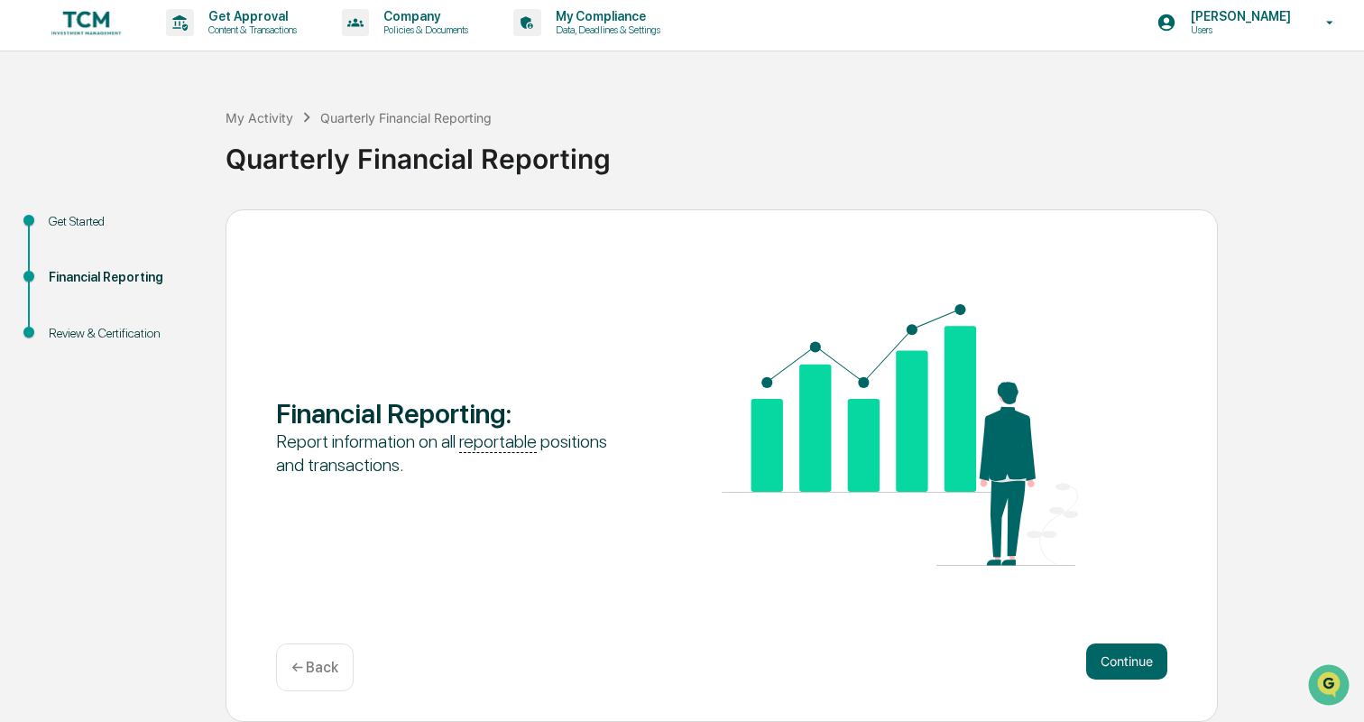
click at [321, 660] on p "← Back" at bounding box center [314, 667] width 47 height 17
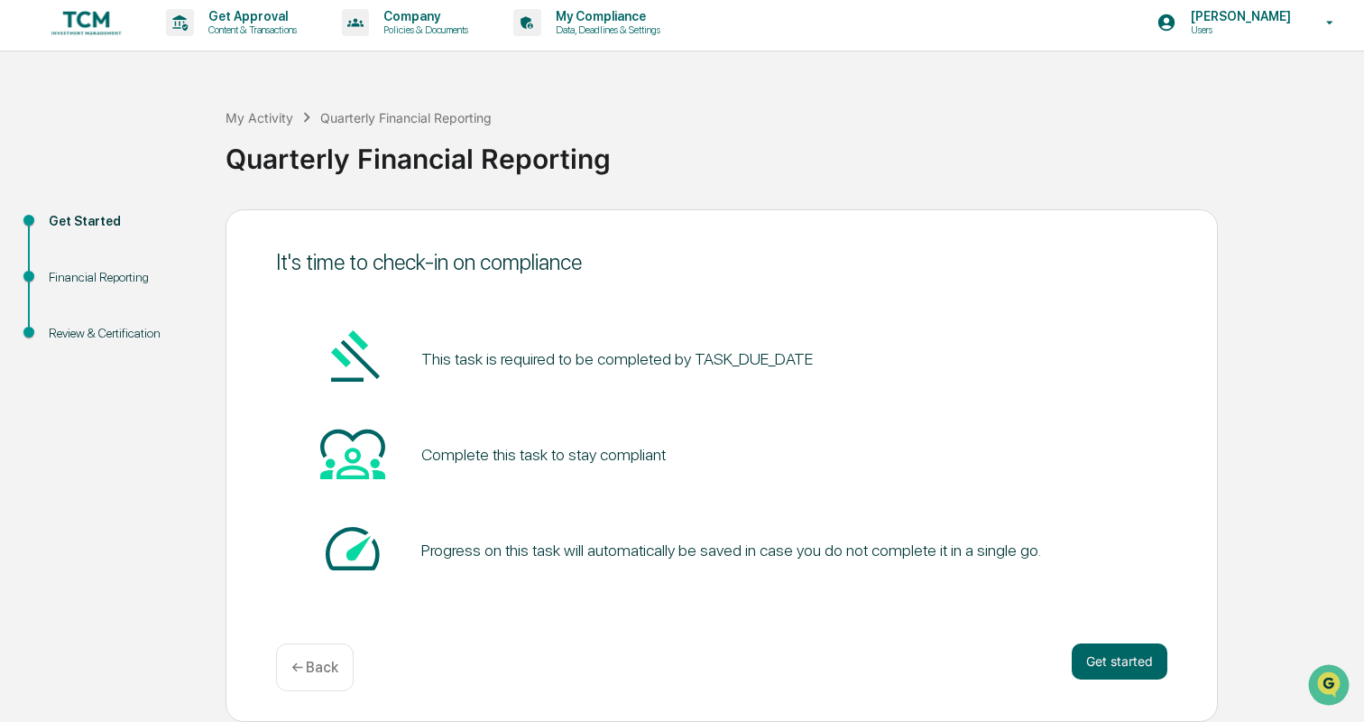
click at [321, 660] on p "← Back" at bounding box center [314, 667] width 47 height 17
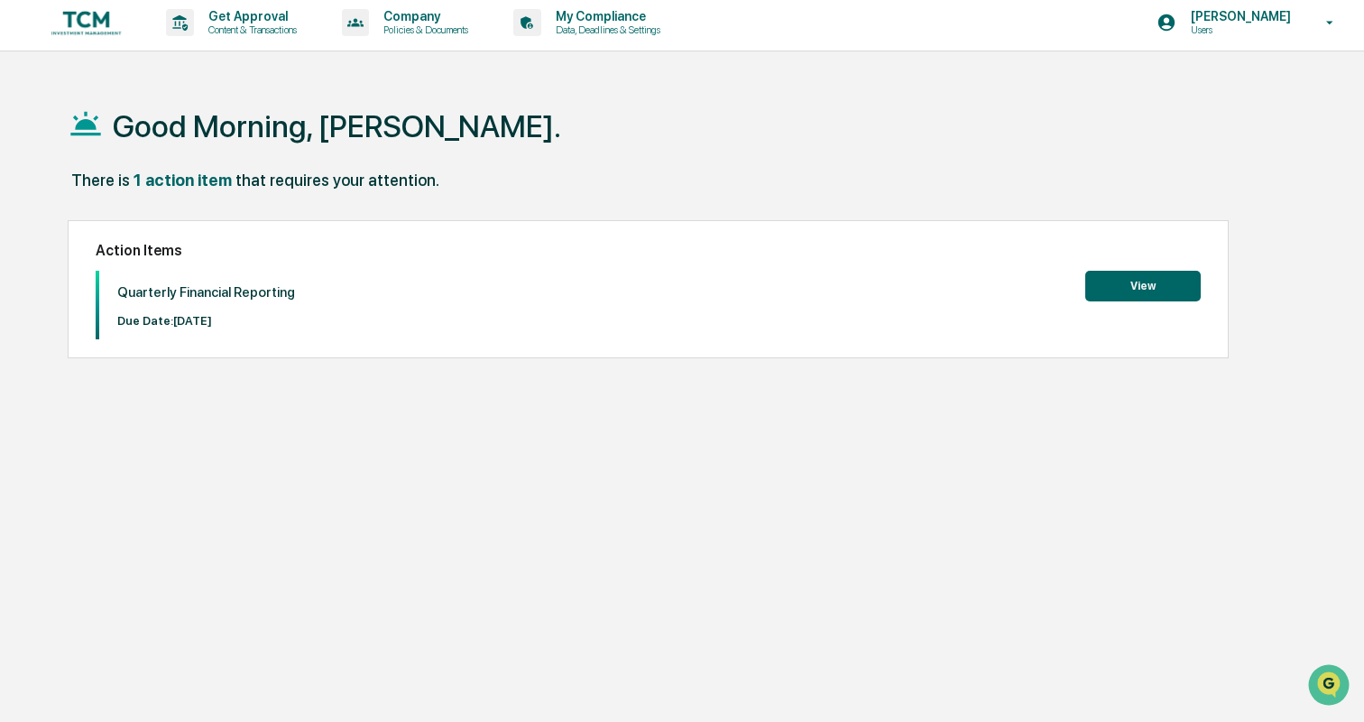
click at [1205, 276] on div "Action Items Quarterly Financial Reporting Due Date: 2025-10-15 View" at bounding box center [648, 289] width 1161 height 139
click at [1185, 288] on button "View" at bounding box center [1142, 286] width 115 height 31
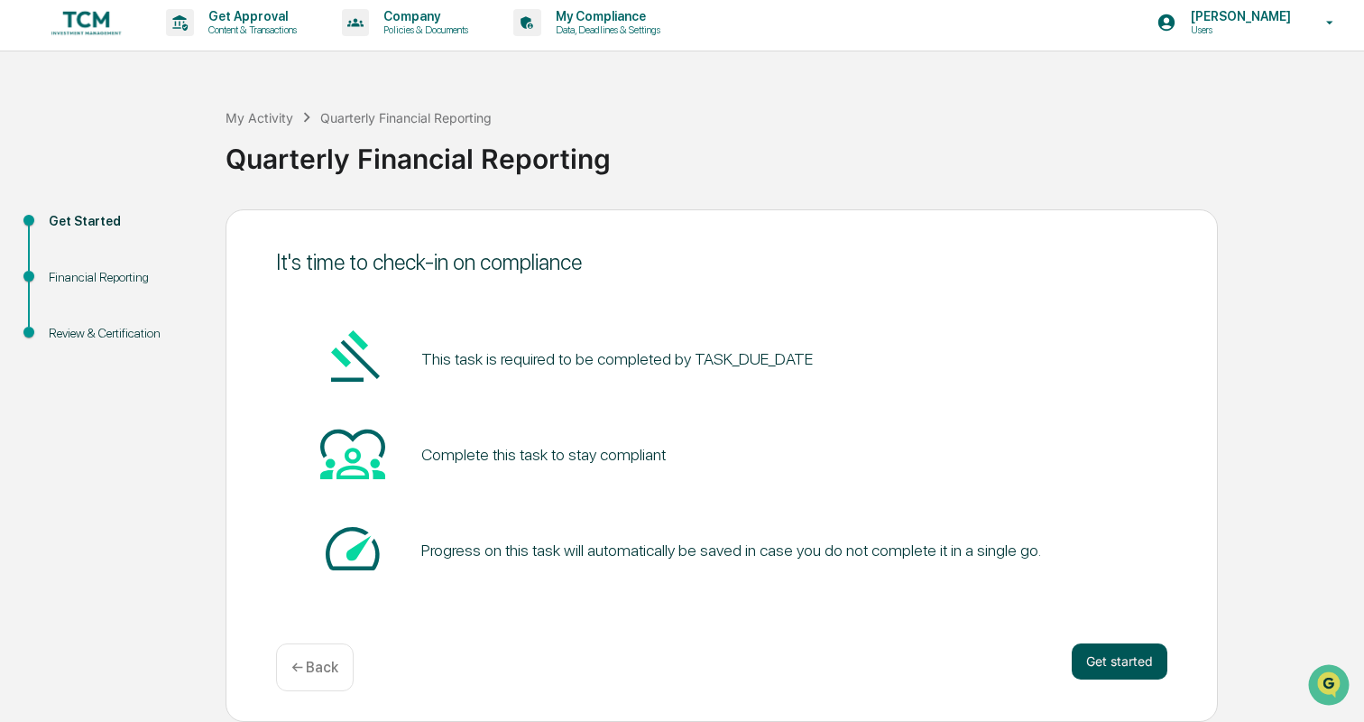
scroll to position [5, 0]
click at [1126, 660] on button "Get started" at bounding box center [1120, 661] width 96 height 36
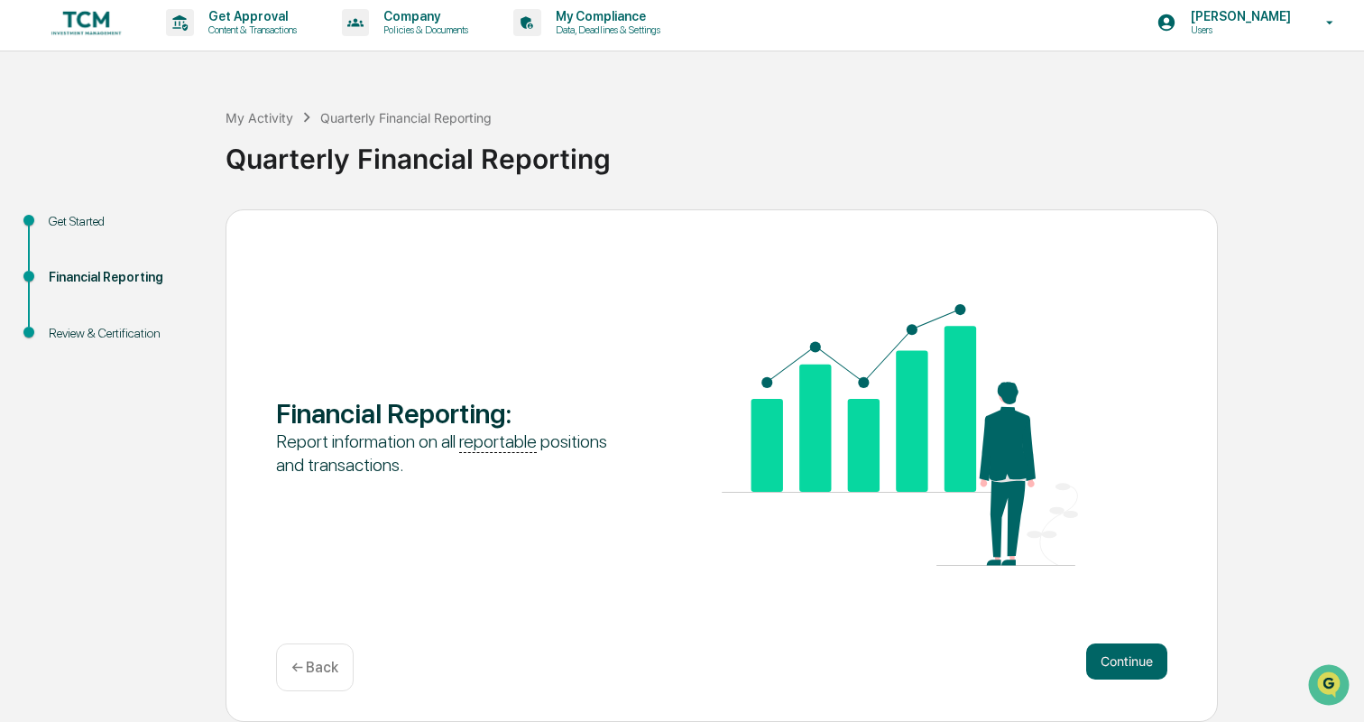
click at [1126, 660] on button "Continue" at bounding box center [1126, 661] width 81 height 36
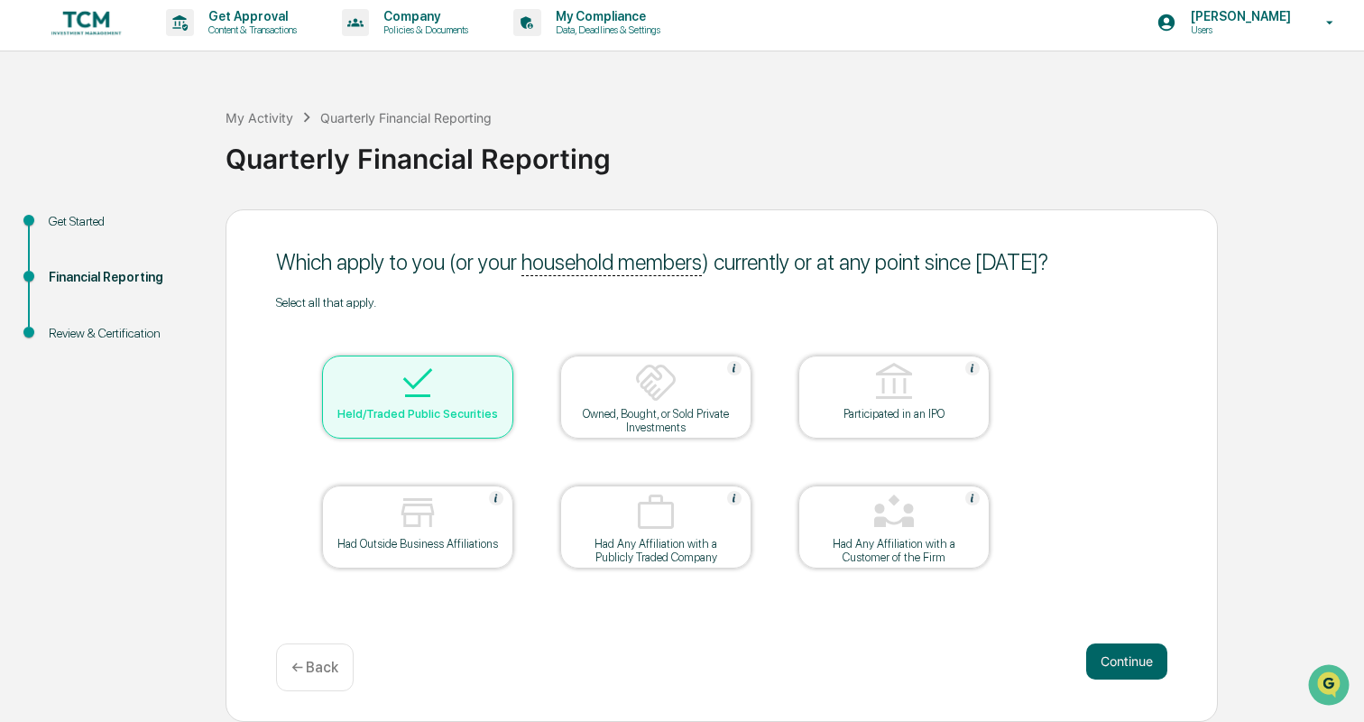
click at [1126, 660] on button "Continue" at bounding box center [1126, 661] width 81 height 36
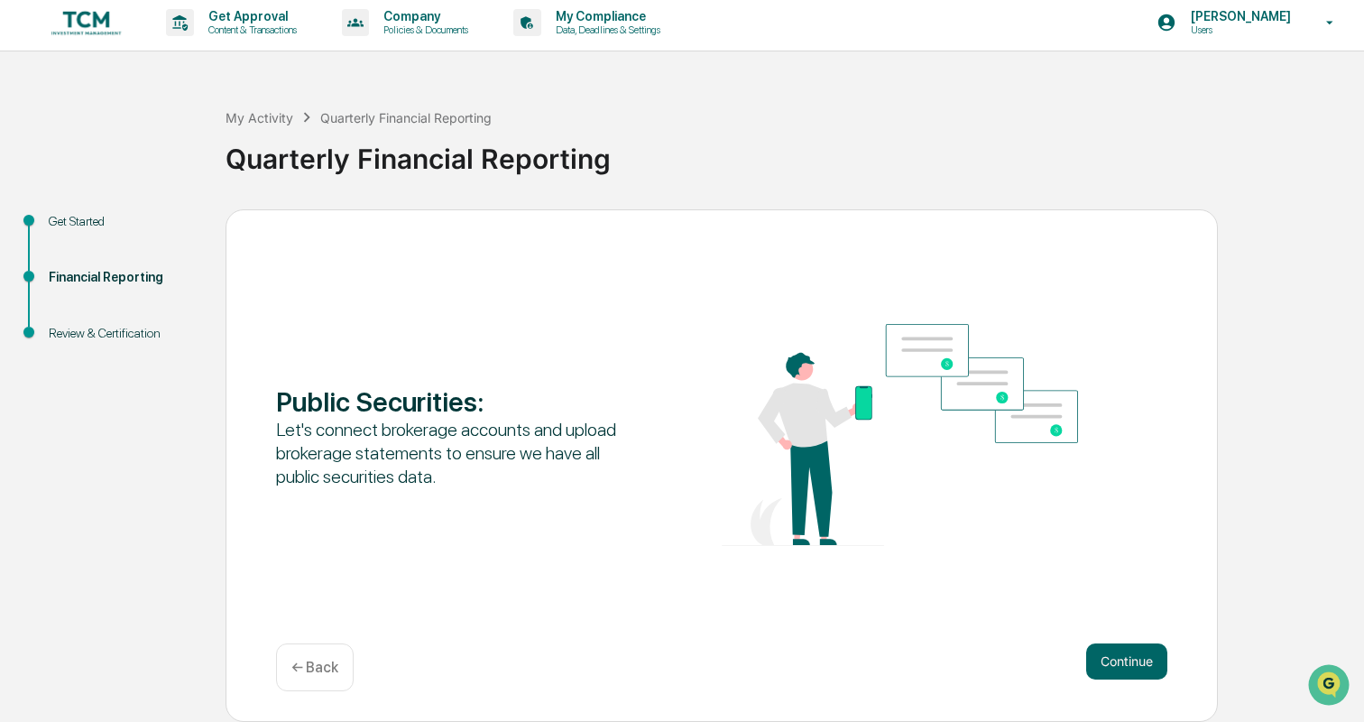
click at [1126, 660] on button "Continue" at bounding box center [1126, 661] width 81 height 36
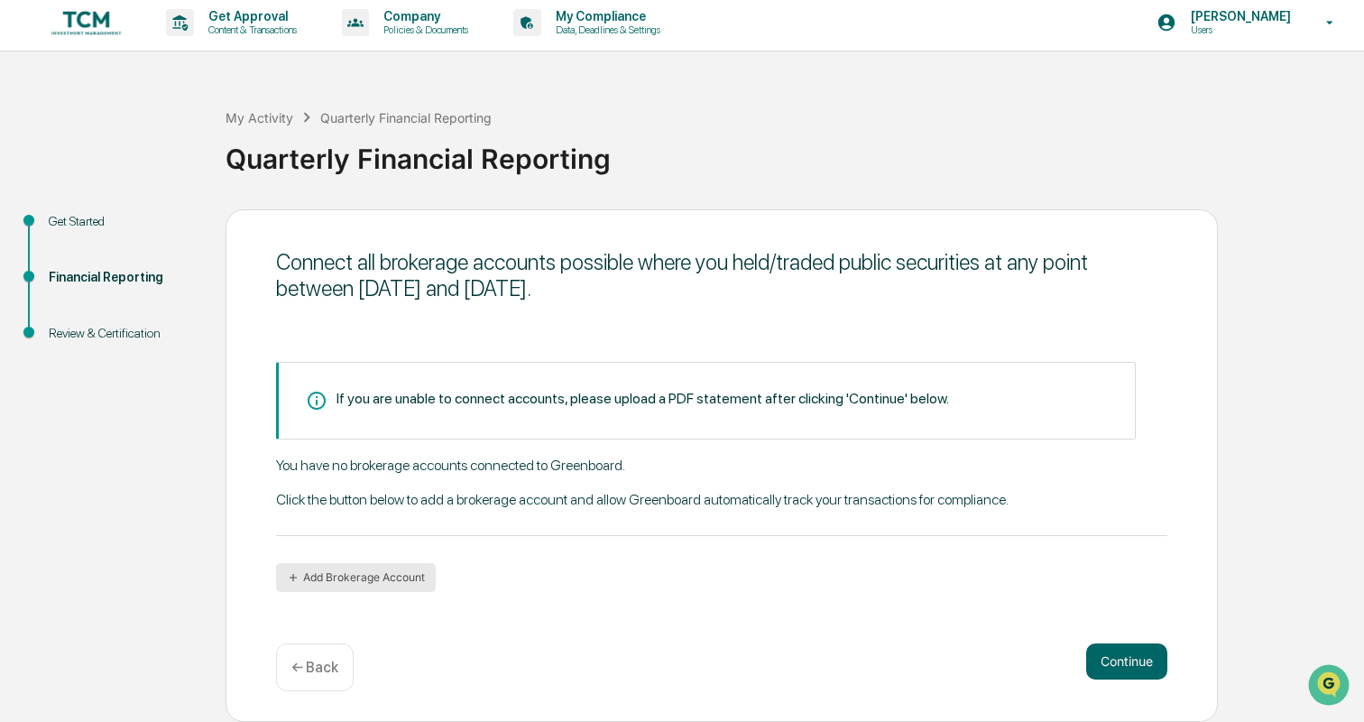
click at [339, 573] on button "Add Brokerage Account" at bounding box center [356, 577] width 160 height 29
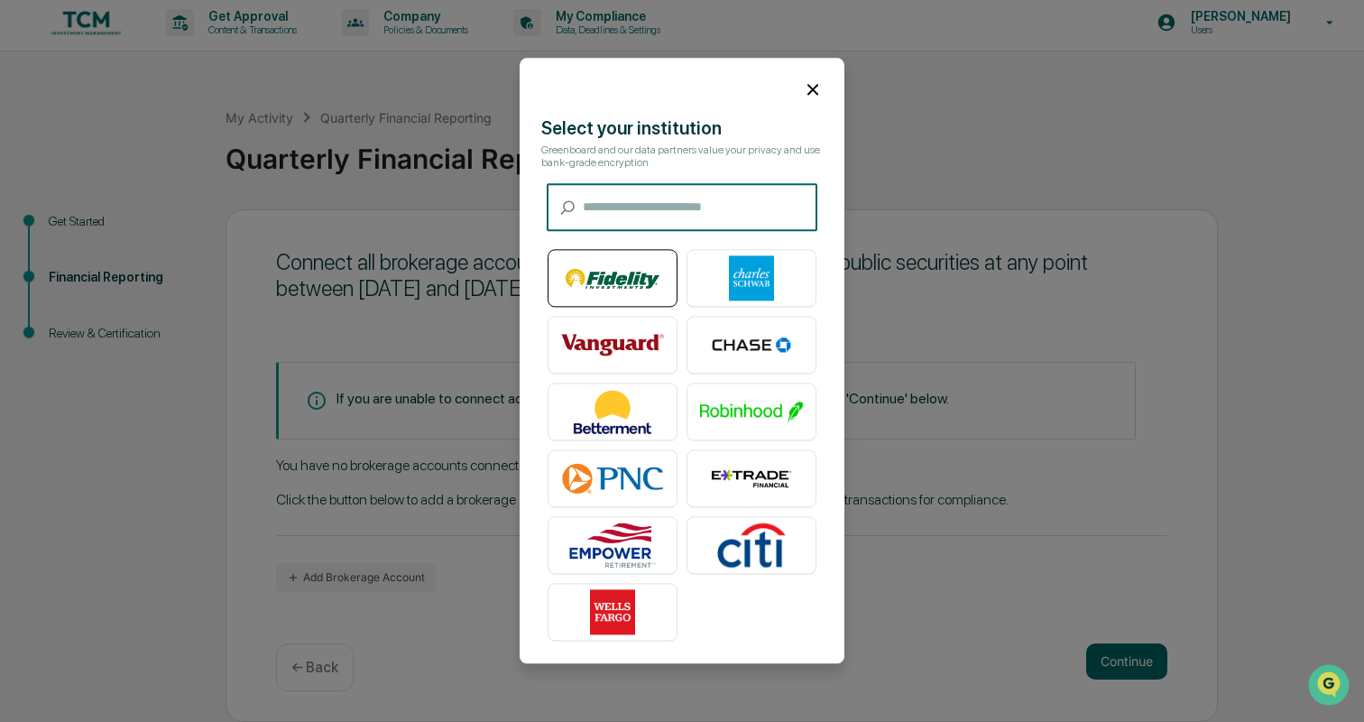
click at [639, 294] on img at bounding box center [612, 278] width 103 height 45
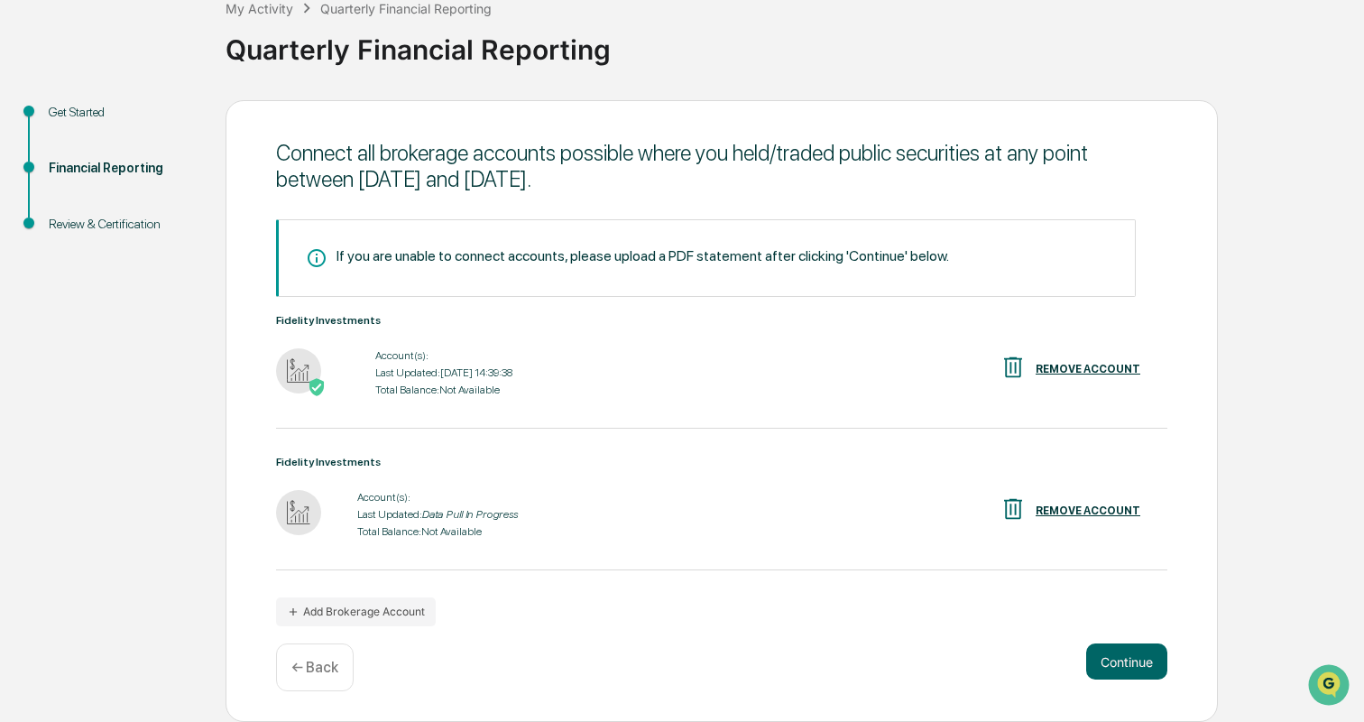
scroll to position [115, 0]
click at [1100, 659] on button "Continue" at bounding box center [1126, 661] width 81 height 36
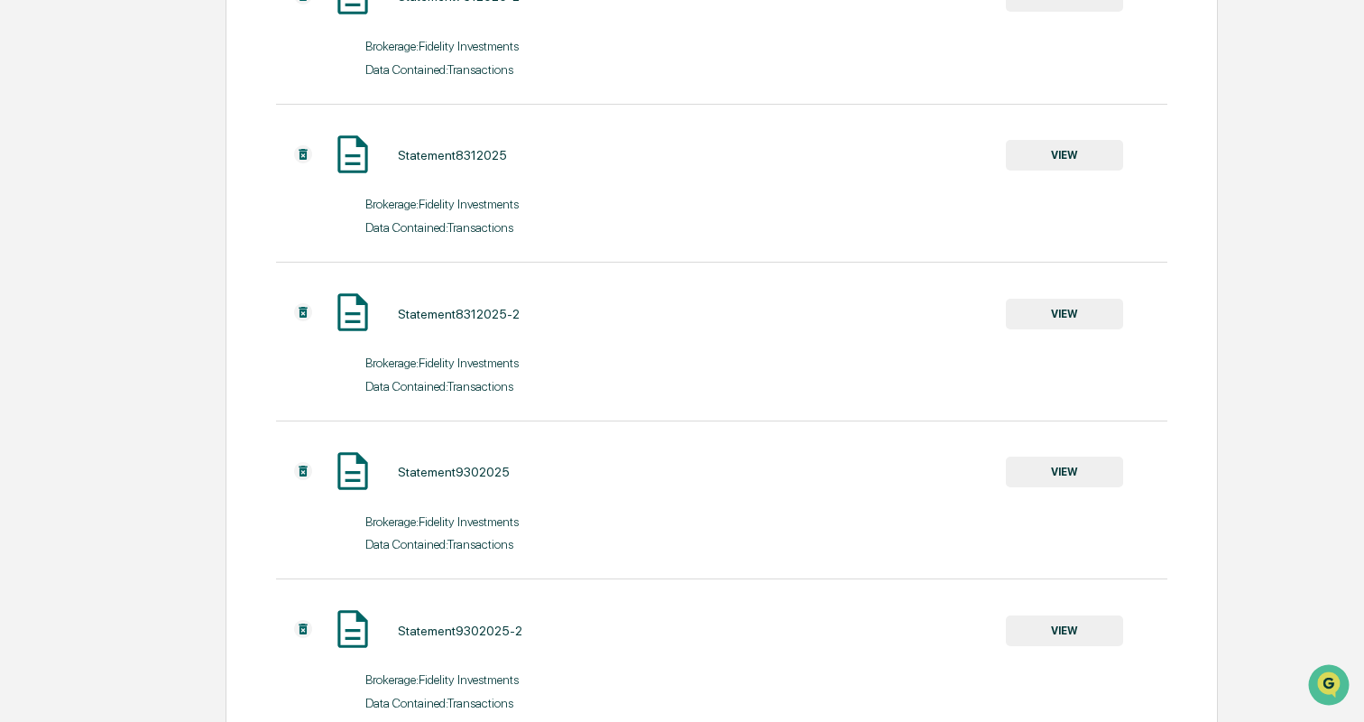
scroll to position [701, 1]
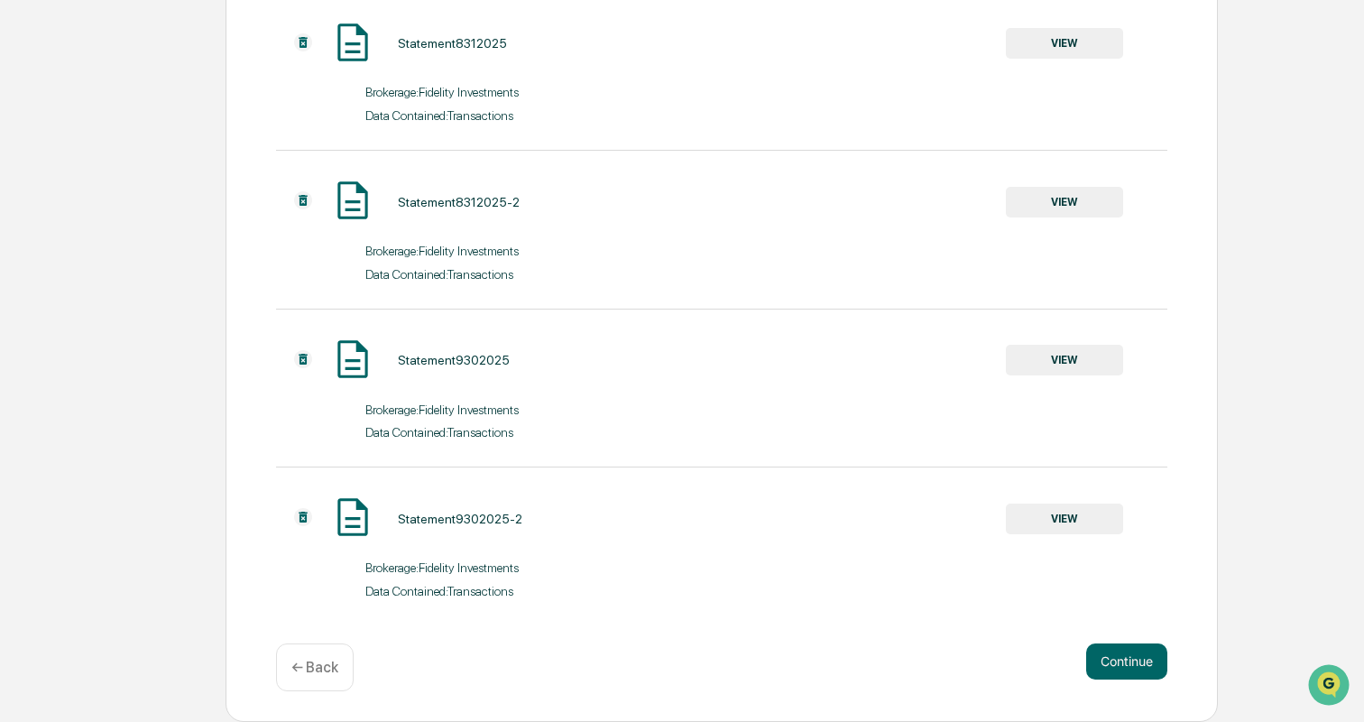
click at [318, 669] on p "← Back" at bounding box center [314, 667] width 47 height 17
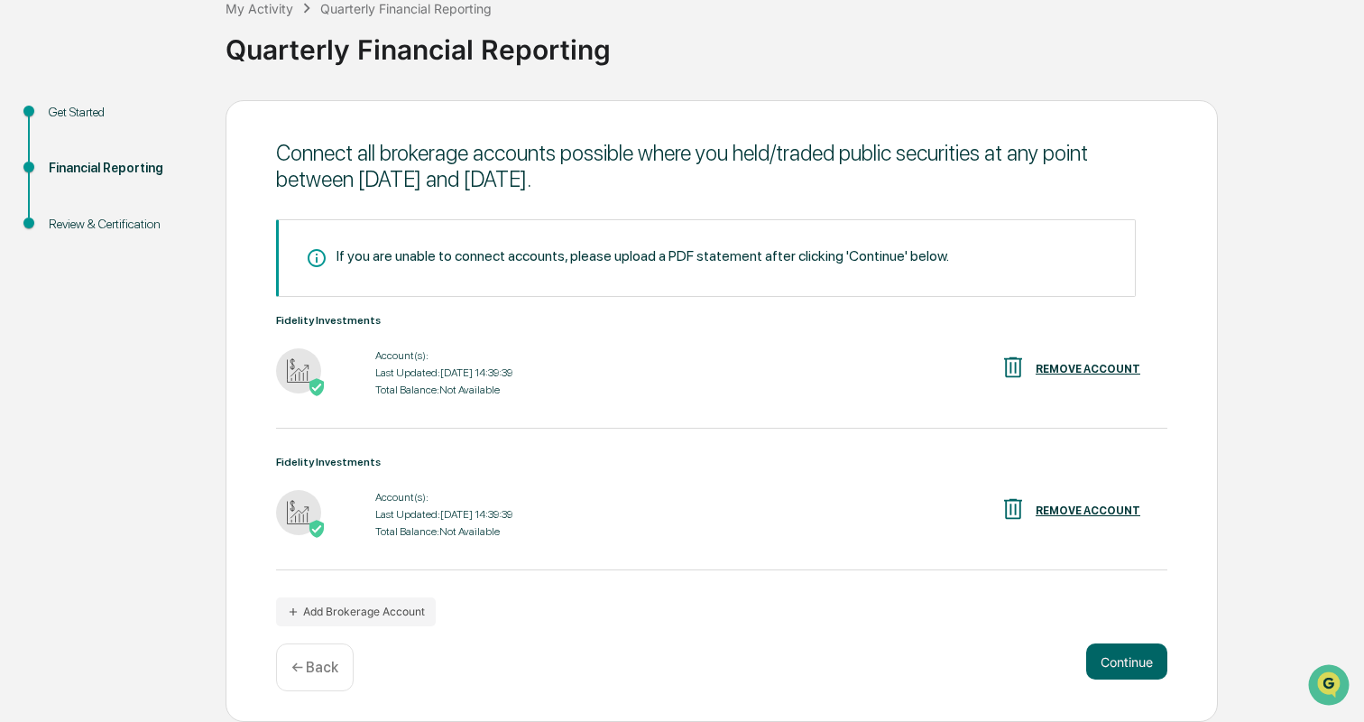
scroll to position [115, 0]
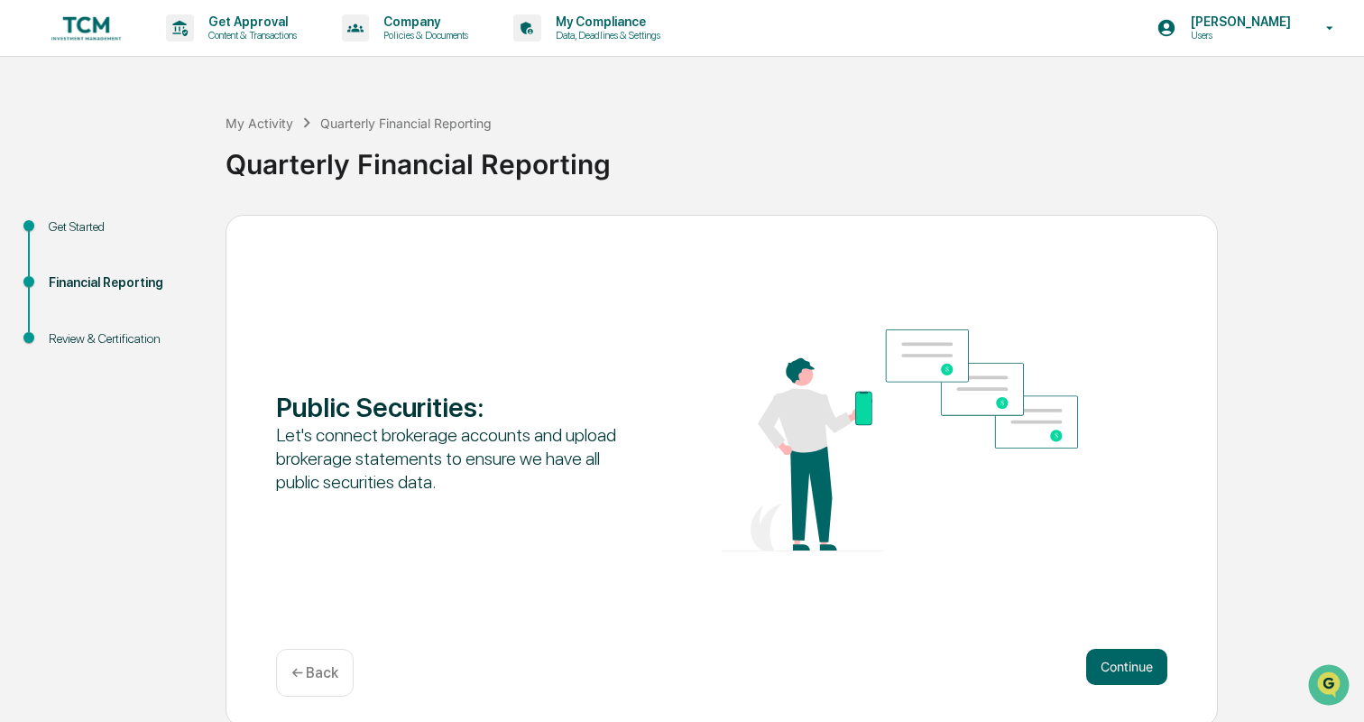
click at [316, 672] on p "← Back" at bounding box center [314, 672] width 47 height 17
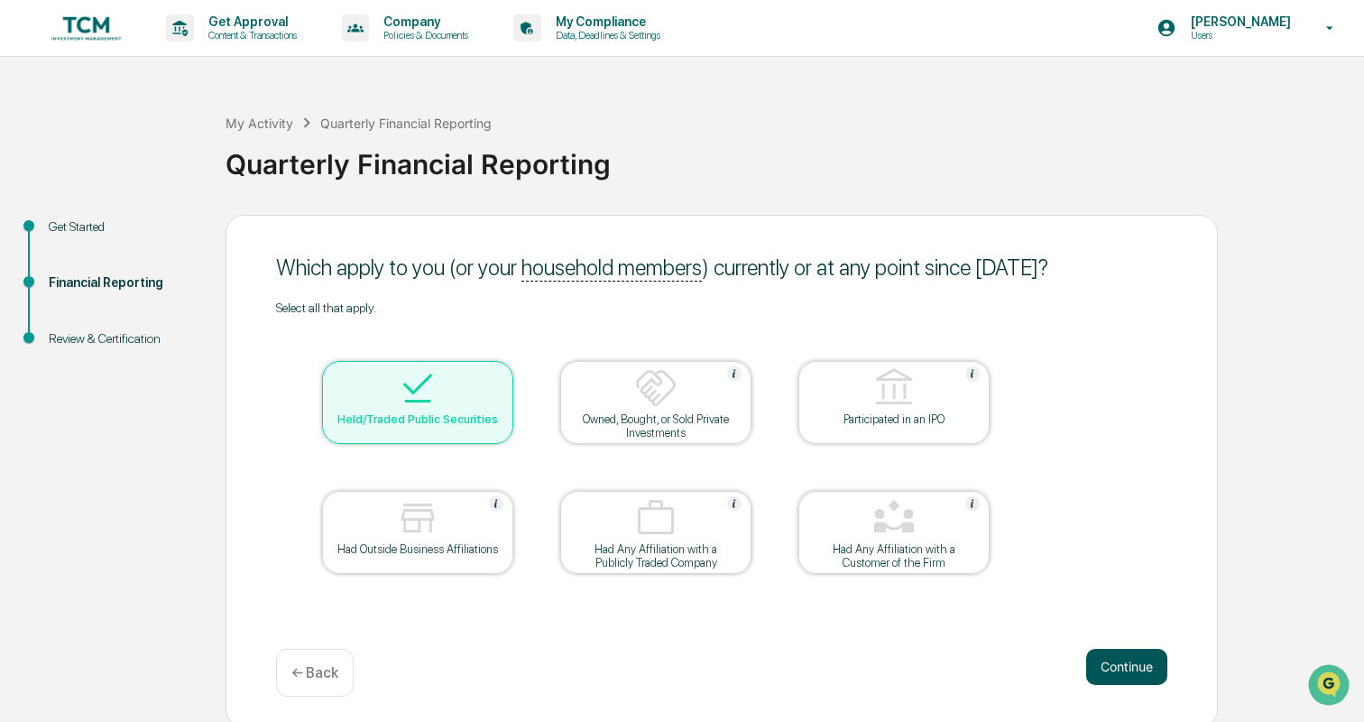
click at [1115, 683] on button "Continue" at bounding box center [1126, 667] width 81 height 36
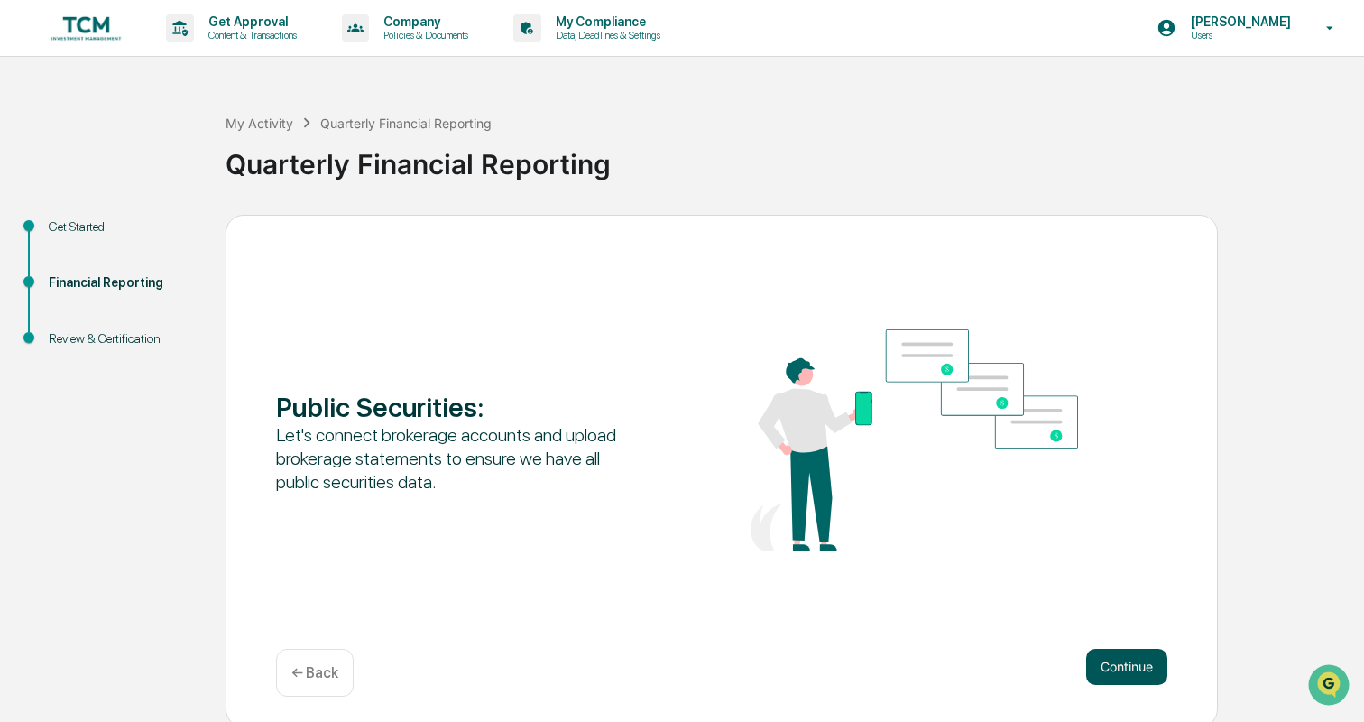
click at [1121, 667] on button "Continue" at bounding box center [1126, 667] width 81 height 36
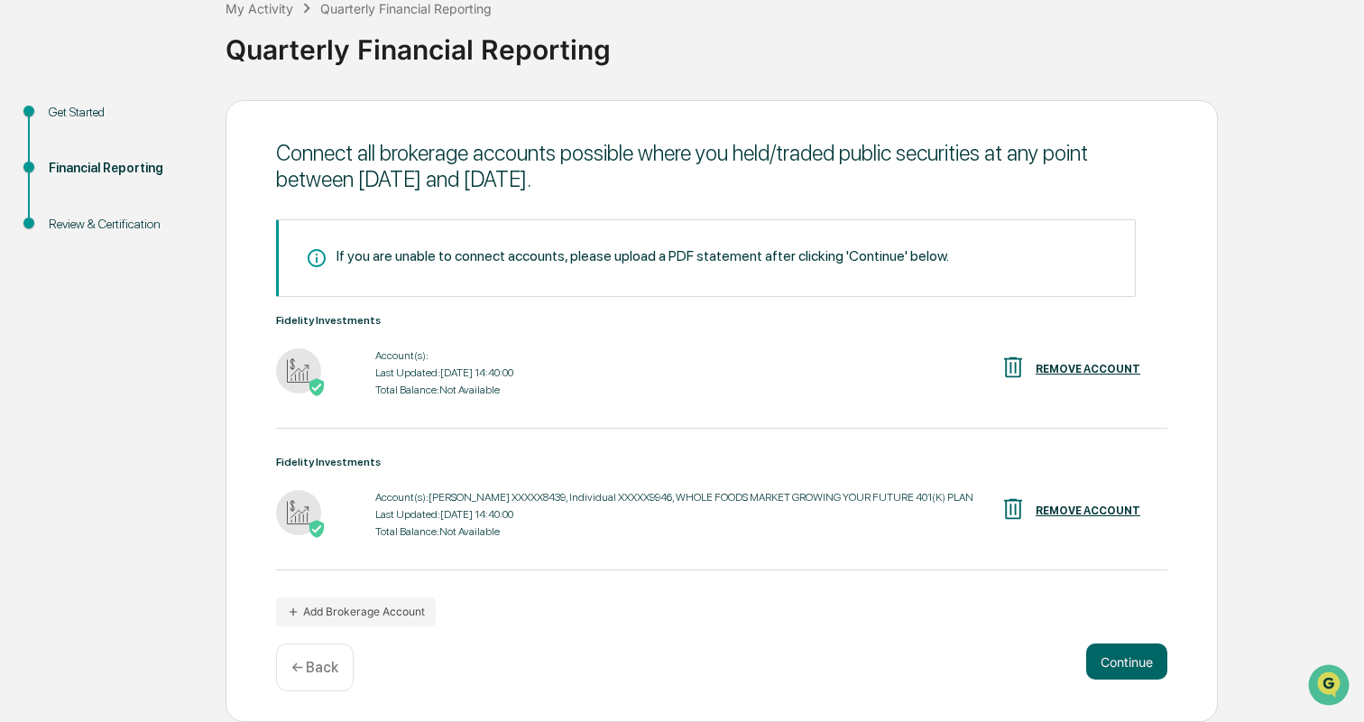
click at [1050, 364] on div "REMOVE ACCOUNT" at bounding box center [1088, 369] width 105 height 13
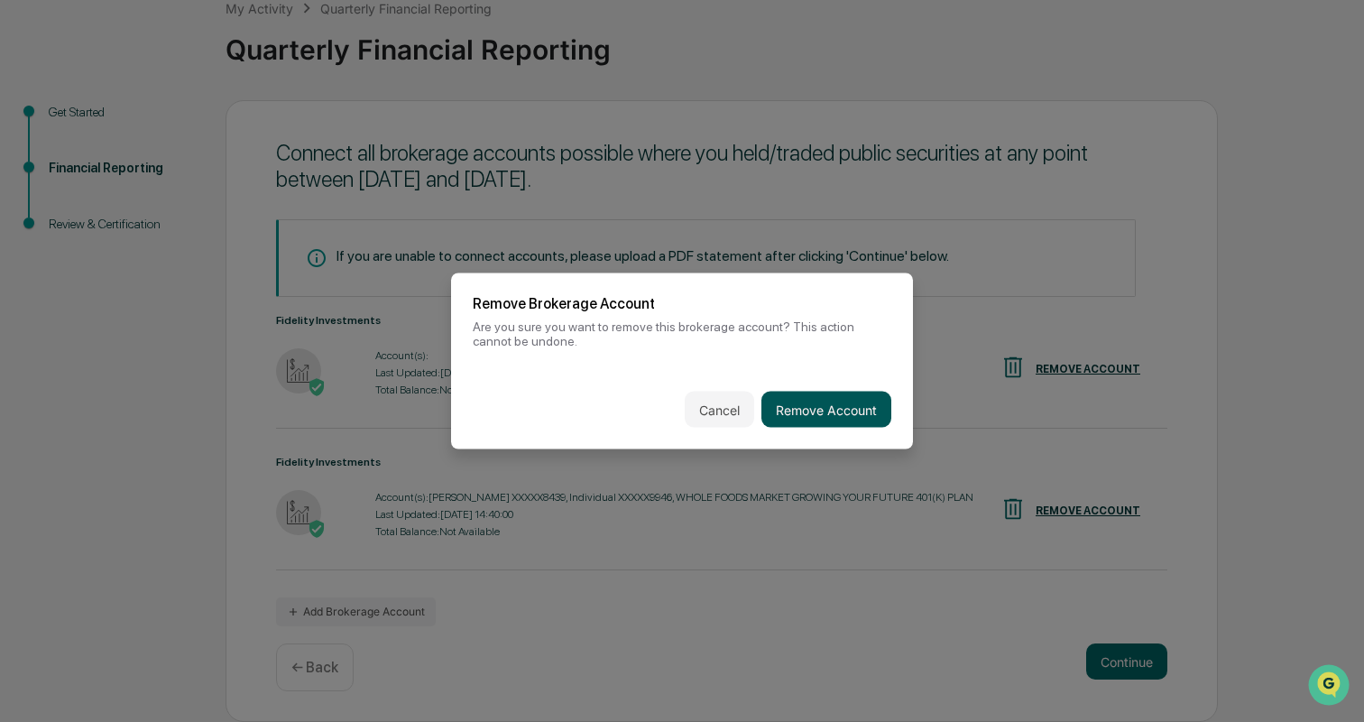
click at [818, 413] on button "Remove Account" at bounding box center [827, 410] width 130 height 36
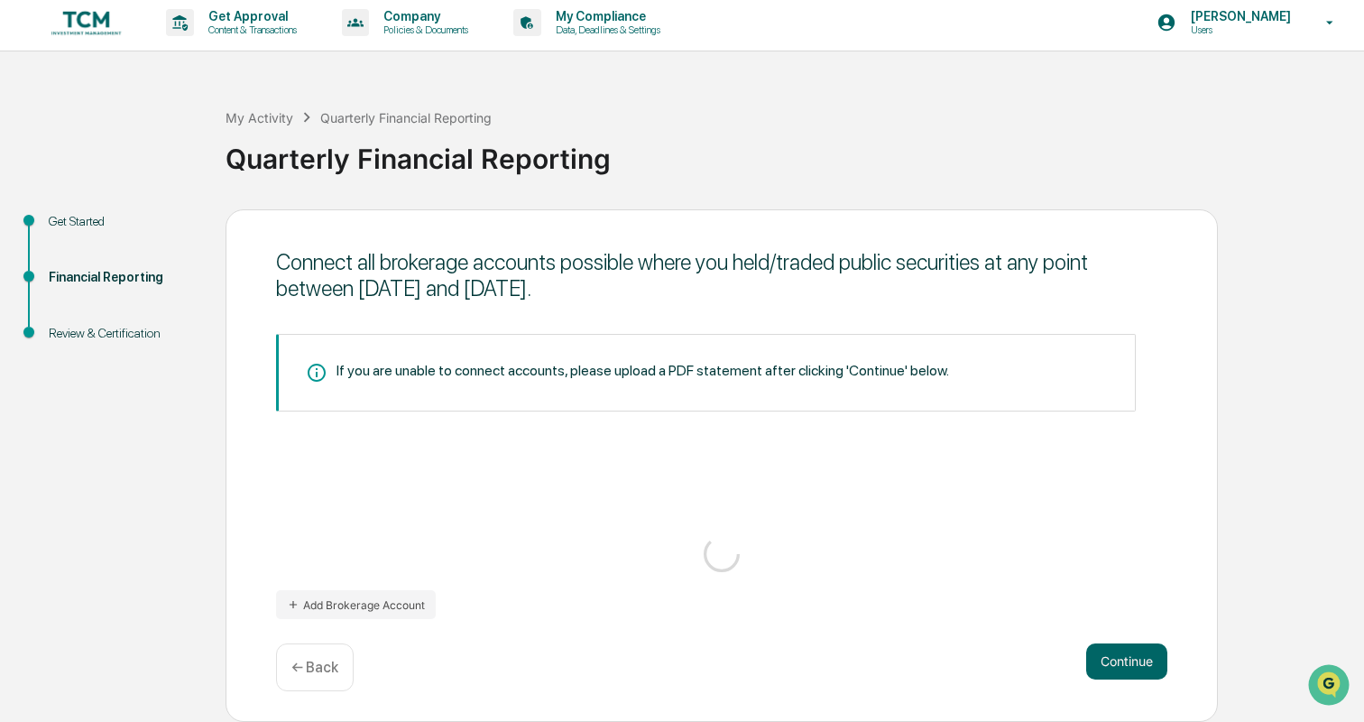
scroll to position [5, 0]
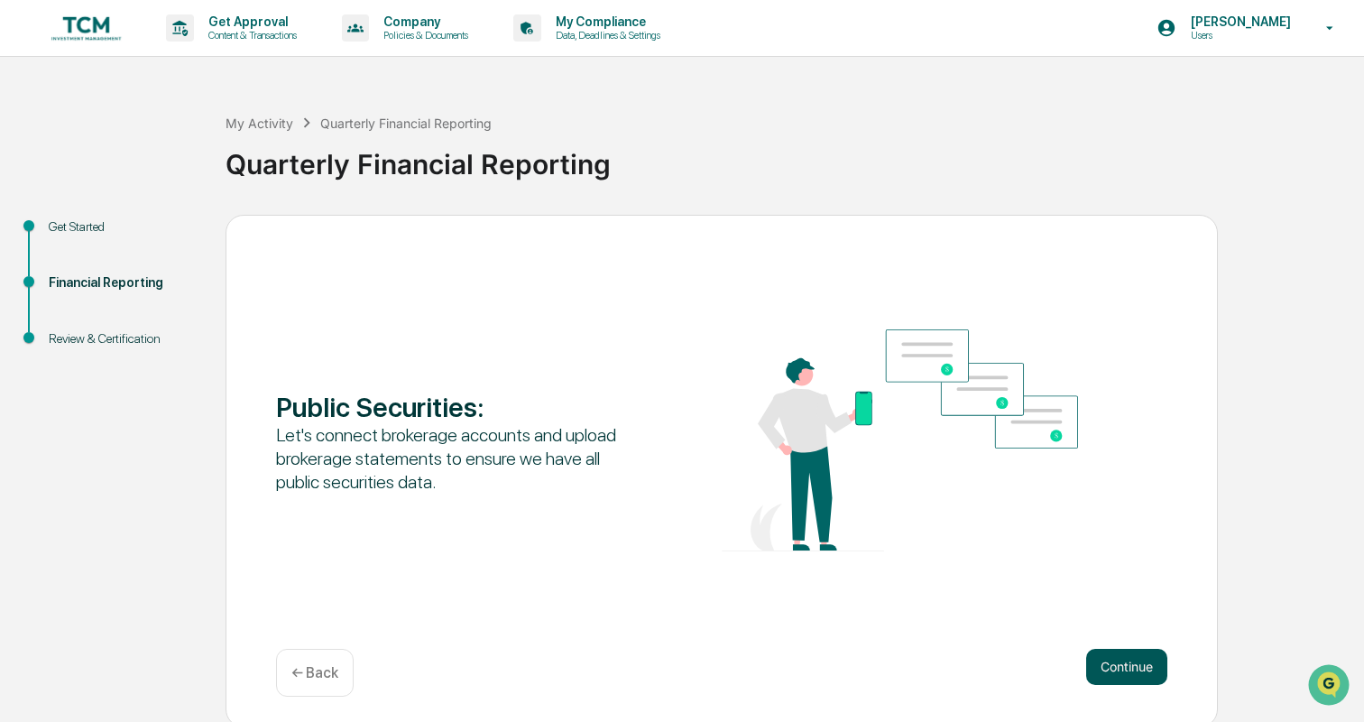
click at [1134, 669] on button "Continue" at bounding box center [1126, 667] width 81 height 36
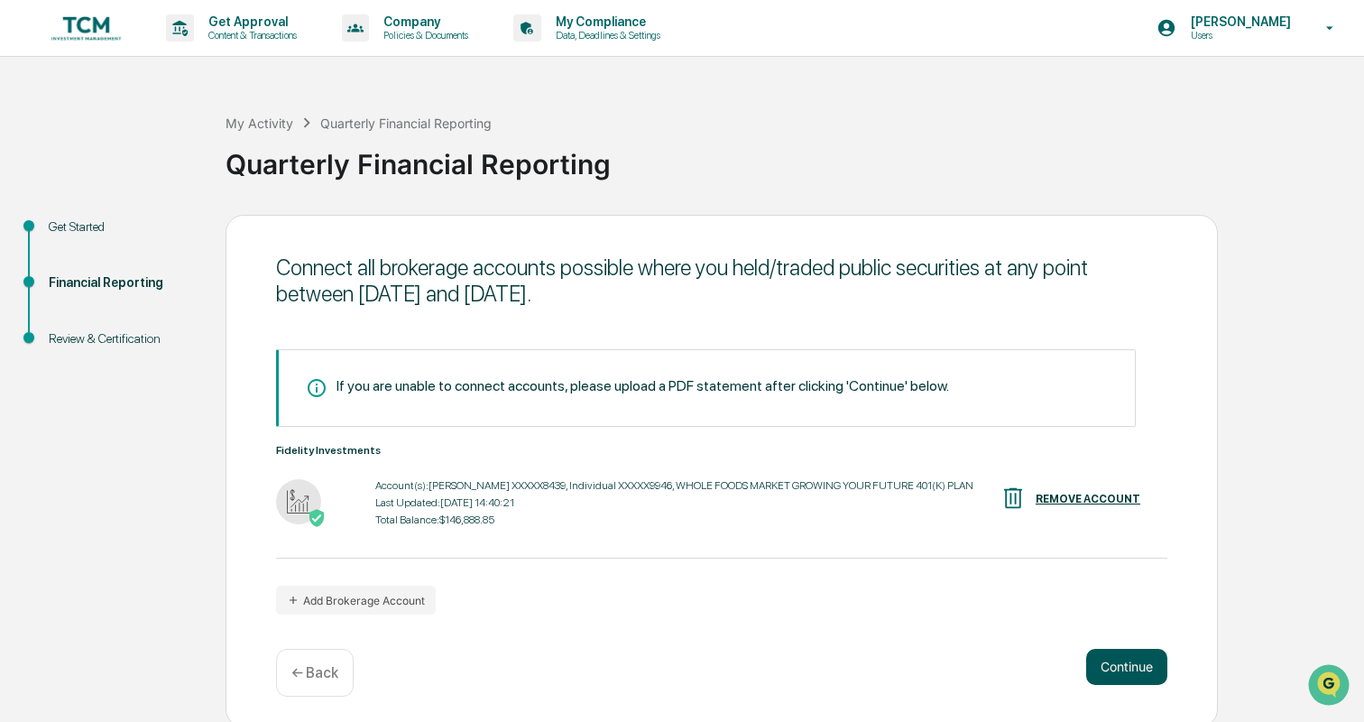
click at [1124, 668] on button "Continue" at bounding box center [1126, 667] width 81 height 36
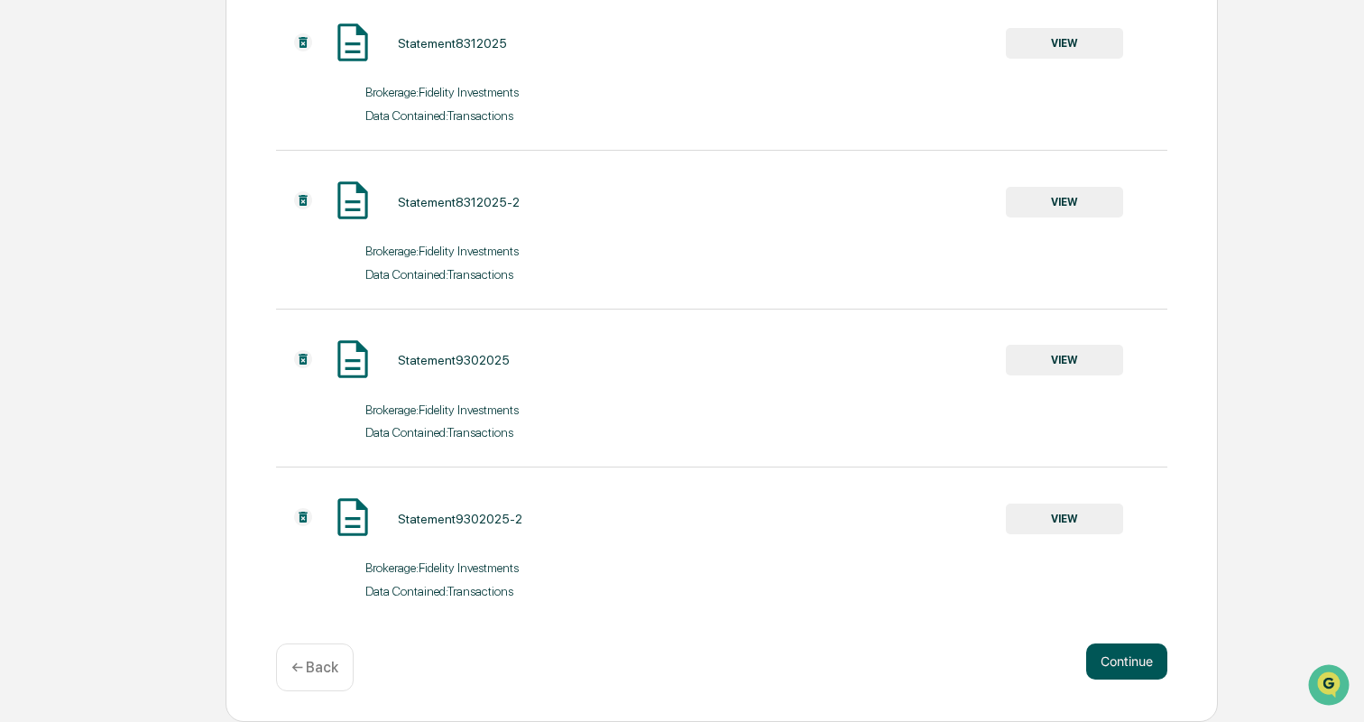
click at [1148, 664] on button "Continue" at bounding box center [1126, 661] width 81 height 36
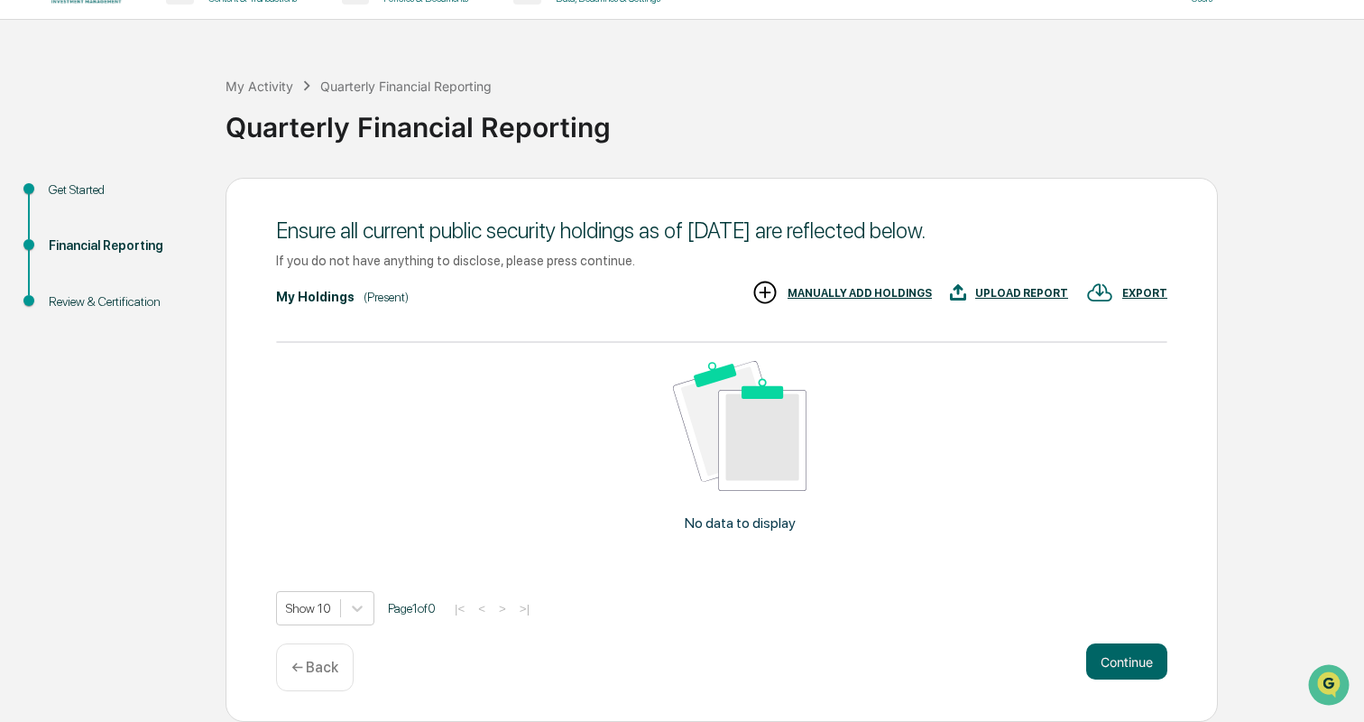
scroll to position [73, 0]
click at [328, 675] on p "← Back" at bounding box center [314, 667] width 47 height 17
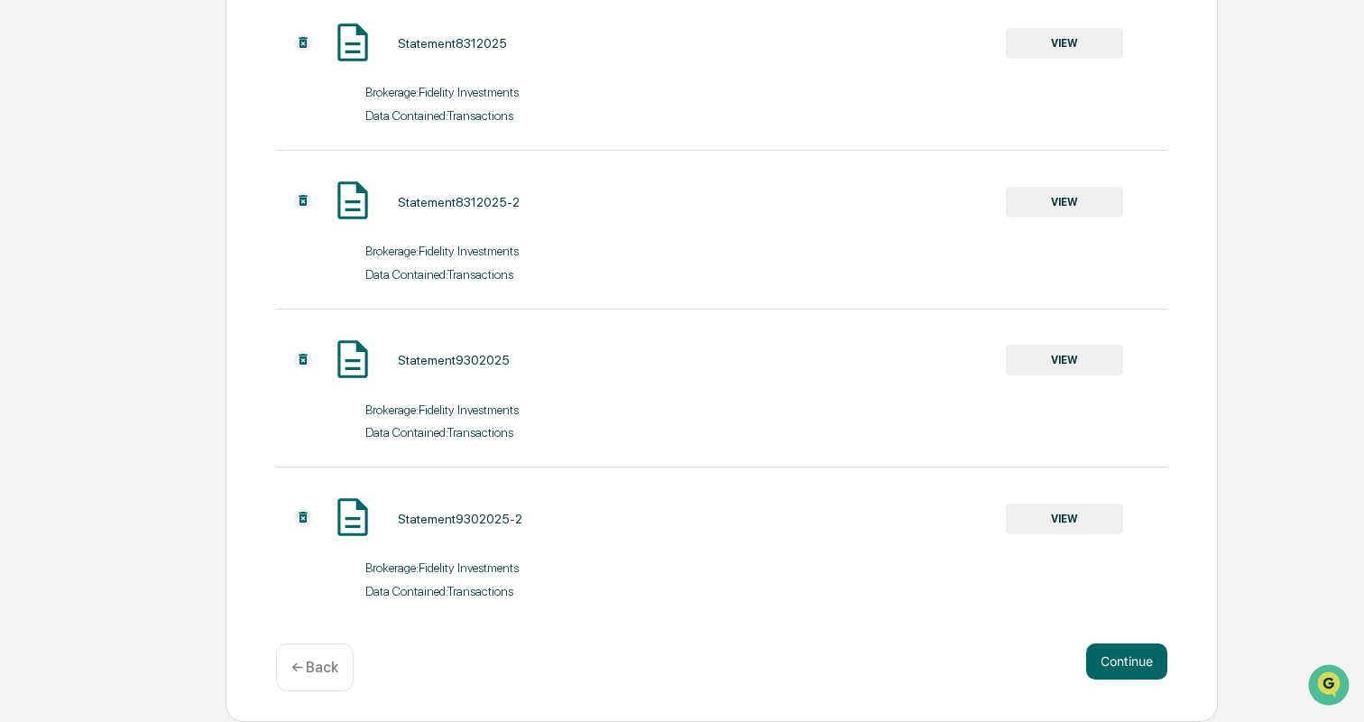
scroll to position [831, 0]
click at [1126, 658] on button "Continue" at bounding box center [1126, 661] width 81 height 36
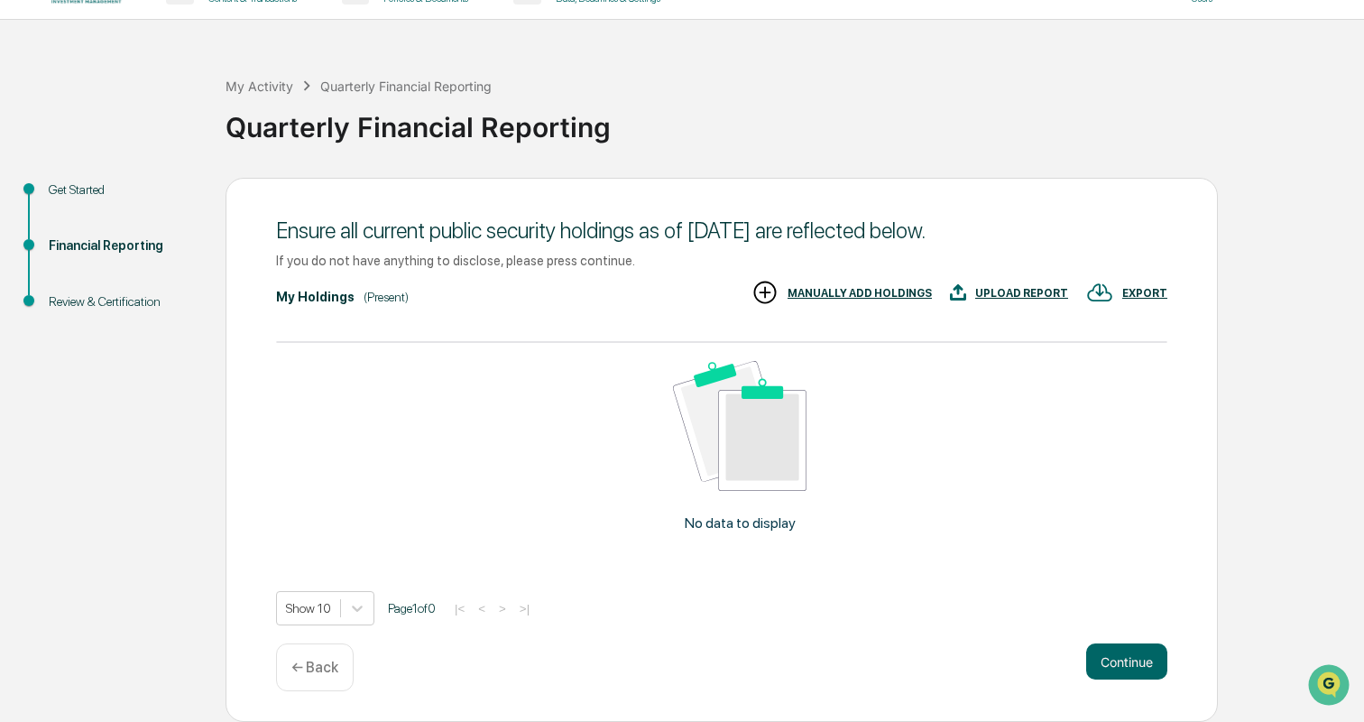
scroll to position [76, 0]
click at [1127, 670] on button "Continue" at bounding box center [1126, 661] width 81 height 36
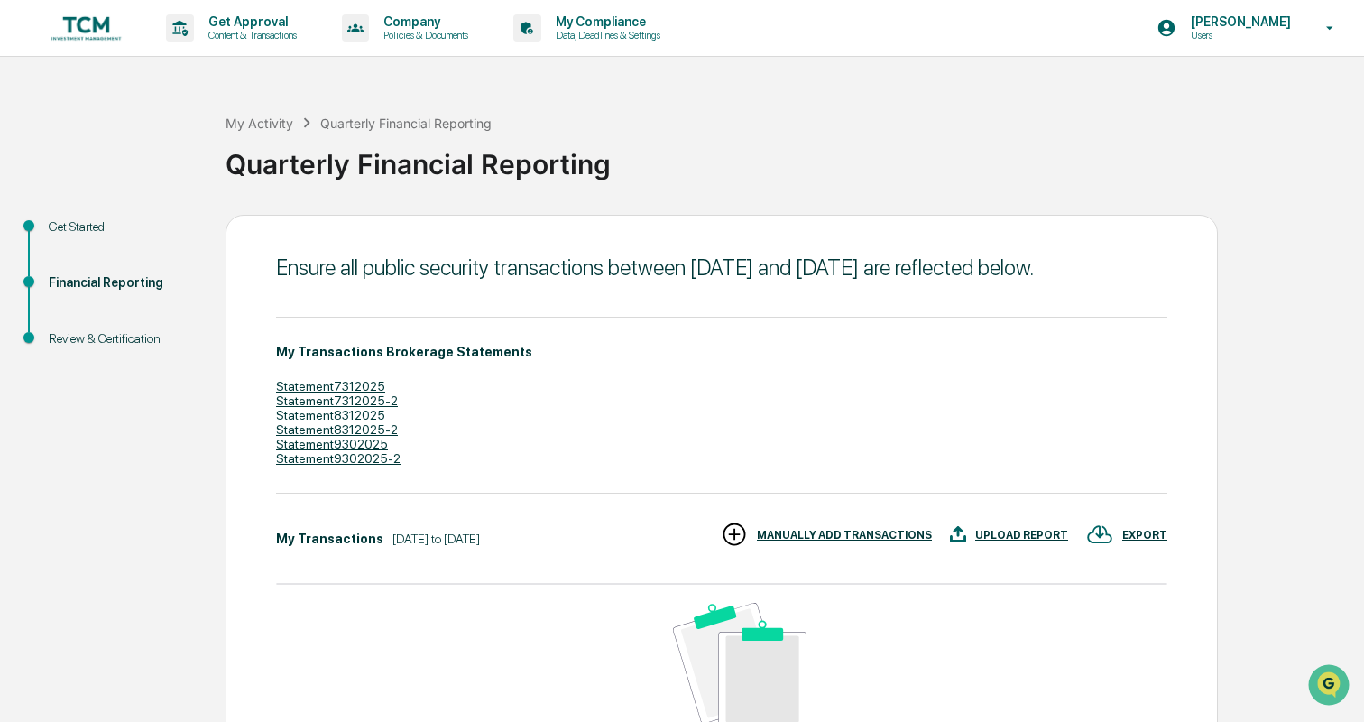
scroll to position [0, 0]
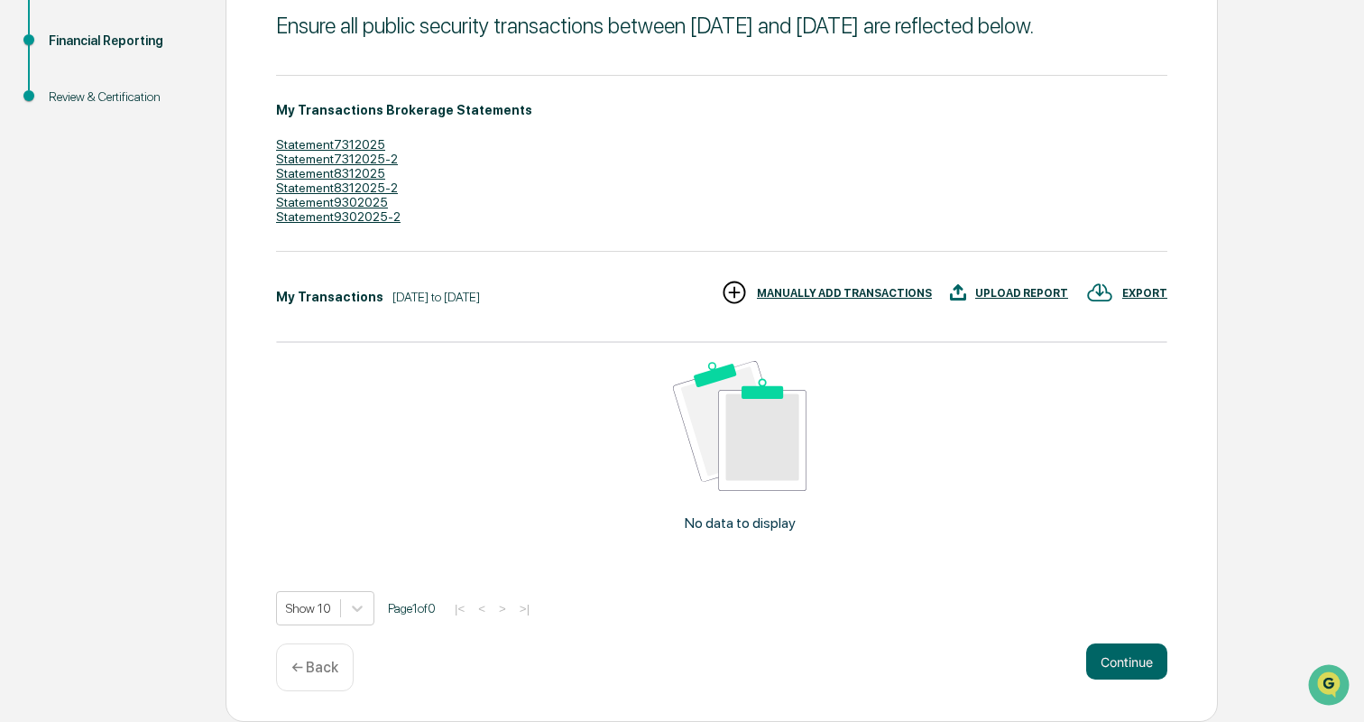
click at [307, 671] on p "← Back" at bounding box center [314, 667] width 47 height 17
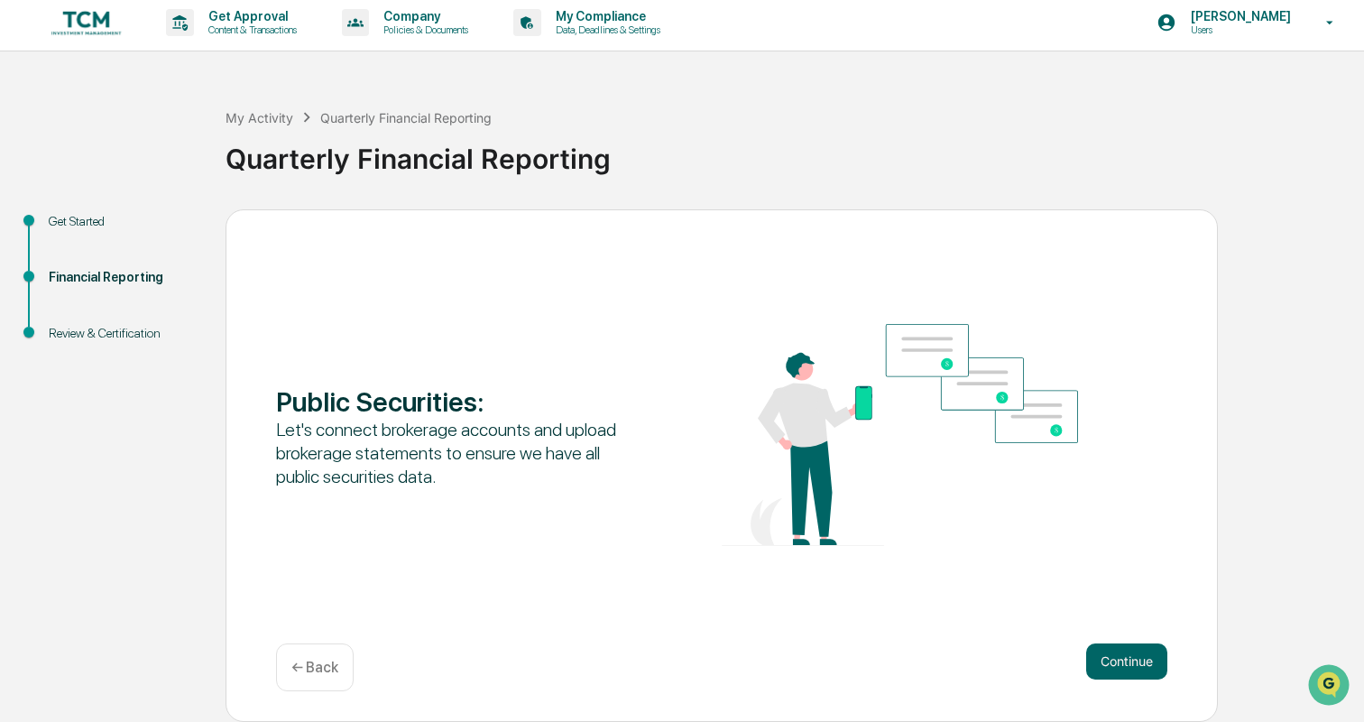
scroll to position [5, 0]
click at [313, 674] on p "← Back" at bounding box center [314, 667] width 47 height 17
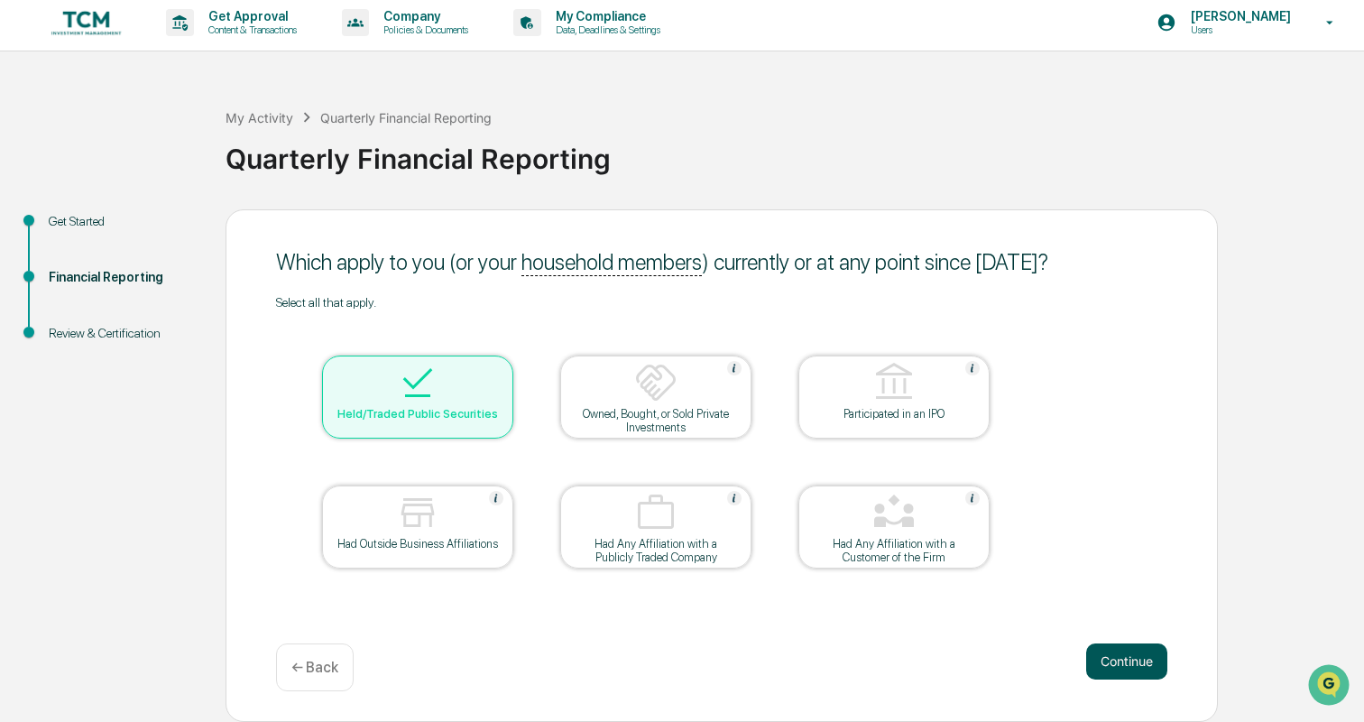
click at [1142, 663] on button "Continue" at bounding box center [1126, 661] width 81 height 36
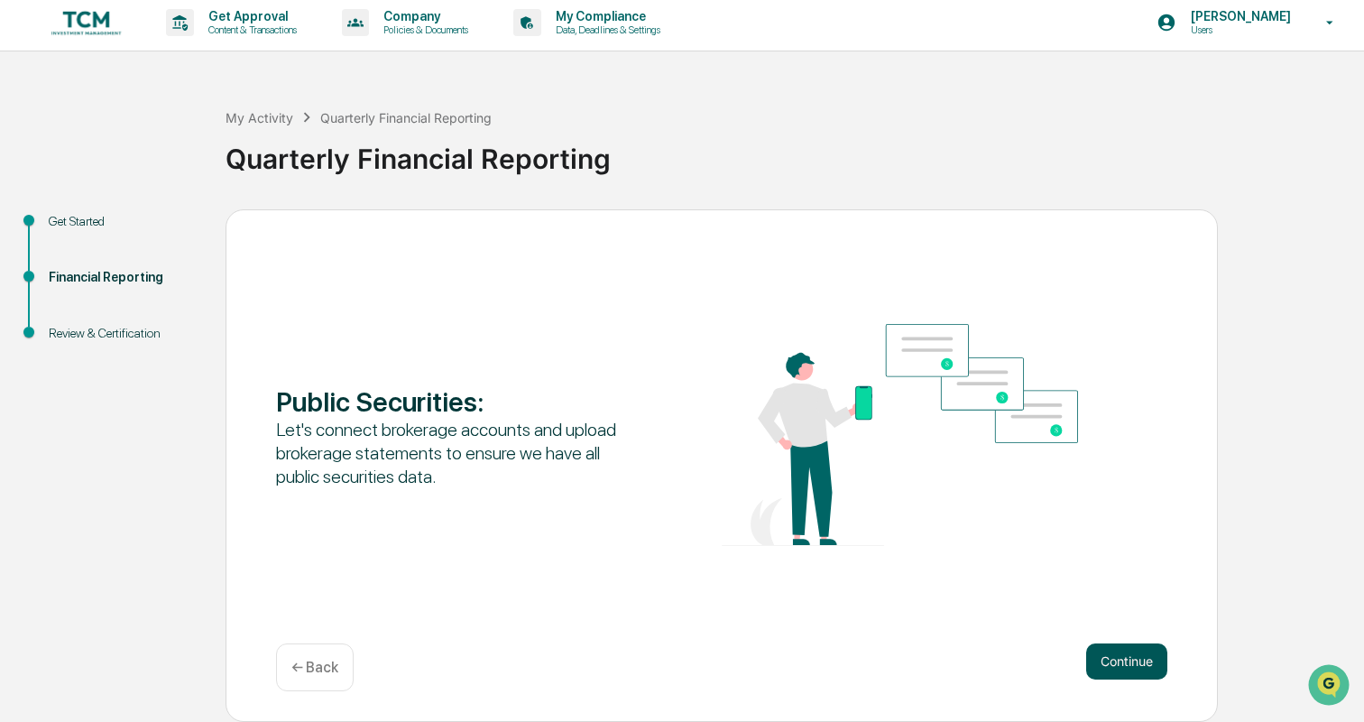
click at [1134, 662] on button "Continue" at bounding box center [1126, 661] width 81 height 36
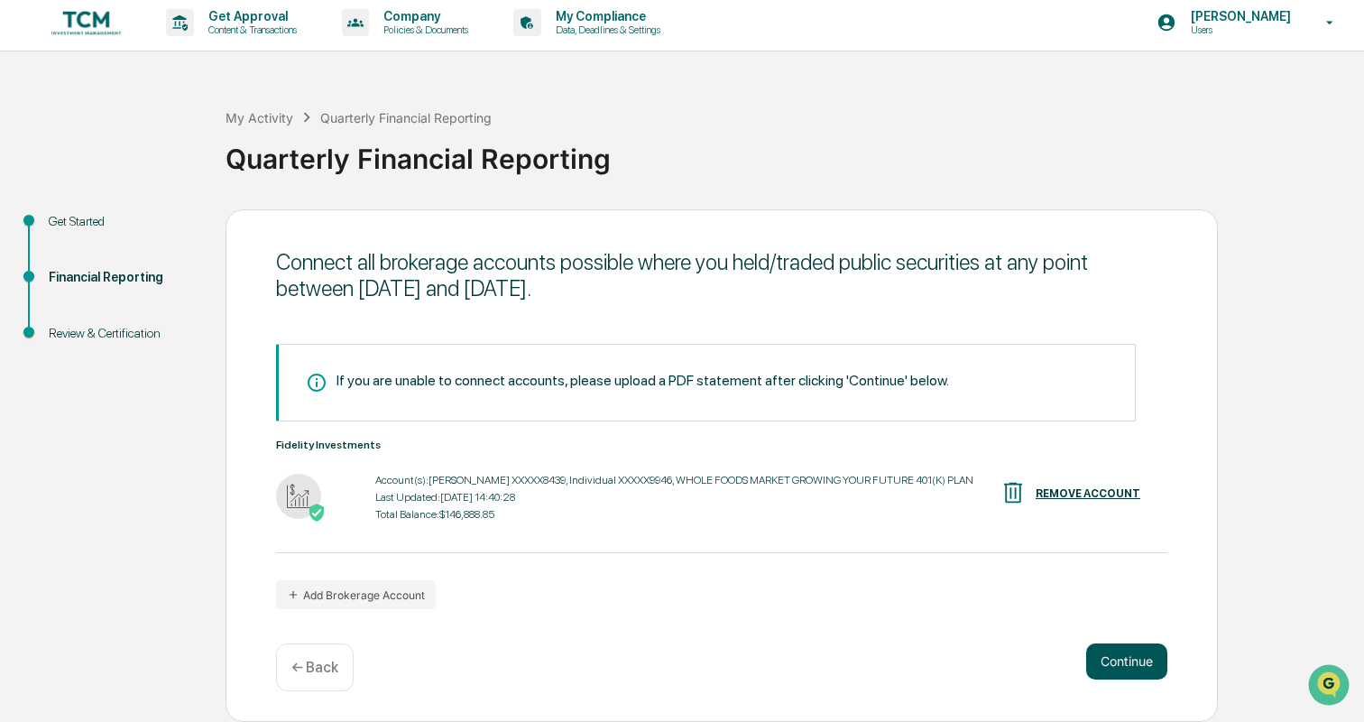
click at [1117, 660] on button "Continue" at bounding box center [1126, 661] width 81 height 36
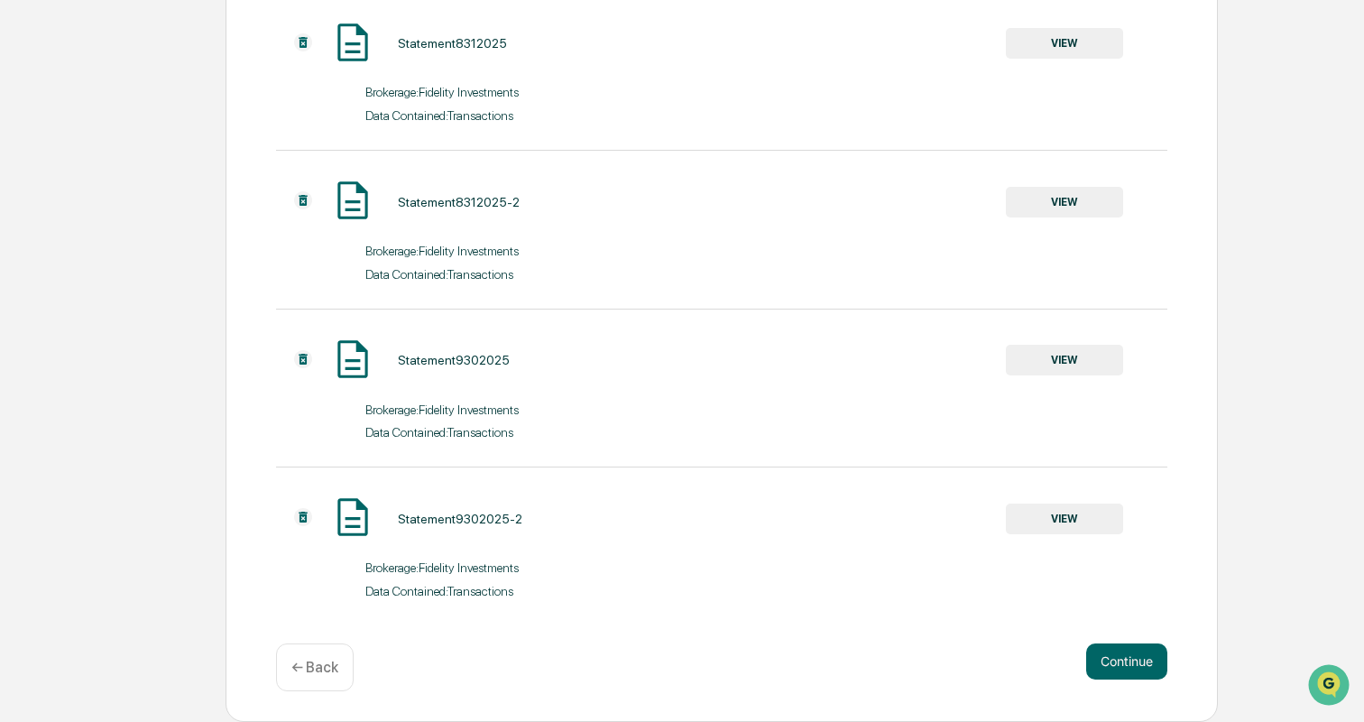
scroll to position [876, 0]
click at [1150, 670] on button "Continue" at bounding box center [1126, 661] width 81 height 36
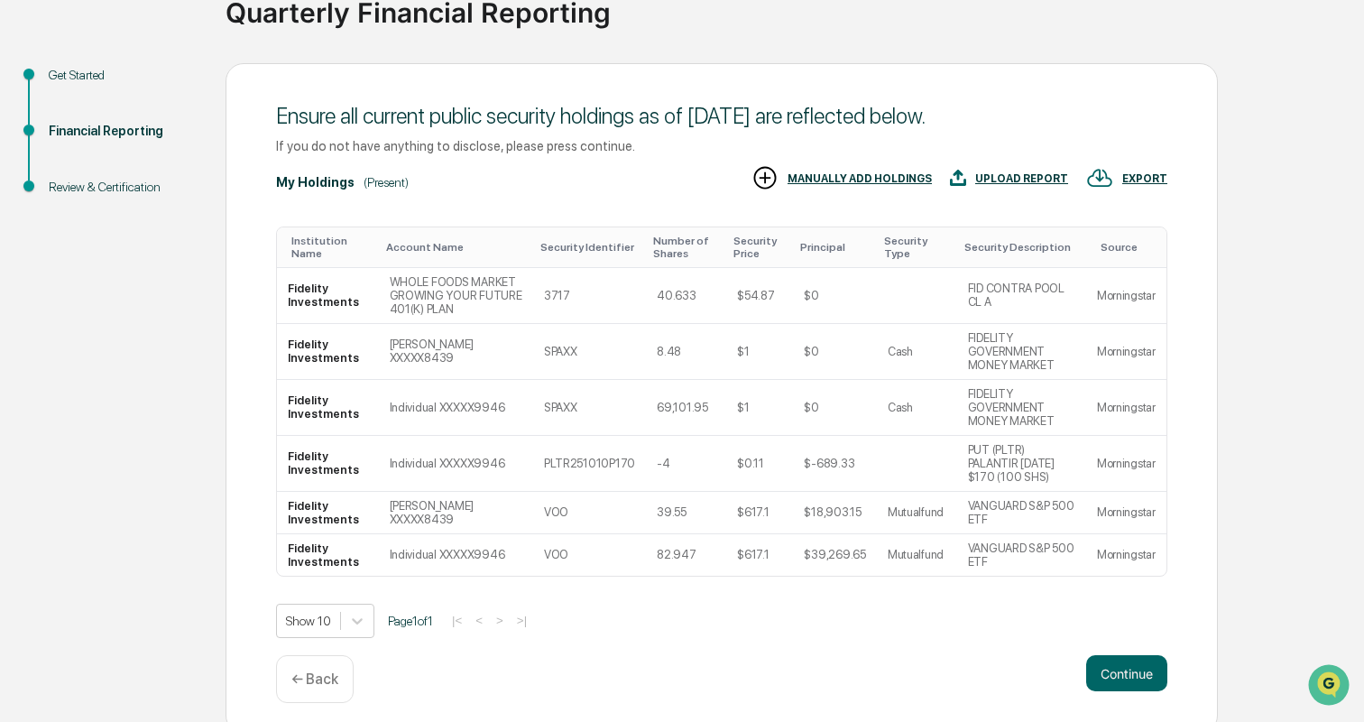
scroll to position [151, 0]
click at [1345, 688] on icon "Open customer support" at bounding box center [1329, 707] width 45 height 45
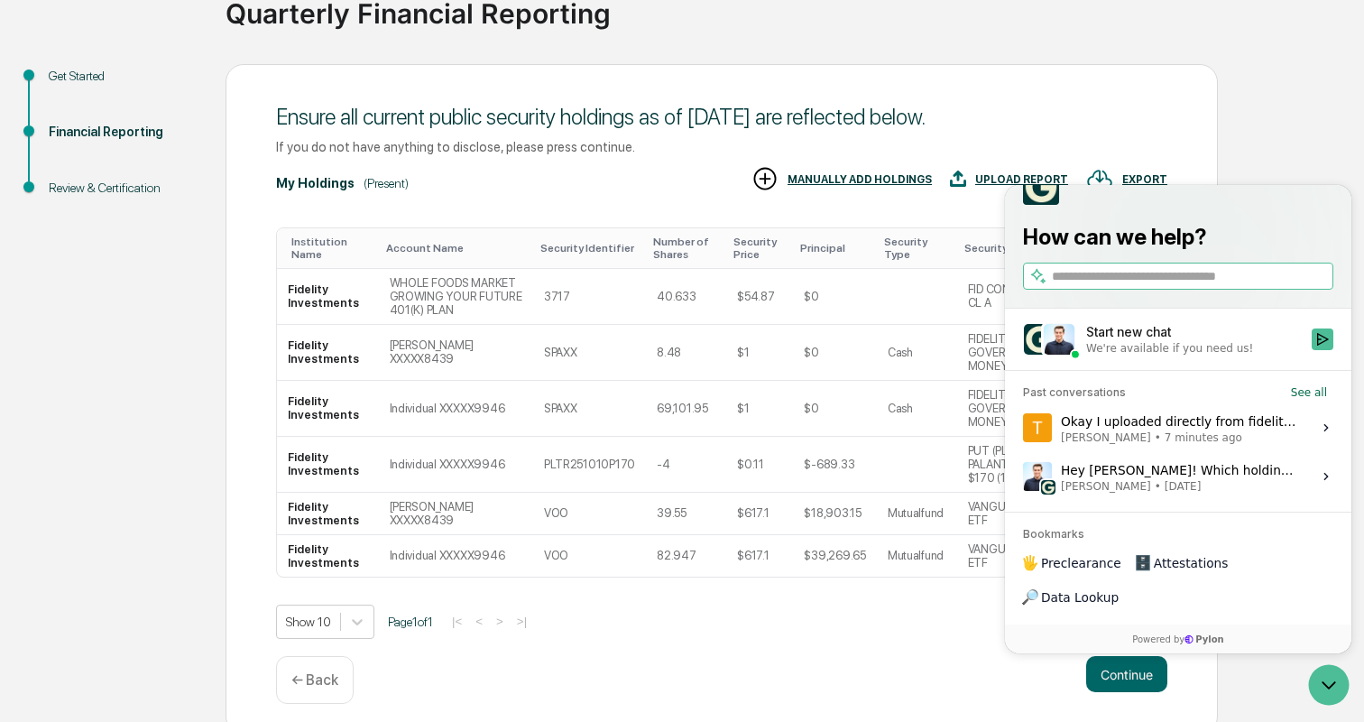
click at [1160, 445] on div "Okay I uploaded directly from fidelity so the transactions look right but for t…" at bounding box center [1181, 428] width 240 height 34
click at [1023, 429] on button "View issue" at bounding box center [1022, 428] width 1 height 1
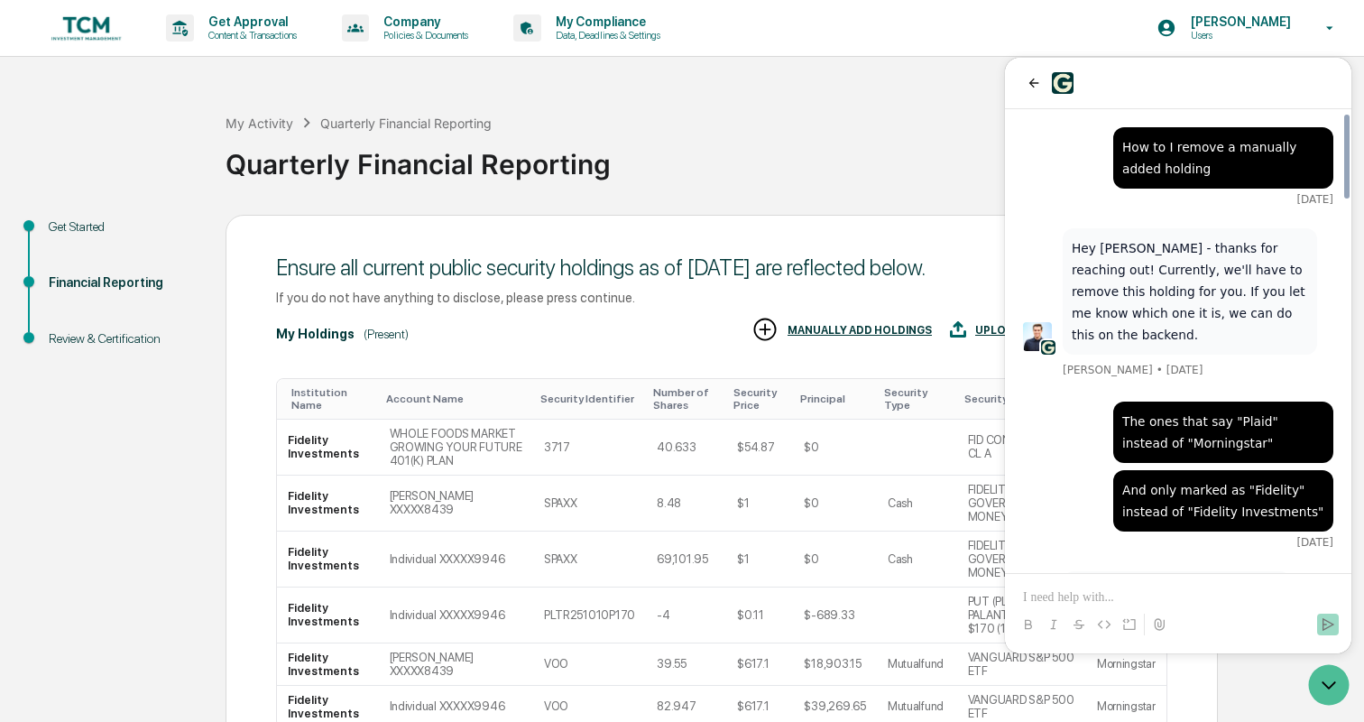
scroll to position [2045, 0]
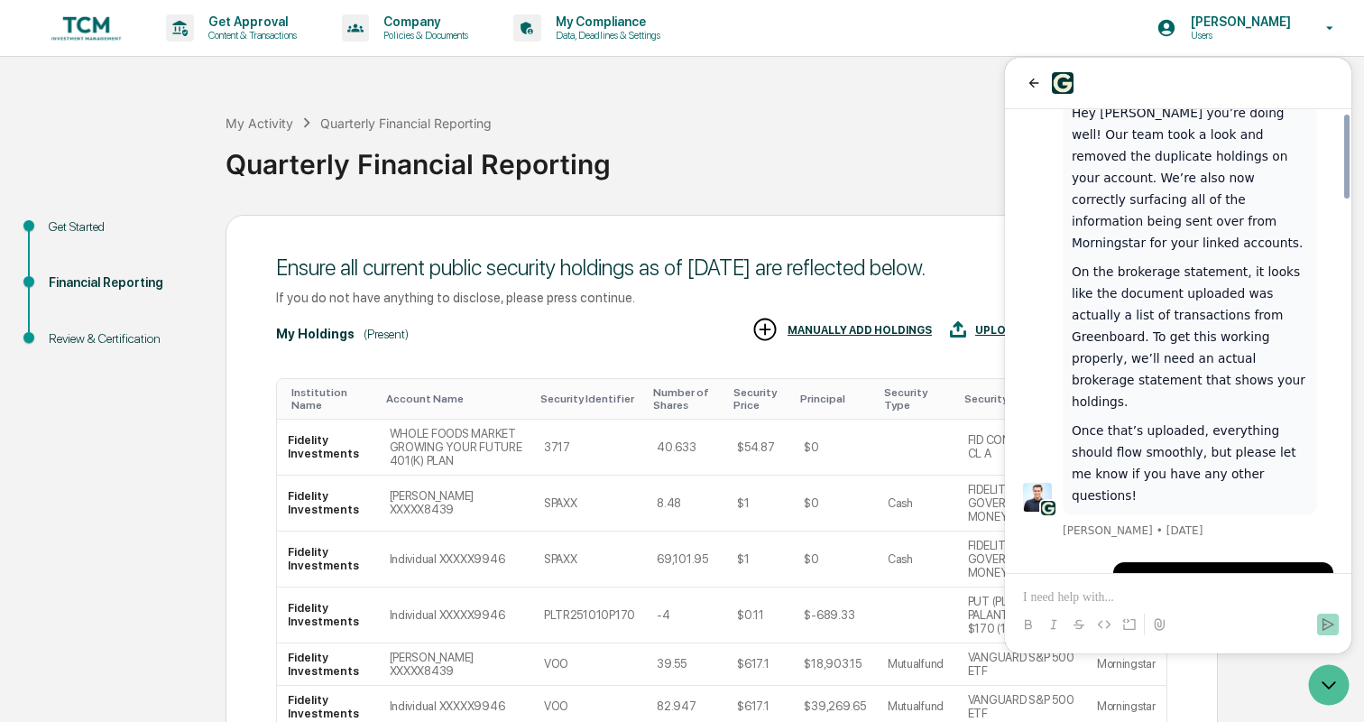
click at [1125, 596] on p at bounding box center [1178, 597] width 310 height 18
click at [1334, 621] on icon "Send" at bounding box center [1328, 624] width 14 height 14
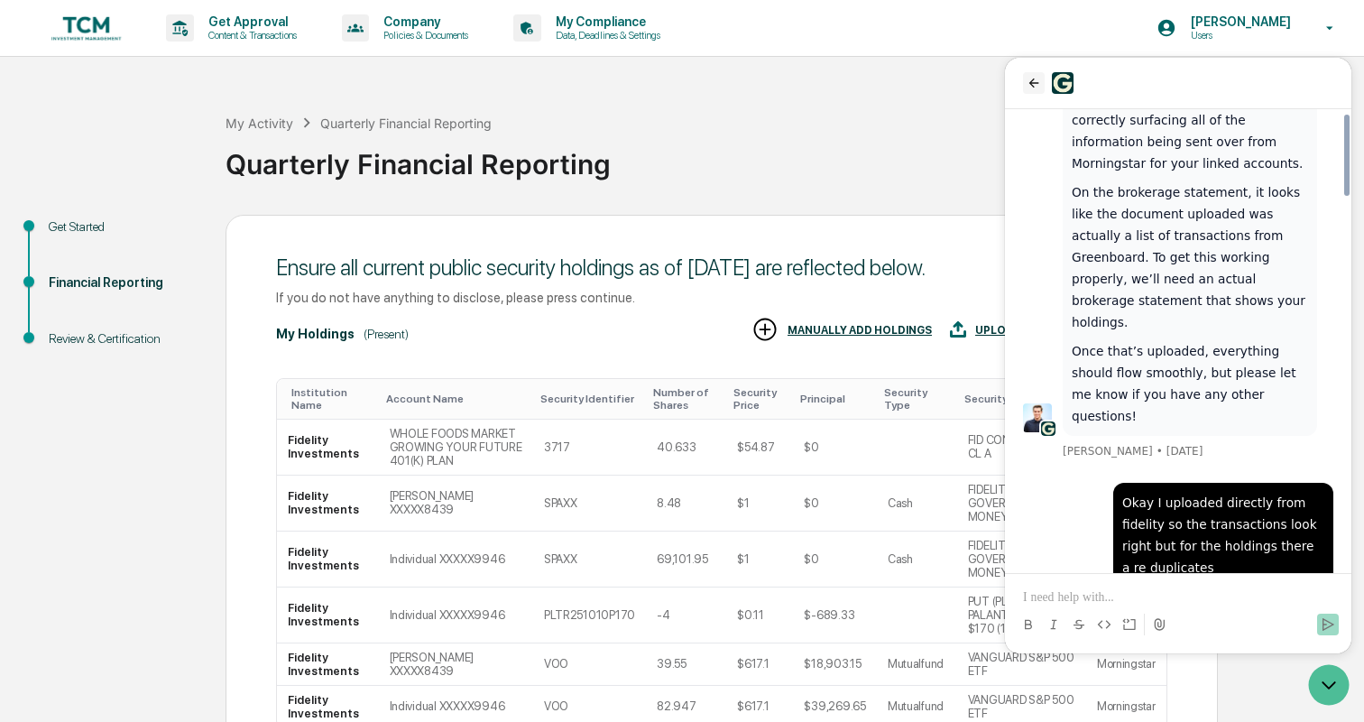
click at [1039, 77] on icon "back" at bounding box center [1034, 83] width 14 height 14
